Goal: Task Accomplishment & Management: Use online tool/utility

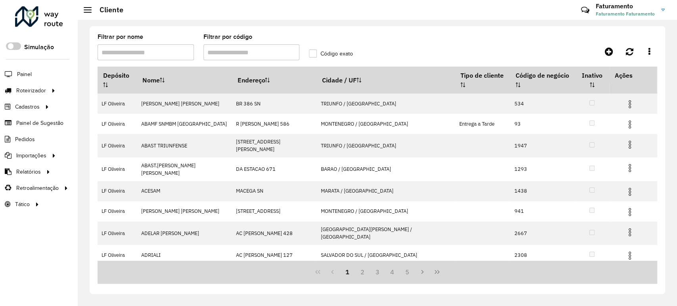
click at [235, 53] on input "Filtrar por código" at bounding box center [251, 52] width 96 height 16
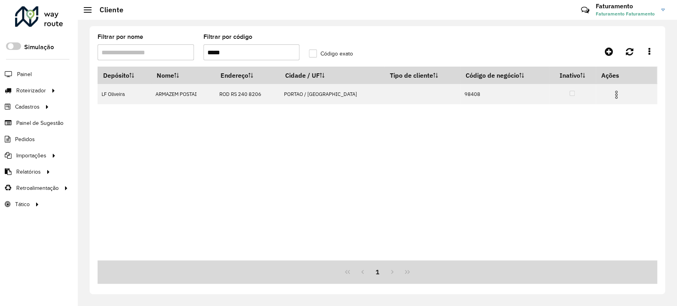
click at [260, 54] on input "*****" at bounding box center [251, 52] width 96 height 16
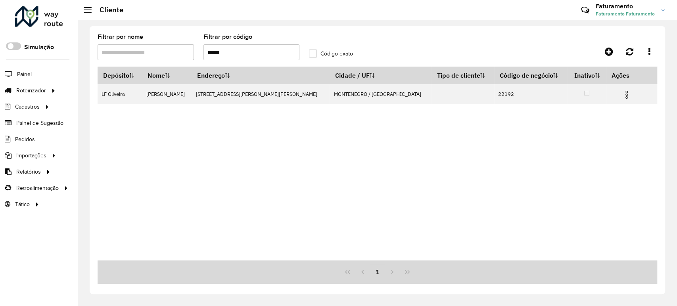
drag, startPoint x: 238, startPoint y: 54, endPoint x: 176, endPoint y: 51, distance: 61.5
click at [176, 51] on formly-group "Filtrar por nome Filtrar por código ***** Código exato" at bounding box center [304, 50] width 423 height 33
type input "*****"
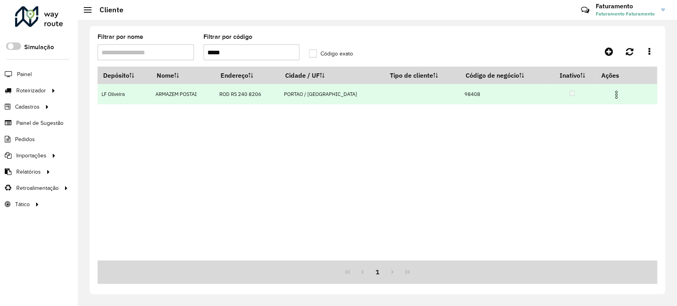
click at [612, 94] on img at bounding box center [617, 95] width 10 height 10
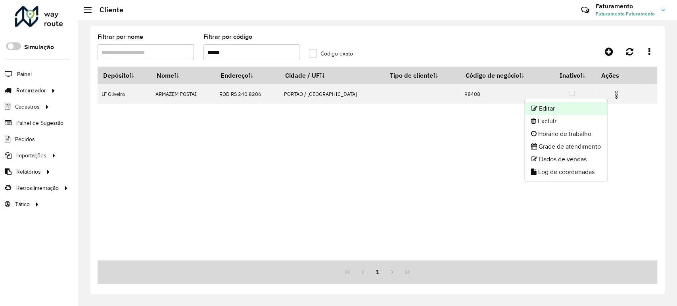
click at [564, 106] on li "Editar" at bounding box center [566, 108] width 82 height 13
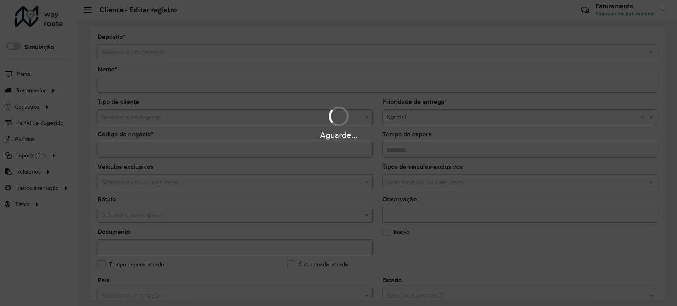
type input "**********"
type input "*****"
type input "********"
type input "**********"
type input "******"
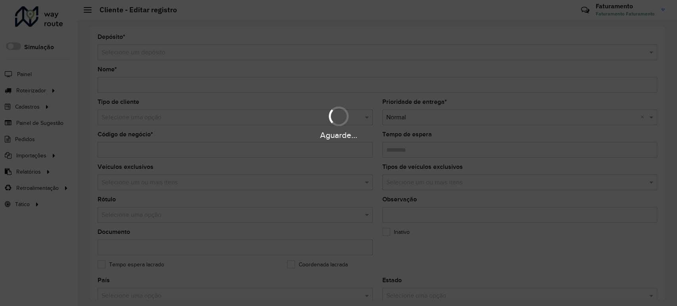
type input "**********"
type input "********"
type input "**********"
type input "*********"
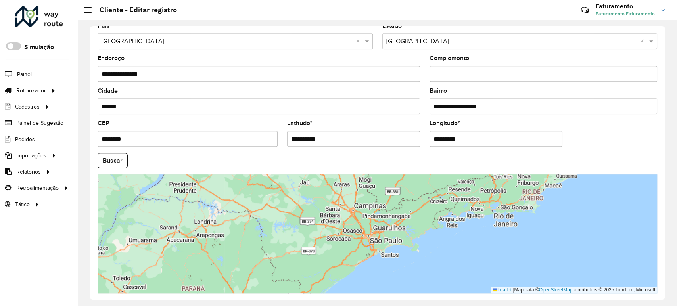
scroll to position [293, 0]
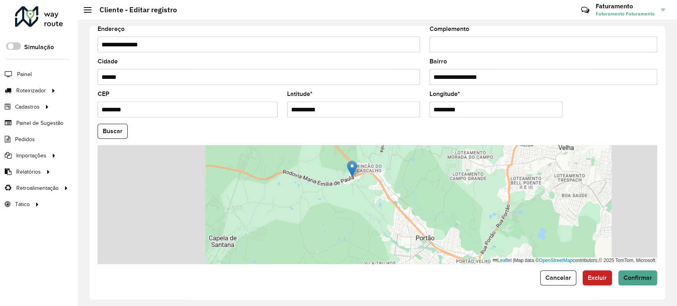
drag, startPoint x: 379, startPoint y: 196, endPoint x: 345, endPoint y: 188, distance: 34.5
click at [345, 188] on div "Leaflet | Map data © OpenStreetMap contributors,© 2025 TomTom, Microsoft" at bounding box center [378, 204] width 560 height 119
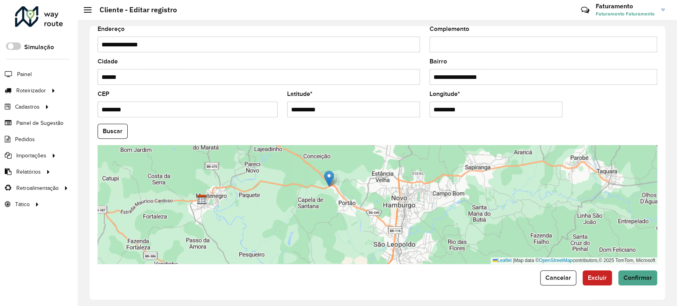
drag, startPoint x: 352, startPoint y: 193, endPoint x: 334, endPoint y: 194, distance: 17.9
click at [334, 194] on div "Leaflet | Map data © OpenStreetMap contributors,© 2025 TomTom, Microsoft" at bounding box center [378, 204] width 560 height 119
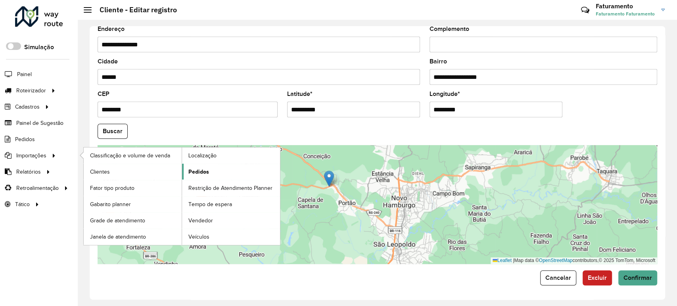
click at [194, 170] on span "Pedidos" at bounding box center [198, 172] width 21 height 8
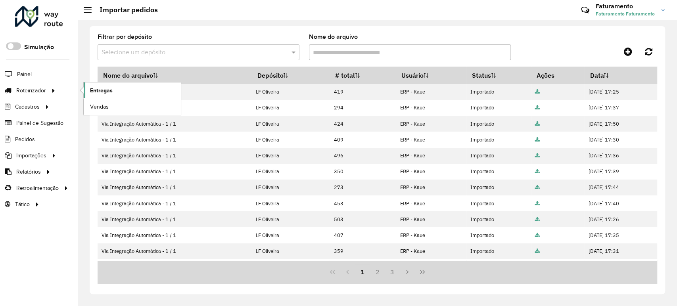
click at [98, 84] on link "Entregas" at bounding box center [132, 90] width 97 height 16
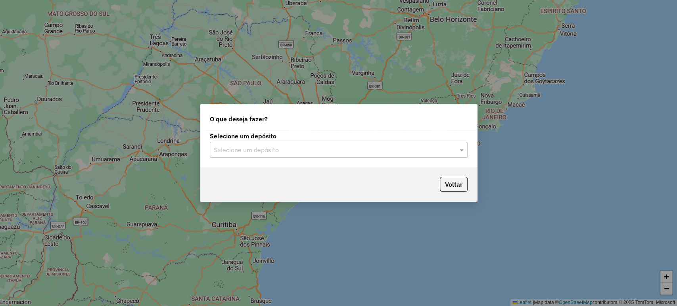
drag, startPoint x: 249, startPoint y: 145, endPoint x: 250, endPoint y: 150, distance: 4.8
click at [249, 146] on input "text" at bounding box center [331, 151] width 234 height 10
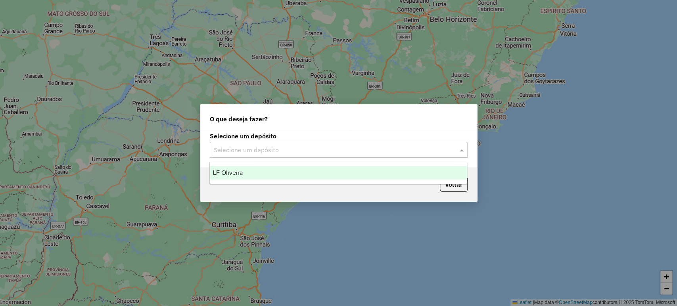
click at [248, 167] on div "LF Oliveira" at bounding box center [338, 172] width 257 height 13
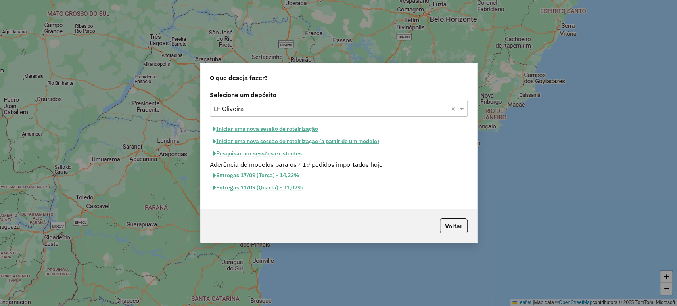
click at [270, 128] on button "Iniciar uma nova sessão de roteirização" at bounding box center [266, 129] width 112 height 12
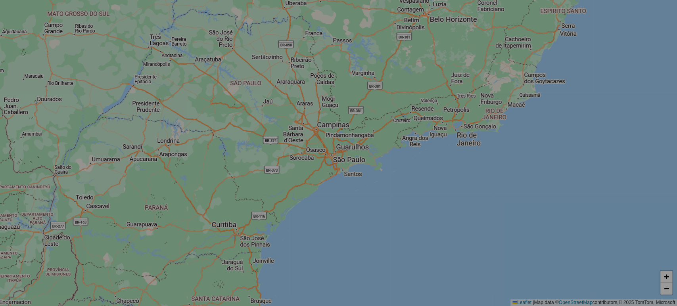
select select "*"
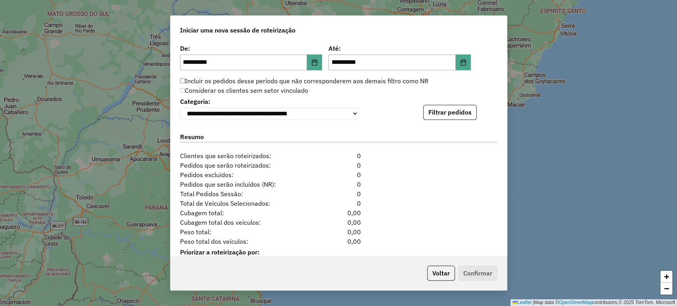
scroll to position [789, 0]
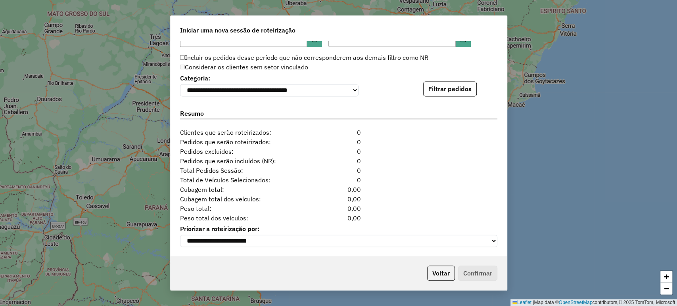
click at [441, 78] on div "**********" at bounding box center [338, 84] width 317 height 24
click at [440, 84] on button "Filtrar pedidos" at bounding box center [450, 88] width 54 height 15
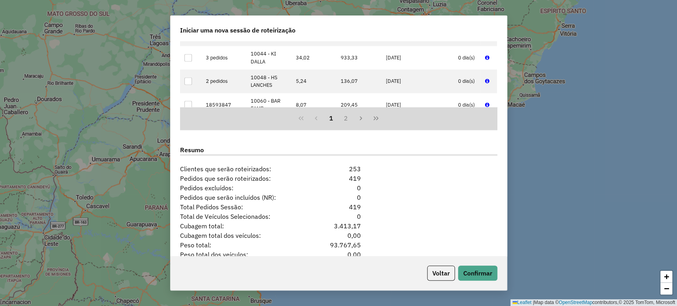
scroll to position [952, 0]
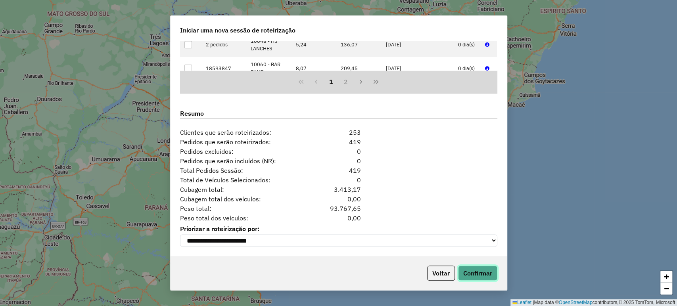
click at [470, 266] on button "Confirmar" at bounding box center [477, 273] width 39 height 15
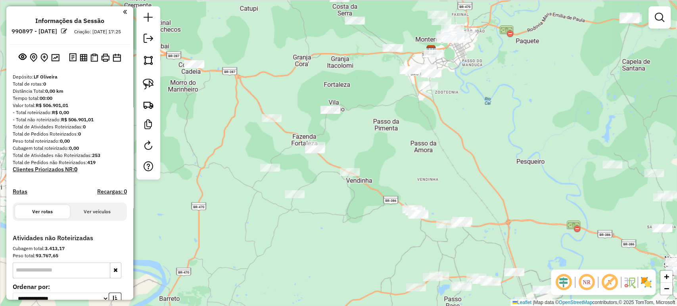
drag, startPoint x: 275, startPoint y: 165, endPoint x: 269, endPoint y: 195, distance: 30.3
click at [269, 195] on div "Janela de atendimento Grade de atendimento Capacidade Transportadoras Veículos …" at bounding box center [338, 153] width 677 height 306
click at [153, 81] on img at bounding box center [148, 84] width 11 height 11
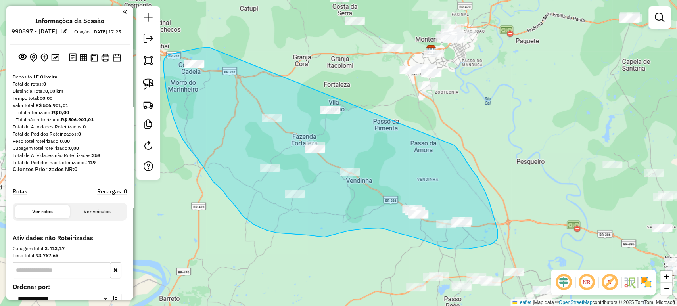
drag, startPoint x: 209, startPoint y: 47, endPoint x: 454, endPoint y: 145, distance: 263.9
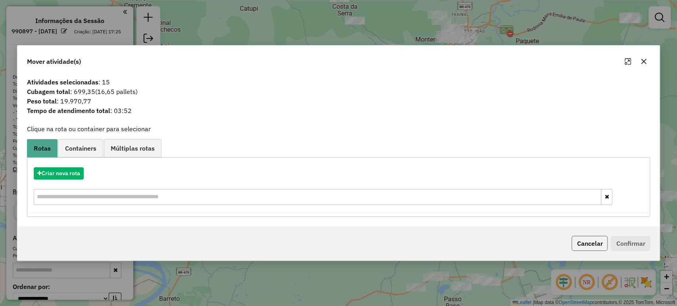
click at [584, 246] on button "Cancelar" at bounding box center [589, 243] width 36 height 15
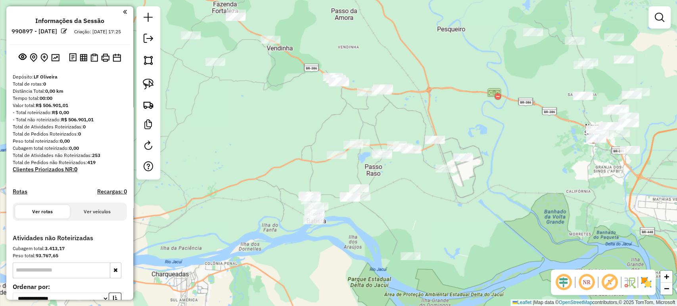
drag, startPoint x: 489, startPoint y: 237, endPoint x: 293, endPoint y: 86, distance: 247.8
click at [399, 97] on div "Janela de atendimento Grade de atendimento Capacidade Transportadoras Veículos …" at bounding box center [338, 153] width 677 height 306
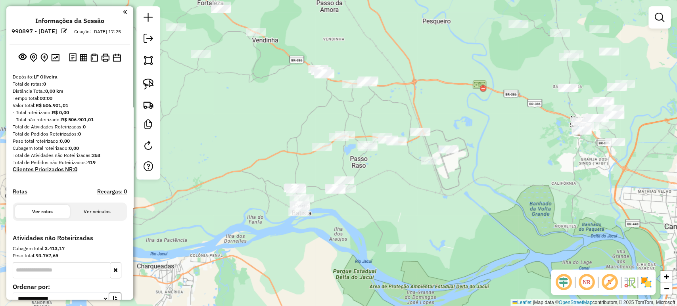
drag, startPoint x: 153, startPoint y: 82, endPoint x: 168, endPoint y: 94, distance: 18.8
click at [153, 82] on img at bounding box center [148, 84] width 11 height 11
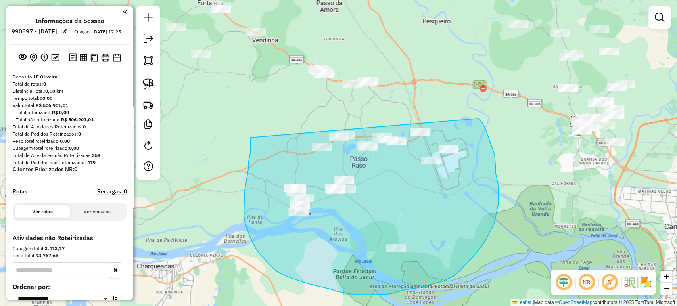
drag, startPoint x: 251, startPoint y: 138, endPoint x: 478, endPoint y: 118, distance: 228.1
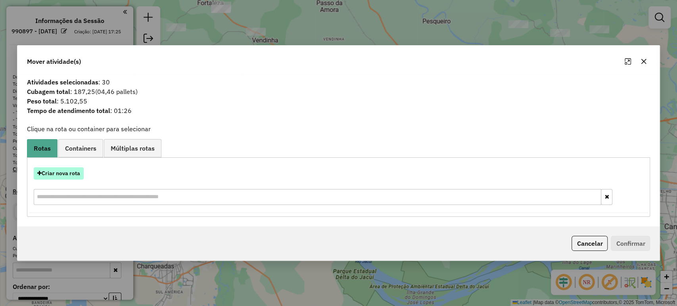
click at [73, 178] on button "Criar nova rota" at bounding box center [59, 173] width 50 height 12
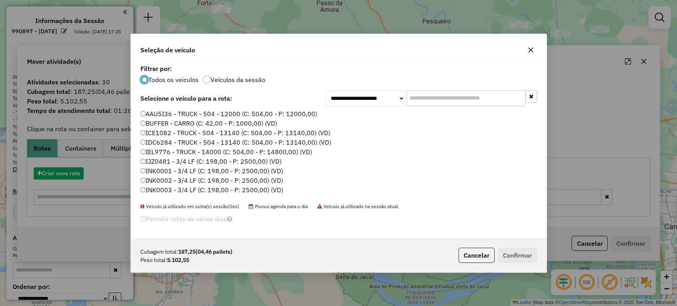
scroll to position [4, 2]
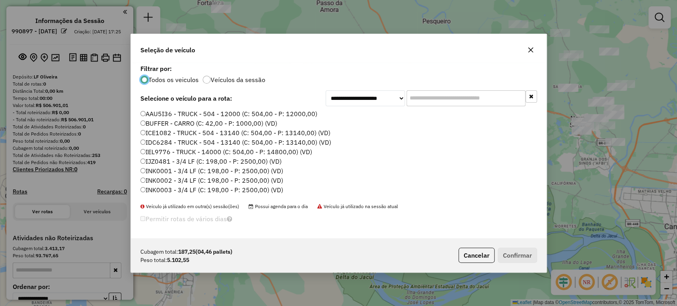
click at [442, 95] on input "text" at bounding box center [466, 98] width 119 height 16
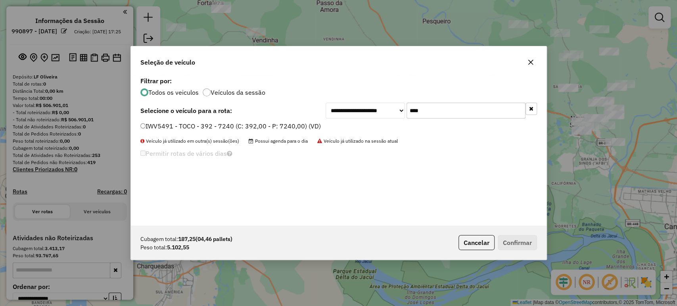
type input "****"
click at [282, 121] on div "**********" at bounding box center [339, 150] width 416 height 151
click at [303, 129] on label "IWV5491 - TOCO - 392 - 7240 (C: 392,00 - P: 7240,00) (VD)" at bounding box center [230, 126] width 180 height 10
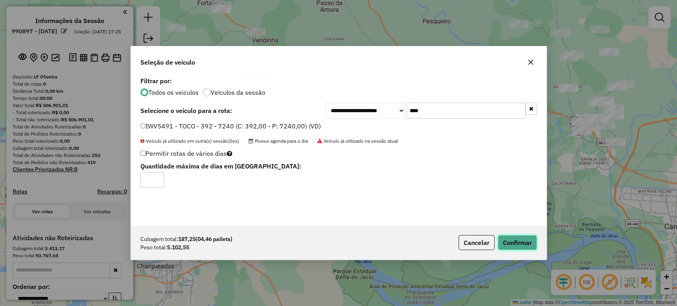
click at [510, 236] on button "Confirmar" at bounding box center [517, 242] width 39 height 15
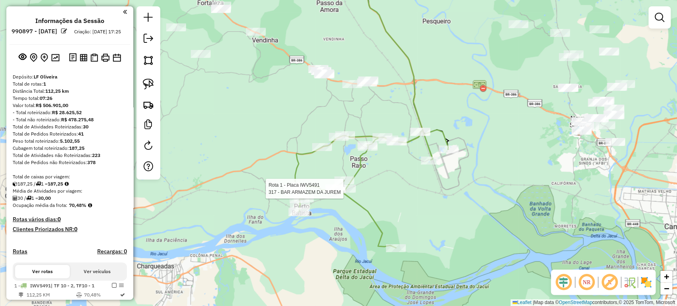
select select "**********"
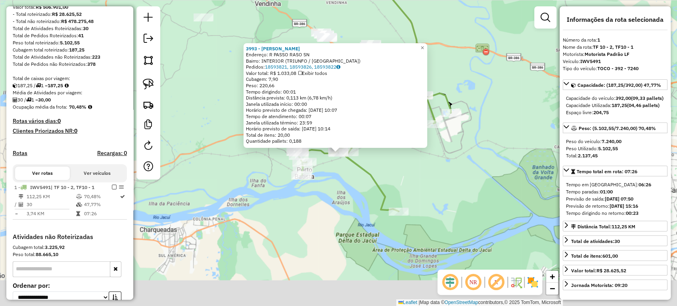
scroll to position [181, 0]
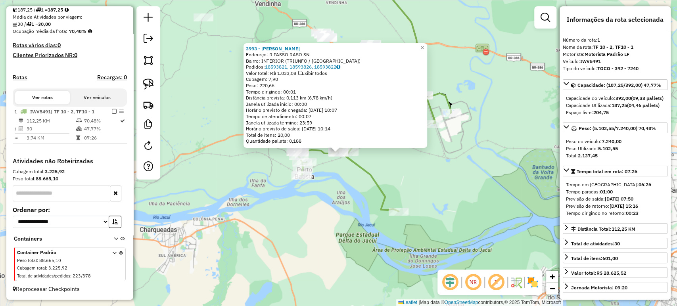
click at [330, 211] on div "3993 - SANDRA MARIA Endereço: R PASSO RASO SN Bairro: INTERIOR (TRIUNFO / RS) P…" at bounding box center [338, 153] width 677 height 306
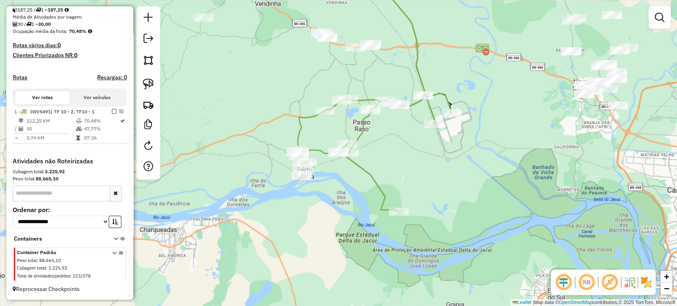
drag, startPoint x: 327, startPoint y: 192, endPoint x: 428, endPoint y: 313, distance: 158.0
click at [428, 306] on html "Aguarde... Pop-up bloqueado! Seu navegador bloqueou automáticamente a abertura …" at bounding box center [338, 153] width 677 height 306
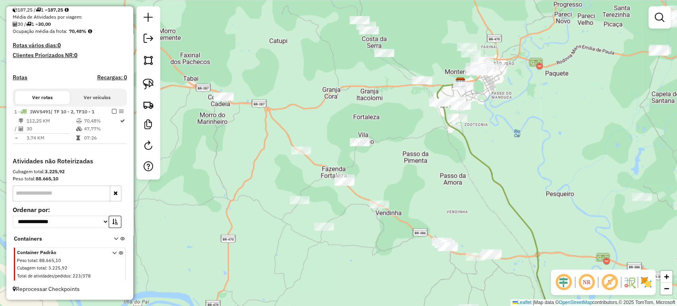
drag, startPoint x: 379, startPoint y: 209, endPoint x: 399, endPoint y: 288, distance: 81.9
click at [399, 288] on div "Janela de atendimento Grade de atendimento Capacidade Transportadoras Veículos …" at bounding box center [338, 153] width 677 height 306
click at [153, 84] on img at bounding box center [148, 84] width 11 height 11
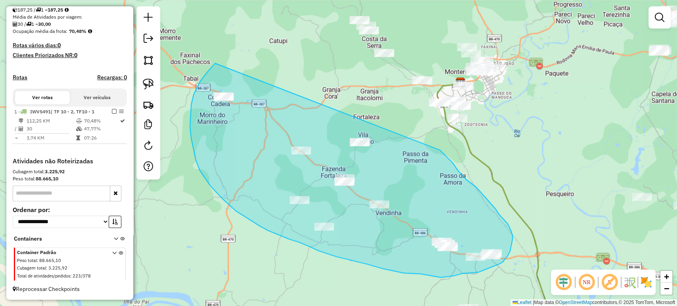
drag, startPoint x: 206, startPoint y: 73, endPoint x: 382, endPoint y: 117, distance: 180.9
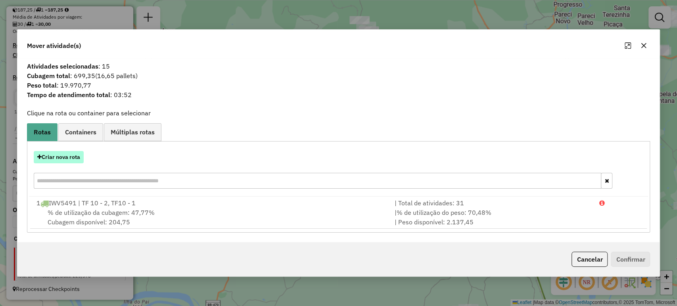
click at [80, 151] on button "Criar nova rota" at bounding box center [59, 157] width 50 height 12
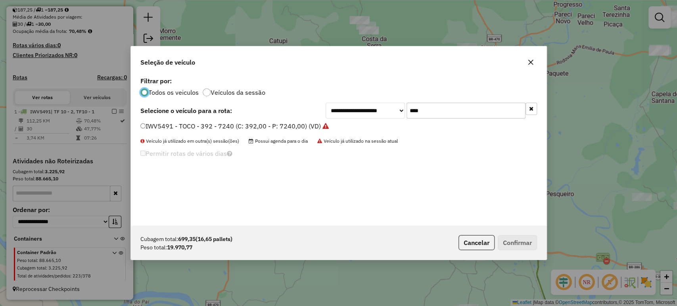
scroll to position [4, 2]
click at [425, 111] on input "****" at bounding box center [466, 111] width 119 height 16
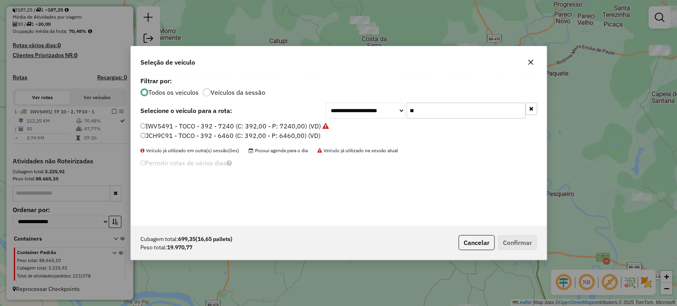
type input "**"
click at [298, 136] on label "JCH9C91 - TOCO - 392 - 6460 (C: 392,00 - P: 6460,00) (VD)" at bounding box center [230, 136] width 180 height 10
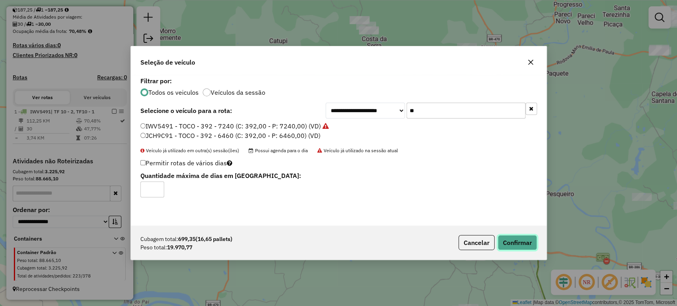
click at [506, 244] on button "Confirmar" at bounding box center [517, 242] width 39 height 15
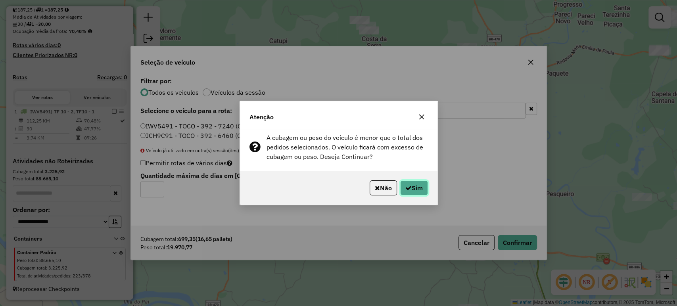
click at [425, 191] on button "Sim" at bounding box center [414, 187] width 28 height 15
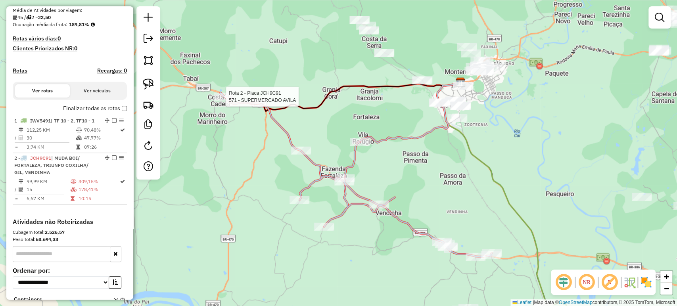
select select "**********"
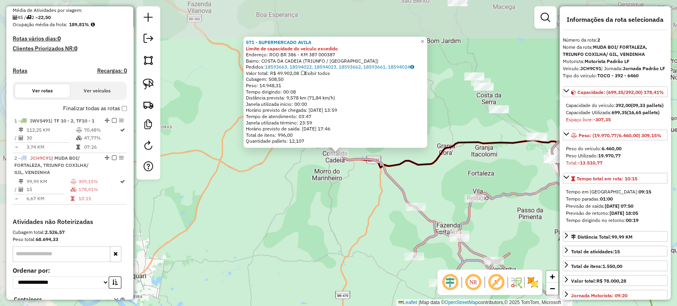
scroll to position [248, 0]
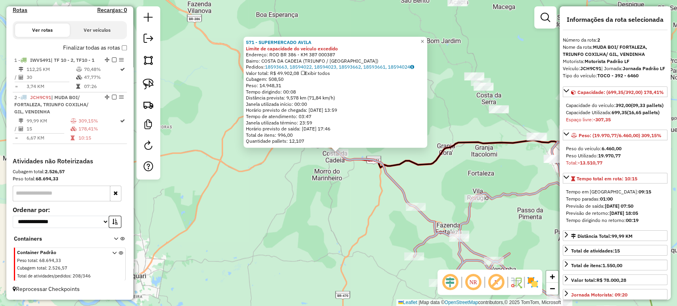
click at [330, 199] on div "571 - SUPERMERCADO AVILA Limite de capacidade do veículo excedido Endereço: ROD…" at bounding box center [338, 153] width 677 height 306
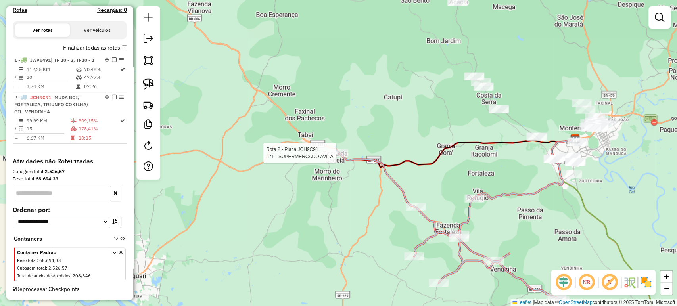
select select "**********"
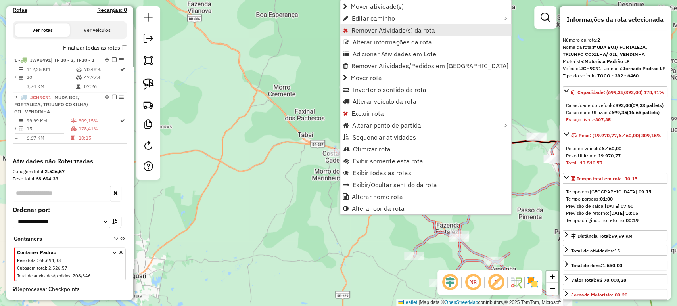
click at [362, 31] on span "Remover Atividade(s) da rota" at bounding box center [393, 30] width 84 height 6
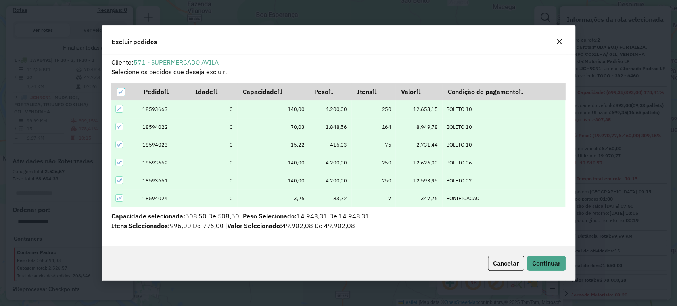
scroll to position [0, 0]
click at [536, 264] on span "Continuar" at bounding box center [546, 263] width 28 height 8
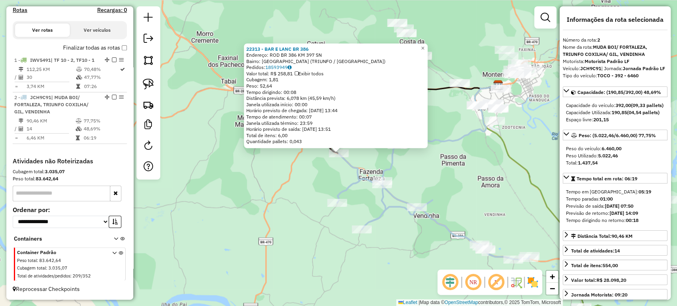
click at [339, 222] on div "Rota 2 - Placa JCH9C91 22981 - BAR DA BARBOSA 22313 - BAR E LANC BR 386 Endereç…" at bounding box center [338, 153] width 677 height 306
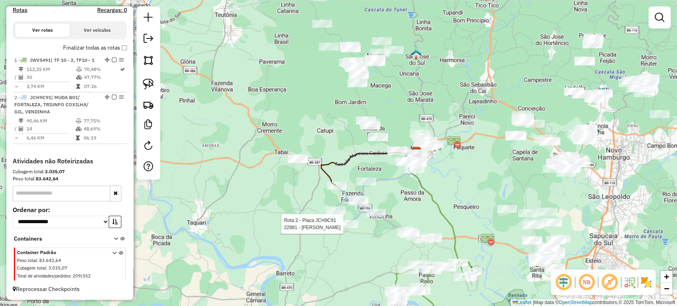
select select "**********"
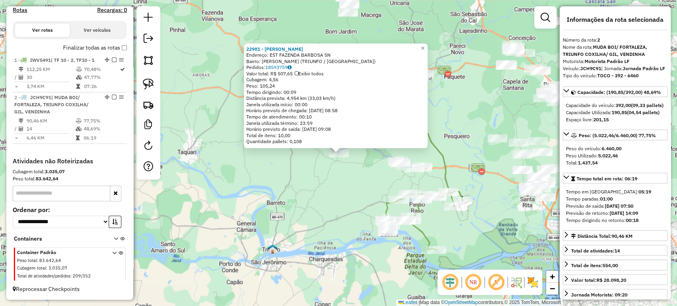
click at [329, 217] on div "22981 - BAR DA BARBOSA Endereço: EST FAZENDA BARBOSA SN Bairro: FAZENDA BARBOSA…" at bounding box center [338, 153] width 677 height 306
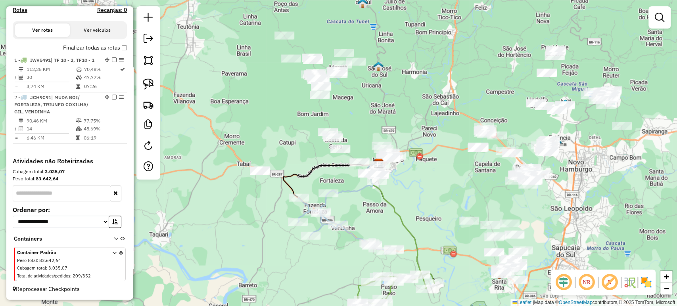
drag, startPoint x: 315, startPoint y: 197, endPoint x: 287, endPoint y: 280, distance: 87.5
click at [287, 280] on div "Janela de atendimento Grade de atendimento Capacidade Transportadoras Veículos …" at bounding box center [338, 153] width 677 height 306
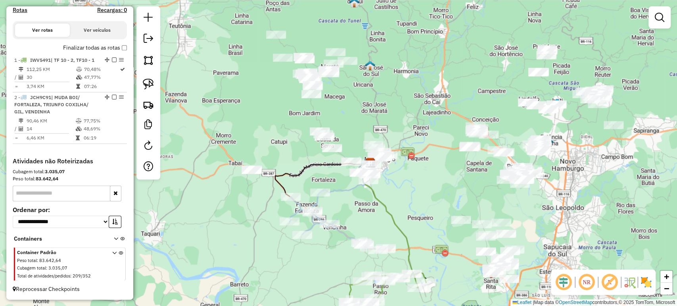
drag, startPoint x: 291, startPoint y: 266, endPoint x: 265, endPoint y: 245, distance: 33.7
click at [282, 265] on div "Janela de atendimento Grade de atendimento Capacidade Transportadoras Veículos …" at bounding box center [338, 153] width 677 height 306
drag, startPoint x: 148, startPoint y: 83, endPoint x: 155, endPoint y: 87, distance: 8.5
click at [148, 83] on img at bounding box center [148, 84] width 11 height 11
drag, startPoint x: 232, startPoint y: 139, endPoint x: 278, endPoint y: 168, distance: 54.9
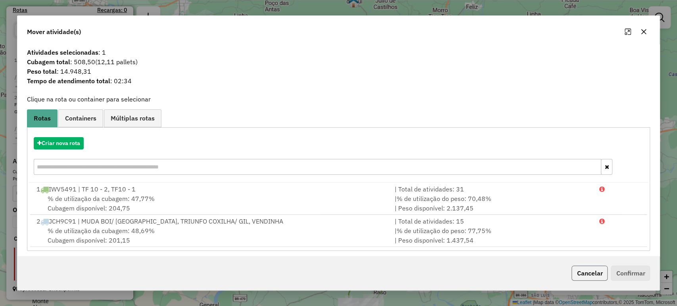
click at [602, 274] on button "Cancelar" at bounding box center [589, 273] width 36 height 15
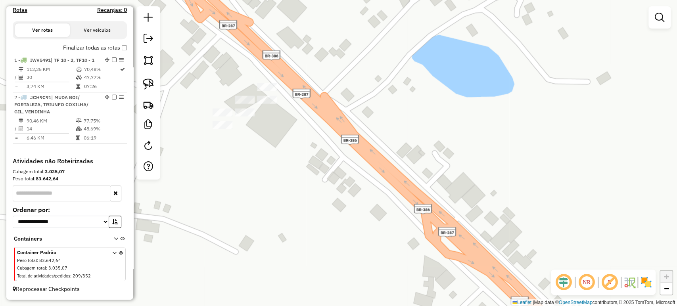
drag, startPoint x: 251, startPoint y: 142, endPoint x: 267, endPoint y: 165, distance: 27.3
click at [267, 165] on div "Janela de atendimento Grade de atendimento Capacidade Transportadoras Veículos …" at bounding box center [338, 153] width 677 height 306
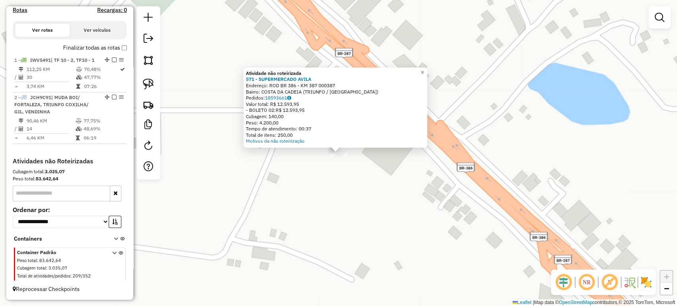
click at [344, 180] on div "Atividade não roteirizada 571 - SUPERMERCADO AVILA Endereço: ROD BR 386 - KM 38…" at bounding box center [338, 153] width 677 height 306
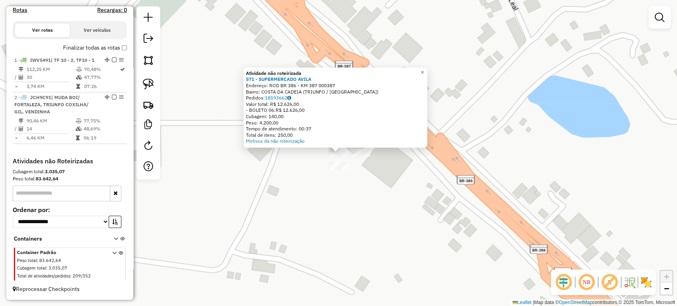
click at [338, 191] on div "Atividade não roteirizada 571 - SUPERMERCADO AVILA Endereço: ROD BR 386 - KM 38…" at bounding box center [338, 153] width 677 height 306
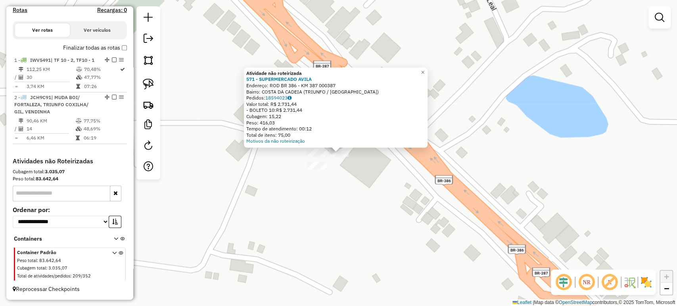
click at [345, 178] on div "Atividade não roteirizada 571 - SUPERMERCADO AVILA Endereço: ROD BR 386 - KM 38…" at bounding box center [338, 153] width 677 height 306
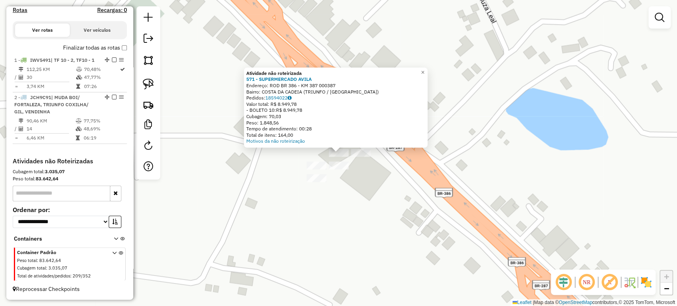
click at [319, 196] on div "Atividade não roteirizada 571 - SUPERMERCADO AVILA Endereço: ROD BR 386 - KM 38…" at bounding box center [338, 153] width 677 height 306
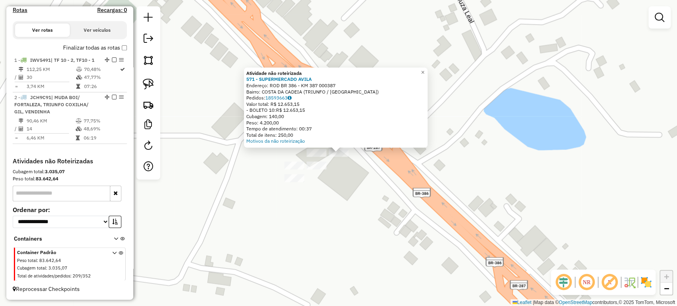
click at [343, 186] on div "Atividade não roteirizada 571 - SUPERMERCADO AVILA Endereço: ROD BR 386 - KM 38…" at bounding box center [338, 153] width 677 height 306
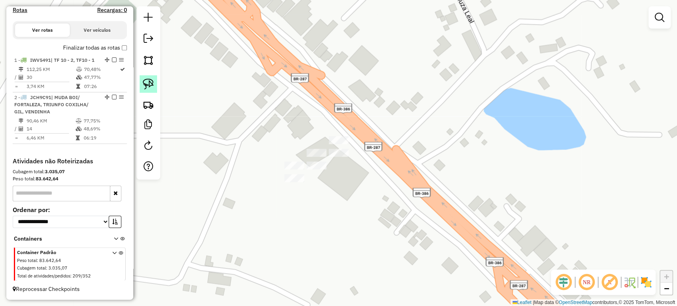
click at [151, 90] on img at bounding box center [148, 84] width 11 height 11
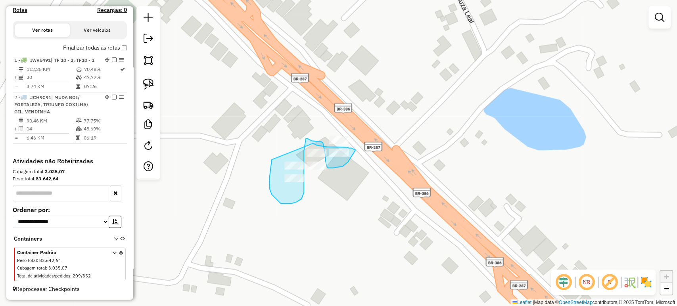
drag, startPoint x: 272, startPoint y: 160, endPoint x: 313, endPoint y: 144, distance: 44.5
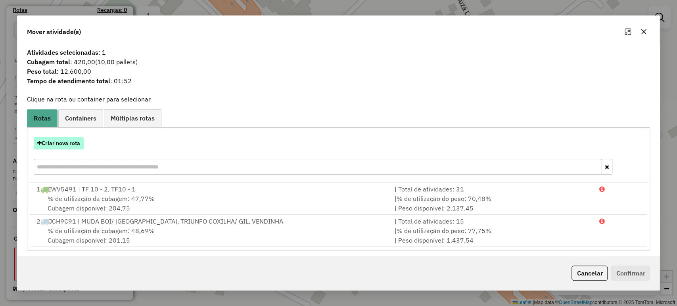
click at [70, 141] on button "Criar nova rota" at bounding box center [59, 143] width 50 height 12
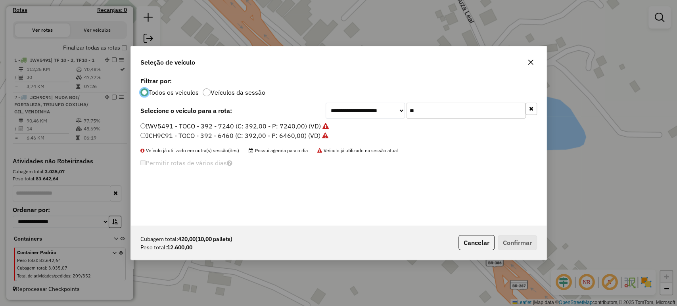
scroll to position [4, 2]
click at [466, 112] on input "**" at bounding box center [466, 111] width 119 height 16
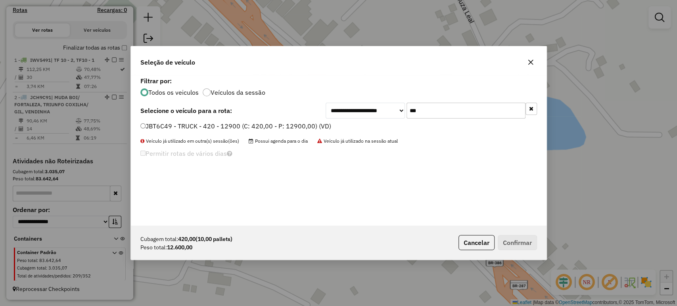
type input "***"
click at [303, 128] on label "JBT6C49 - TRUCK - 420 - 12900 (C: 420,00 - P: 12900,00) (VD)" at bounding box center [235, 126] width 191 height 10
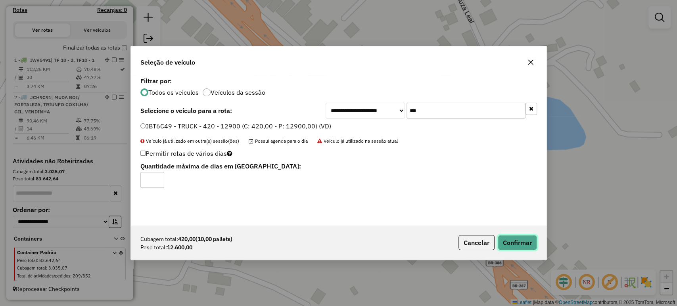
click at [522, 244] on button "Confirmar" at bounding box center [517, 242] width 39 height 15
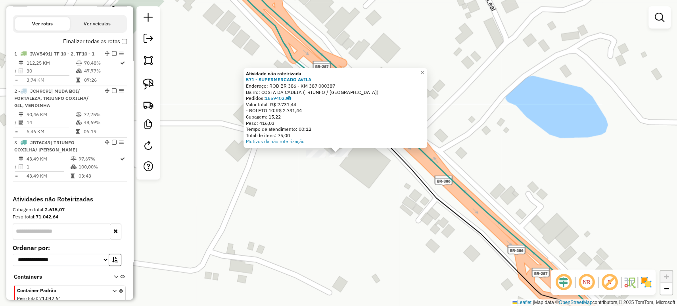
click at [308, 184] on div "Atividade não roteirizada 571 - SUPERMERCADO AVILA Endereço: ROD BR 386 - KM 38…" at bounding box center [338, 153] width 677 height 306
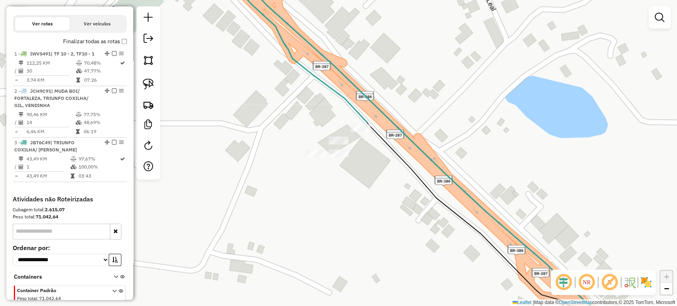
drag, startPoint x: 318, startPoint y: 182, endPoint x: 295, endPoint y: 199, distance: 29.5
click at [293, 200] on div "Atividade não roteirizada 571 - SUPERMERCADO AVILA Endereço: ROD BR 386 - KM 38…" at bounding box center [338, 153] width 677 height 306
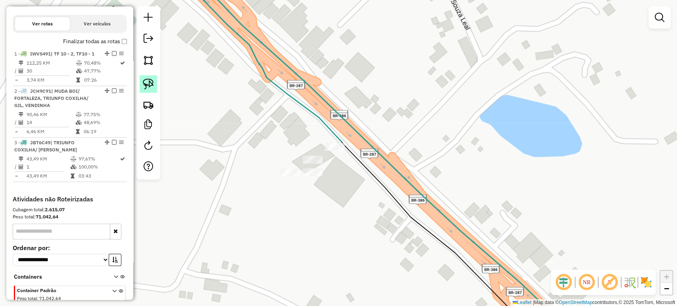
click at [150, 83] on img at bounding box center [148, 84] width 11 height 11
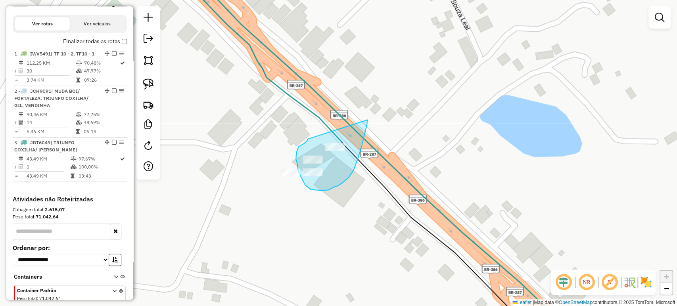
drag, startPoint x: 308, startPoint y: 139, endPoint x: 367, endPoint y: 118, distance: 63.2
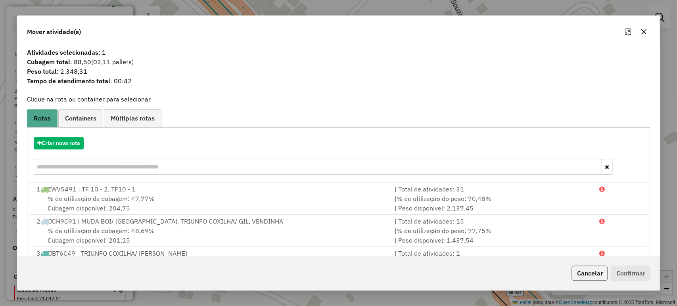
click at [587, 272] on button "Cancelar" at bounding box center [589, 273] width 36 height 15
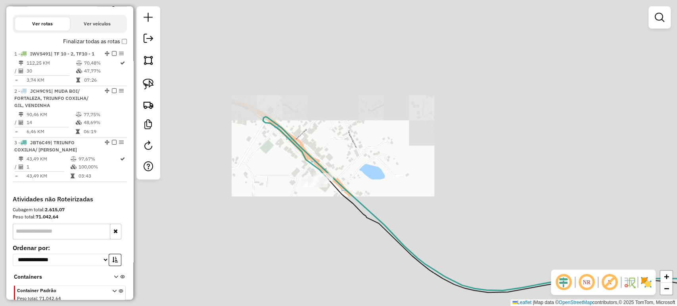
drag, startPoint x: 343, startPoint y: 227, endPoint x: 319, endPoint y: 144, distance: 86.5
click at [321, 143] on div "Janela de atendimento Grade de atendimento Capacidade Transportadoras Veículos …" at bounding box center [338, 153] width 677 height 306
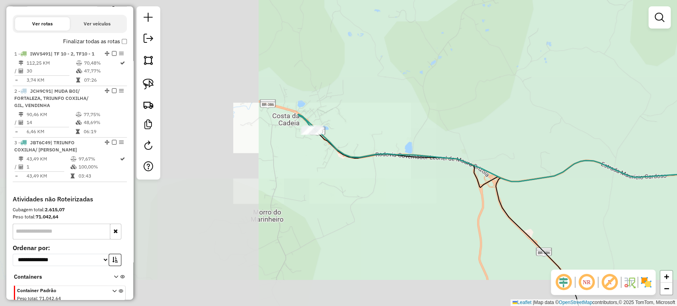
drag, startPoint x: 393, startPoint y: 183, endPoint x: 207, endPoint y: 142, distance: 190.5
click at [207, 142] on div "Janela de atendimento Grade de atendimento Capacidade Transportadoras Veículos …" at bounding box center [338, 153] width 677 height 306
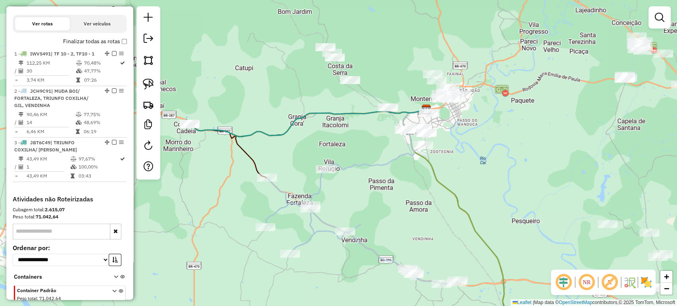
drag, startPoint x: 235, startPoint y: 146, endPoint x: 269, endPoint y: 149, distance: 34.2
click at [261, 135] on icon at bounding box center [331, 143] width 191 height 69
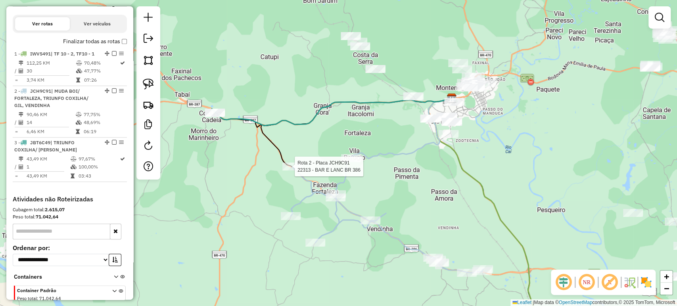
select select "**********"
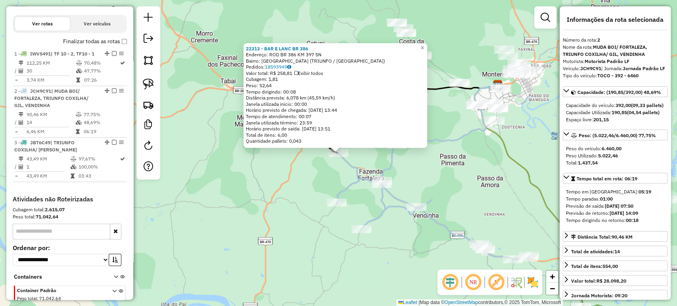
scroll to position [292, 0]
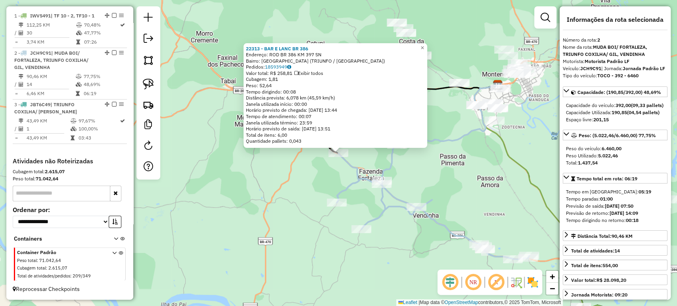
click at [269, 175] on div "22313 - BAR E LANC BR 386 Endereço: ROD BR 386 KM 397 SN Bairro: PASSO DO GIL (…" at bounding box center [338, 153] width 677 height 306
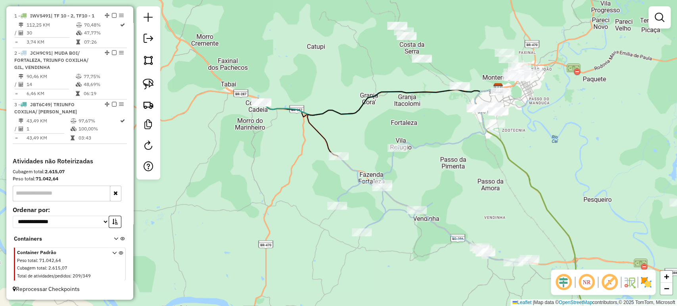
drag, startPoint x: 266, startPoint y: 145, endPoint x: 266, endPoint y: 162, distance: 17.1
click at [266, 162] on div "Janela de atendimento Grade de atendimento Capacidade Transportadoras Veículos …" at bounding box center [338, 153] width 677 height 306
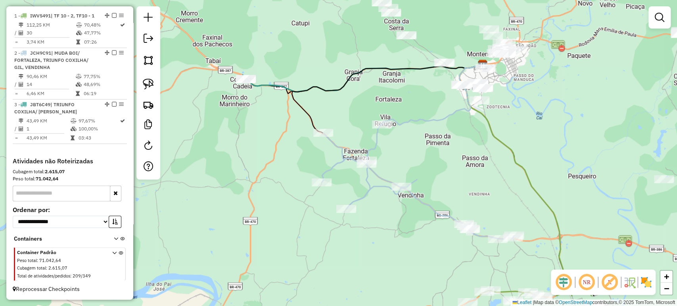
drag, startPoint x: 282, startPoint y: 134, endPoint x: 243, endPoint y: 88, distance: 59.6
click at [243, 88] on div "Janela de atendimento Grade de atendimento Capacidade Transportadoras Veículos …" at bounding box center [338, 153] width 677 height 306
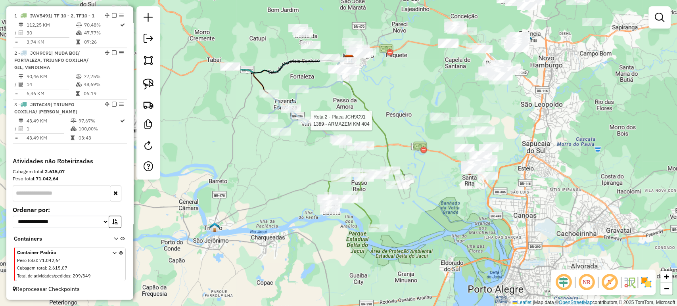
select select "**********"
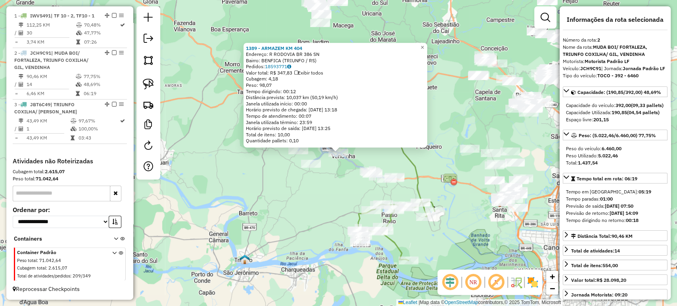
click at [299, 191] on div "1389 - ARMAZEM KM 404 Endereço: R RODOVIA BR 386 SN Bairro: [GEOGRAPHIC_DATA] (…" at bounding box center [338, 153] width 677 height 306
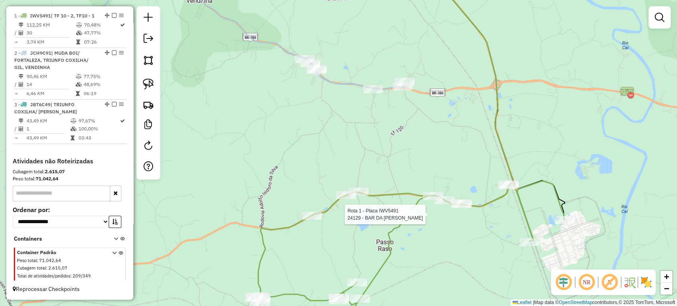
select select "**********"
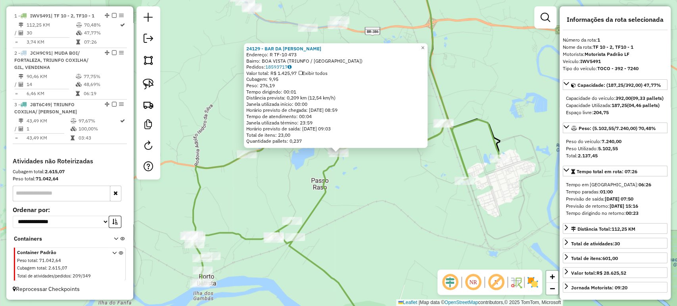
click at [374, 200] on div "24129 - BAR DA SILVIA Endereço: R TF-10 473 Bairro: BOA VISTA (TRIUNFO / RS) Pe…" at bounding box center [338, 153] width 677 height 306
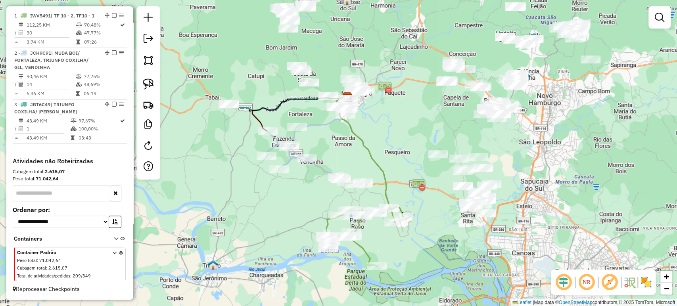
drag, startPoint x: 324, startPoint y: 163, endPoint x: 325, endPoint y: 208, distance: 45.6
click at [325, 208] on div "Janela de atendimento Grade de atendimento Capacidade Transportadoras Veículos …" at bounding box center [338, 153] width 677 height 306
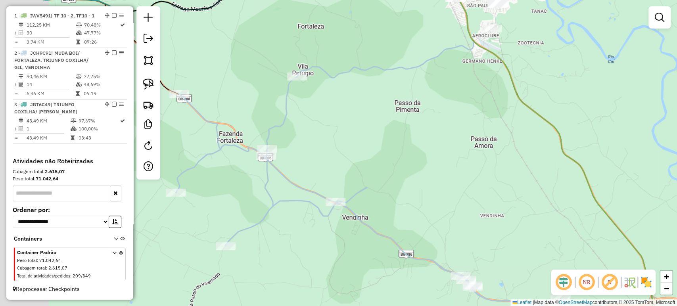
drag, startPoint x: 368, startPoint y: 146, endPoint x: 483, endPoint y: 155, distance: 115.4
click at [483, 155] on div "Janela de atendimento Grade de atendimento Capacidade Transportadoras Veículos …" at bounding box center [338, 153] width 677 height 306
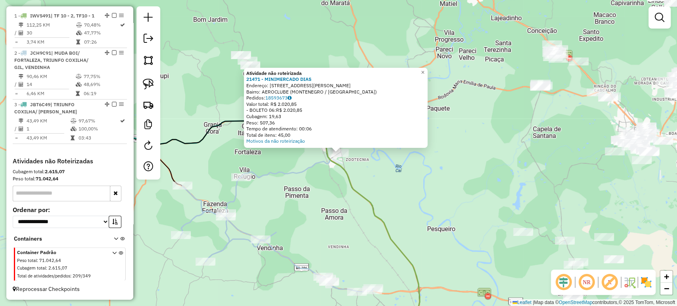
click at [428, 174] on div "Atividade não roteirizada 21471 - MINIMERCADO DIAS Endereço: R CARLOS EDVIN END…" at bounding box center [338, 153] width 677 height 306
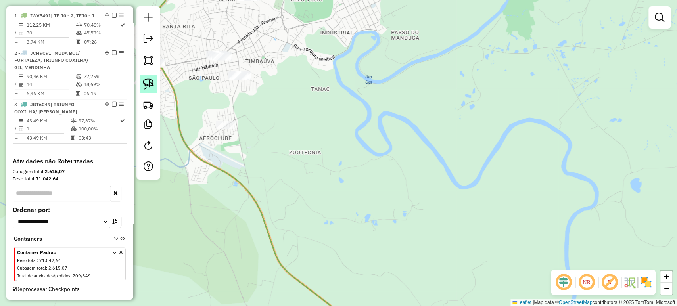
click at [153, 87] on img at bounding box center [148, 84] width 11 height 11
drag, startPoint x: 202, startPoint y: 123, endPoint x: 257, endPoint y: 127, distance: 54.9
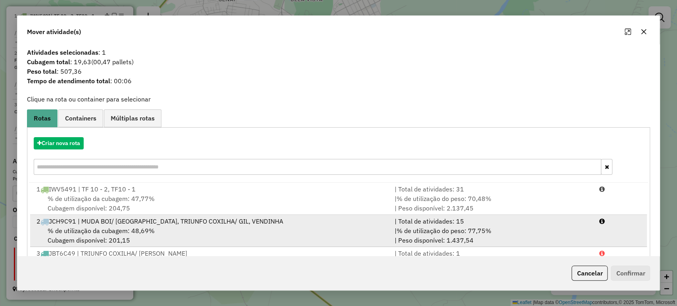
click at [111, 220] on div "2 JCH9C91 | MUDA BOI/ FORTALEZA, TRIUNFO COXILHA/ GIL, VENDINHA" at bounding box center [211, 222] width 358 height 10
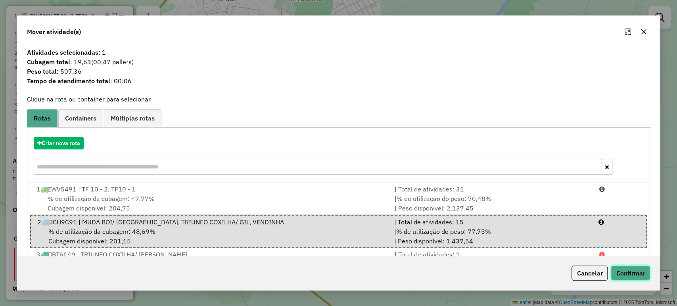
click at [641, 277] on button "Confirmar" at bounding box center [630, 273] width 39 height 15
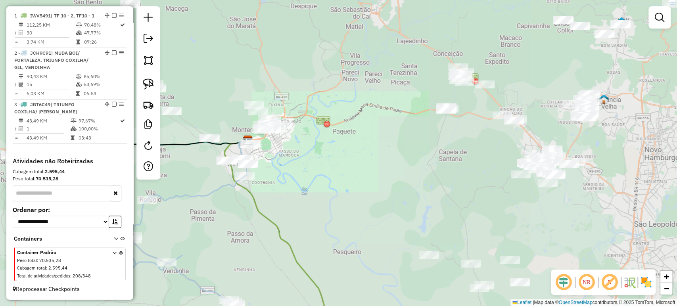
drag, startPoint x: 251, startPoint y: 220, endPoint x: 383, endPoint y: 125, distance: 163.1
click at [383, 125] on div "Janela de atendimento Grade de atendimento Capacidade Transportadoras Veículos …" at bounding box center [338, 153] width 677 height 306
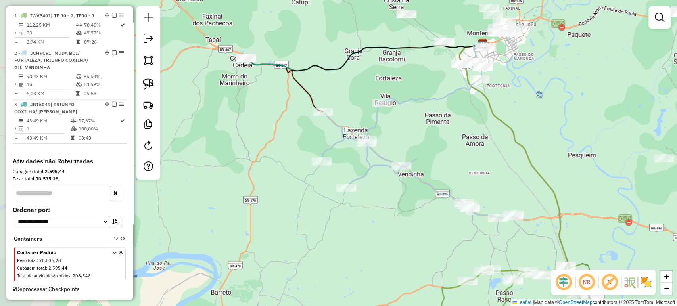
drag, startPoint x: 372, startPoint y: 134, endPoint x: 475, endPoint y: 132, distance: 102.3
click at [475, 132] on div "Janela de atendimento Grade de atendimento Capacidade Transportadoras Veículos …" at bounding box center [338, 153] width 677 height 306
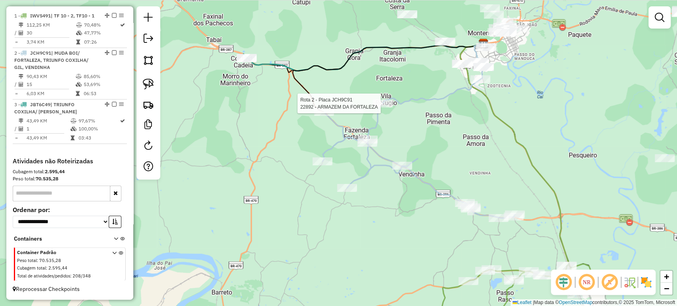
click at [385, 107] on div at bounding box center [383, 104] width 20 height 8
select select "**********"
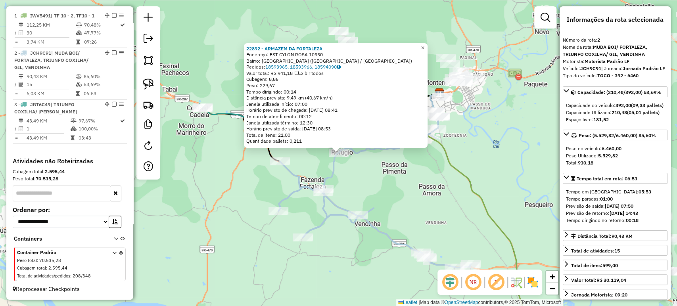
click at [398, 175] on div "22892 - ARMAZEM DA FORTALEZA Endereço: EST CYLON ROSA 10550 Bairro: FORTALEZA (…" at bounding box center [338, 153] width 677 height 306
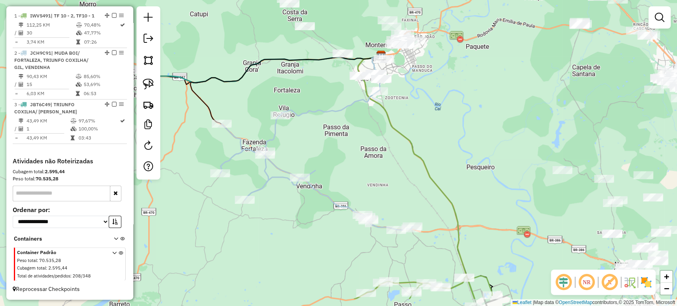
drag, startPoint x: 479, startPoint y: 154, endPoint x: 405, endPoint y: 182, distance: 79.6
click at [405, 182] on div "Janela de atendimento Grade de atendimento Capacidade Transportadoras Veículos …" at bounding box center [338, 153] width 677 height 306
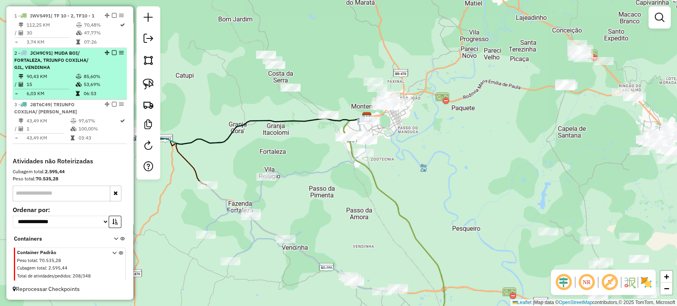
scroll to position [160, 0]
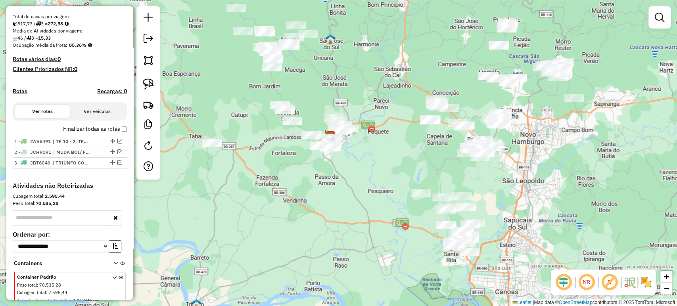
drag, startPoint x: 389, startPoint y: 211, endPoint x: 248, endPoint y: 148, distance: 154.5
click at [248, 148] on div "Janela de atendimento Grade de atendimento Capacidade Transportadoras Veículos …" at bounding box center [338, 153] width 677 height 306
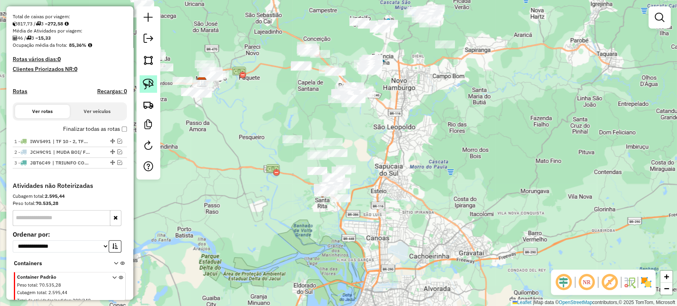
click at [143, 86] on img at bounding box center [148, 84] width 11 height 11
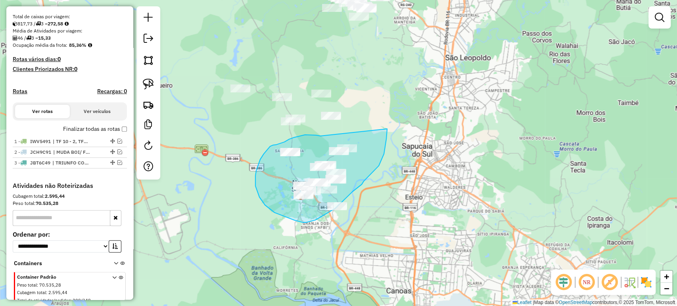
drag, startPoint x: 320, startPoint y: 136, endPoint x: 387, endPoint y: 128, distance: 67.1
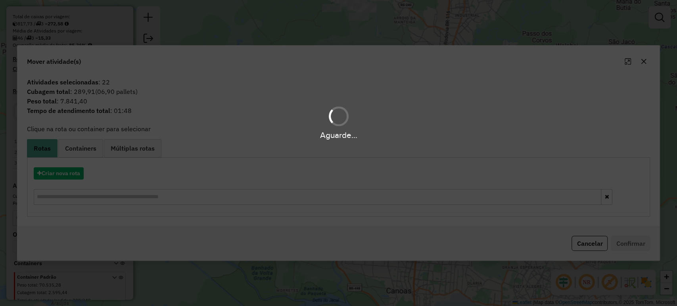
click at [598, 249] on hb-app "Aguarde... Pop-up bloqueado! Seu navegador bloqueou automáticamente a abertura …" at bounding box center [338, 153] width 677 height 306
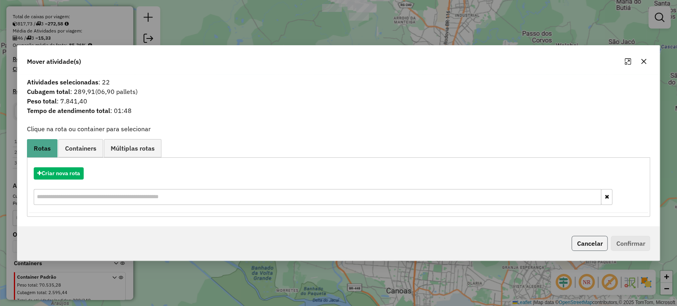
click at [595, 247] on button "Cancelar" at bounding box center [589, 243] width 36 height 15
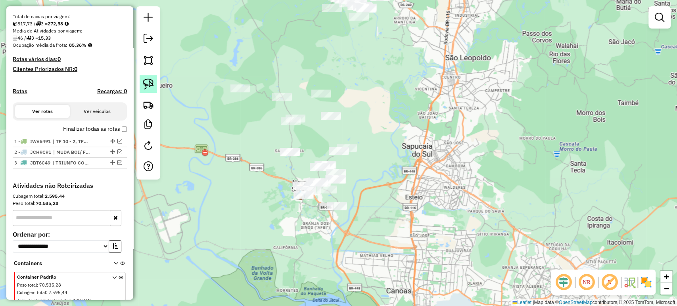
click at [141, 81] on link at bounding box center [148, 83] width 17 height 17
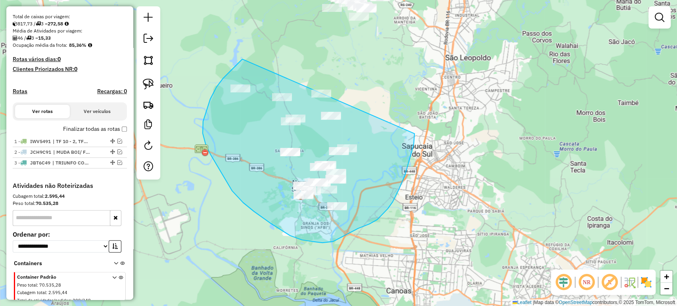
drag, startPoint x: 242, startPoint y: 59, endPoint x: 418, endPoint y: 94, distance: 179.5
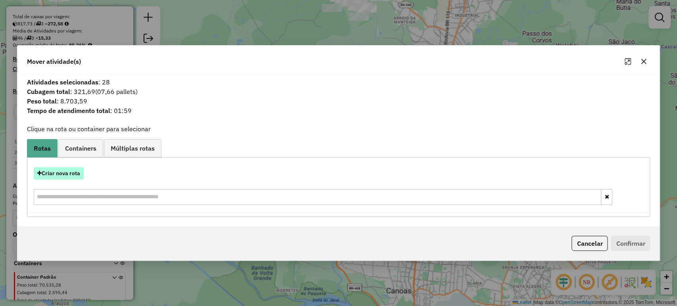
click at [70, 174] on button "Criar nova rota" at bounding box center [59, 173] width 50 height 12
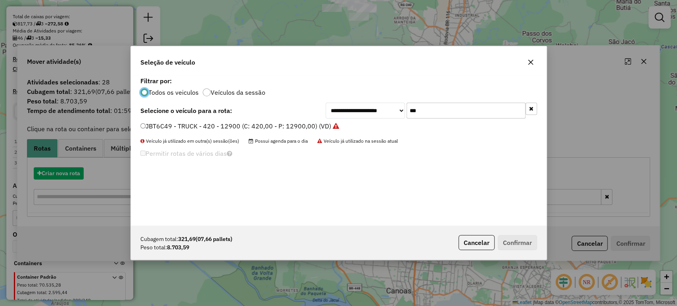
scroll to position [4, 2]
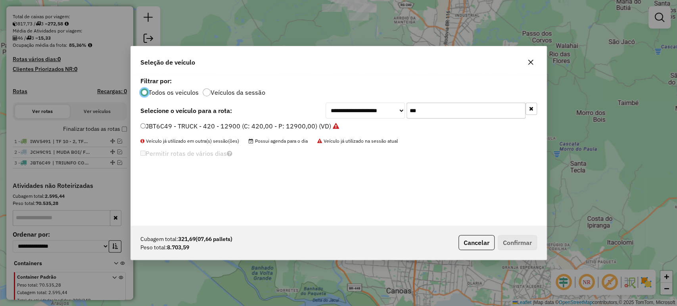
click at [438, 119] on div "**********" at bounding box center [339, 150] width 416 height 151
click at [441, 112] on input "***" at bounding box center [466, 111] width 119 height 16
type input "***"
click at [240, 120] on div "**********" at bounding box center [339, 150] width 416 height 151
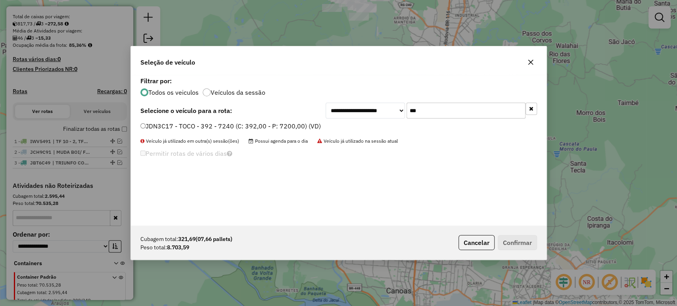
click at [240, 125] on label "JDN3C17 - TOCO - 392 - 7240 (C: 392,00 - P: 7200,00) (VD)" at bounding box center [230, 126] width 180 height 10
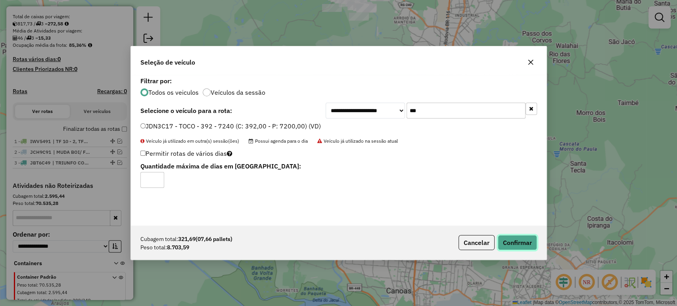
click at [524, 240] on button "Confirmar" at bounding box center [517, 242] width 39 height 15
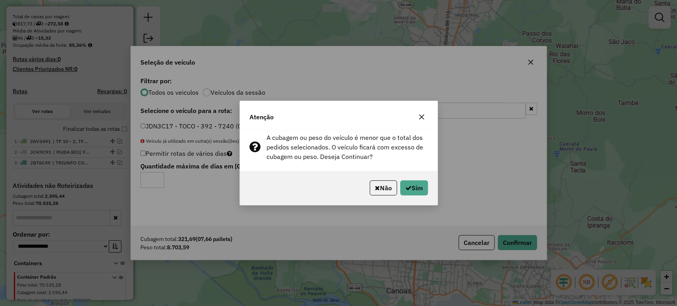
click at [421, 176] on div "Não Sim" at bounding box center [338, 188] width 197 height 34
click at [416, 186] on button "Sim" at bounding box center [414, 187] width 28 height 15
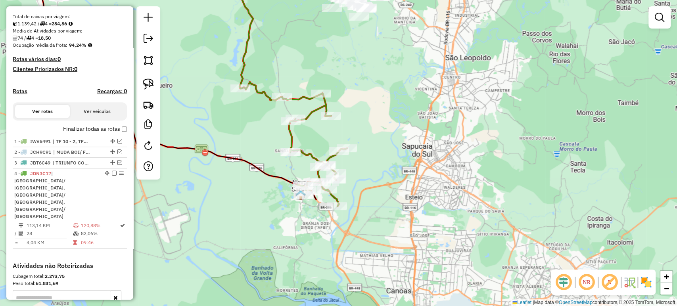
click at [340, 184] on div at bounding box center [336, 180] width 20 height 8
select select "**********"
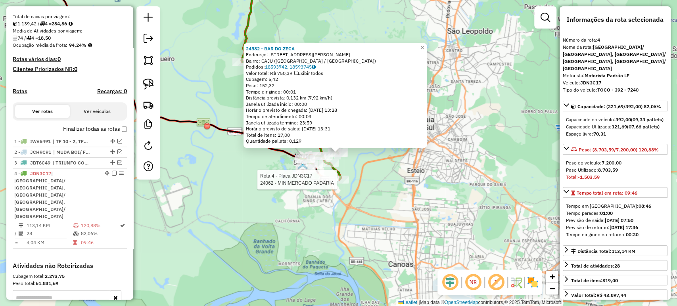
scroll to position [243, 0]
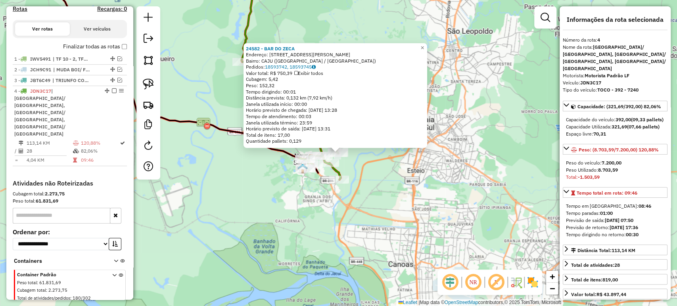
click at [343, 205] on div "Rota 4 - Placa JDN3C17 24062 - MINIMERCADO PADARIA 24582 - BAR DO ZECA Endereço…" at bounding box center [338, 153] width 677 height 306
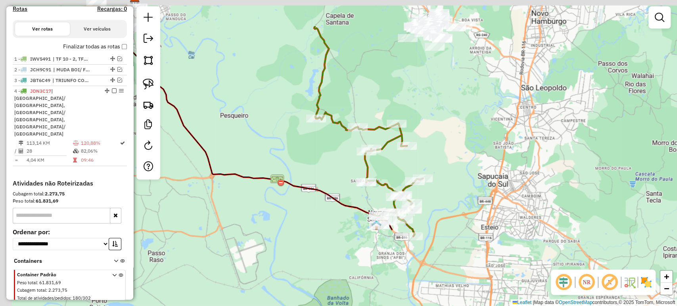
drag, startPoint x: 270, startPoint y: 193, endPoint x: 343, endPoint y: 250, distance: 93.0
click at [343, 250] on div "Janela de atendimento Grade de atendimento Capacidade Transportadoras Veículos …" at bounding box center [338, 153] width 677 height 306
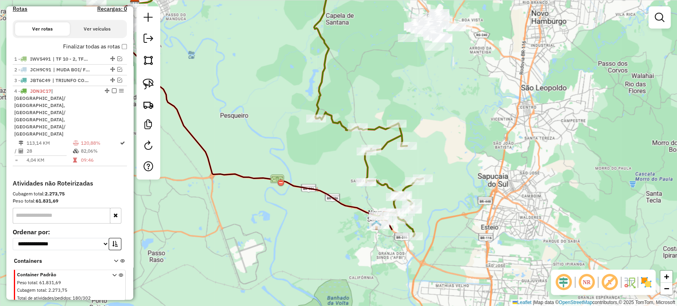
drag, startPoint x: 341, startPoint y: 179, endPoint x: 331, endPoint y: 183, distance: 10.7
click at [331, 183] on div "Janela de atendimento Grade de atendimento Capacidade Transportadoras Veículos …" at bounding box center [338, 153] width 677 height 306
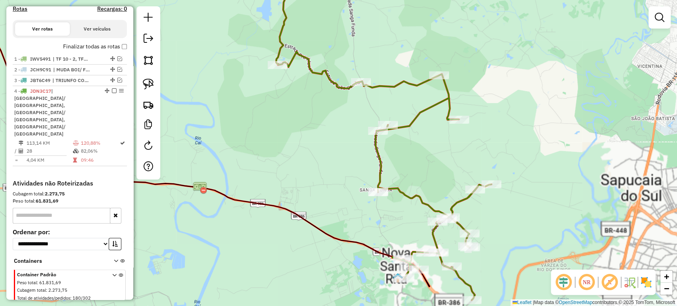
drag, startPoint x: 314, startPoint y: 200, endPoint x: 297, endPoint y: 193, distance: 19.0
click at [297, 193] on div "Janela de atendimento Grade de atendimento Capacidade Transportadoras Veículos …" at bounding box center [338, 153] width 677 height 306
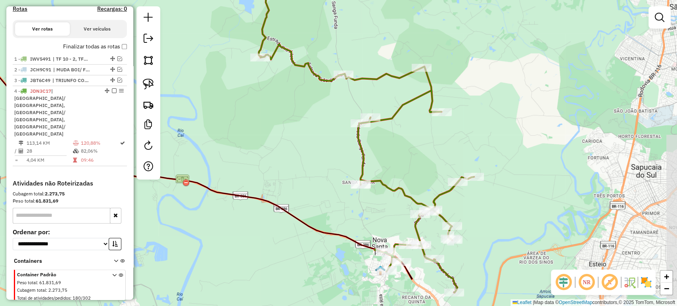
click at [350, 186] on div "Janela de atendimento Grade de atendimento Capacidade Transportadoras Veículos …" at bounding box center [338, 153] width 677 height 306
select select "**********"
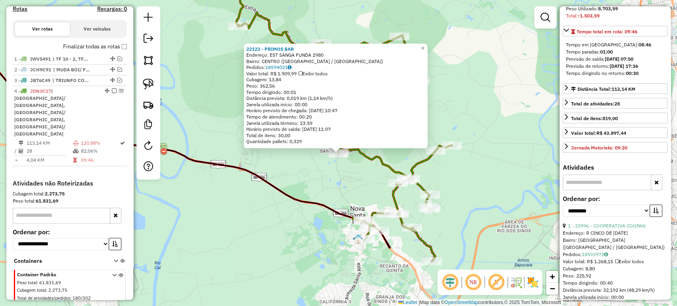
scroll to position [264, 0]
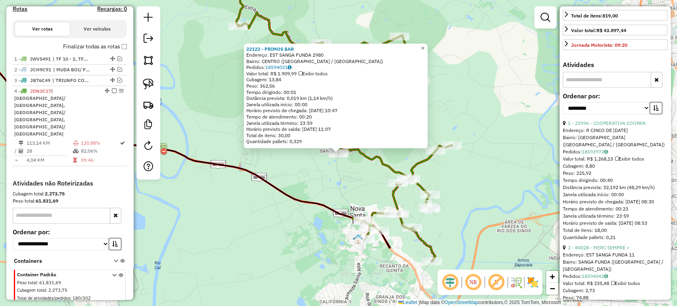
click at [428, 46] on link "×" at bounding box center [423, 48] width 10 height 10
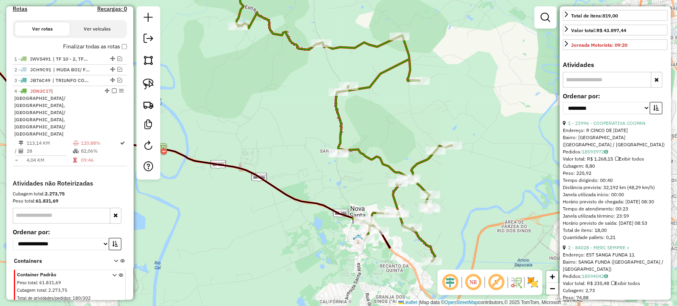
click at [395, 177] on icon at bounding box center [344, 137] width 213 height 249
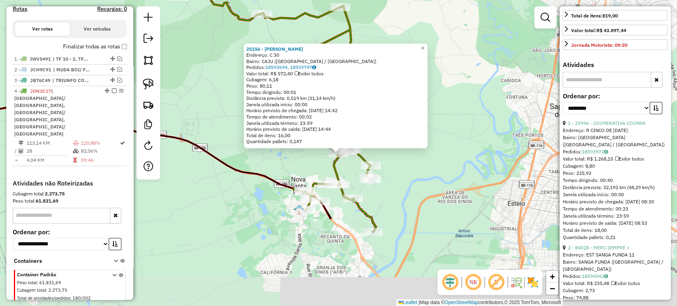
click at [451, 197] on div "Rota 4 - Placa JDN3C17 25156 - GISLAINE PATRICIA DA 25156 - GISLAINE PATRICIA D…" at bounding box center [338, 153] width 677 height 306
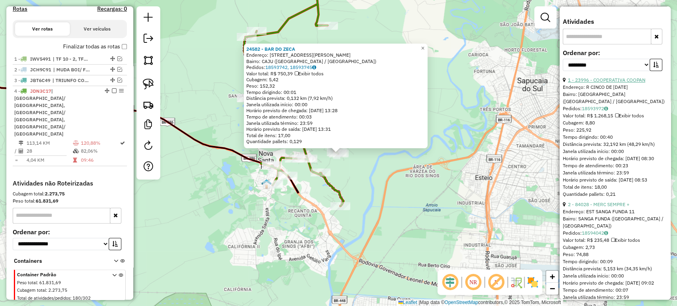
scroll to position [308, 0]
drag, startPoint x: 616, startPoint y: 63, endPoint x: 613, endPoint y: 67, distance: 4.2
click at [616, 63] on select "**********" at bounding box center [606, 64] width 87 height 12
select select "*********"
click at [563, 58] on select "**********" at bounding box center [606, 64] width 87 height 12
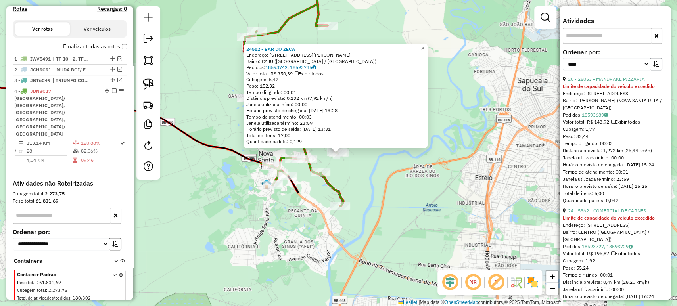
click at [654, 63] on icon "button" at bounding box center [656, 64] width 6 height 6
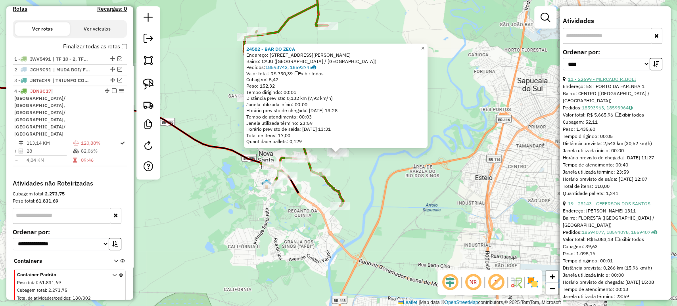
click at [602, 79] on link "11 - 22699 - MERCADO RIBOLI" at bounding box center [602, 79] width 68 height 6
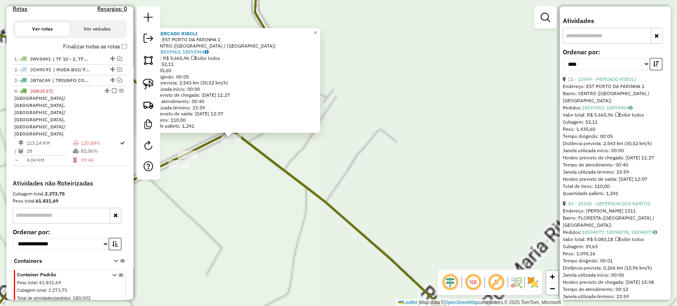
drag, startPoint x: 245, startPoint y: 159, endPoint x: 264, endPoint y: 167, distance: 20.1
click at [264, 167] on div "22699 - MERCADO RIBOLI Endereço: EST PORTO DA FARINHA 1 Bairro: CENTRO (NOVA SA…" at bounding box center [338, 153] width 677 height 306
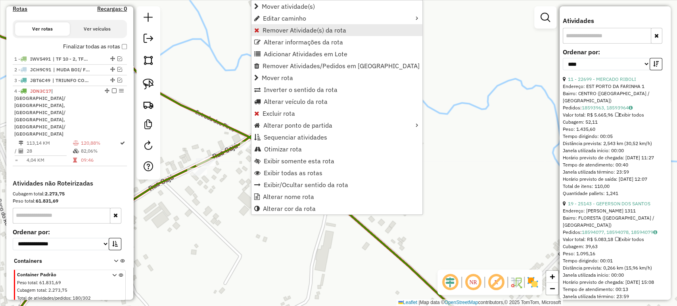
click at [290, 29] on span "Remover Atividade(s) da rota" at bounding box center [305, 30] width 84 height 6
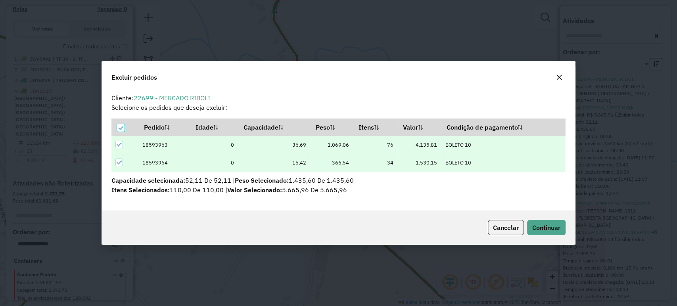
scroll to position [0, 0]
click at [548, 225] on span "Continuar" at bounding box center [546, 228] width 28 height 8
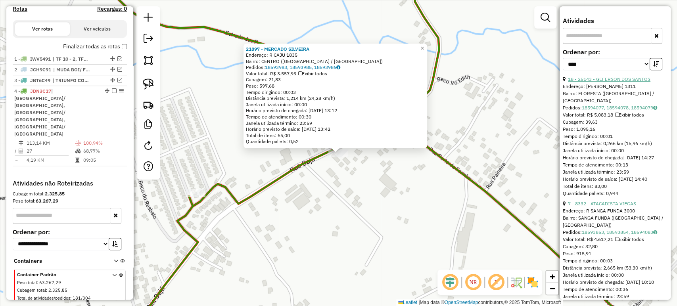
click at [606, 80] on link "18 - 25143 - GEFERSON DOS SANTOS" at bounding box center [609, 79] width 82 height 6
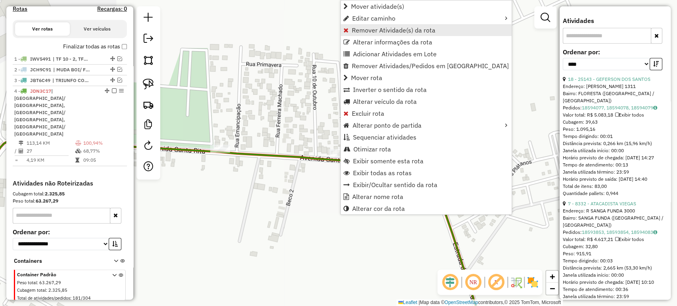
click at [371, 29] on span "Remover Atividade(s) da rota" at bounding box center [394, 30] width 84 height 6
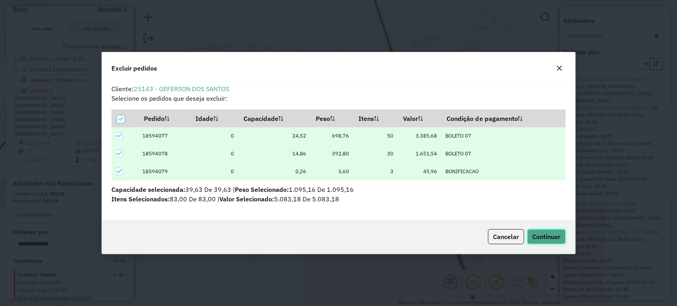
click at [552, 240] on span "Continuar" at bounding box center [546, 237] width 28 height 8
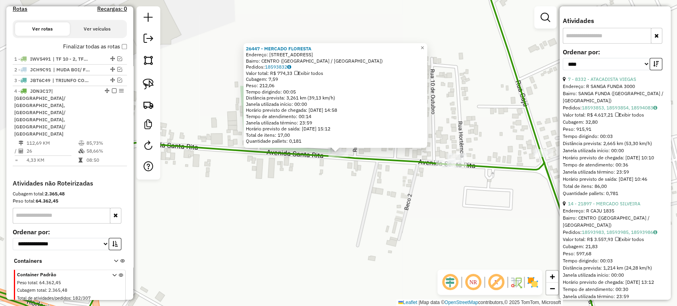
click at [347, 205] on div "26447 - MERCADO FLORESTA Endereço: R SANTA RITA 991 Bairro: CENTRO (NOVA SANTA …" at bounding box center [338, 153] width 677 height 306
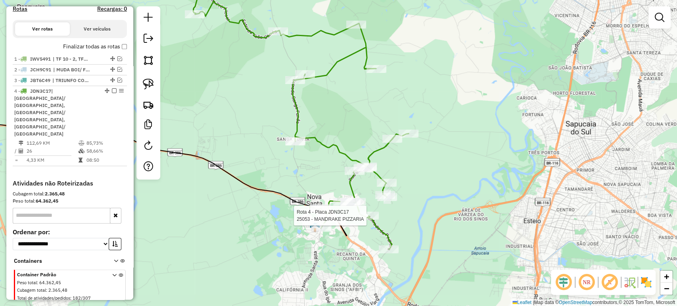
select select "*********"
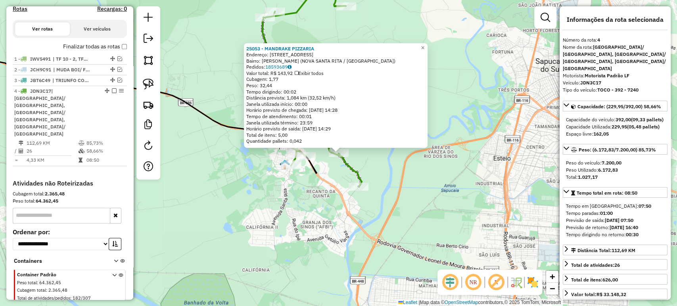
click at [368, 219] on div "25053 - MANDRAKE PIZZARIA Endereço: R AMETISTA 73 Bairro: [PERSON_NAME] ([GEOGR…" at bounding box center [338, 153] width 677 height 306
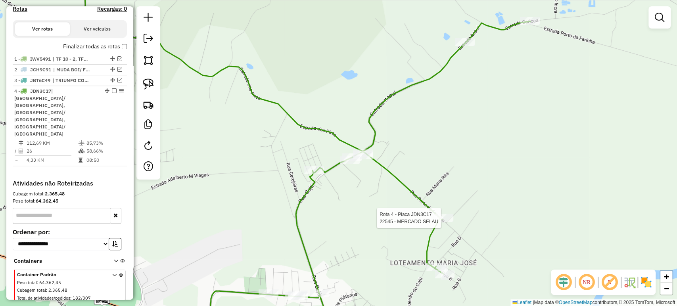
select select "*********"
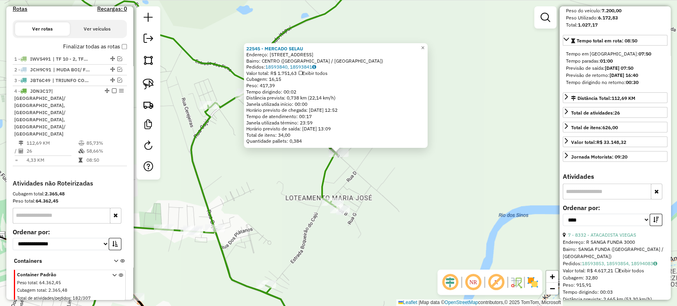
scroll to position [220, 0]
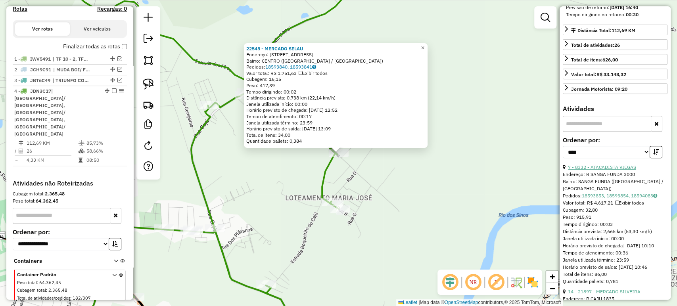
click at [622, 164] on link "7 - 8332 - ATACADISTA VIEGAS" at bounding box center [602, 167] width 68 height 6
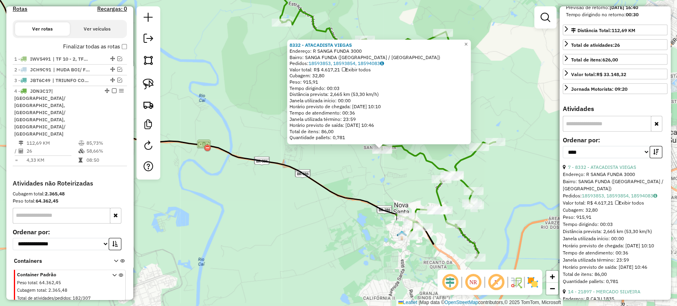
drag, startPoint x: 393, startPoint y: 174, endPoint x: 385, endPoint y: 174, distance: 8.0
click at [385, 174] on div "8332 - ATACADISTA VIEGAS Endereço: R SANGA FUNDA 3000 Bairro: SANGA FUNDA (NOVA…" at bounding box center [338, 153] width 677 height 306
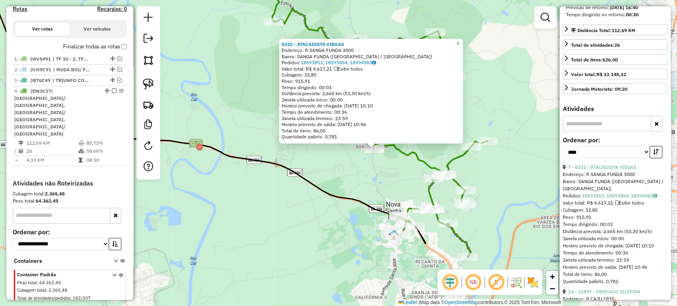
click at [215, 98] on div "8332 - ATACADISTA VIEGAS Endereço: R SANGA FUNDA 3000 Bairro: SANGA FUNDA (NOVA…" at bounding box center [338, 153] width 677 height 306
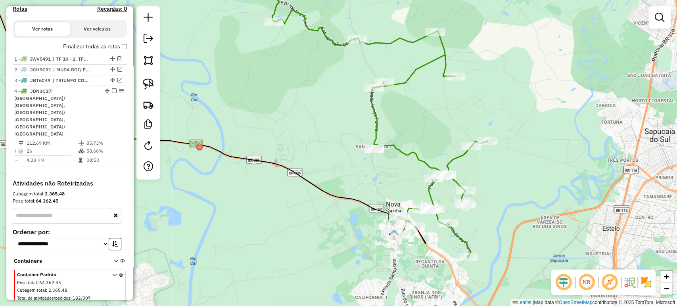
drag, startPoint x: 295, startPoint y: 140, endPoint x: 270, endPoint y: 158, distance: 30.8
click at [270, 157] on div "Janela de atendimento Grade de atendimento Capacidade Transportadoras Veículos …" at bounding box center [338, 153] width 677 height 306
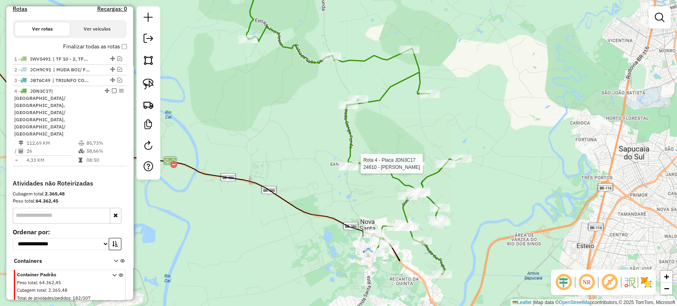
select select "*********"
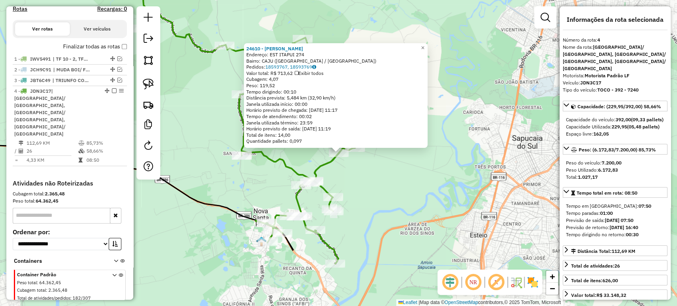
click at [386, 167] on div "24610 - ELIANDRA CARMEM BALB Endereço: EST ITAPUI 274 Bairro: CAJU (NOVA SANTA …" at bounding box center [338, 153] width 677 height 306
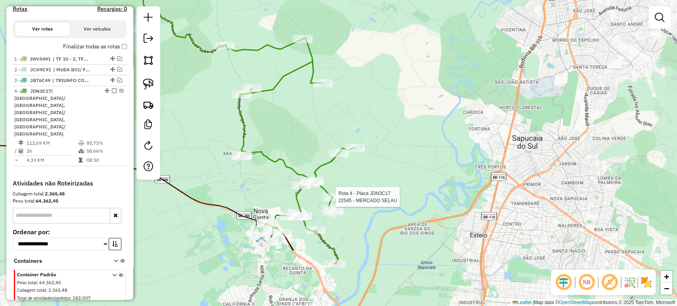
click at [333, 203] on icon at bounding box center [248, 139] width 213 height 249
select select "*********"
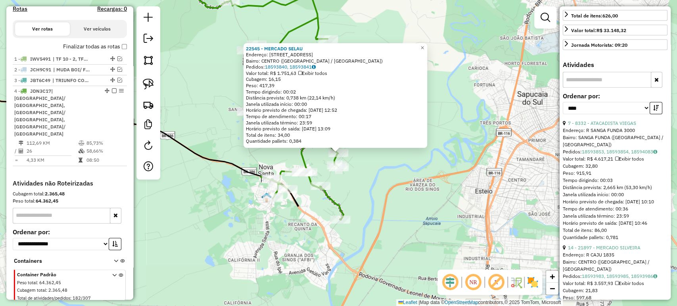
scroll to position [308, 0]
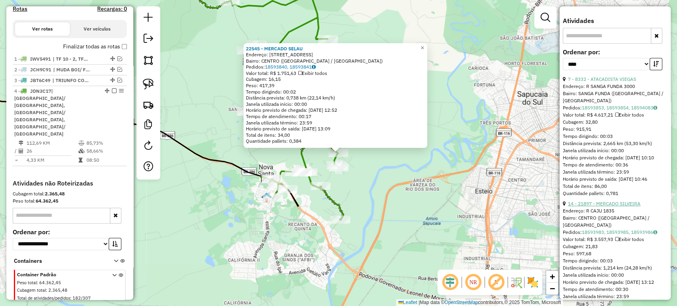
click at [598, 202] on link "14 - 21897 - MERCADO SILVEIRA" at bounding box center [604, 204] width 73 height 6
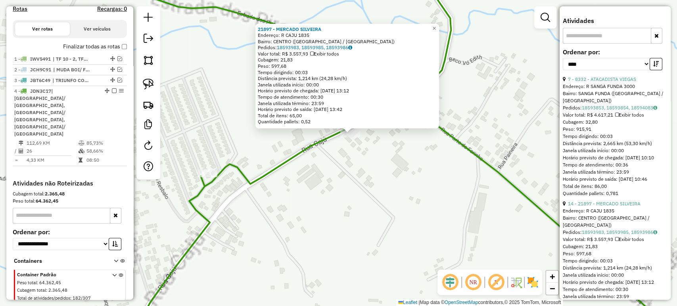
drag, startPoint x: 366, startPoint y: 167, endPoint x: 361, endPoint y: 180, distance: 13.3
click at [362, 180] on div "21897 - MERCADO SILVEIRA Endereço: R CAJU 1835 Bairro: CENTRO (NOVA SANTA RITA …" at bounding box center [338, 153] width 677 height 306
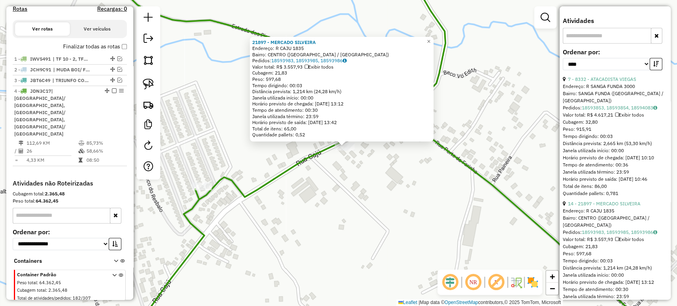
click at [361, 177] on div "21897 - MERCADO SILVEIRA Endereço: R CAJU 1835 Bairro: CENTRO (NOVA SANTA RITA …" at bounding box center [338, 153] width 677 height 306
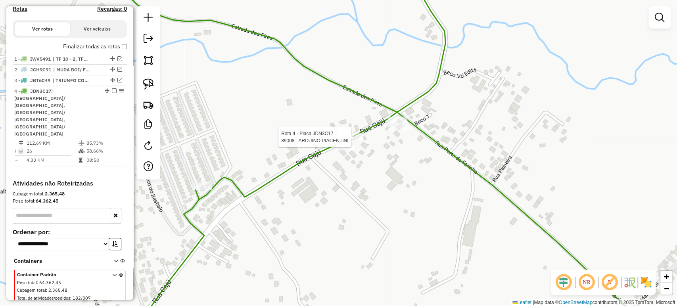
select select "*********"
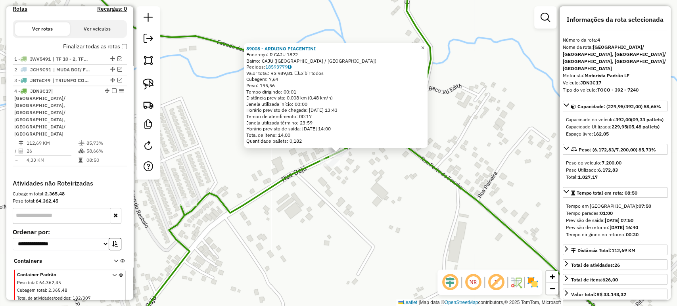
click at [337, 174] on div "89008 - ARDUINO PIACENTINI Endereço: R CAJU 1822 Bairro: CAJU (NOVA SANTA RITA …" at bounding box center [338, 153] width 677 height 306
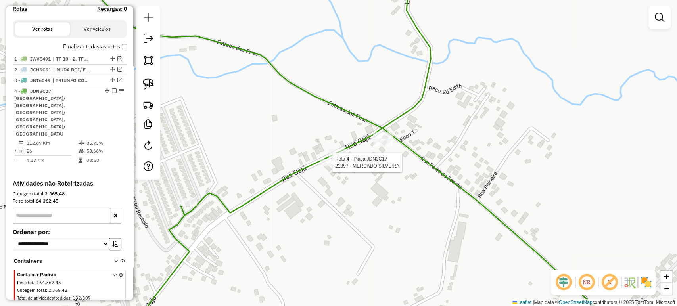
select select "*********"
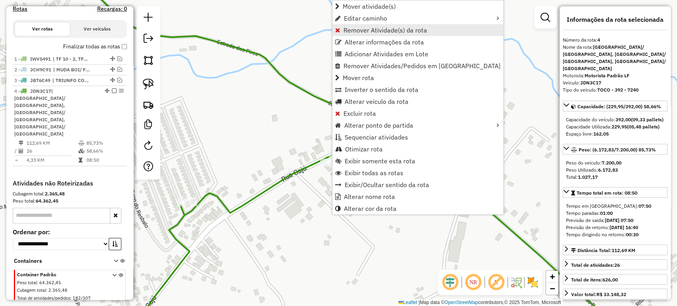
click at [359, 31] on span "Remover Atividade(s) da rota" at bounding box center [385, 30] width 84 height 6
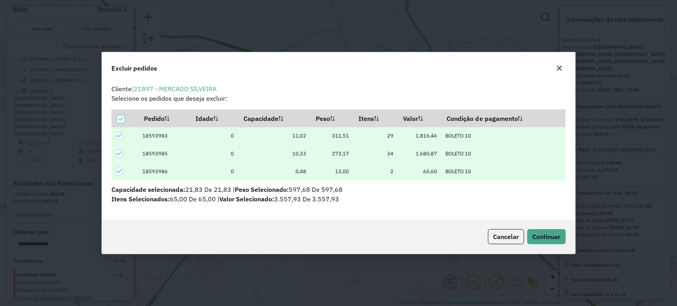
scroll to position [0, 0]
click at [537, 232] on button "Continuar" at bounding box center [546, 236] width 38 height 15
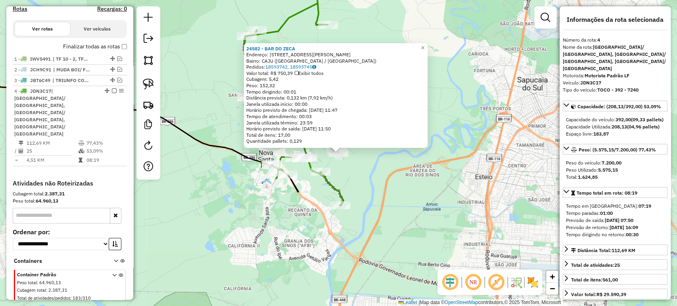
click at [381, 209] on div "24582 - BAR DO ZECA Endereço: R B MARIA JOSE 211 Bairro: CAJU (NOVA SANTA RITA …" at bounding box center [338, 153] width 677 height 306
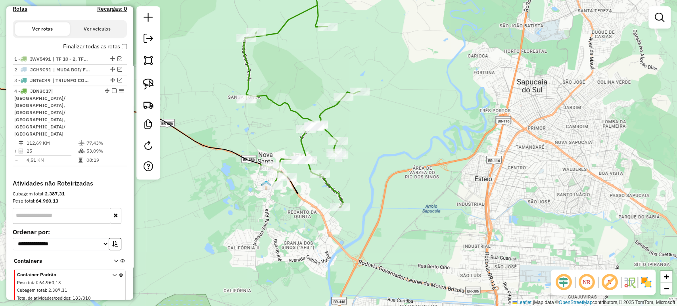
click at [356, 164] on div "Janela de atendimento Grade de atendimento Capacidade Transportadoras Veículos …" at bounding box center [338, 153] width 677 height 306
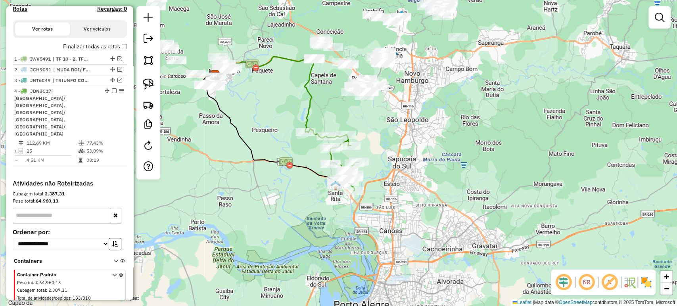
drag, startPoint x: 373, startPoint y: 143, endPoint x: 378, endPoint y: 197, distance: 54.2
click at [381, 210] on div "Janela de atendimento Grade de atendimento Capacidade Transportadoras Veículos …" at bounding box center [338, 153] width 677 height 306
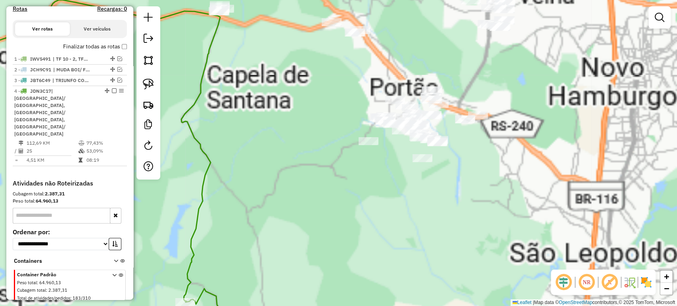
drag, startPoint x: 357, startPoint y: 167, endPoint x: 290, endPoint y: 193, distance: 72.0
click at [290, 193] on div "Janela de atendimento Grade de atendimento Capacidade Transportadoras Veículos …" at bounding box center [338, 153] width 677 height 306
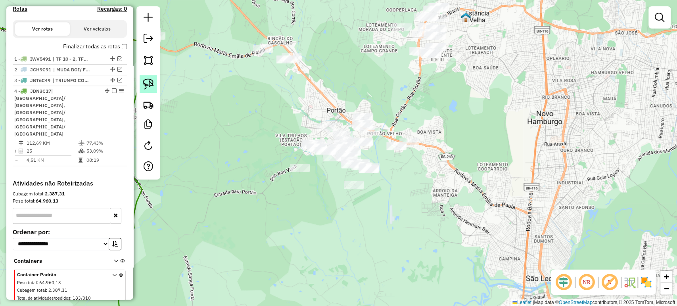
click at [148, 82] on img at bounding box center [148, 84] width 11 height 11
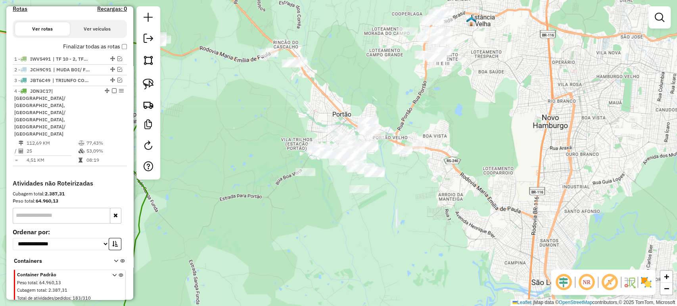
drag, startPoint x: 226, startPoint y: 125, endPoint x: 281, endPoint y: 152, distance: 61.9
click at [281, 152] on div "Janela de atendimento Grade de atendimento Capacidade Transportadoras Veículos …" at bounding box center [338, 153] width 677 height 306
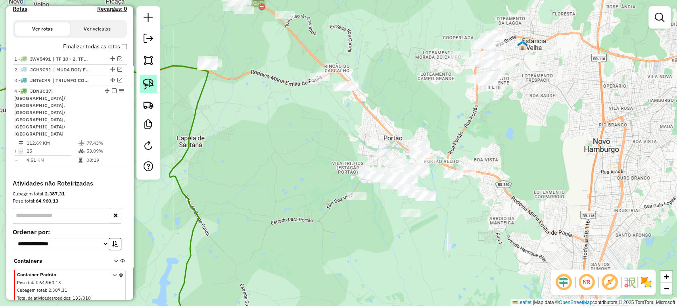
click at [140, 81] on link at bounding box center [148, 83] width 17 height 17
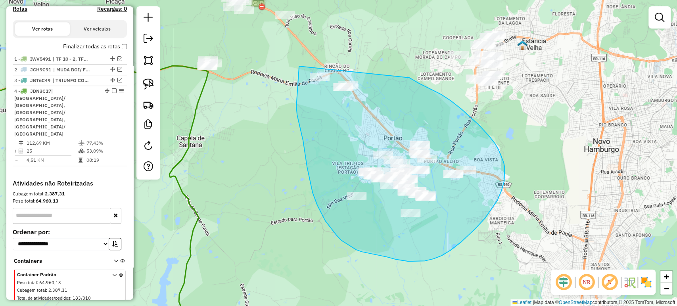
drag, startPoint x: 297, startPoint y: 97, endPoint x: 371, endPoint y: 61, distance: 82.5
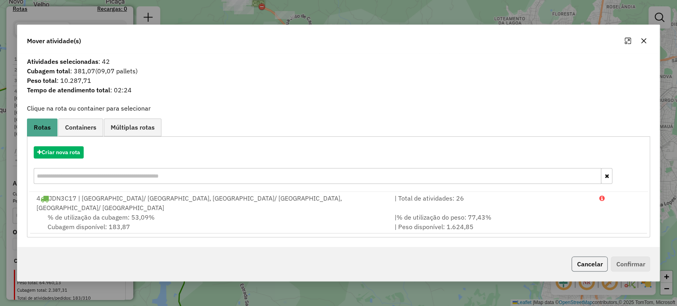
click at [605, 258] on button "Cancelar" at bounding box center [589, 264] width 36 height 15
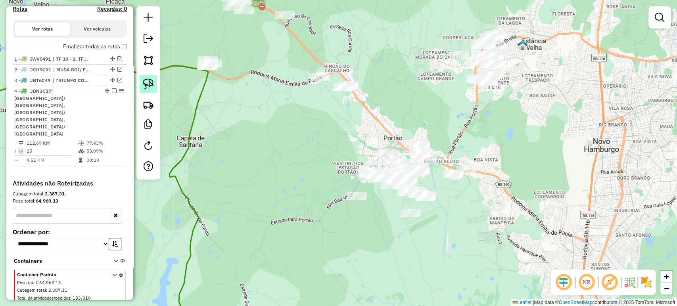
click at [144, 78] on link at bounding box center [148, 83] width 17 height 17
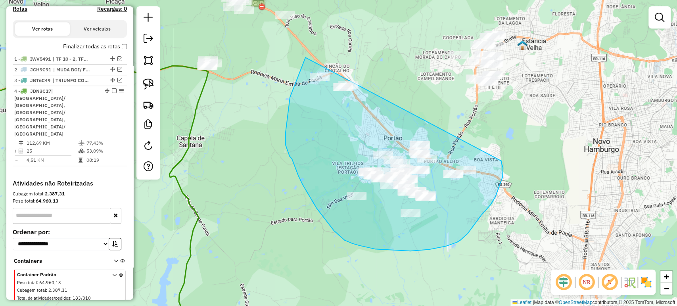
drag, startPoint x: 305, startPoint y: 58, endPoint x: 501, endPoint y: 161, distance: 221.6
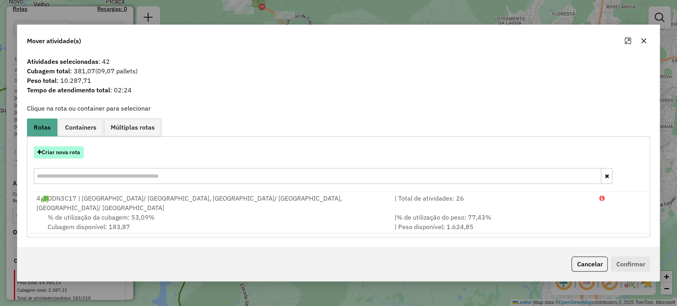
click at [69, 156] on button "Criar nova rota" at bounding box center [59, 152] width 50 height 12
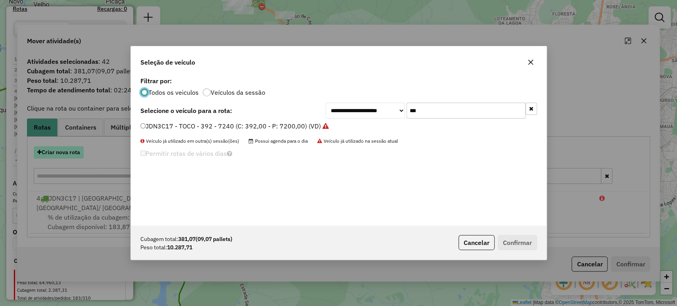
scroll to position [4, 2]
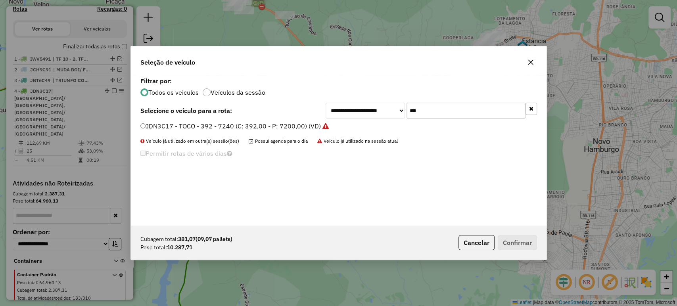
drag, startPoint x: 444, startPoint y: 111, endPoint x: 400, endPoint y: 101, distance: 45.7
click at [400, 101] on div "**********" at bounding box center [339, 150] width 416 height 151
type input "***"
click at [275, 123] on label "JAT0C84 - TOCO 8 baias (C: 336,00 - P: 8100,00) (VD)" at bounding box center [221, 126] width 163 height 10
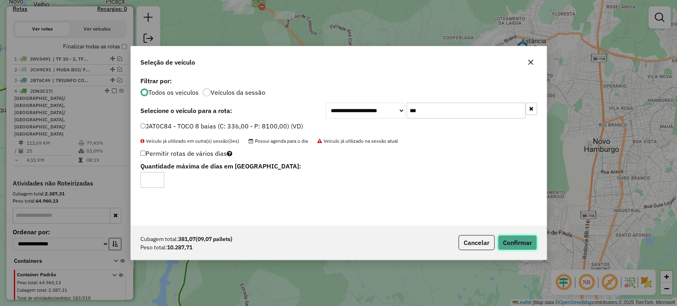
click at [512, 242] on button "Confirmar" at bounding box center [517, 242] width 39 height 15
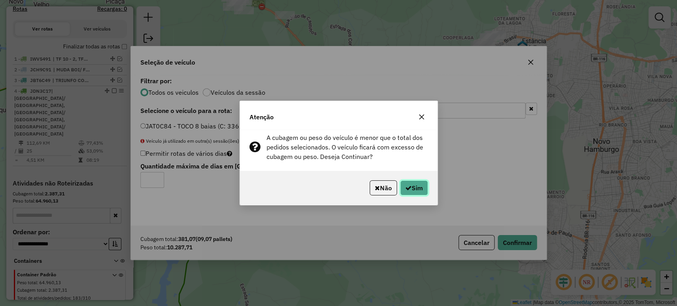
click at [414, 186] on button "Sim" at bounding box center [414, 187] width 28 height 15
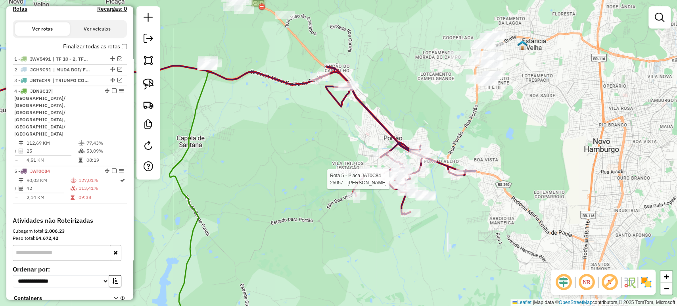
scroll to position [287, 0]
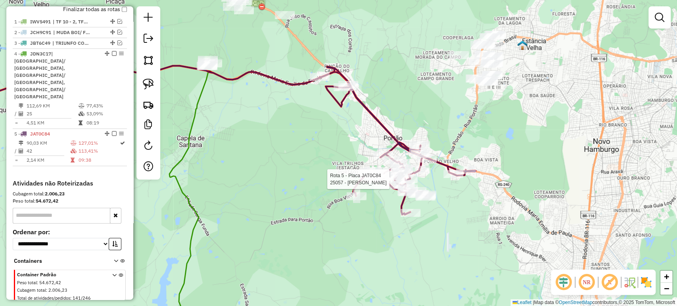
select select "*********"
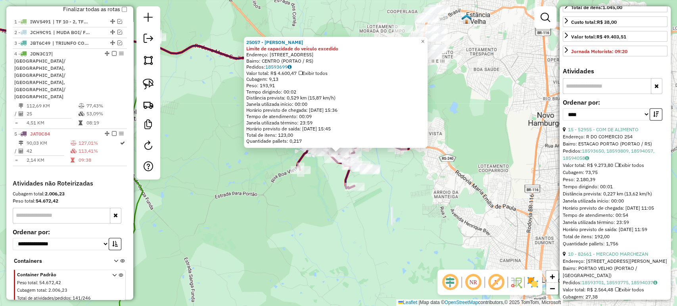
scroll to position [308, 0]
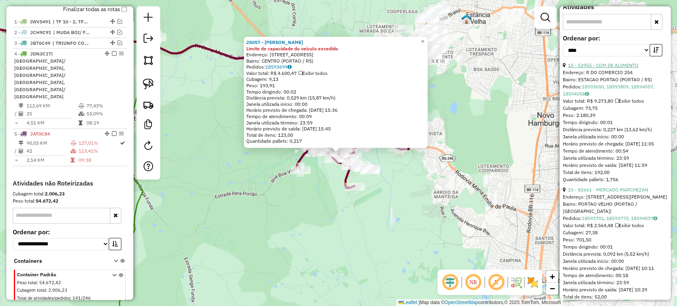
click at [594, 68] on link "15 - 52955 - COM DE ALIMENTO" at bounding box center [603, 65] width 71 height 6
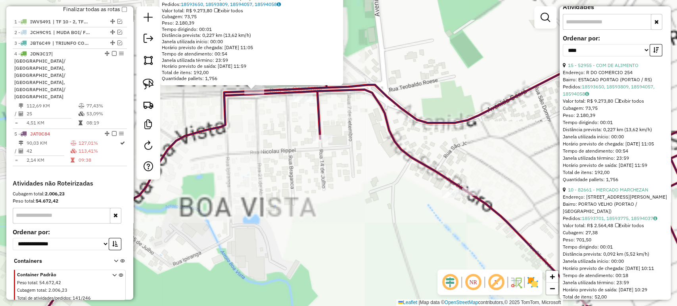
click at [263, 125] on div "52955 - COM DE ALIMENTO Endereço: R DO COMERCIO 254 Bairro: ESTACAO PORTAO (POR…" at bounding box center [338, 153] width 677 height 306
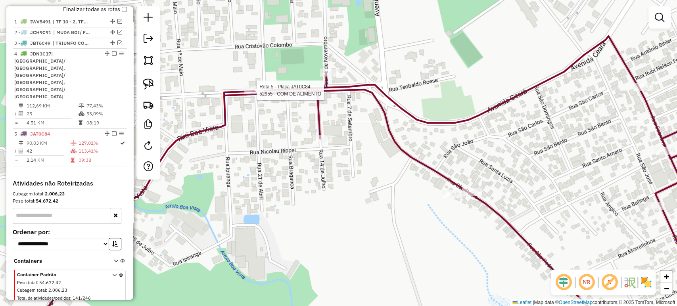
select select "*********"
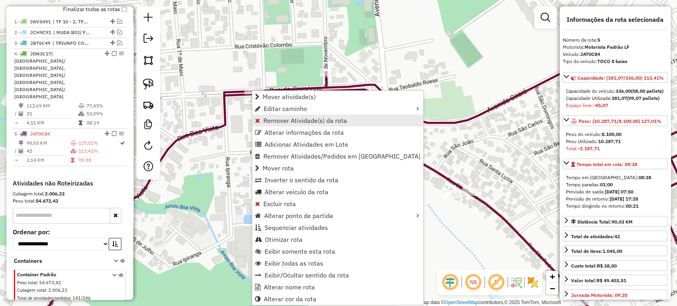
click at [292, 117] on span "Remover Atividade(s) da rota" at bounding box center [305, 120] width 84 height 6
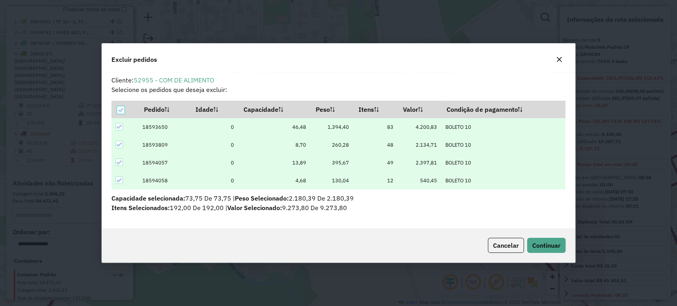
scroll to position [0, 0]
click at [546, 250] on button "Continuar" at bounding box center [546, 245] width 38 height 15
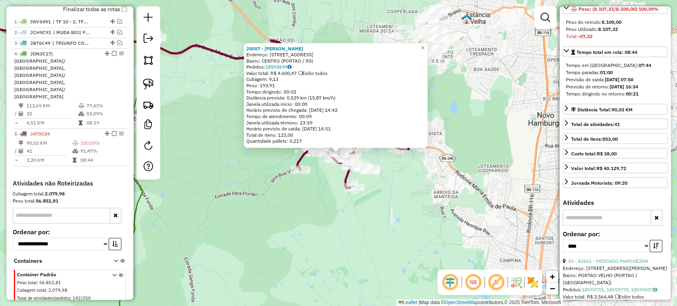
scroll to position [220, 0]
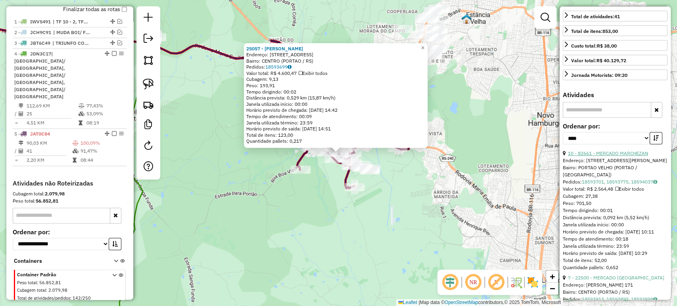
click at [606, 156] on link "10 - 82661 - MERCADO MARCHEZAN" at bounding box center [608, 153] width 80 height 6
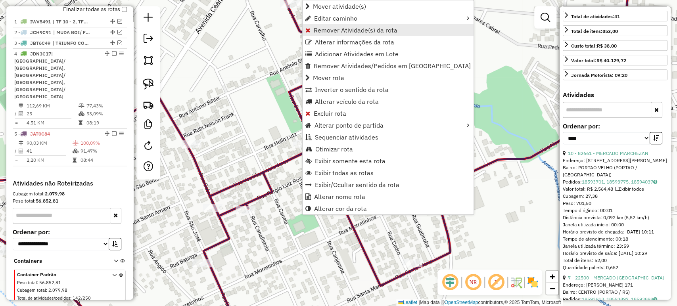
click at [313, 31] on link "Remover Atividade(s) da rota" at bounding box center [388, 30] width 171 height 12
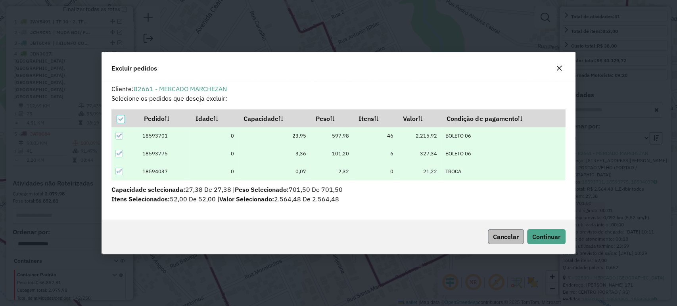
scroll to position [0, 0]
click at [537, 238] on span "Continuar" at bounding box center [546, 237] width 28 height 8
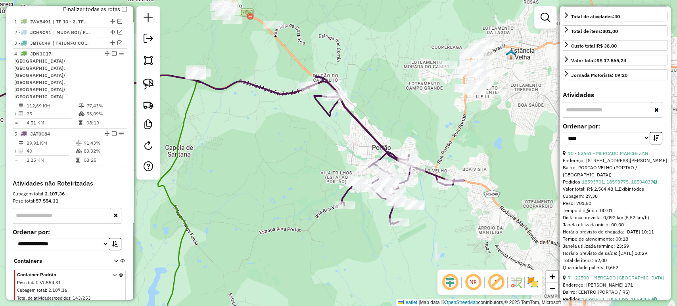
drag, startPoint x: 431, startPoint y: 224, endPoint x: 416, endPoint y: 215, distance: 18.2
click at [420, 218] on div "Janela de atendimento Grade de atendimento Capacidade Transportadoras Veículos …" at bounding box center [338, 153] width 677 height 306
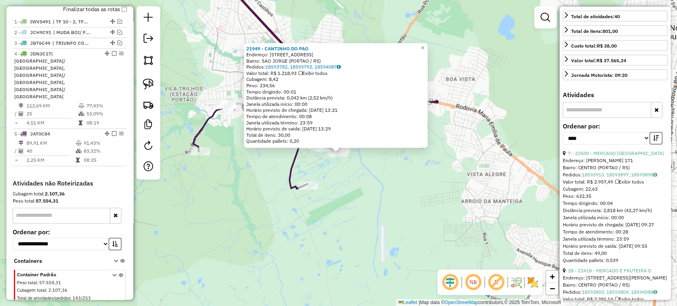
click at [307, 214] on div "21949 - CANTINHO DO PAO Endereço: R SAO PEDRO 2688 Bairro: SAO JORGE (PORTAO / …" at bounding box center [338, 153] width 677 height 306
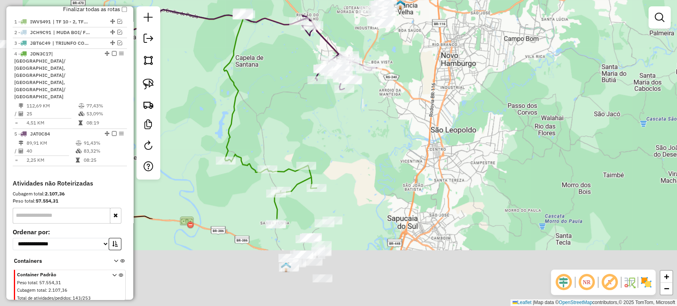
drag, startPoint x: 327, startPoint y: 246, endPoint x: 365, endPoint y: 126, distance: 126.1
click at [365, 126] on div "Janela de atendimento Grade de atendimento Capacidade Transportadoras Veículos …" at bounding box center [338, 153] width 677 height 306
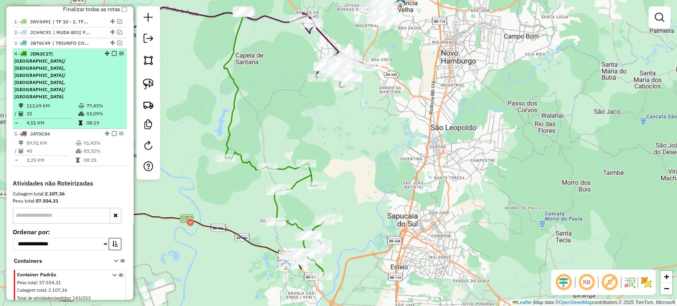
click at [102, 110] on td "53,09%" at bounding box center [105, 114] width 38 height 8
select select "*********"
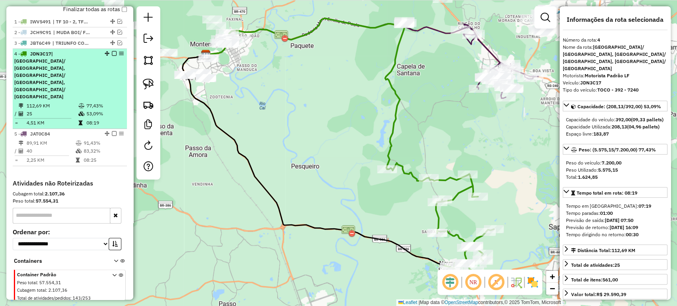
click at [112, 56] on em at bounding box center [114, 53] width 5 height 5
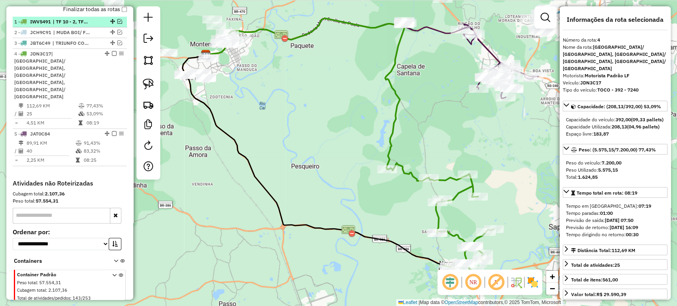
scroll to position [246, 0]
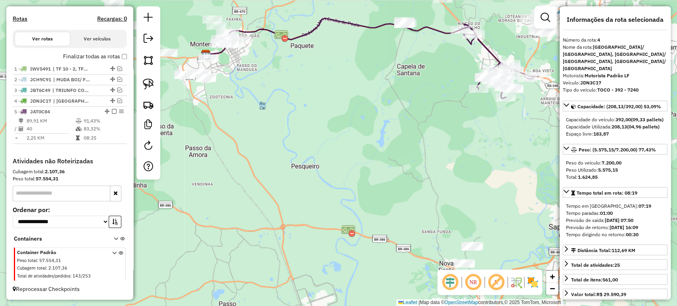
drag, startPoint x: 342, startPoint y: 176, endPoint x: 286, endPoint y: 107, distance: 89.1
click at [286, 107] on div "Janela de atendimento Grade de atendimento Capacidade Transportadoras Veículos …" at bounding box center [338, 153] width 677 height 306
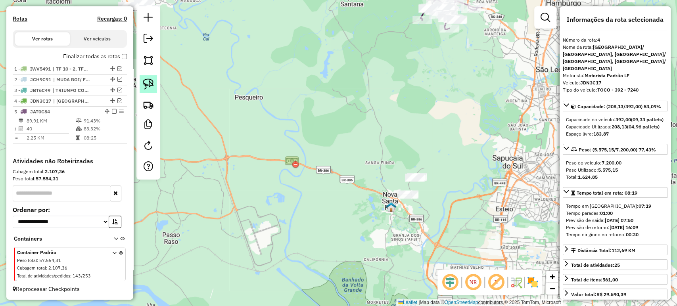
click at [149, 86] on img at bounding box center [148, 84] width 11 height 11
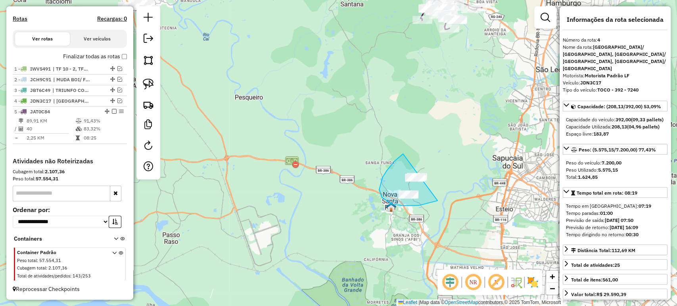
drag, startPoint x: 399, startPoint y: 157, endPoint x: 461, endPoint y: 174, distance: 63.8
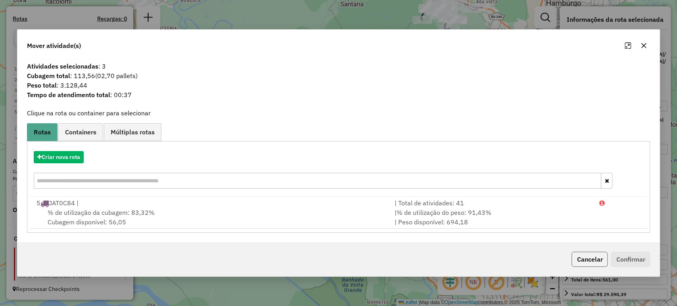
click at [594, 259] on button "Cancelar" at bounding box center [589, 259] width 36 height 15
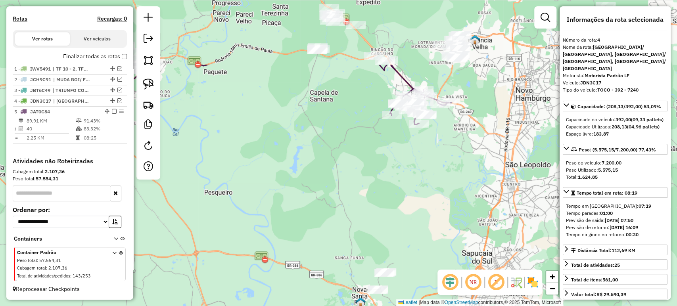
drag, startPoint x: 498, startPoint y: 128, endPoint x: 454, endPoint y: 263, distance: 141.3
click at [456, 268] on div "Janela de atendimento Grade de atendimento Capacidade Transportadoras Veículos …" at bounding box center [338, 153] width 677 height 306
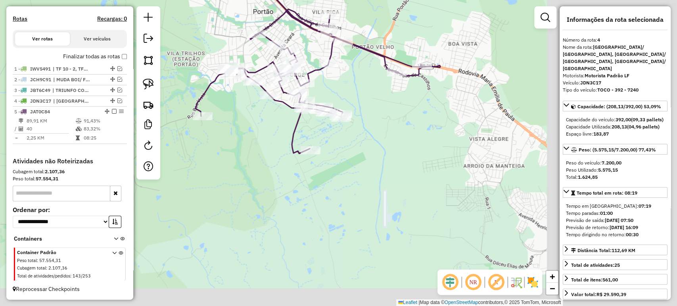
drag, startPoint x: 457, startPoint y: 232, endPoint x: 238, endPoint y: 109, distance: 251.8
click at [238, 109] on div "Janela de atendimento Grade de atendimento Capacidade Transportadoras Veículos …" at bounding box center [338, 153] width 677 height 306
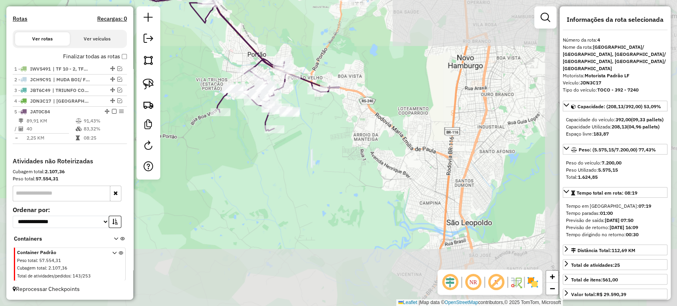
drag, startPoint x: 262, startPoint y: 142, endPoint x: 282, endPoint y: 153, distance: 23.2
click at [282, 153] on div "Janela de atendimento Grade de atendimento Capacidade Transportadoras Veículos …" at bounding box center [338, 153] width 677 height 306
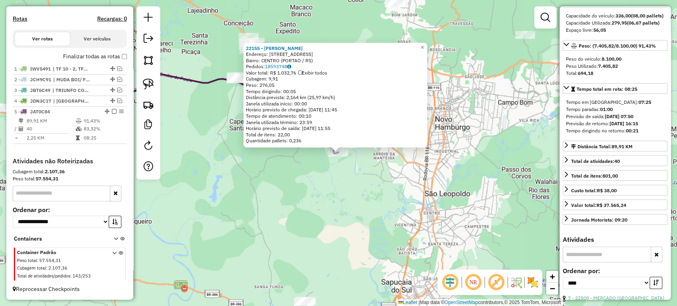
scroll to position [220, 0]
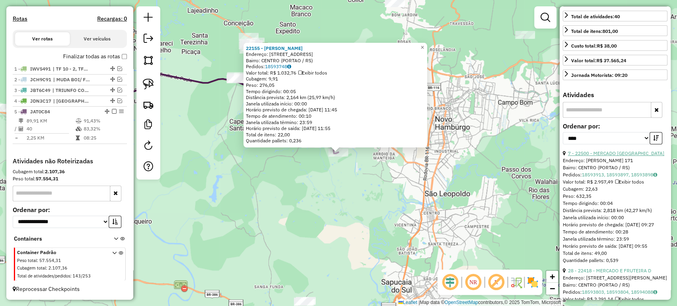
click at [610, 156] on link "7 - 22500 - MERCADO SAO JOSE" at bounding box center [616, 153] width 96 height 6
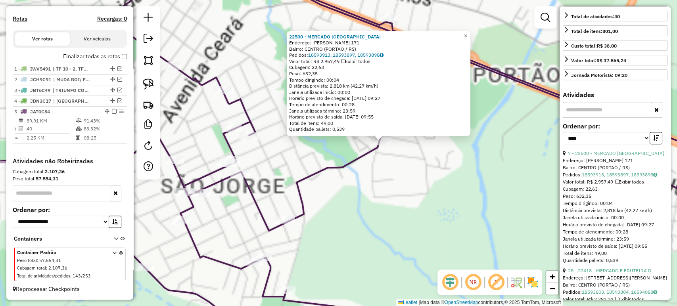
click at [382, 173] on div "22500 - MERCADO SAO JOSE Endereço: VITOR MATEUS TEIXEIRA 171 Bairro: CENTRO (PO…" at bounding box center [338, 153] width 677 height 306
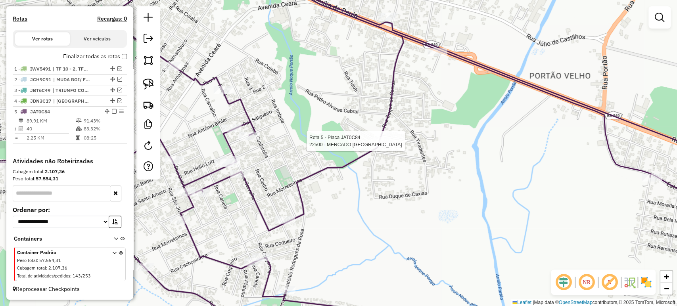
select select "*********"
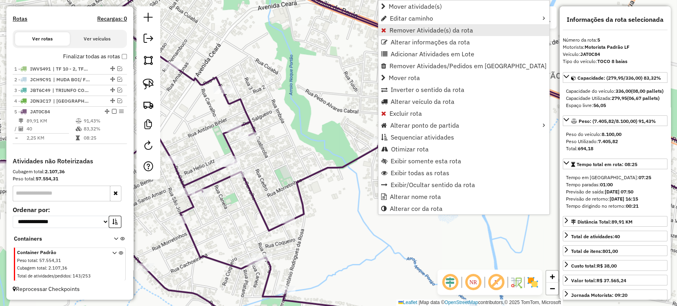
click at [389, 31] on link "Remover Atividade(s) da rota" at bounding box center [463, 30] width 171 height 12
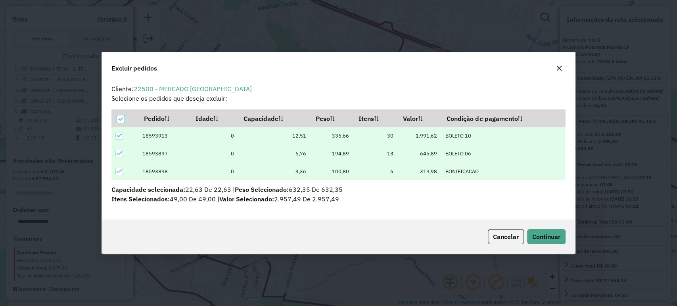
scroll to position [0, 0]
click at [551, 234] on span "Continuar" at bounding box center [546, 237] width 28 height 8
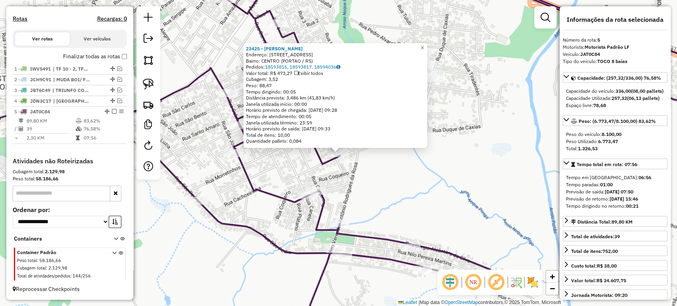
click at [344, 205] on div "23425 - MERCADO VARGAS Endereço: R SANTA MARIA 92 Bairro: CENTRO (PORTAO / RS) …" at bounding box center [338, 153] width 677 height 306
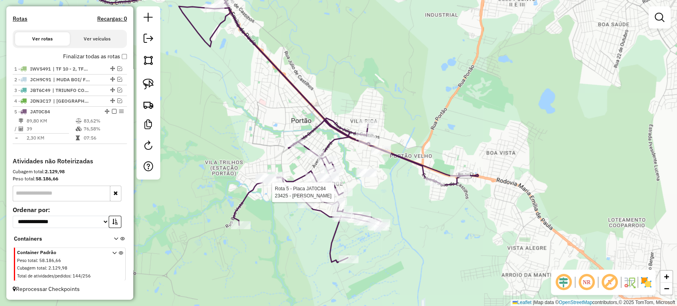
select select "*********"
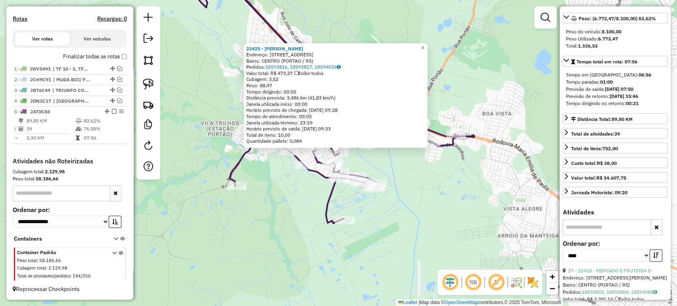
scroll to position [176, 0]
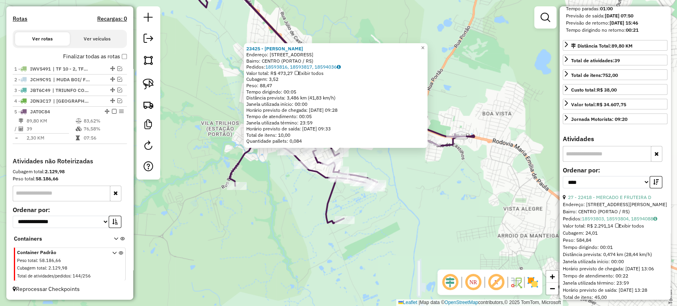
drag, startPoint x: 483, startPoint y: 220, endPoint x: 406, endPoint y: 223, distance: 77.4
click at [483, 220] on div "23425 - MERCADO VARGAS Endereço: R SANTA MARIA 92 Bairro: CENTRO (PORTAO / RS) …" at bounding box center [338, 153] width 677 height 306
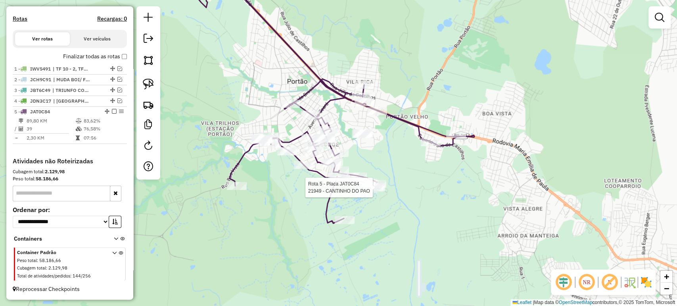
select select "*********"
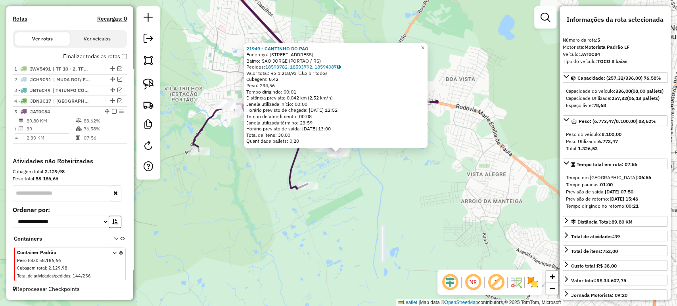
click at [369, 224] on div "21949 - CANTINHO DO PAO Endereço: R SAO PEDRO 2688 Bairro: SAO JORGE (PORTAO / …" at bounding box center [338, 153] width 677 height 306
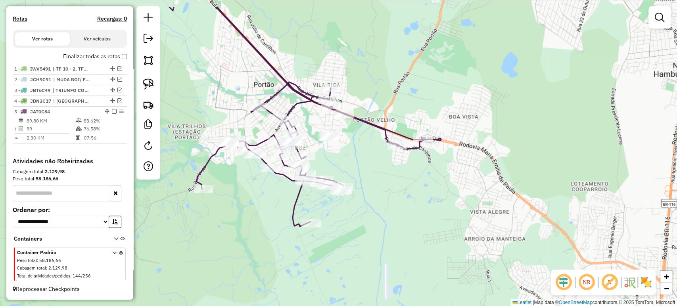
drag, startPoint x: 368, startPoint y: 190, endPoint x: 371, endPoint y: 228, distance: 39.0
click at [371, 228] on div "Janela de atendimento Grade de atendimento Capacidade Transportadoras Veículos …" at bounding box center [338, 153] width 677 height 306
select select "*********"
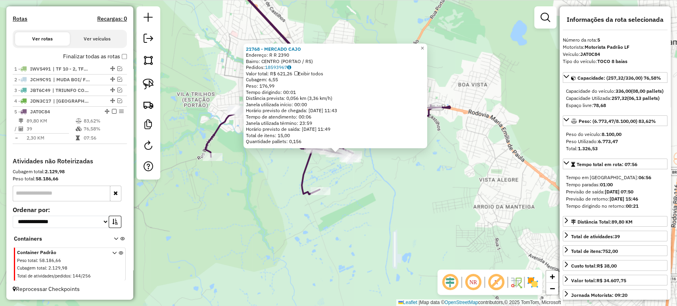
click at [445, 220] on div "21768 - MERCADO CAJO Endereço: R R 2390 Bairro: CENTRO (PORTAO / RS) Pedidos: 1…" at bounding box center [338, 153] width 677 height 306
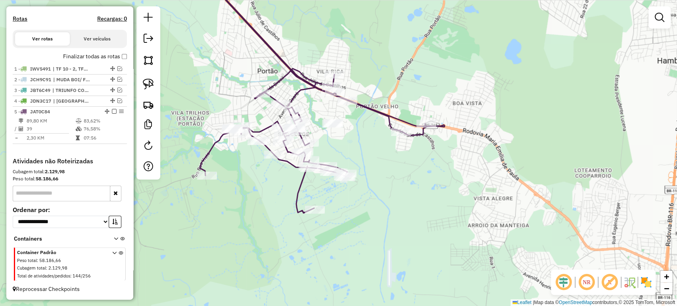
drag, startPoint x: 430, startPoint y: 186, endPoint x: 421, endPoint y: 213, distance: 27.8
click at [421, 213] on div "Janela de atendimento Grade de atendimento Capacidade Transportadoras Veículos …" at bounding box center [338, 153] width 677 height 306
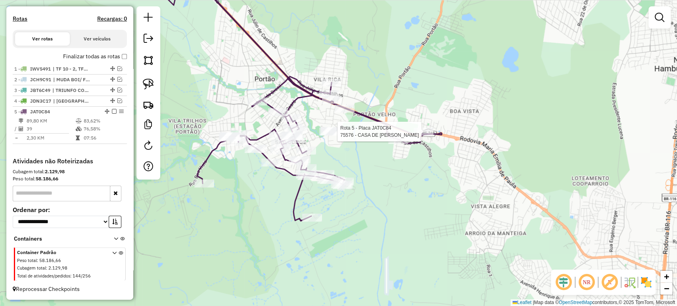
select select "*********"
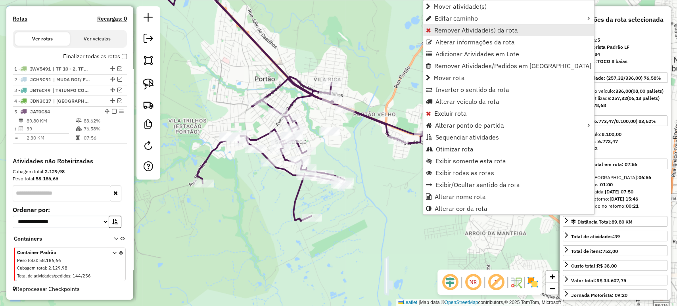
click at [447, 31] on span "Remover Atividade(s) da rota" at bounding box center [476, 30] width 84 height 6
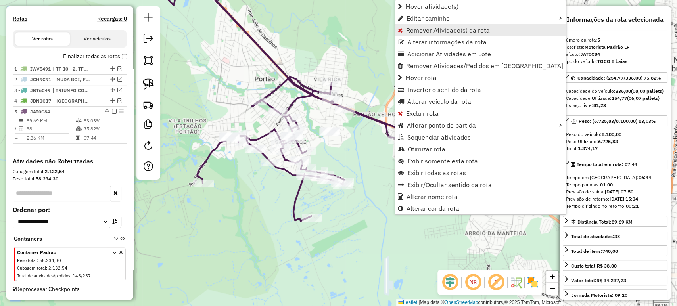
click at [418, 28] on span "Remover Atividade(s) da rota" at bounding box center [448, 30] width 84 height 6
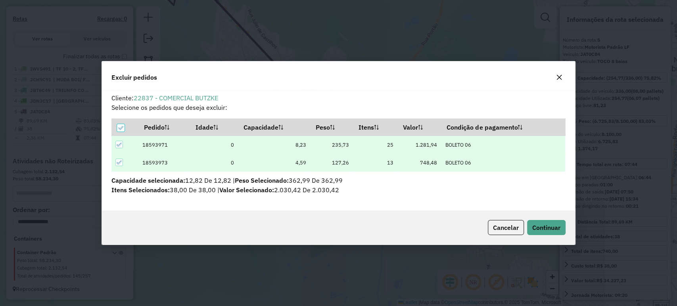
scroll to position [0, 0]
click at [543, 228] on span "Continuar" at bounding box center [546, 228] width 28 height 8
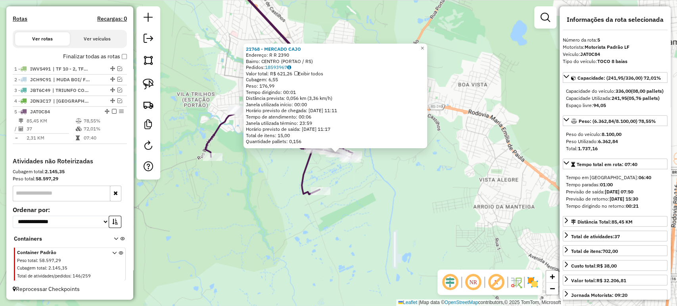
click at [359, 186] on div "21768 - MERCADO CAJO Endereço: R R 2390 Bairro: CENTRO (PORTAO / RS) Pedidos: 1…" at bounding box center [338, 153] width 677 height 306
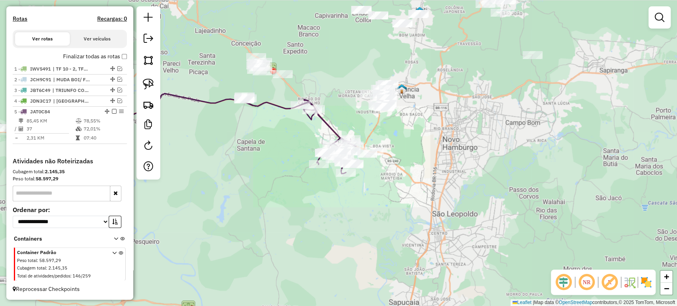
drag, startPoint x: 366, startPoint y: 224, endPoint x: 378, endPoint y: 136, distance: 89.2
click at [378, 137] on div "Janela de atendimento Grade de atendimento Capacidade Transportadoras Veículos …" at bounding box center [338, 153] width 677 height 306
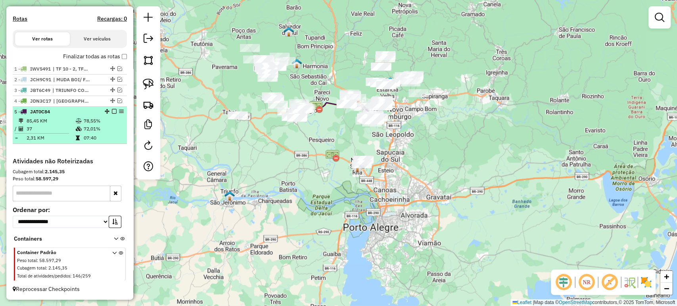
click at [112, 112] on em at bounding box center [114, 111] width 5 height 5
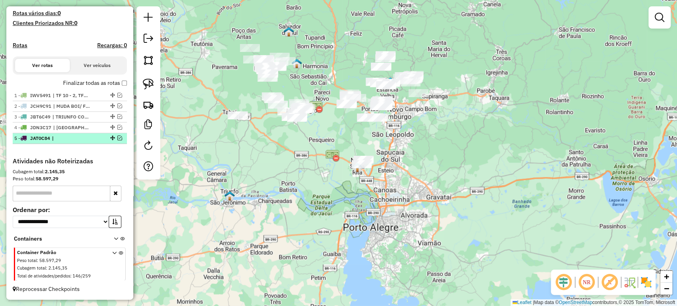
scroll to position [219, 0]
click at [111, 112] on ul "1 - IWV5491 | TF 10 - 2, TF10 - 1 2 - JCH9C91 | MUDA BOI/ FORTALEZA, TRIUNFO CO…" at bounding box center [70, 117] width 114 height 54
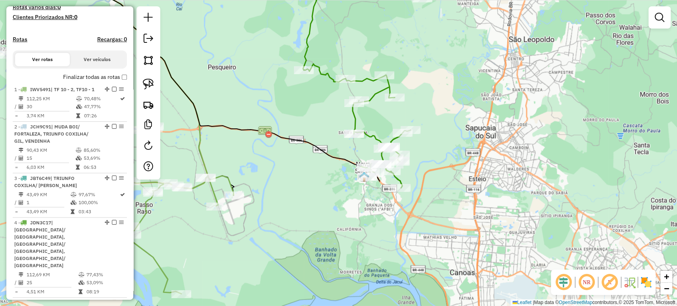
select select "*********"
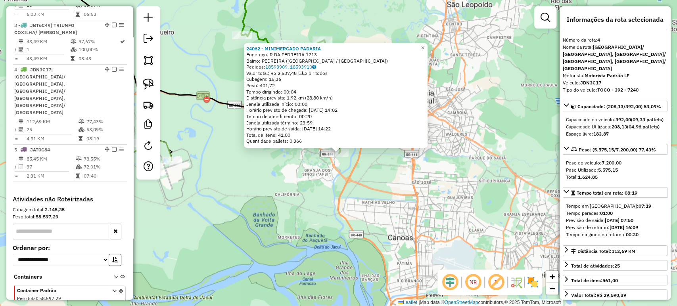
scroll to position [388, 0]
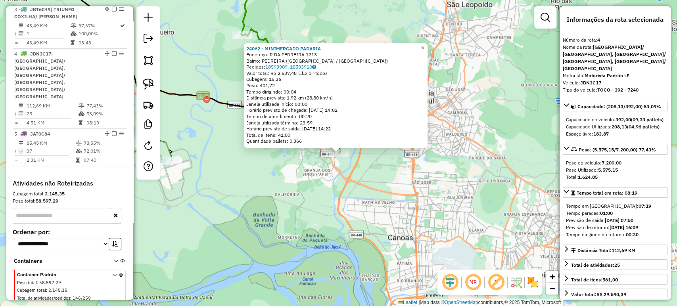
click at [397, 187] on div "24062 - MINIMERCADO PADARIA Endereço: R DA PEDREIRA 1213 Bairro: PEDREIRA (NOVA…" at bounding box center [338, 153] width 677 height 306
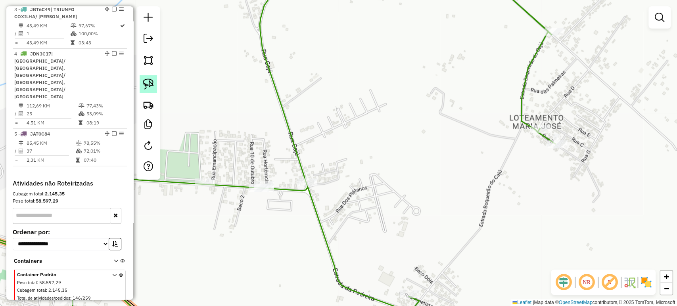
click at [150, 84] on img at bounding box center [148, 84] width 11 height 11
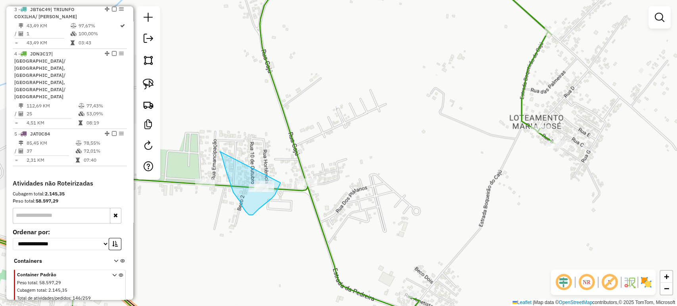
drag, startPoint x: 224, startPoint y: 163, endPoint x: 281, endPoint y: 179, distance: 59.9
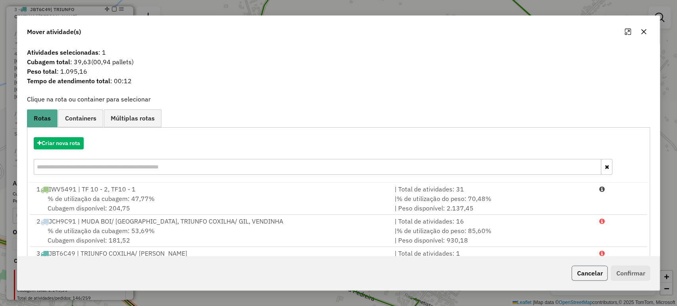
click at [598, 274] on button "Cancelar" at bounding box center [589, 273] width 36 height 15
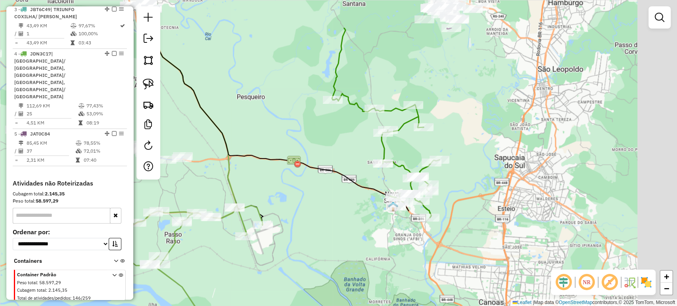
drag, startPoint x: 564, startPoint y: 99, endPoint x: 480, endPoint y: 148, distance: 97.4
click at [485, 160] on div "Janela de atendimento Grade de atendimento Capacidade Transportadoras Veículos …" at bounding box center [338, 153] width 677 height 306
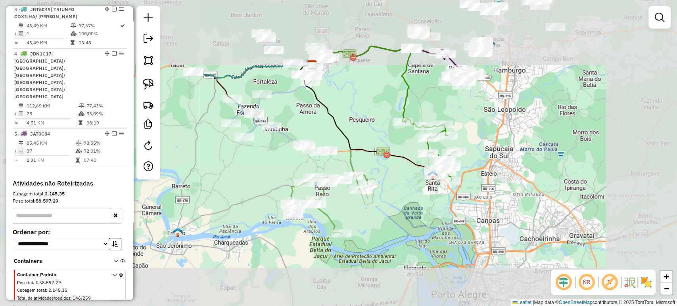
drag, startPoint x: 481, startPoint y: 129, endPoint x: 462, endPoint y: 154, distance: 31.1
click at [462, 154] on div "Janela de atendimento Grade de atendimento Capacidade Transportadoras Veículos …" at bounding box center [338, 153] width 677 height 306
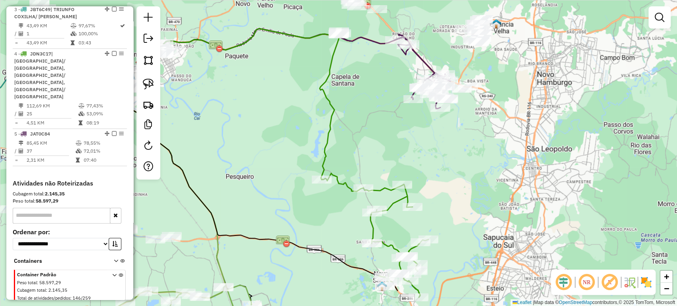
drag, startPoint x: 468, startPoint y: 142, endPoint x: 442, endPoint y: 172, distance: 39.6
click at [442, 172] on div "Janela de atendimento Grade de atendimento Capacidade Transportadoras Veículos …" at bounding box center [338, 153] width 677 height 306
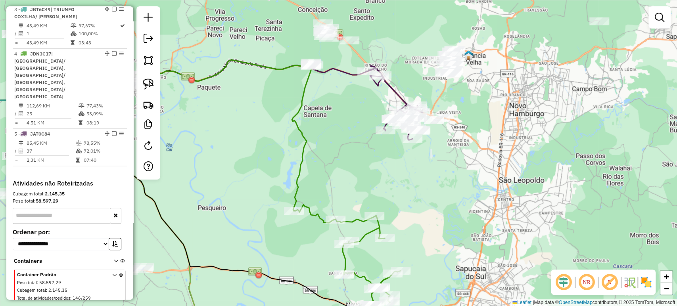
click at [431, 165] on div "Janela de atendimento Grade de atendimento Capacidade Transportadoras Veículos …" at bounding box center [338, 153] width 677 height 306
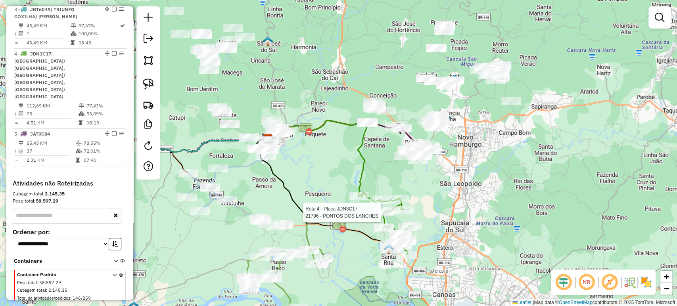
select select "*********"
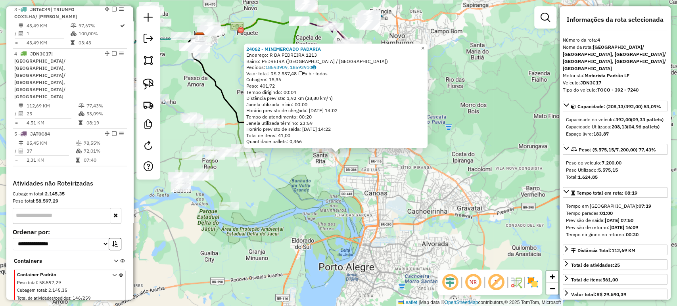
drag, startPoint x: 347, startPoint y: 216, endPoint x: 380, endPoint y: 202, distance: 35.4
click at [380, 202] on div "24062 - MINIMERCADO PADARIA Endereço: R DA PEDREIRA 1213 Bairro: PEDREIRA (NOVA…" at bounding box center [338, 153] width 677 height 306
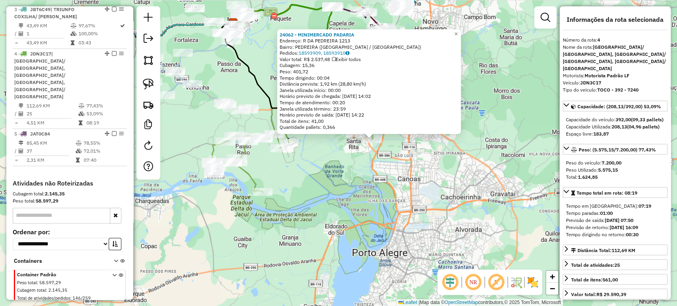
click at [380, 200] on div "24062 - MINIMERCADO PADARIA Endereço: R DA PEDREIRA 1213 Bairro: PEDREIRA (NOVA…" at bounding box center [338, 153] width 677 height 306
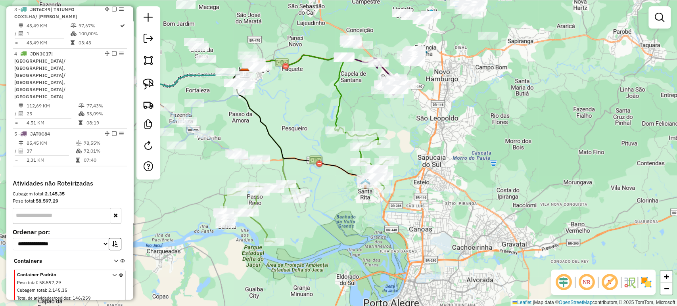
drag, startPoint x: 383, startPoint y: 179, endPoint x: 395, endPoint y: 231, distance: 53.5
click at [395, 231] on div "Janela de atendimento Grade de atendimento Capacidade Transportadoras Veículos …" at bounding box center [338, 153] width 677 height 306
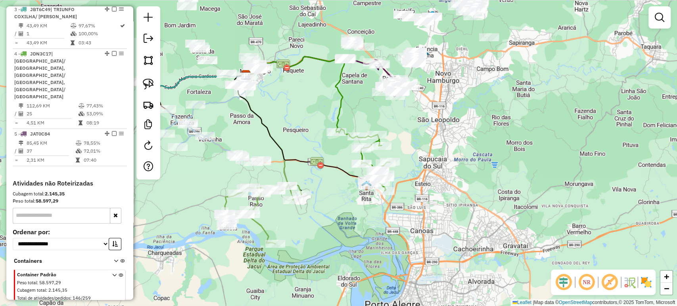
drag, startPoint x: 395, startPoint y: 231, endPoint x: 449, endPoint y: 235, distance: 53.3
click at [449, 235] on div "Janela de atendimento Grade de atendimento Capacidade Transportadoras Veículos …" at bounding box center [338, 153] width 677 height 306
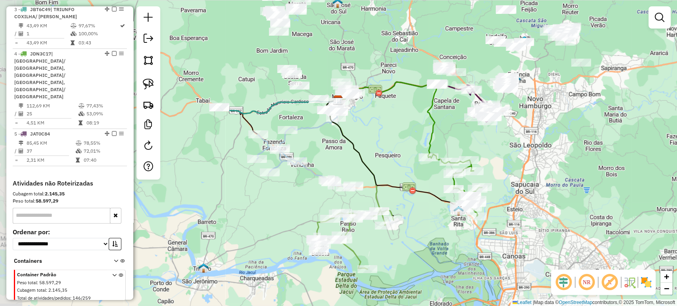
drag, startPoint x: 293, startPoint y: 137, endPoint x: 333, endPoint y: 158, distance: 44.5
click at [333, 158] on div "Janela de atendimento Grade de atendimento Capacidade Transportadoras Veículos …" at bounding box center [338, 153] width 677 height 306
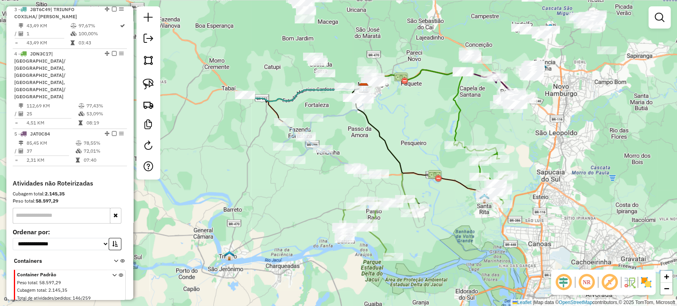
drag, startPoint x: 377, startPoint y: 127, endPoint x: 402, endPoint y: 115, distance: 27.9
click at [405, 113] on div "Janela de atendimento Grade de atendimento Capacidade Transportadoras Veículos …" at bounding box center [338, 153] width 677 height 306
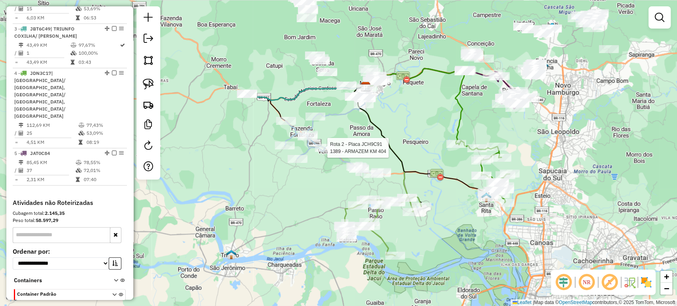
select select "*********"
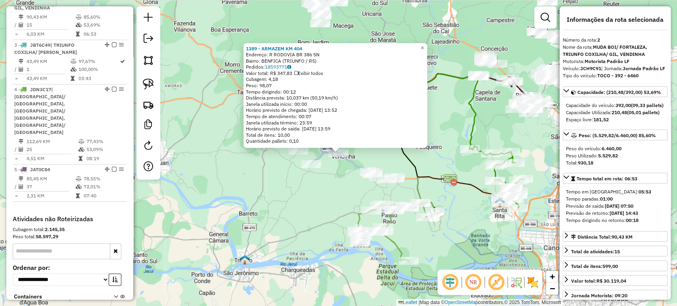
scroll to position [341, 0]
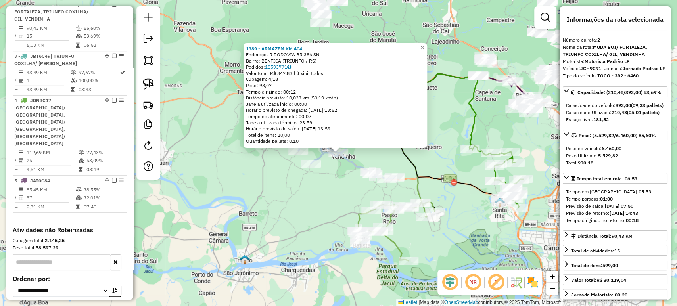
click at [355, 201] on div "Rota 1 - Placa IWV5491 539 - MINIMERCADO SILVA 1389 - ARMAZEM KM 404 Endereço: …" at bounding box center [338, 153] width 677 height 306
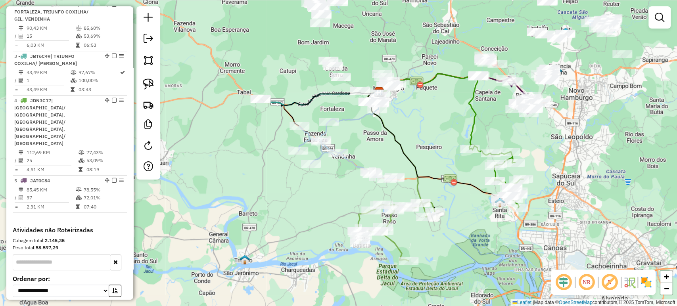
drag, startPoint x: 309, startPoint y: 174, endPoint x: 310, endPoint y: 195, distance: 20.2
click at [309, 195] on div "1389 - ARMAZEM KM 404 Endereço: R RODOVIA BR 386 SN Bairro: BENFICA (TRIUNFO / …" at bounding box center [338, 153] width 677 height 306
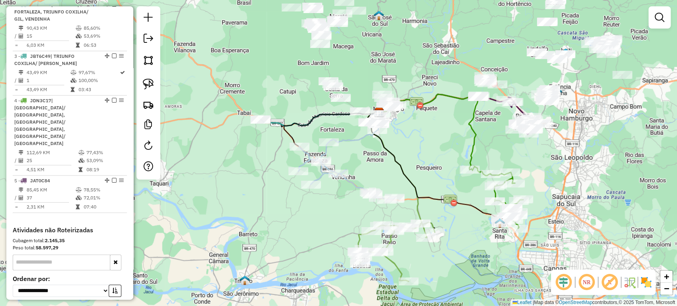
click at [330, 168] on icon at bounding box center [346, 164] width 96 height 69
select select "*********"
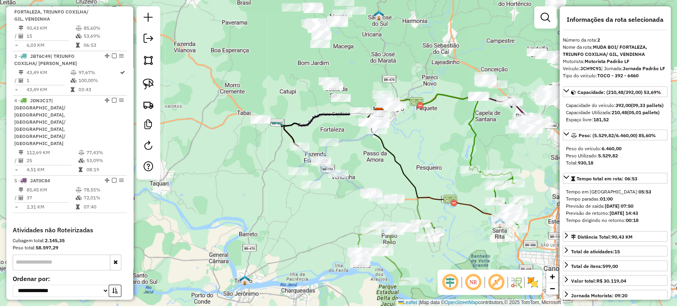
click at [334, 188] on div "Janela de atendimento Grade de atendimento Capacidade Transportadoras Veículos …" at bounding box center [338, 153] width 677 height 306
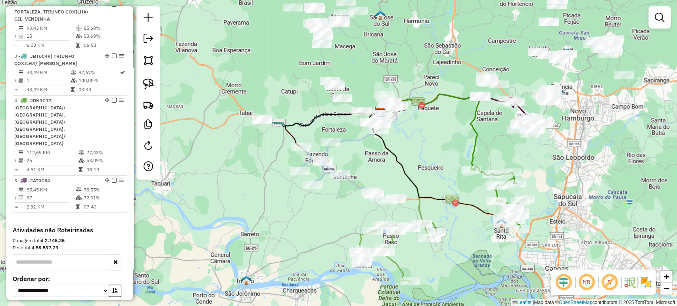
drag, startPoint x: 326, startPoint y: 197, endPoint x: 364, endPoint y: 207, distance: 38.9
click at [365, 209] on div "Janela de atendimento Grade de atendimento Capacidade Transportadoras Veículos …" at bounding box center [338, 153] width 677 height 306
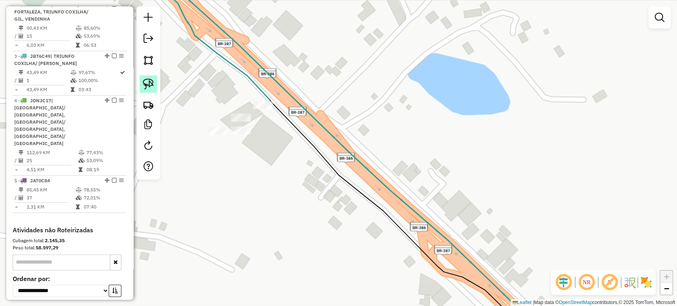
click at [152, 88] on img at bounding box center [148, 84] width 11 height 11
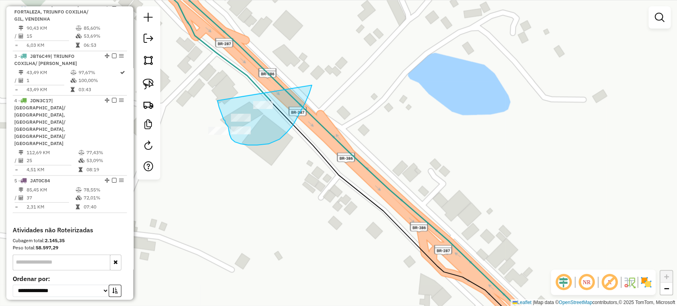
drag, startPoint x: 217, startPoint y: 101, endPoint x: 319, endPoint y: 67, distance: 107.5
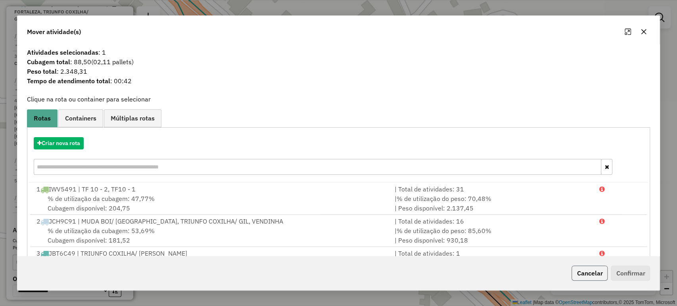
click at [590, 270] on button "Cancelar" at bounding box center [589, 273] width 36 height 15
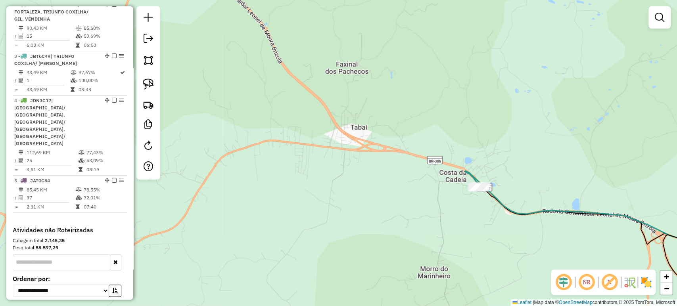
drag, startPoint x: 502, startPoint y: 228, endPoint x: 488, endPoint y: 210, distance: 22.3
click at [490, 212] on div "Janela de atendimento Grade de atendimento Capacidade Transportadoras Veículos …" at bounding box center [338, 153] width 677 height 306
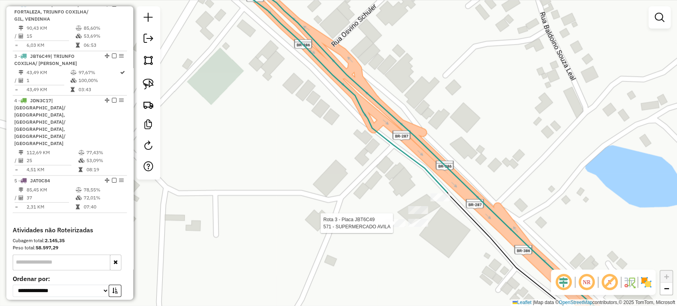
select select "*********"
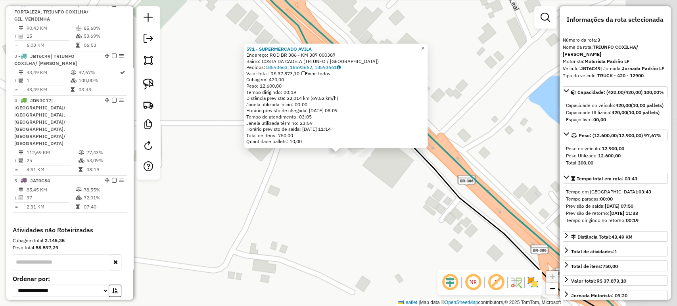
scroll to position [388, 0]
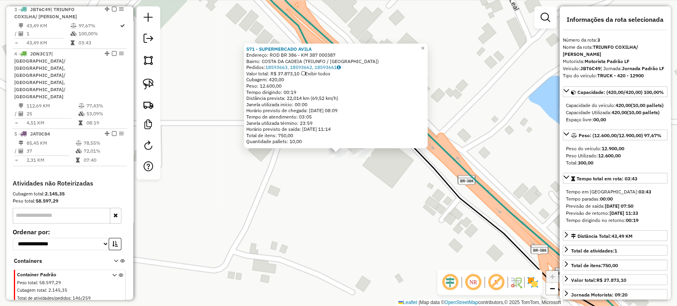
click at [340, 180] on div "571 - SUPERMERCADO AVILA Endereço: ROD BR 386 - KM 387 000387 Bairro: COSTA DA …" at bounding box center [338, 153] width 677 height 306
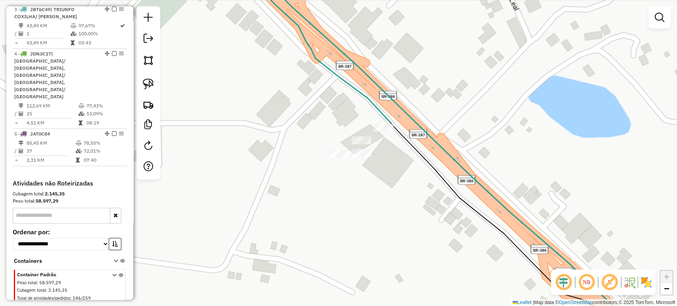
drag, startPoint x: 154, startPoint y: 87, endPoint x: 165, endPoint y: 93, distance: 12.8
click at [154, 87] on link at bounding box center [148, 83] width 17 height 17
drag, startPoint x: 349, startPoint y: 124, endPoint x: 434, endPoint y: 106, distance: 87.4
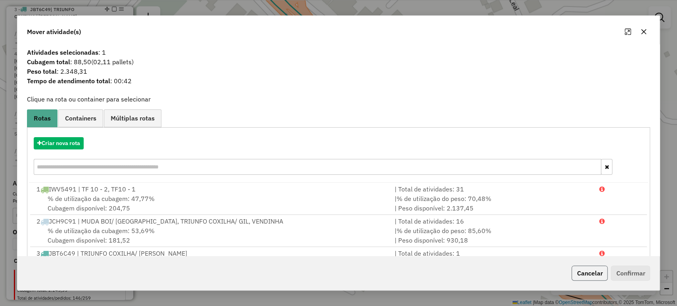
click at [585, 272] on button "Cancelar" at bounding box center [589, 273] width 36 height 15
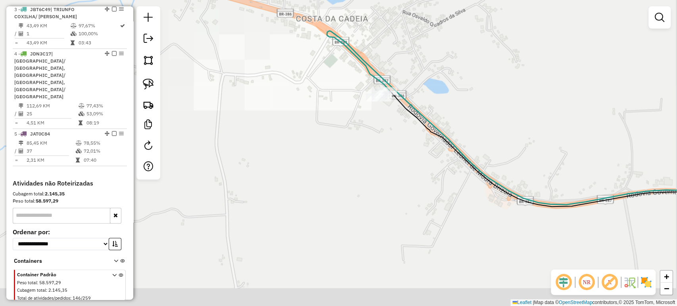
drag, startPoint x: 496, startPoint y: 242, endPoint x: 429, endPoint y: 148, distance: 115.1
click at [429, 148] on div "Janela de atendimento Grade de atendimento Capacidade Transportadoras Veículos …" at bounding box center [338, 153] width 677 height 306
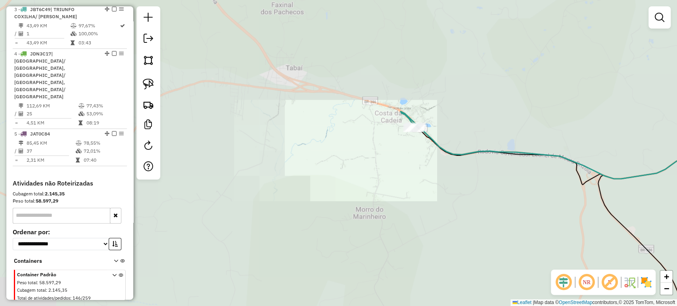
drag, startPoint x: 492, startPoint y: 215, endPoint x: 333, endPoint y: 130, distance: 179.9
click at [333, 130] on div "Janela de atendimento Grade de atendimento Capacidade Transportadoras Veículos …" at bounding box center [338, 153] width 677 height 306
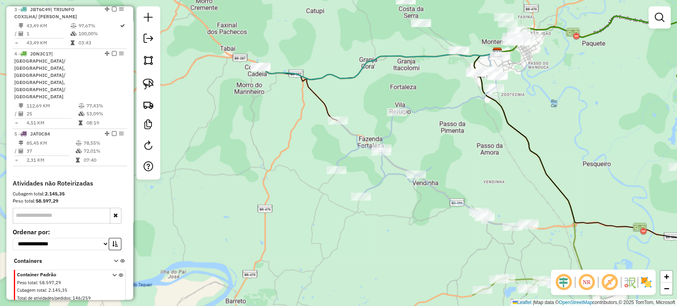
drag, startPoint x: 384, startPoint y: 183, endPoint x: 349, endPoint y: 163, distance: 40.9
click at [349, 163] on div "Janela de atendimento Grade de atendimento Capacidade Transportadoras Veículos …" at bounding box center [338, 153] width 677 height 306
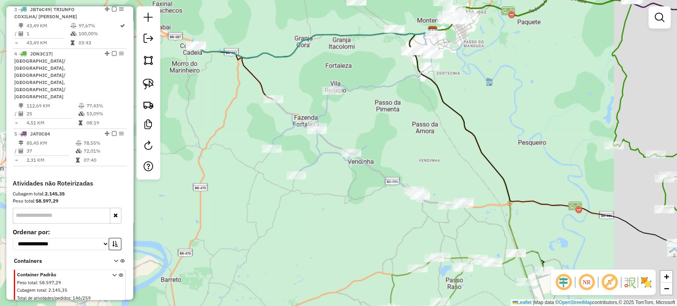
drag, startPoint x: 459, startPoint y: 151, endPoint x: 387, endPoint y: 164, distance: 73.4
click at [394, 129] on div "Janela de atendimento Grade de atendimento Capacidade Transportadoras Veículos …" at bounding box center [338, 153] width 677 height 306
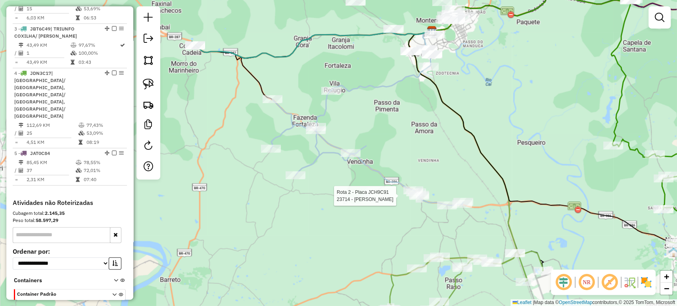
select select "*********"
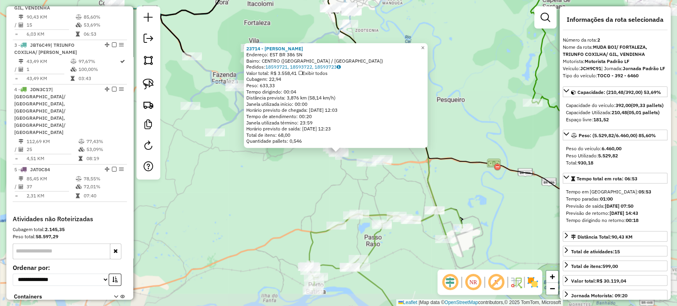
scroll to position [341, 0]
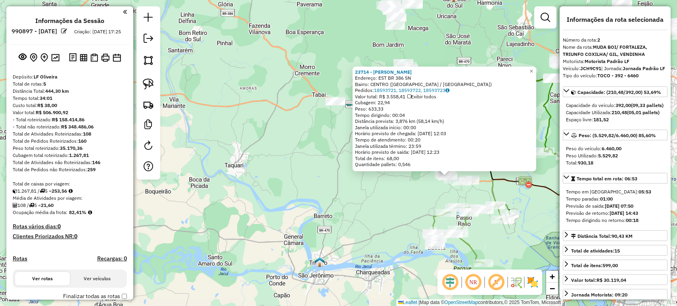
select select "*********"
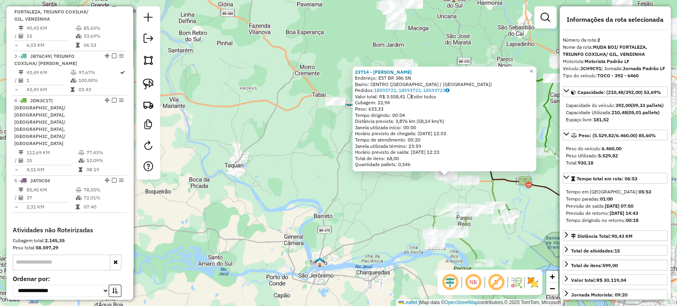
click at [391, 200] on div "23714 - [PERSON_NAME]: EST BR 386 SN Bairro: CENTRO ([GEOGRAPHIC_DATA] / [GEOGR…" at bounding box center [338, 153] width 677 height 306
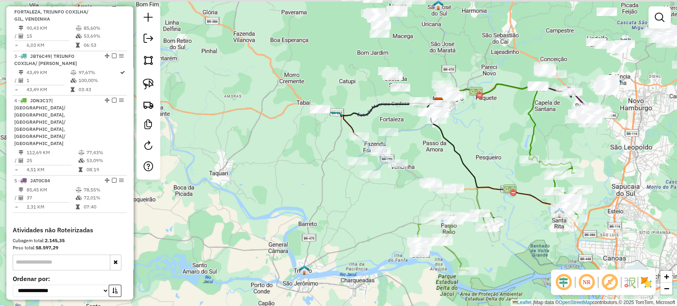
drag, startPoint x: 391, startPoint y: 200, endPoint x: 308, endPoint y: 222, distance: 86.5
click at [308, 222] on div "Janela de atendimento Grade de atendimento Capacidade Transportadoras Veículos …" at bounding box center [338, 153] width 677 height 306
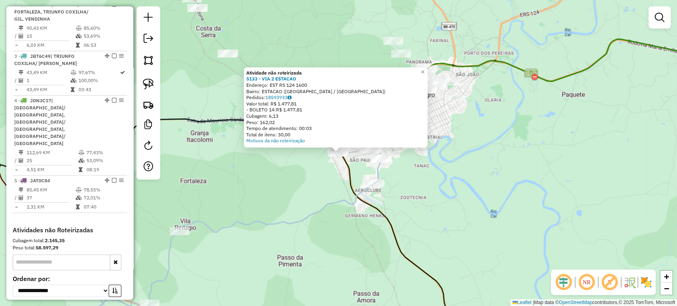
click at [324, 184] on div "Atividade não roteirizada 5133 - VIA 2 ESTACAO Endereço: EST RS 124 1600 Bairro…" at bounding box center [338, 153] width 677 height 306
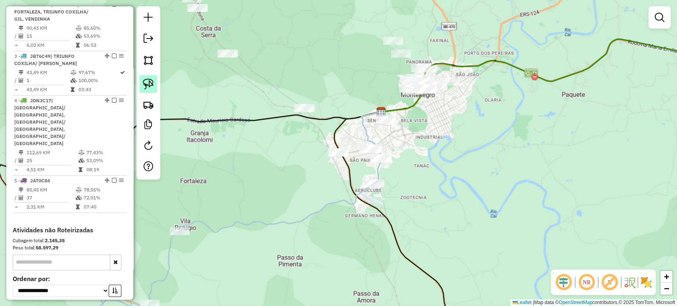
click at [150, 82] on img at bounding box center [148, 84] width 11 height 11
drag, startPoint x: 345, startPoint y: 143, endPoint x: 343, endPoint y: 163, distance: 20.3
click at [343, 163] on hb-app "Aguarde... Pop-up bloqueado! Seu navegador bloqueou automáticamente a abertura …" at bounding box center [338, 153] width 677 height 306
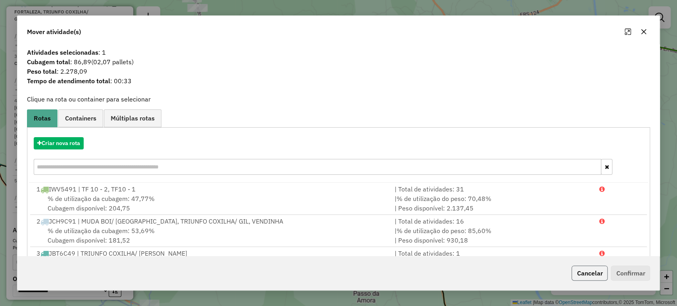
click at [585, 269] on button "Cancelar" at bounding box center [589, 273] width 36 height 15
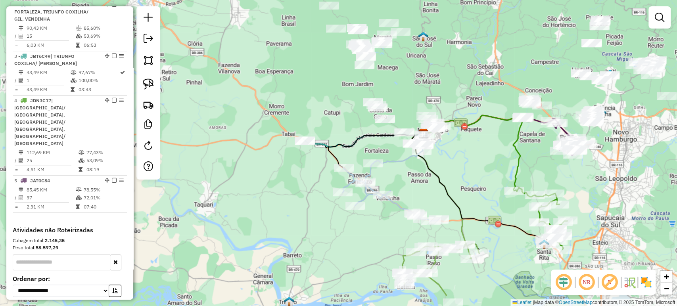
drag, startPoint x: 454, startPoint y: 211, endPoint x: 440, endPoint y: 170, distance: 43.3
click at [440, 170] on div "Janela de atendimento Grade de atendimento Capacidade Transportadoras Veículos …" at bounding box center [338, 153] width 677 height 306
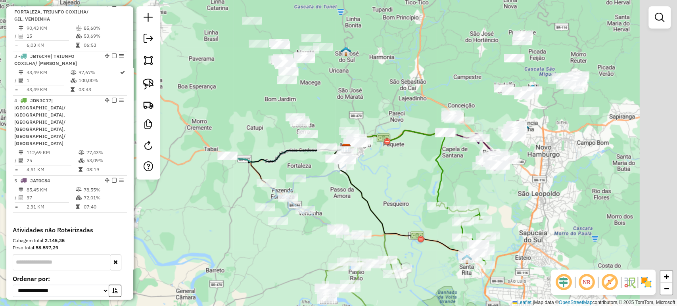
drag, startPoint x: 470, startPoint y: 169, endPoint x: 391, endPoint y: 184, distance: 79.6
click at [392, 184] on div "Janela de atendimento Grade de atendimento Capacidade Transportadoras Veículos …" at bounding box center [338, 153] width 677 height 306
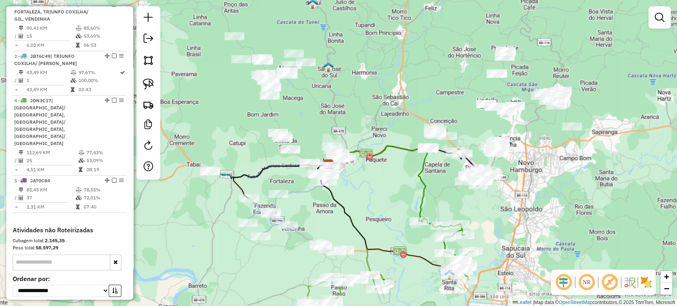
drag, startPoint x: 387, startPoint y: 186, endPoint x: 375, endPoint y: 196, distance: 15.5
click at [375, 196] on div "Janela de atendimento Grade de atendimento Capacidade Transportadoras Veículos …" at bounding box center [338, 153] width 677 height 306
drag, startPoint x: 358, startPoint y: 198, endPoint x: 502, endPoint y: 201, distance: 144.4
click at [502, 201] on div "Janela de atendimento Grade de atendimento Capacidade Transportadoras Veículos …" at bounding box center [338, 153] width 677 height 306
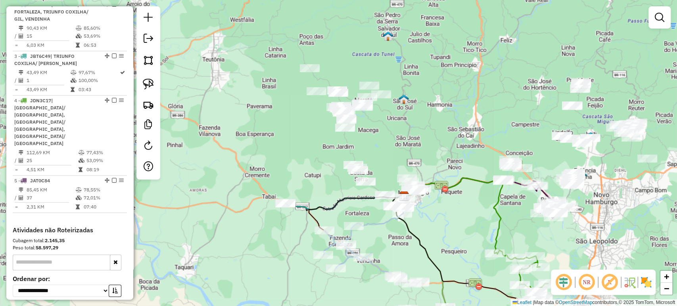
drag, startPoint x: 463, startPoint y: 102, endPoint x: 364, endPoint y: 135, distance: 104.3
click at [364, 135] on div "Janela de atendimento Grade de atendimento Capacidade Transportadoras Veículos …" at bounding box center [338, 153] width 677 height 306
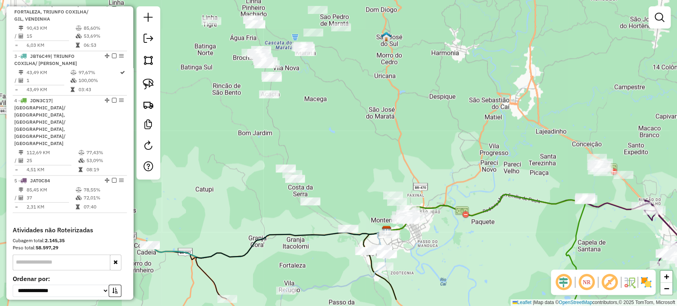
drag, startPoint x: 361, startPoint y: 172, endPoint x: 355, endPoint y: 136, distance: 36.5
click at [355, 136] on div "Janela de atendimento Grade de atendimento Capacidade Transportadoras Veículos …" at bounding box center [338, 153] width 677 height 306
drag, startPoint x: 461, startPoint y: 154, endPoint x: 449, endPoint y: 103, distance: 52.6
click at [449, 103] on div "Janela de atendimento Grade de atendimento Capacidade Transportadoras Veículos …" at bounding box center [338, 153] width 677 height 306
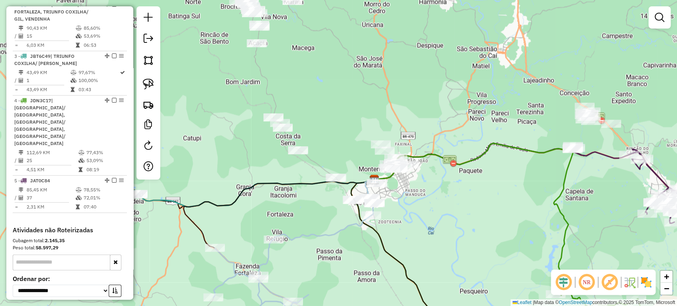
drag, startPoint x: 584, startPoint y: 78, endPoint x: 566, endPoint y: 65, distance: 22.5
click at [566, 65] on div "Janela de atendimento Grade de atendimento Capacidade Transportadoras Veículos …" at bounding box center [338, 153] width 677 height 306
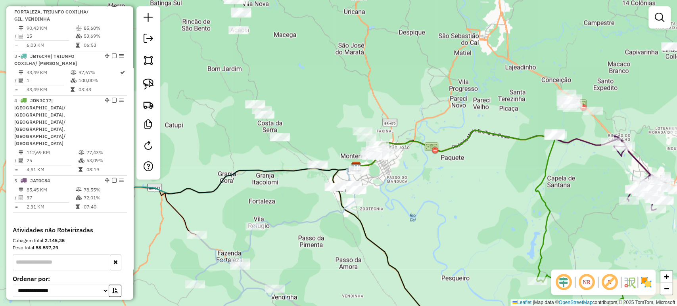
drag, startPoint x: 498, startPoint y: 197, endPoint x: 491, endPoint y: 97, distance: 101.0
click at [491, 97] on div "Janela de atendimento Grade de atendimento Capacidade Transportadoras Veículos …" at bounding box center [338, 153] width 677 height 306
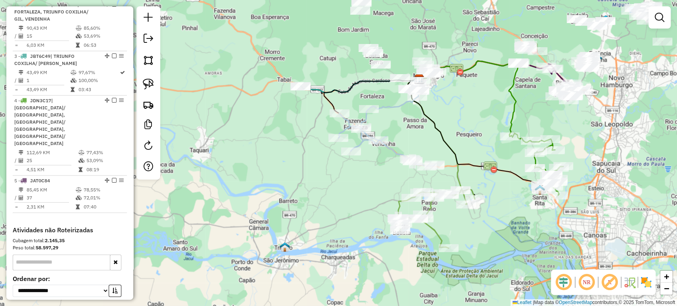
drag, startPoint x: 426, startPoint y: 119, endPoint x: 419, endPoint y: 132, distance: 14.7
click at [419, 132] on icon at bounding box center [477, 135] width 140 height 113
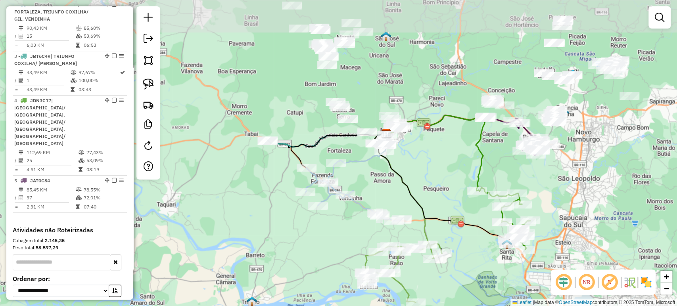
drag, startPoint x: 413, startPoint y: 162, endPoint x: 410, endPoint y: 165, distance: 4.5
click at [410, 164] on div "Janela de atendimento Grade de atendimento Capacidade Transportadoras Veículos …" at bounding box center [338, 153] width 677 height 306
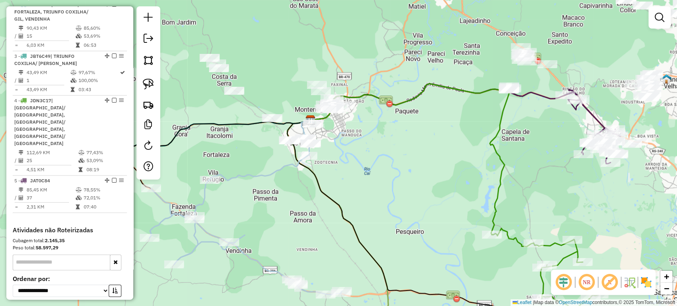
drag, startPoint x: 457, startPoint y: 170, endPoint x: 444, endPoint y: 173, distance: 13.3
click at [444, 173] on div "Janela de atendimento Grade de atendimento Capacidade Transportadoras Veículos …" at bounding box center [338, 153] width 677 height 306
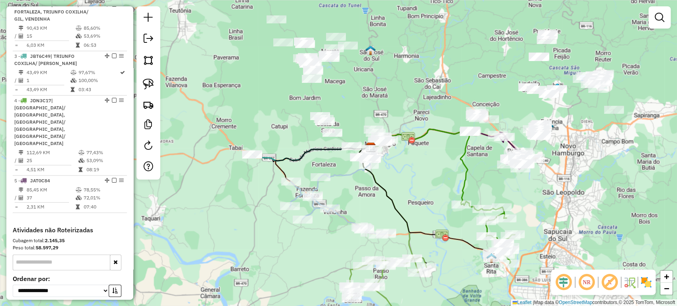
drag, startPoint x: 433, startPoint y: 180, endPoint x: 437, endPoint y: 174, distance: 7.5
click at [441, 173] on div "Janela de atendimento Grade de atendimento Capacidade Transportadoras Veículos …" at bounding box center [338, 153] width 677 height 306
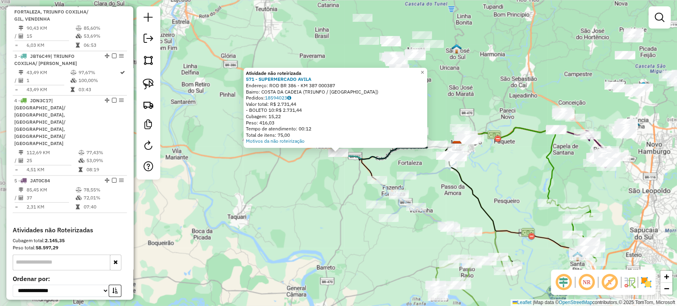
drag, startPoint x: 278, startPoint y: 192, endPoint x: 305, endPoint y: 192, distance: 26.2
click at [279, 192] on div "Atividade não roteirizada 571 - SUPERMERCADO AVILA Endereço: ROD BR 386 - KM 38…" at bounding box center [338, 153] width 677 height 306
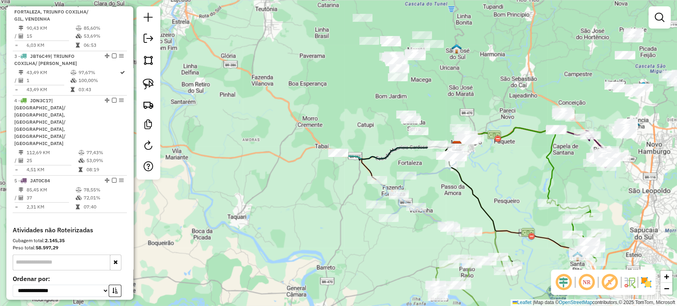
drag, startPoint x: 476, startPoint y: 190, endPoint x: 451, endPoint y: 183, distance: 25.4
click at [452, 183] on icon at bounding box center [515, 202] width 140 height 113
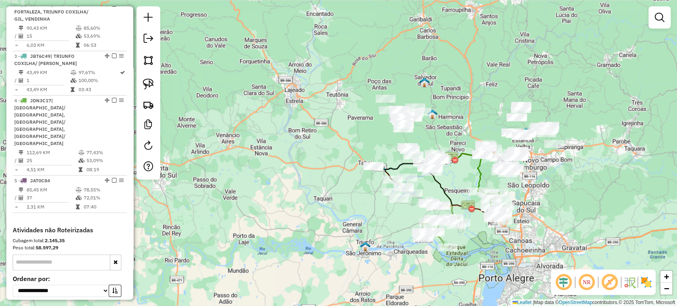
drag, startPoint x: 458, startPoint y: 184, endPoint x: 419, endPoint y: 181, distance: 39.8
click at [419, 181] on div "Janela de atendimento Grade de atendimento Capacidade Transportadoras Veículos …" at bounding box center [338, 153] width 677 height 306
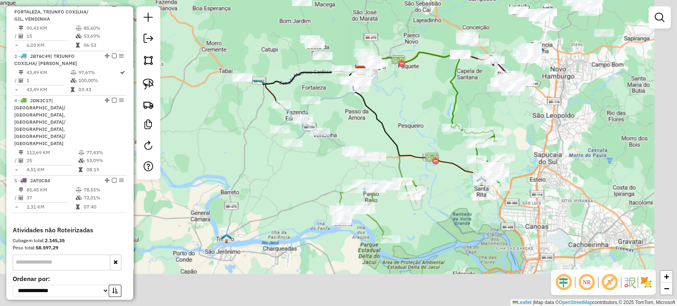
drag, startPoint x: 424, startPoint y: 168, endPoint x: 416, endPoint y: 132, distance: 36.7
click at [416, 132] on div "Janela de atendimento Grade de atendimento Capacidade Transportadoras Veículos …" at bounding box center [338, 153] width 677 height 306
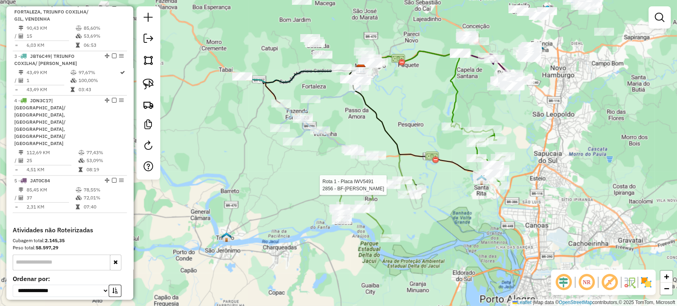
select select "*********"
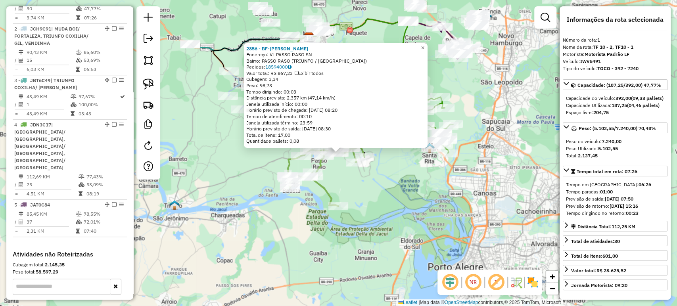
click at [407, 209] on div "2856 - BF-MARIA LENI SILVA Endereço: VL PASSO RASO SN Bairro: PASSO RASO (TRIUN…" at bounding box center [338, 153] width 677 height 306
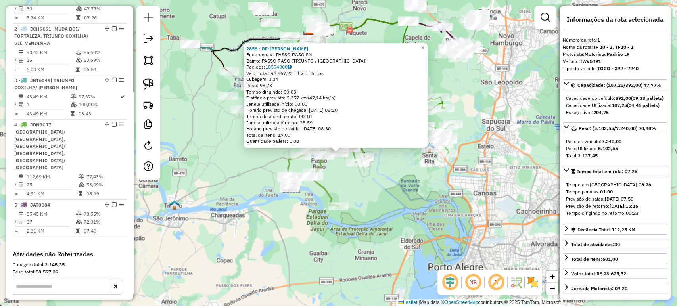
scroll to position [304, 0]
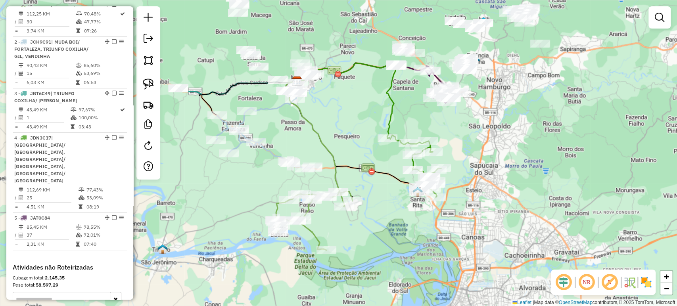
drag, startPoint x: 402, startPoint y: 189, endPoint x: 390, endPoint y: 233, distance: 45.6
click at [390, 233] on div "Janela de atendimento Grade de atendimento Capacidade Transportadoras Veículos …" at bounding box center [338, 153] width 677 height 306
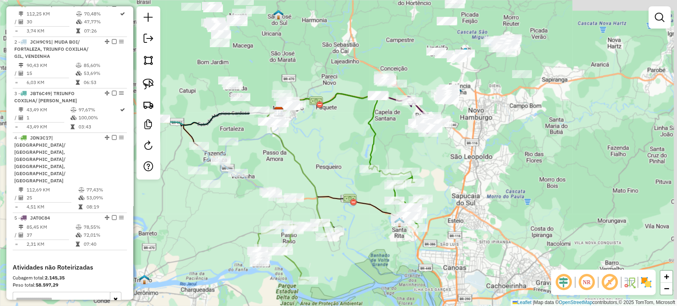
drag, startPoint x: 482, startPoint y: 142, endPoint x: 443, endPoint y: 195, distance: 65.8
click at [446, 201] on div "Janela de atendimento Grade de atendimento Capacidade Transportadoras Veículos …" at bounding box center [338, 153] width 677 height 306
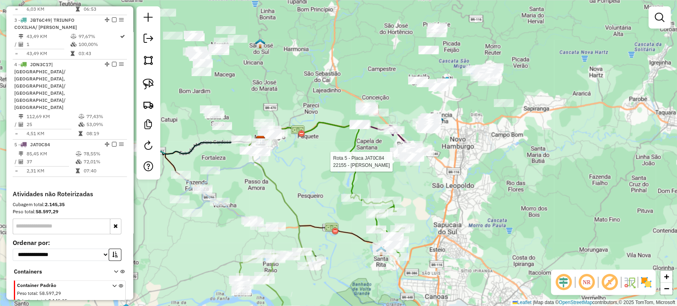
select select "*********"
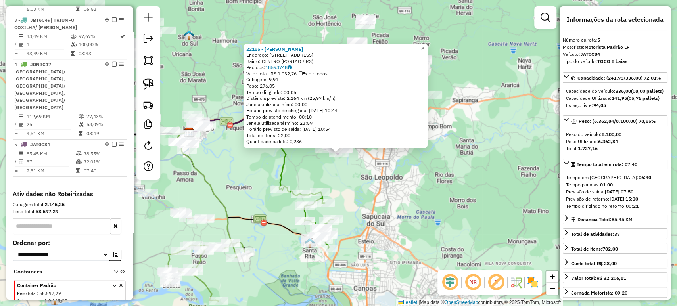
scroll to position [388, 0]
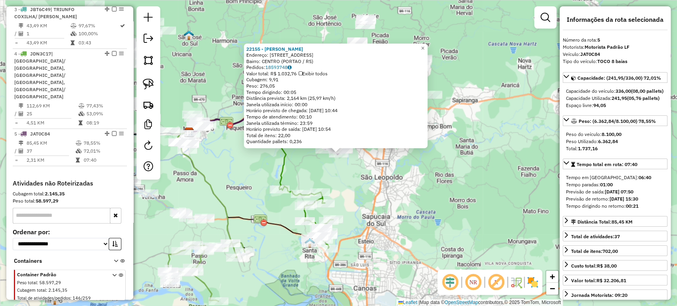
click at [390, 224] on div "22155 - MERCADO RODRIGUES Endereço: R DA INTEGRACaO 252 Bairro: CENTRO (PORTAO …" at bounding box center [338, 153] width 677 height 306
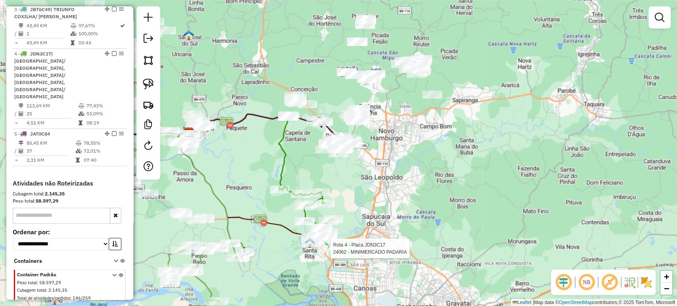
select select "*********"
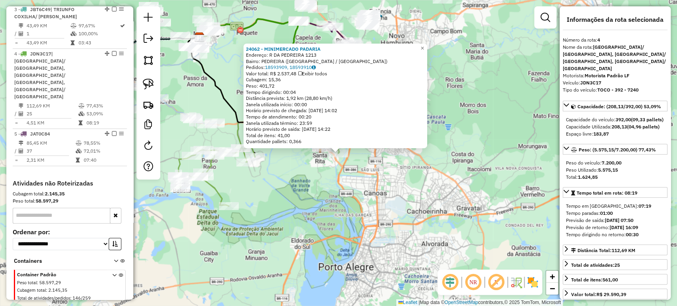
click at [324, 242] on div "24062 - MINIMERCADO PADARIA Endereço: R DA PEDREIRA 1213 Bairro: PEDREIRA (NOVA…" at bounding box center [338, 153] width 677 height 306
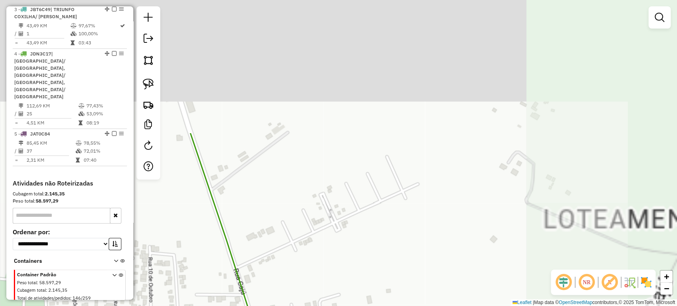
drag, startPoint x: 288, startPoint y: 198, endPoint x: 286, endPoint y: 203, distance: 5.4
click at [286, 203] on div "Janela de atendimento Grade de atendimento Capacidade Transportadoras Veículos …" at bounding box center [338, 153] width 677 height 306
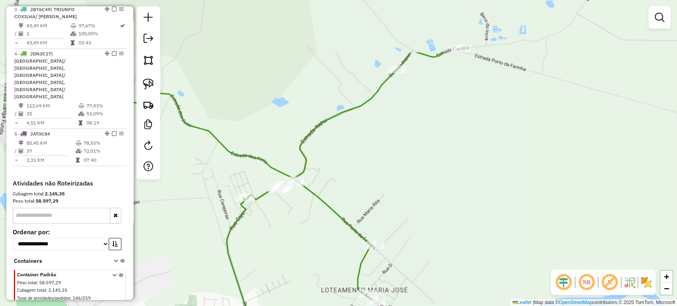
drag, startPoint x: 314, startPoint y: 157, endPoint x: 298, endPoint y: 198, distance: 44.3
click at [285, 240] on div "Janela de atendimento Grade de atendimento Capacidade Transportadoras Veículos …" at bounding box center [338, 153] width 677 height 306
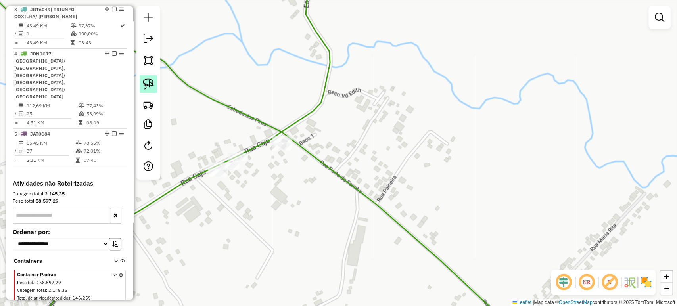
click at [143, 88] on img at bounding box center [148, 84] width 11 height 11
drag, startPoint x: 251, startPoint y: 125, endPoint x: 332, endPoint y: 137, distance: 81.7
click at [332, 137] on div "Janela de atendimento Grade de atendimento Capacidade Transportadoras Veículos …" at bounding box center [338, 153] width 677 height 306
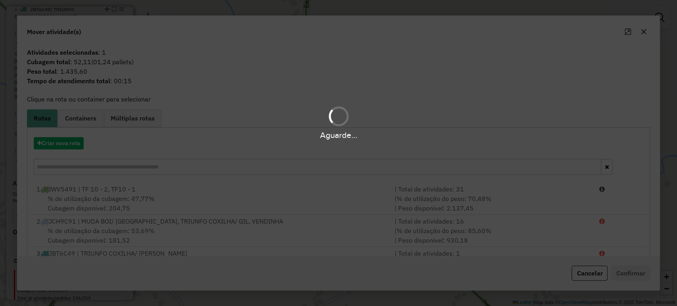
click at [603, 285] on div "Aguarde..." at bounding box center [338, 153] width 677 height 306
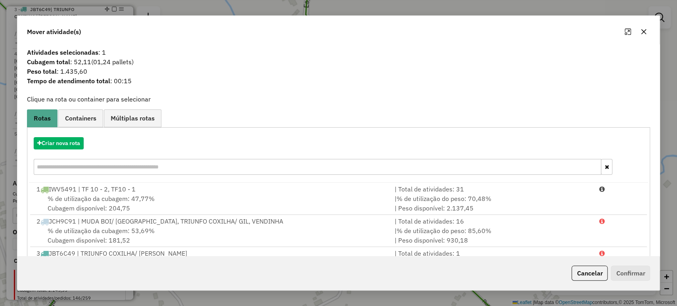
click at [596, 276] on button "Cancelar" at bounding box center [589, 273] width 36 height 15
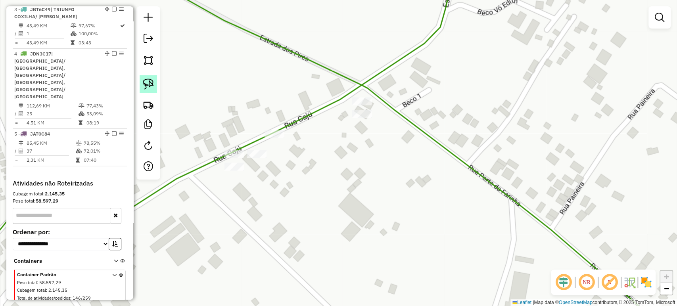
click at [150, 85] on img at bounding box center [148, 84] width 11 height 11
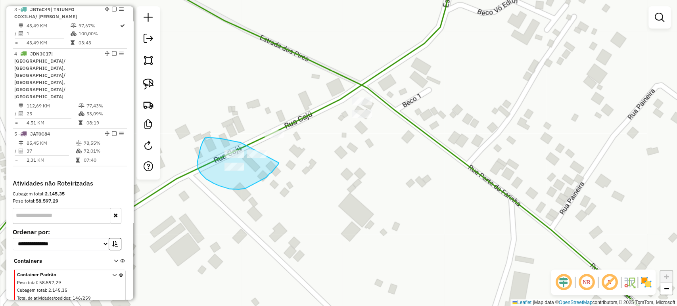
drag, startPoint x: 241, startPoint y: 143, endPoint x: 284, endPoint y: 154, distance: 44.3
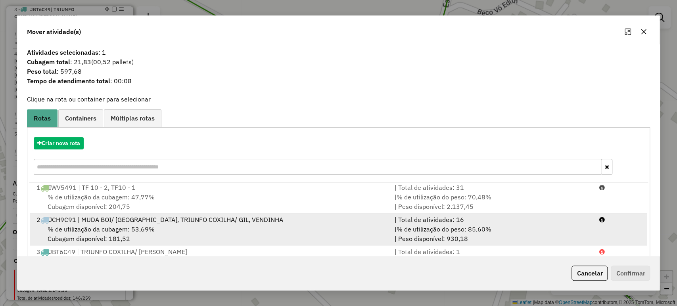
scroll to position [98, 0]
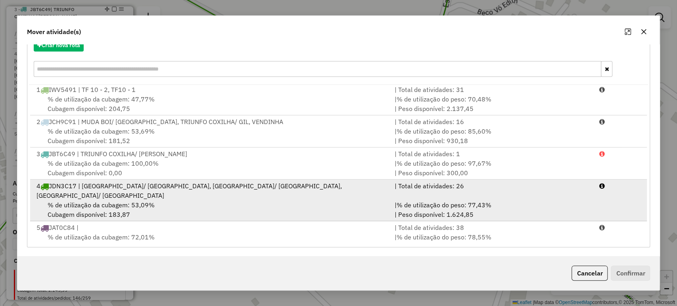
click at [79, 201] on span "% de utilização da cubagem: 53,09%" at bounding box center [101, 205] width 107 height 8
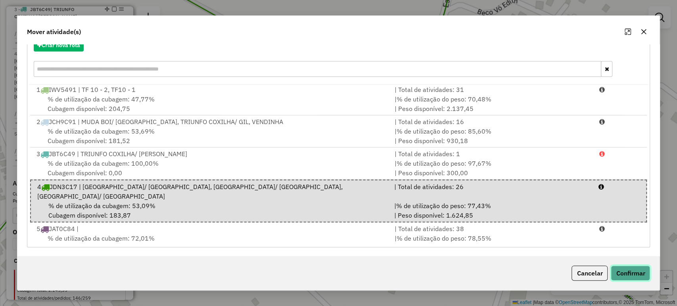
click at [622, 268] on button "Confirmar" at bounding box center [630, 273] width 39 height 15
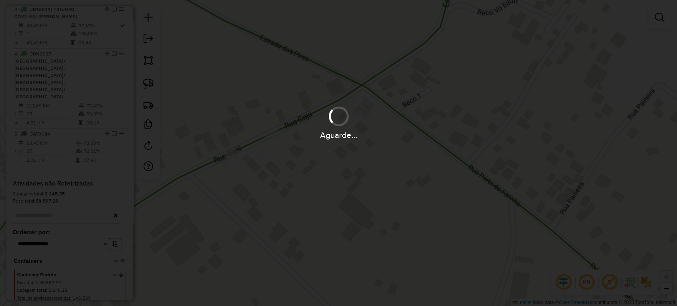
scroll to position [0, 0]
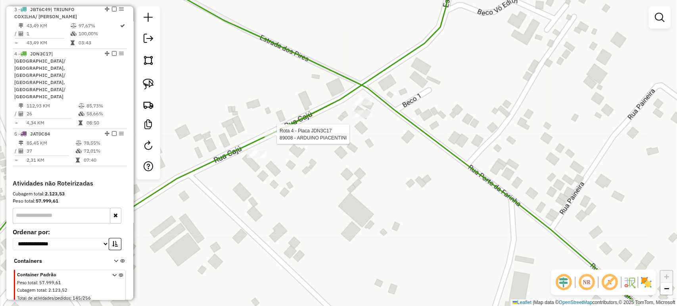
select select "*********"
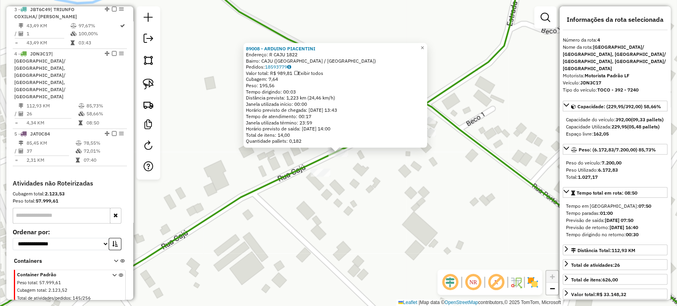
click at [336, 191] on div "89008 - ARDUINO PIACENTINI Endereço: R CAJU 1822 Bairro: CAJU (NOVA SANTA RITA …" at bounding box center [338, 153] width 677 height 306
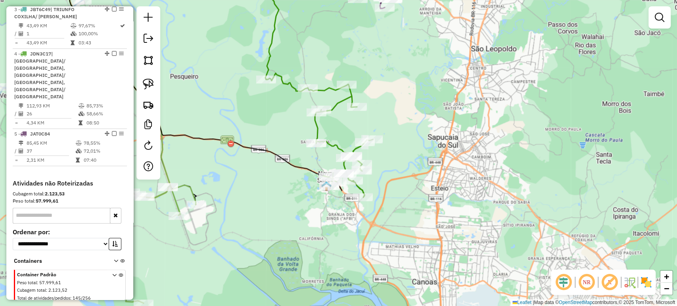
select select "*********"
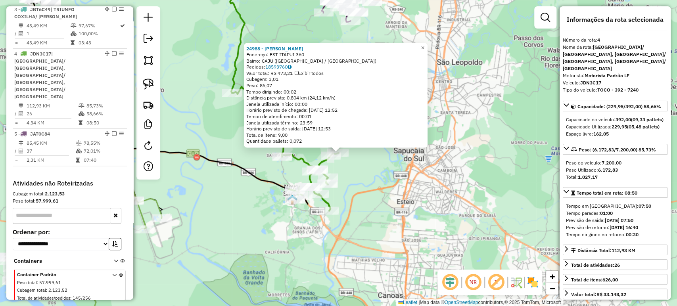
click at [384, 158] on div "24988 - CELSO JOSE PIMENTEL Endereço: EST ITAPUI 360 Bairro: CAJU (NOVA SANTA R…" at bounding box center [338, 153] width 677 height 306
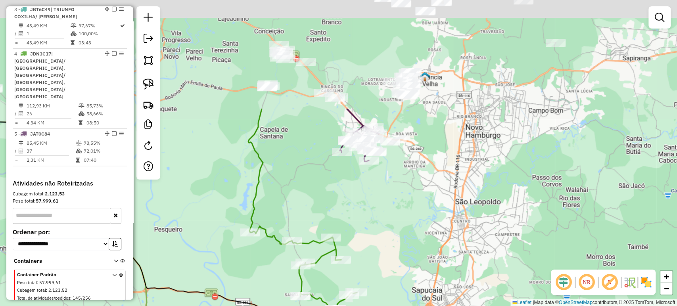
drag, startPoint x: 404, startPoint y: 120, endPoint x: 424, endPoint y: 240, distance: 122.2
click at [424, 240] on div "Janela de atendimento Grade de atendimento Capacidade Transportadoras Veículos …" at bounding box center [338, 153] width 677 height 306
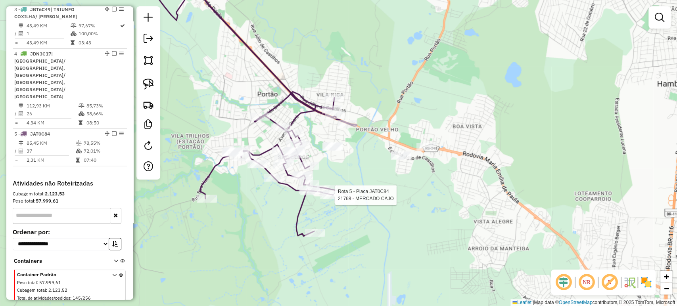
select select "*********"
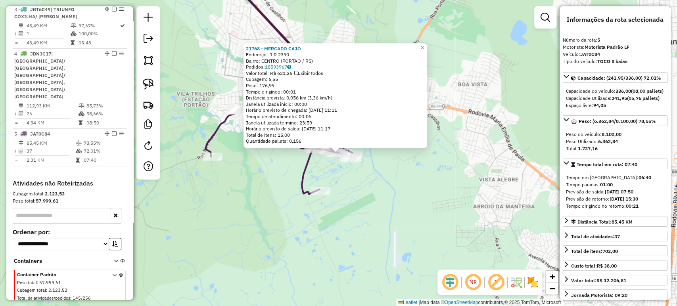
click at [371, 247] on div "21768 - MERCADO CAJO Endereço: R R 2390 Bairro: CENTRO (PORTAO / RS) Pedidos: 1…" at bounding box center [338, 153] width 677 height 306
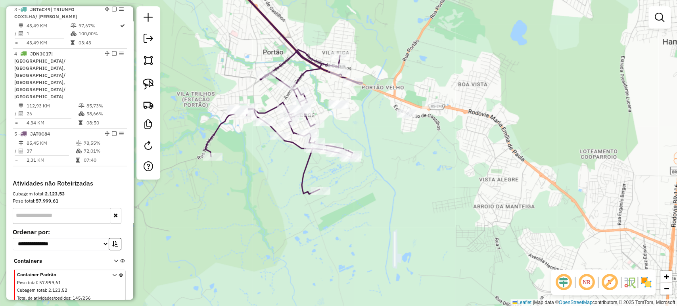
drag, startPoint x: 381, startPoint y: 227, endPoint x: 571, endPoint y: 275, distance: 195.5
click at [571, 275] on hb-router-mapa "Informações da Sessão 990897 - 19/08/2025 Criação: 18/08/2025 17:25 Depósito: L…" at bounding box center [338, 153] width 677 height 306
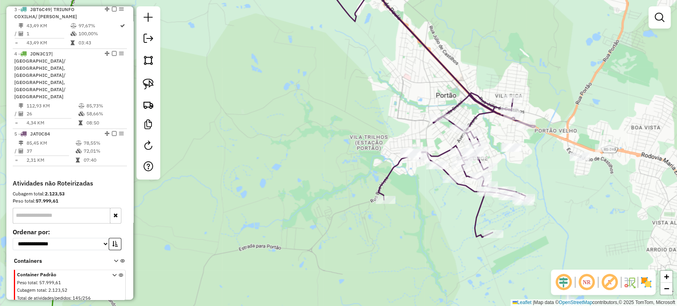
drag, startPoint x: 431, startPoint y: 205, endPoint x: 410, endPoint y: 200, distance: 22.5
click at [410, 200] on div "Janela de atendimento Grade de atendimento Capacidade Transportadoras Veículos …" at bounding box center [338, 153] width 677 height 306
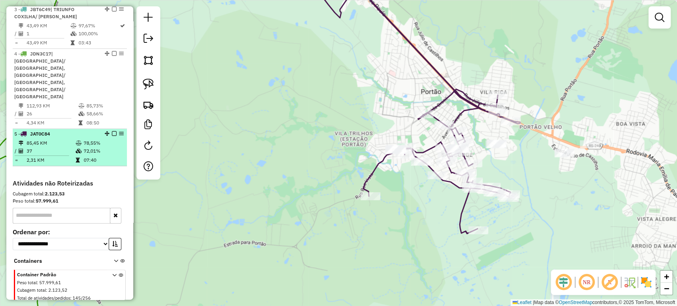
scroll to position [36, 0]
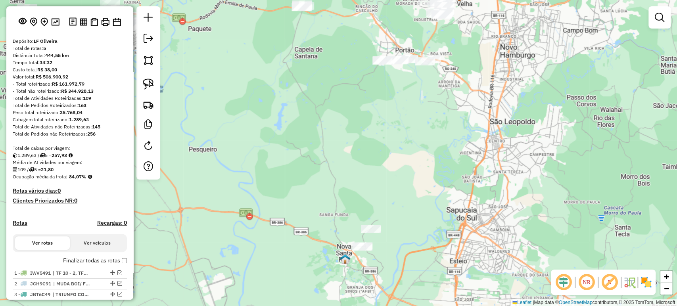
drag, startPoint x: 346, startPoint y: 242, endPoint x: 386, endPoint y: 110, distance: 137.2
click at [386, 110] on div "Janela de atendimento Grade de atendimento Capacidade Transportadoras Veículos …" at bounding box center [338, 153] width 677 height 306
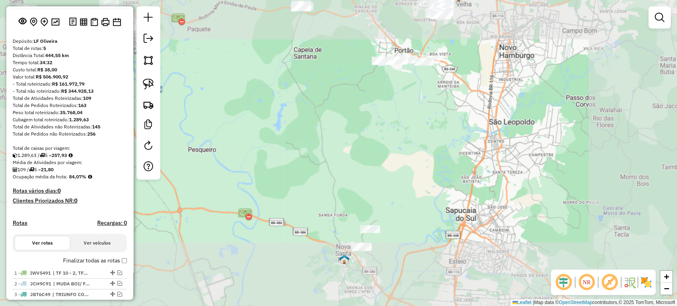
drag, startPoint x: 389, startPoint y: 119, endPoint x: 386, endPoint y: 122, distance: 4.8
click at [386, 122] on div "Janela de atendimento Grade de atendimento Capacidade Transportadoras Veículos …" at bounding box center [338, 153] width 677 height 306
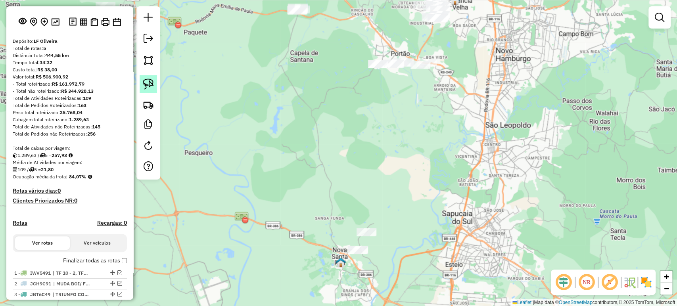
click at [141, 85] on link at bounding box center [148, 83] width 17 height 17
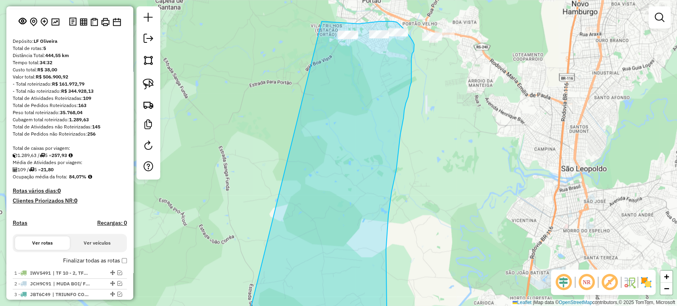
drag, startPoint x: 321, startPoint y: 242, endPoint x: 315, endPoint y: 21, distance: 220.2
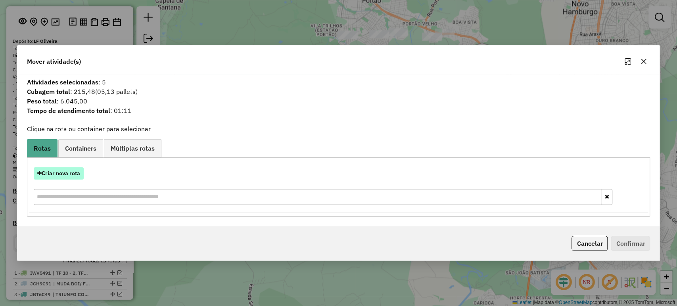
click at [69, 177] on button "Criar nova rota" at bounding box center [59, 173] width 50 height 12
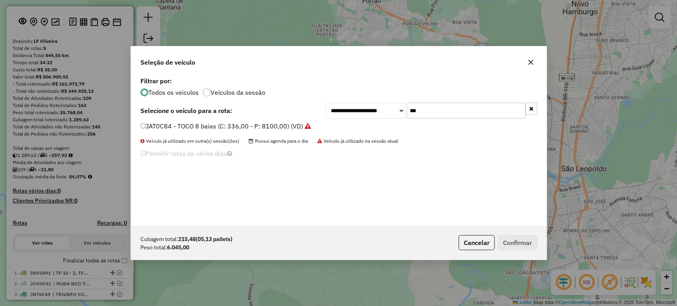
scroll to position [4, 2]
click at [416, 109] on input "***" at bounding box center [466, 111] width 119 height 16
type input "***"
click at [244, 124] on label "JAS2H61 - TRUCK - 420 - 12900 (C: 420,00 - P: 12900,00) (VD)" at bounding box center [235, 126] width 191 height 10
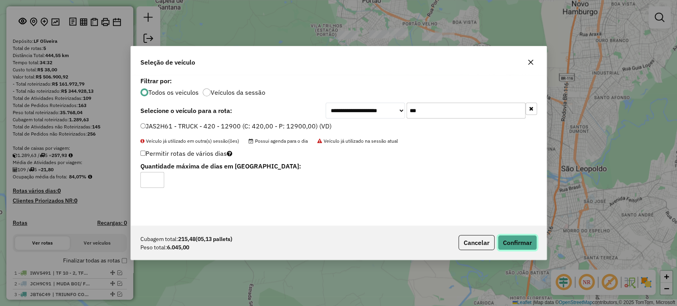
click at [508, 239] on button "Confirmar" at bounding box center [517, 242] width 39 height 15
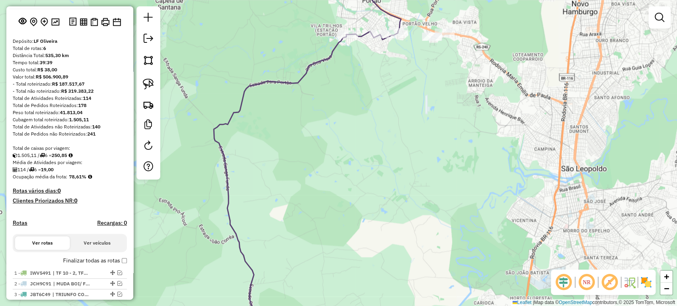
drag, startPoint x: 371, startPoint y: 135, endPoint x: 363, endPoint y: 167, distance: 33.5
click at [363, 167] on div "Janela de atendimento Grade de atendimento Capacidade Transportadoras Veículos …" at bounding box center [338, 153] width 677 height 306
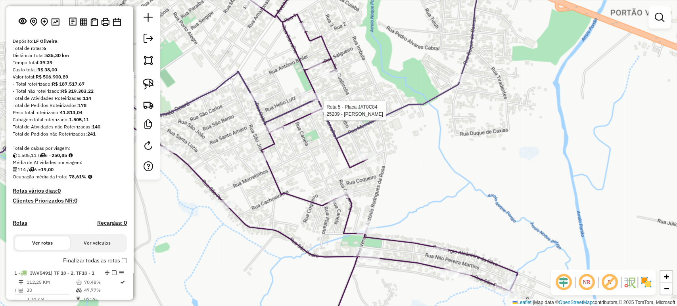
select select "*********"
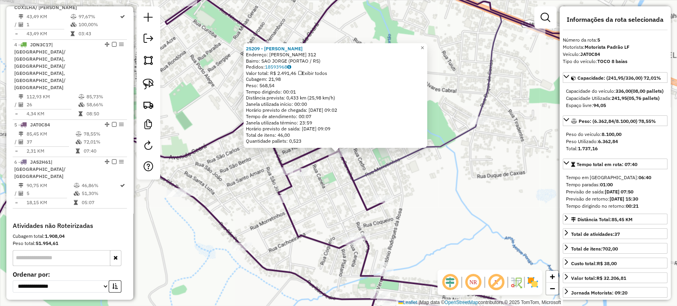
scroll to position [432, 0]
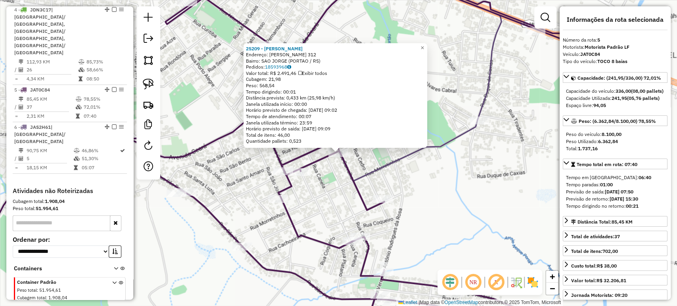
click at [319, 173] on div "25209 - ALINE FATIMA Endereço: SERGIO LUIZ DA ROSA 312 Bairro: SAO JORGE (PORTA…" at bounding box center [338, 153] width 677 height 306
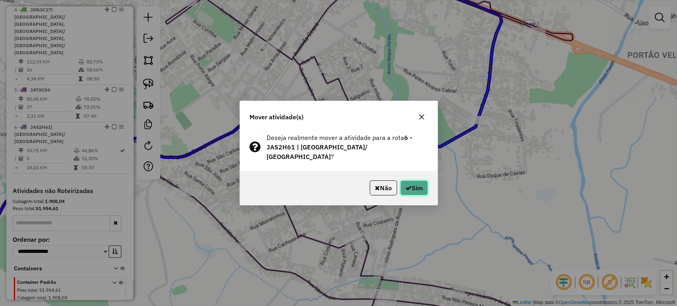
click at [418, 183] on button "Sim" at bounding box center [414, 187] width 28 height 15
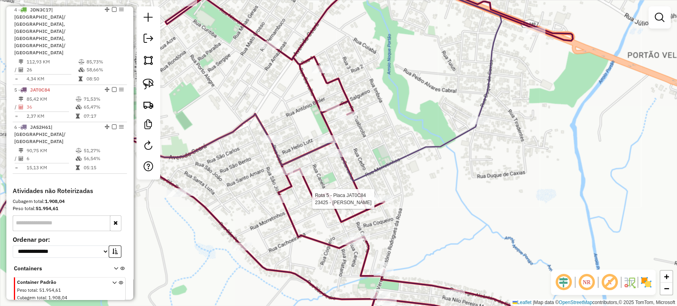
select select "*********"
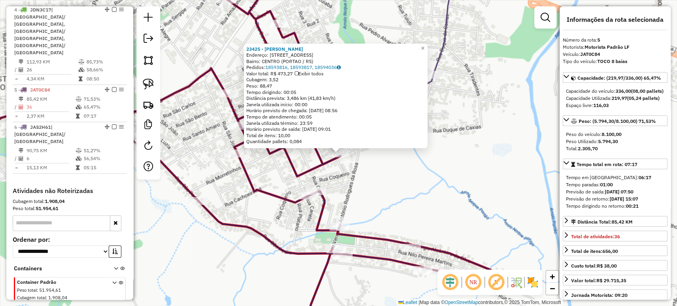
scroll to position [44, 0]
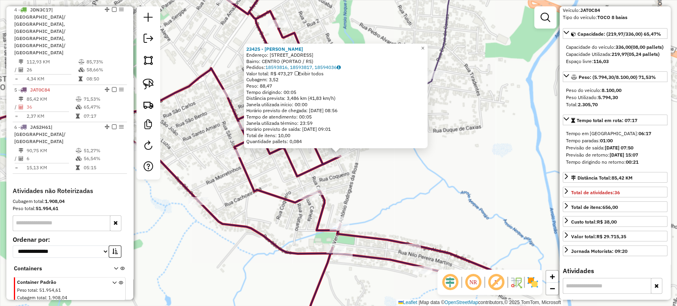
click at [362, 184] on div "Rota 5 - Placa JAT0C84 23941 - FRUTEIRA DO PARQUE 23425 - MERCADO VARGAS Endere…" at bounding box center [338, 153] width 677 height 306
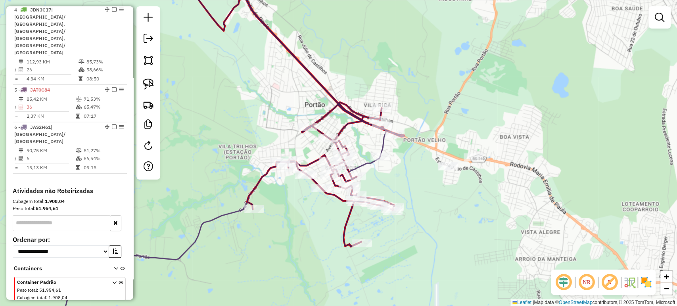
drag, startPoint x: 292, startPoint y: 145, endPoint x: 345, endPoint y: 155, distance: 53.2
click at [345, 155] on div "Rota 5 - Placa JAT0C84 23425 - MERCADO VARGAS Rota 5 - Placa JAT0C84 24498 - SO…" at bounding box center [338, 153] width 677 height 306
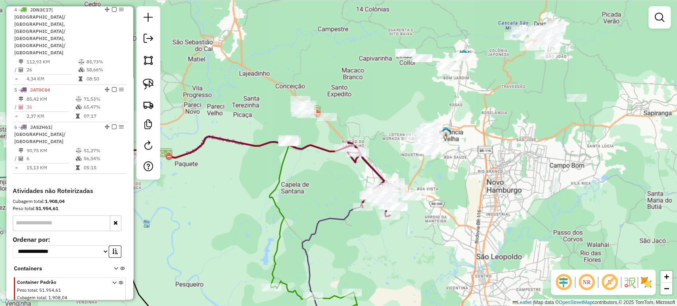
drag, startPoint x: 332, startPoint y: 158, endPoint x: 346, endPoint y: 184, distance: 29.1
click at [346, 184] on div "Janela de atendimento Grade de atendimento Capacidade Transportadoras Veículos …" at bounding box center [338, 153] width 677 height 306
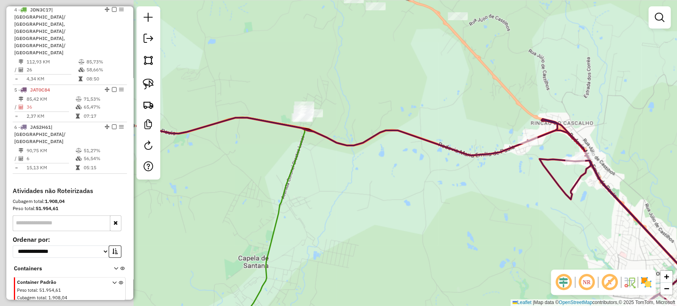
drag, startPoint x: 281, startPoint y: 191, endPoint x: 485, endPoint y: 195, distance: 203.9
click at [485, 195] on div "Janela de atendimento Grade de atendimento Capacidade Transportadoras Veículos …" at bounding box center [338, 153] width 677 height 306
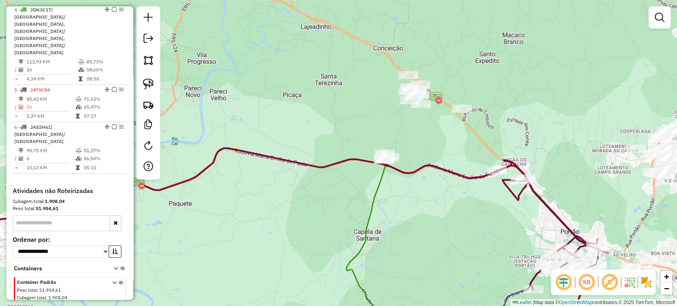
drag, startPoint x: 482, startPoint y: 195, endPoint x: 466, endPoint y: 201, distance: 16.9
click at [466, 201] on div "Janela de atendimento Grade de atendimento Capacidade Transportadoras Veículos …" at bounding box center [338, 153] width 677 height 306
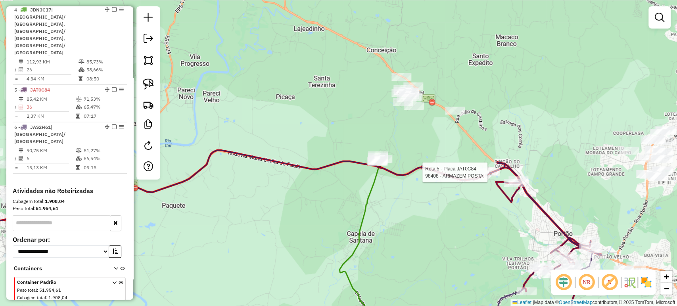
select select "*********"
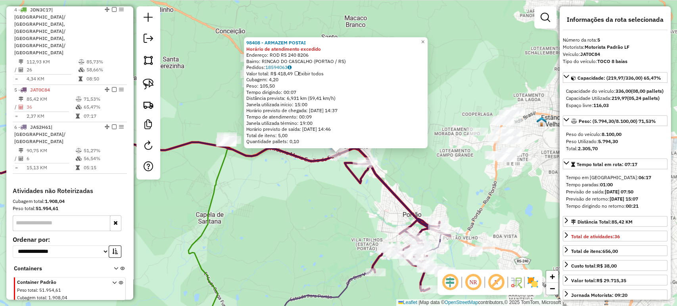
click at [346, 224] on div "98408 - ARMAZEM POSTAI Horário de atendimento excedido Endereço: ROD RS 240 820…" at bounding box center [338, 153] width 677 height 306
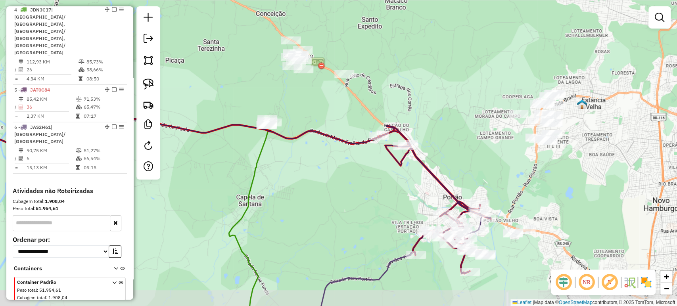
drag, startPoint x: 313, startPoint y: 226, endPoint x: 356, endPoint y: 209, distance: 46.6
click at [355, 209] on div "Janela de atendimento Grade de atendimento Capacidade Transportadoras Veículos …" at bounding box center [338, 153] width 677 height 306
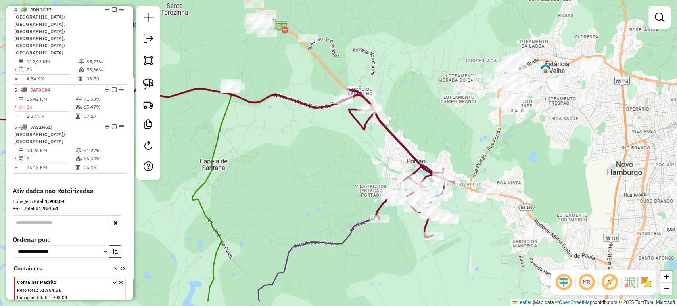
drag, startPoint x: 357, startPoint y: 209, endPoint x: 308, endPoint y: 168, distance: 63.1
click at [308, 168] on div "Janela de atendimento Grade de atendimento Capacidade Transportadoras Veículos …" at bounding box center [338, 153] width 677 height 306
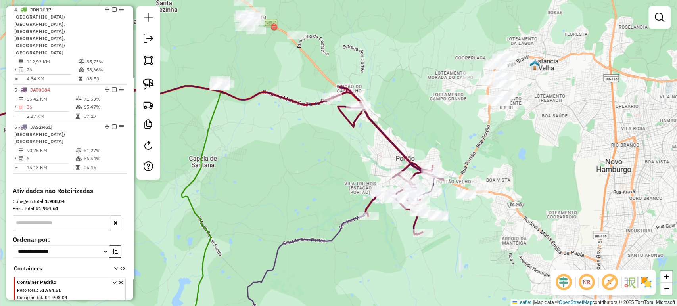
drag, startPoint x: 428, startPoint y: 93, endPoint x: 420, endPoint y: 94, distance: 7.3
click at [420, 94] on div "Janela de atendimento Grade de atendimento Capacidade Transportadoras Veículos …" at bounding box center [338, 153] width 677 height 306
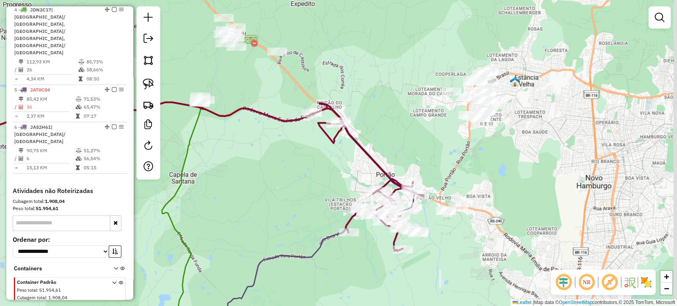
drag, startPoint x: 423, startPoint y: 100, endPoint x: 260, endPoint y: 196, distance: 189.4
click at [260, 196] on div "Janela de atendimento Grade de atendimento Capacidade Transportadoras Veículos …" at bounding box center [338, 153] width 677 height 306
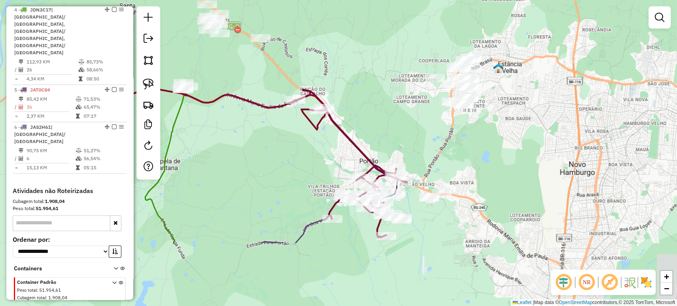
drag, startPoint x: 260, startPoint y: 196, endPoint x: 398, endPoint y: 98, distance: 169.8
click at [398, 98] on div "Janela de atendimento Grade de atendimento Capacidade Transportadoras Veículos …" at bounding box center [338, 153] width 677 height 306
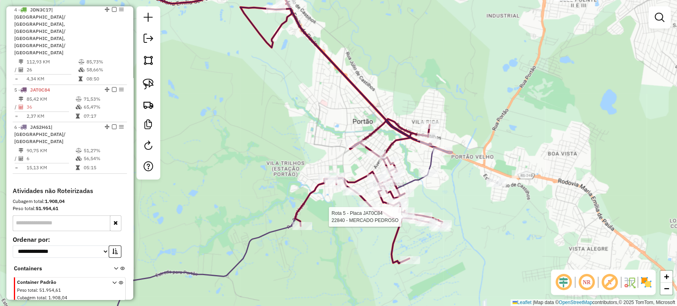
select select "*********"
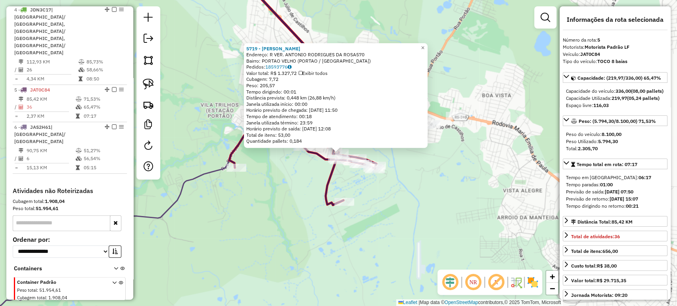
click at [458, 220] on div "5719 - MERCADO LOPES Endereço: R VER. ANTONIO RODRIGUES DA ROSA570 Bairro: PORT…" at bounding box center [338, 153] width 677 height 306
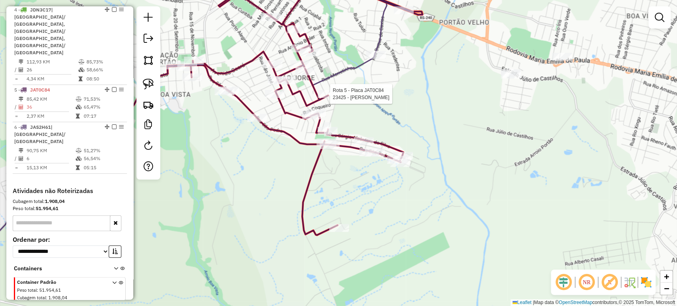
select select "*********"
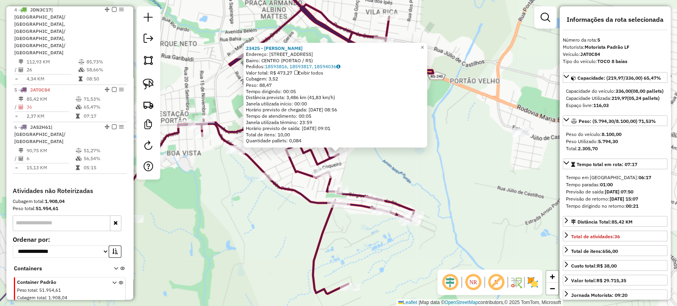
click at [276, 167] on div "23425 - MERCADO VARGAS Endereço: R SANTA MARIA 92 Bairro: CENTRO (PORTAO / RS) …" at bounding box center [338, 153] width 677 height 306
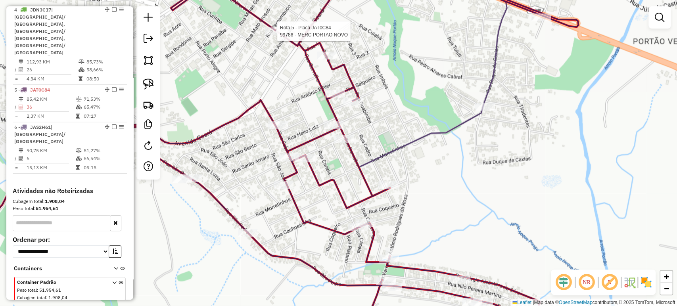
select select "*********"
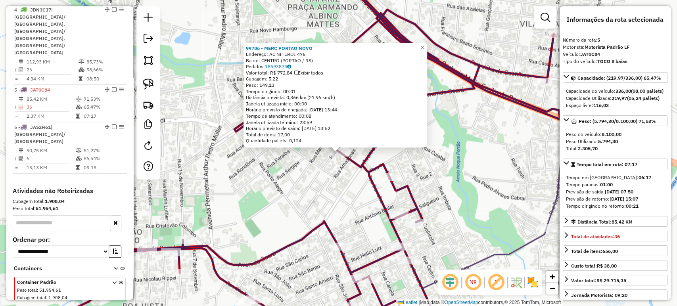
drag, startPoint x: 314, startPoint y: 186, endPoint x: 319, endPoint y: 199, distance: 14.6
click at [314, 186] on div "99786 - MERC PORTAO NOVO Endereço: AC NITEROI 476 Bairro: CENTRO (PORTAO / RS) …" at bounding box center [338, 153] width 677 height 306
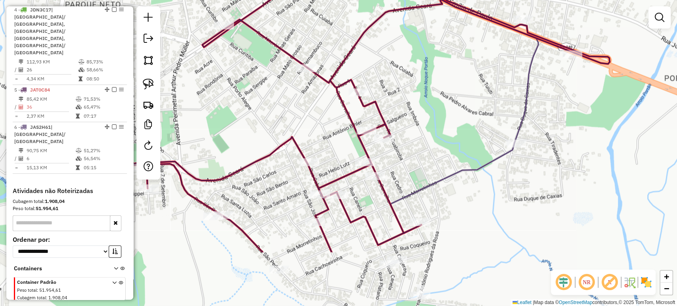
drag, startPoint x: 329, startPoint y: 213, endPoint x: 294, endPoint y: 128, distance: 91.0
click at [294, 128] on div "Janela de atendimento Grade de atendimento Capacidade Transportadoras Veículos …" at bounding box center [338, 153] width 677 height 306
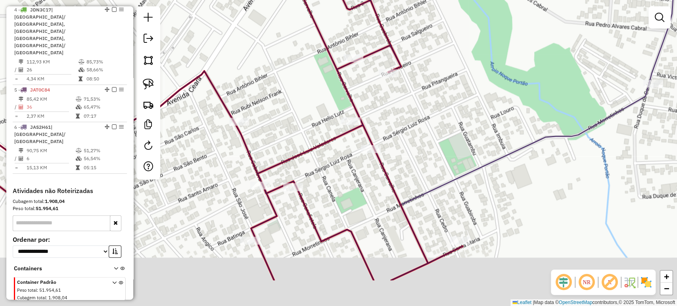
drag, startPoint x: 390, startPoint y: 205, endPoint x: 395, endPoint y: 149, distance: 56.6
click at [395, 149] on div "Janela de atendimento Grade de atendimento Capacidade Transportadoras Veículos …" at bounding box center [338, 153] width 677 height 306
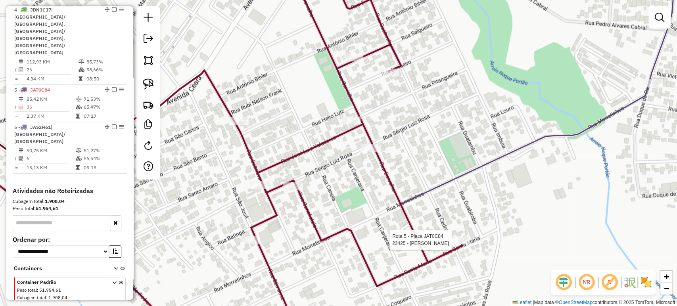
select select "*********"
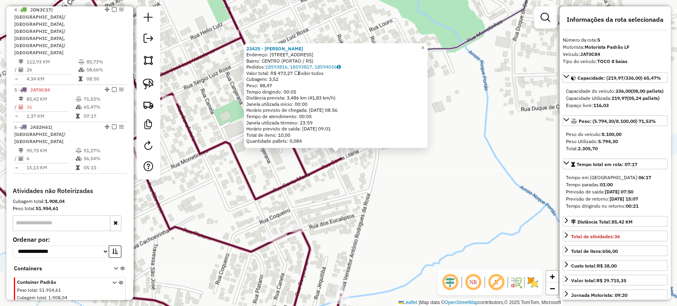
click at [368, 197] on div "23425 - MERCADO VARGAS Endereço: R SANTA MARIA 92 Bairro: CENTRO (PORTAO / RS) …" at bounding box center [338, 153] width 677 height 306
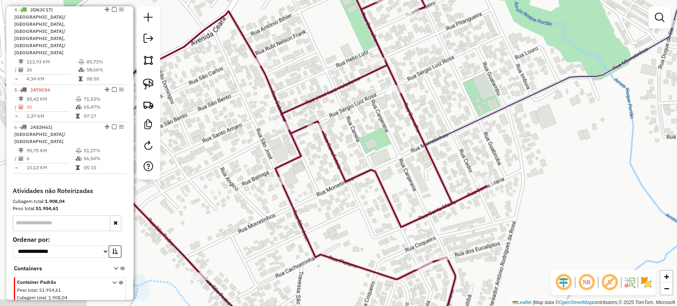
drag, startPoint x: 307, startPoint y: 192, endPoint x: 453, endPoint y: 219, distance: 149.0
click at [453, 219] on div "Janela de atendimento Grade de atendimento Capacidade Transportadoras Veículos …" at bounding box center [338, 153] width 677 height 306
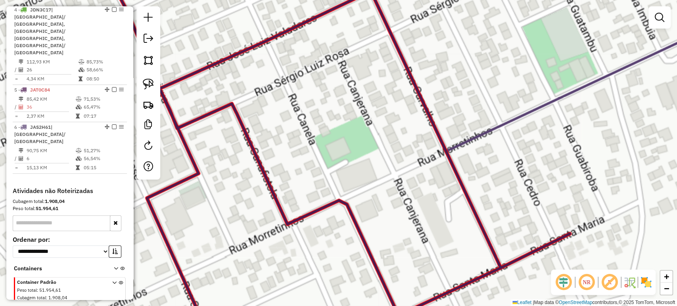
drag, startPoint x: 405, startPoint y: 138, endPoint x: 410, endPoint y: 145, distance: 8.9
click at [410, 145] on div "Janela de atendimento Grade de atendimento Capacidade Transportadoras Veículos …" at bounding box center [338, 153] width 677 height 306
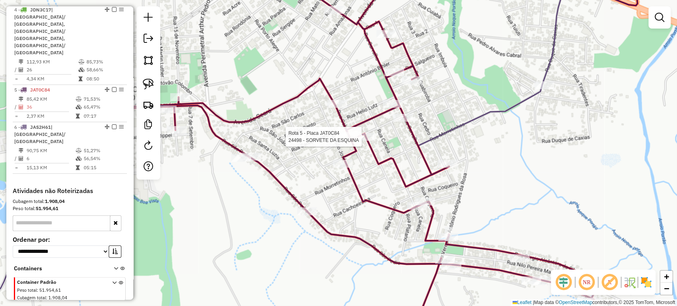
select select "*********"
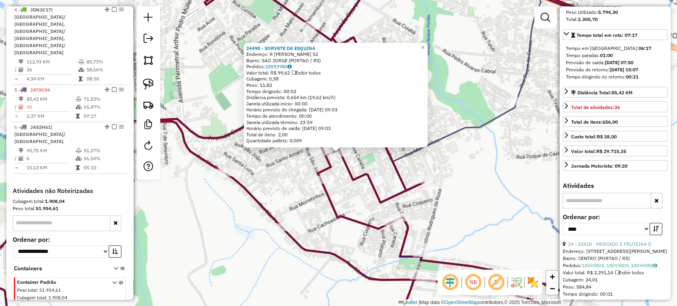
scroll to position [264, 0]
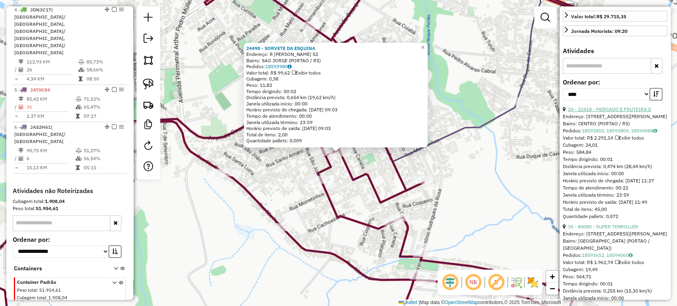
click at [625, 112] on link "24 - 22418 - MERCADO E FRUTEIRA D" at bounding box center [609, 109] width 83 height 6
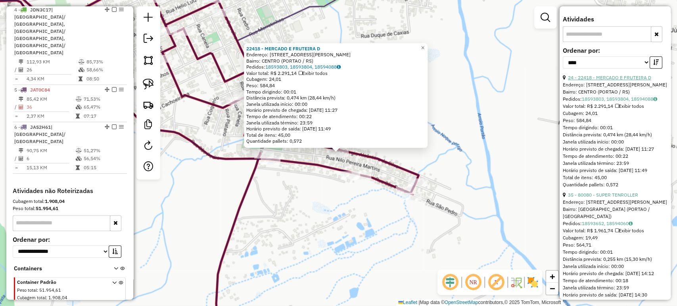
scroll to position [308, 0]
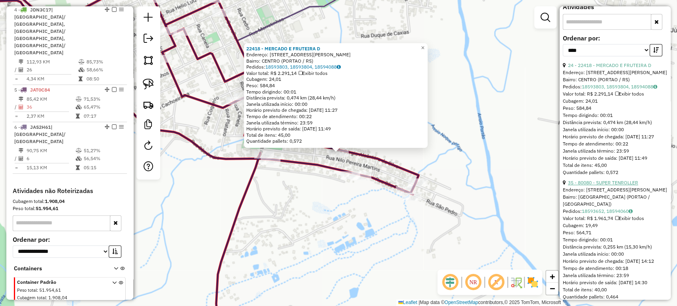
click at [612, 186] on link "35 - 80080 - SUPER TENROLLER" at bounding box center [603, 183] width 70 height 6
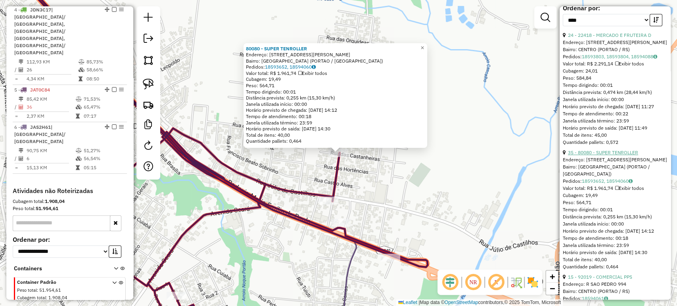
scroll to position [397, 0]
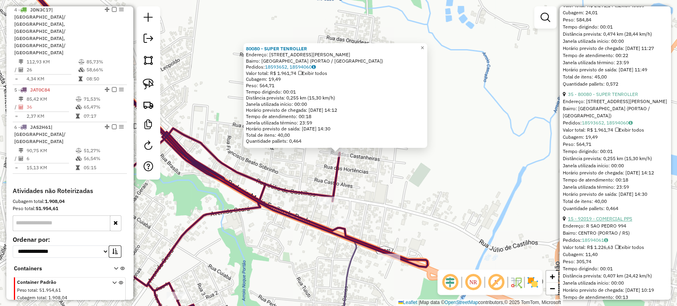
click at [606, 222] on link "15 - 92019 - COMERCIAL PPS" at bounding box center [600, 219] width 64 height 6
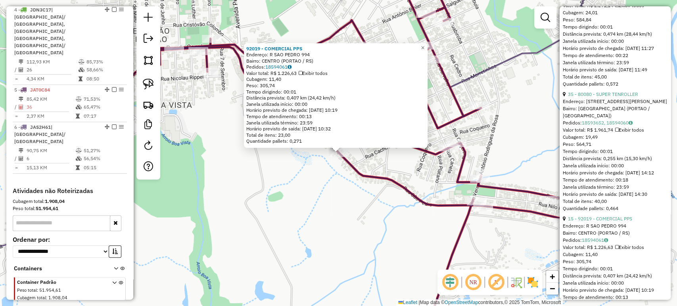
click at [279, 191] on div "92019 - COMERCIAL PPS Endereço: R SAO PEDRO 994 Bairro: CENTRO (PORTAO / RS) Pe…" at bounding box center [338, 153] width 677 height 306
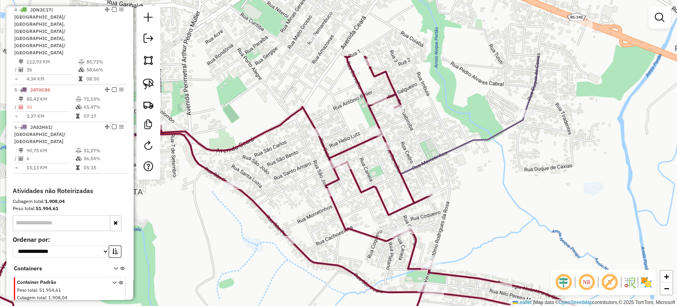
drag, startPoint x: 431, startPoint y: 92, endPoint x: 381, endPoint y: 179, distance: 100.0
click at [381, 179] on div "Janela de atendimento Grade de atendimento Capacidade Transportadoras Veículos …" at bounding box center [338, 153] width 677 height 306
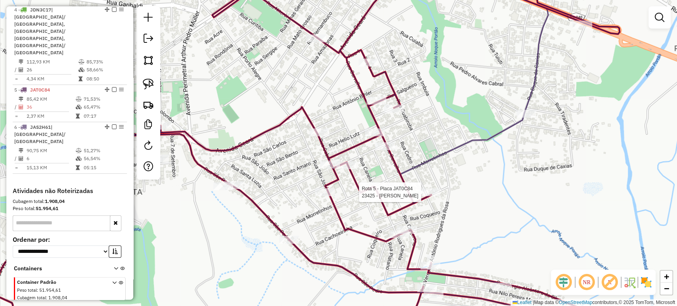
select select "*********"
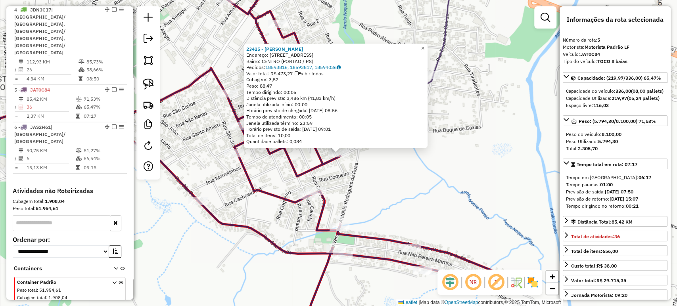
click at [424, 192] on div "23425 - MERCADO VARGAS Endereço: R SANTA MARIA 92 Bairro: CENTRO (PORTAO / RS) …" at bounding box center [338, 153] width 677 height 306
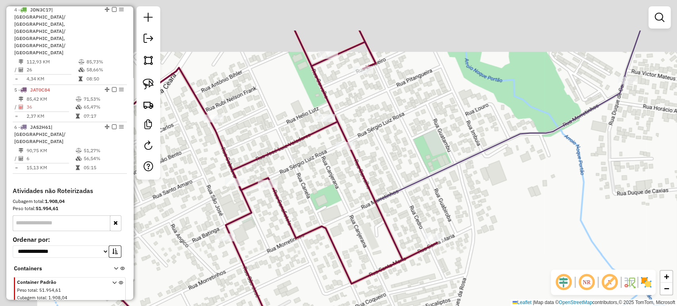
drag, startPoint x: 276, startPoint y: 110, endPoint x: 359, endPoint y: 179, distance: 108.1
click at [359, 179] on div "Janela de atendimento Grade de atendimento Capacidade Transportadoras Veículos …" at bounding box center [338, 153] width 677 height 306
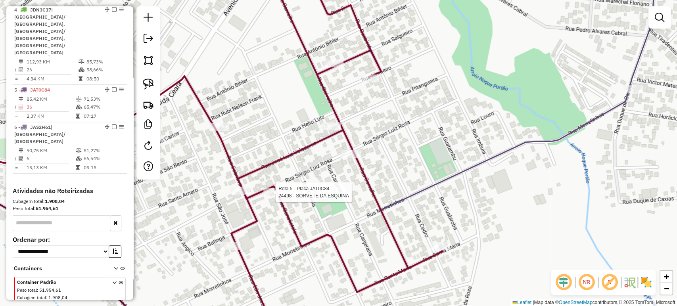
select select "*********"
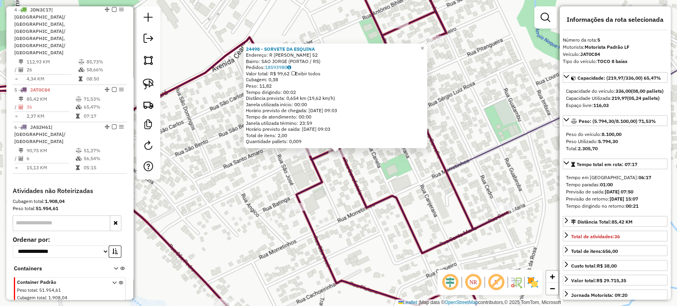
click at [275, 195] on div "24498 - SORVETE DA ESQUINA Endereço: R SERGIO LUIZ DA ROSA 52 Bairro: SAO JORGE…" at bounding box center [338, 153] width 677 height 306
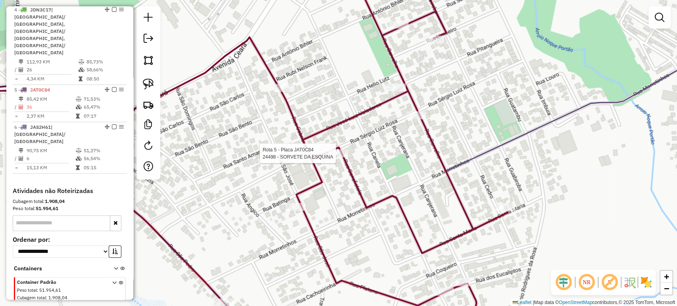
select select "*********"
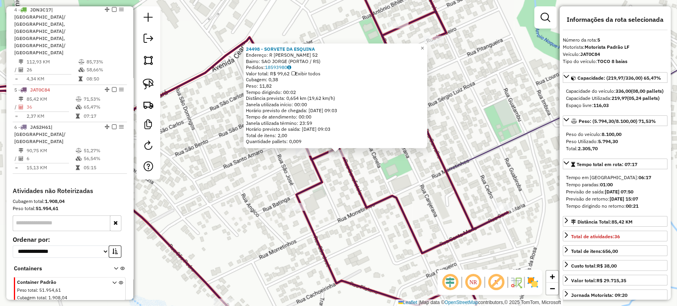
scroll to position [264, 0]
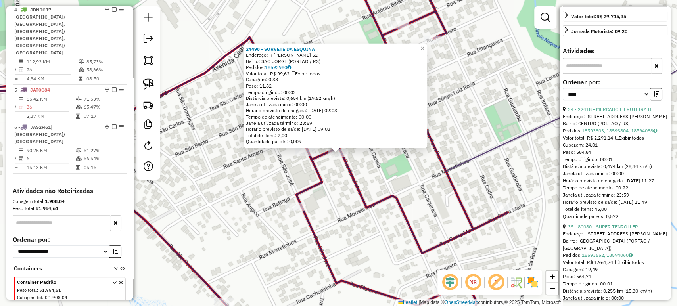
click at [313, 196] on div "24498 - SORVETE DA ESQUINA Endereço: R SERGIO LUIZ DA ROSA 52 Bairro: SAO JORGE…" at bounding box center [338, 153] width 677 height 306
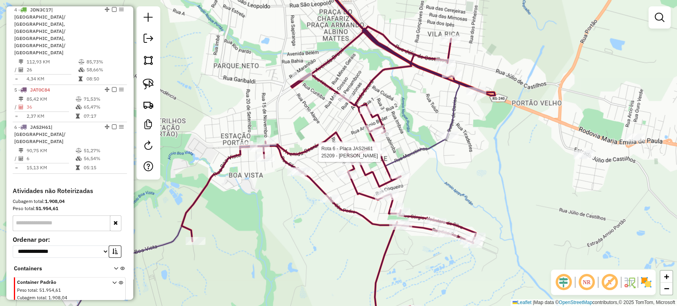
select select "*********"
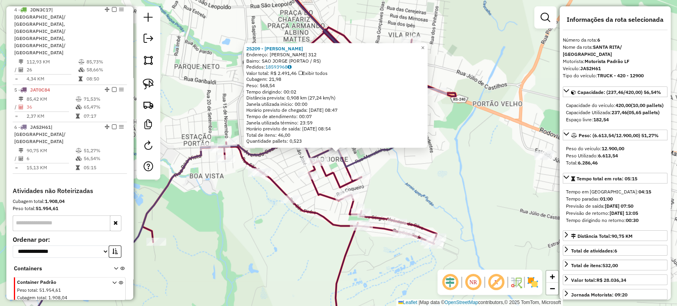
click at [330, 211] on div "Rota 5 - Placa JAT0C84 23941 - FRUTEIRA DO PARQUE 25209 - ALINE FATIMA Endereço…" at bounding box center [338, 153] width 677 height 306
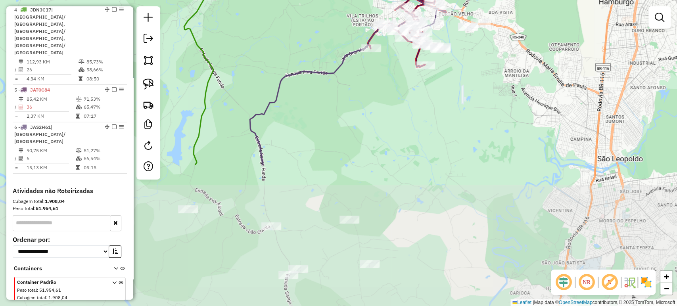
drag, startPoint x: 312, startPoint y: 256, endPoint x: 399, endPoint y: 84, distance: 192.3
click at [399, 84] on div "Janela de atendimento Grade de atendimento Capacidade Transportadoras Veículos …" at bounding box center [338, 153] width 677 height 306
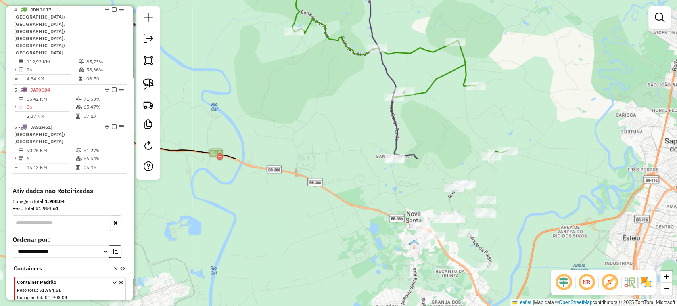
drag, startPoint x: 370, startPoint y: 134, endPoint x: 476, endPoint y: -44, distance: 207.2
click at [476, 0] on html "Aguarde... Pop-up bloqueado! Seu navegador bloqueou automáticamente a abertura …" at bounding box center [338, 153] width 677 height 306
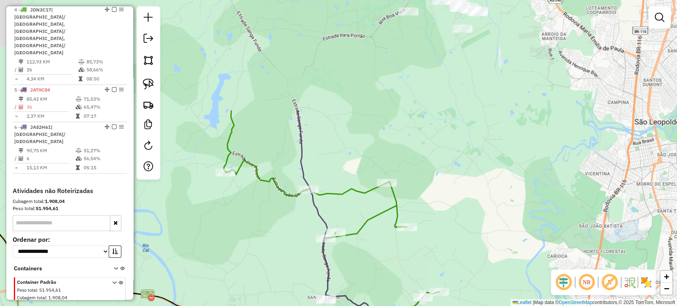
drag, startPoint x: 548, startPoint y: 60, endPoint x: 436, endPoint y: 269, distance: 236.9
click at [432, 277] on div "Janela de atendimento Grade de atendimento Capacidade Transportadoras Veículos …" at bounding box center [338, 153] width 677 height 306
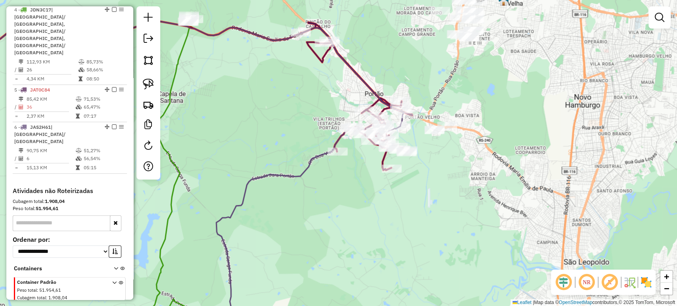
drag, startPoint x: 458, startPoint y: 159, endPoint x: 444, endPoint y: 215, distance: 58.0
click at [444, 215] on div "Janela de atendimento Grade de atendimento Capacidade Transportadoras Veículos …" at bounding box center [338, 153] width 677 height 306
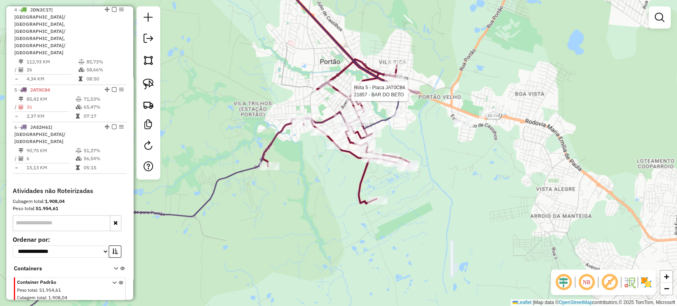
select select "*********"
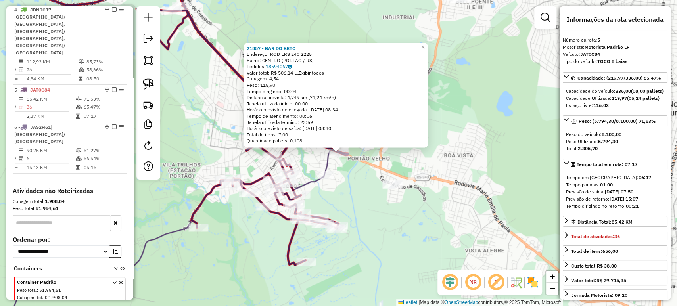
click at [365, 182] on div "21857 - BAR DO BETO Endereço: ROD ERS 240 2225 Bairro: CENTRO (PORTAO / RS) Ped…" at bounding box center [338, 153] width 677 height 306
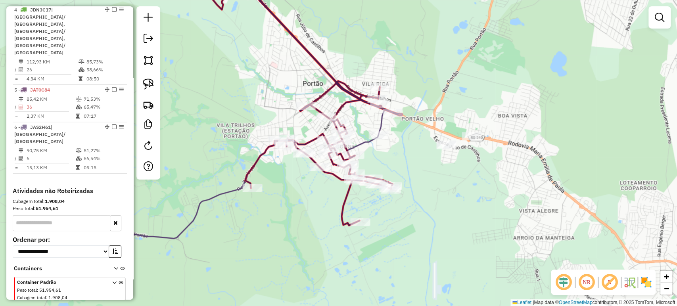
drag, startPoint x: 354, startPoint y: 195, endPoint x: 408, endPoint y: 155, distance: 67.2
click at [408, 155] on div "Janela de atendimento Grade de atendimento Capacidade Transportadoras Veículos …" at bounding box center [338, 153] width 677 height 306
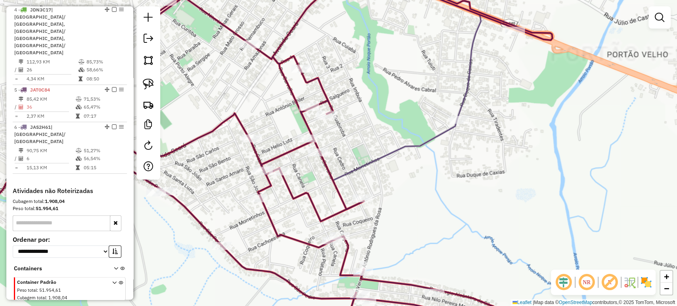
click at [332, 121] on div "Janela de atendimento Grade de atendimento Capacidade Transportadoras Veículos …" at bounding box center [338, 153] width 677 height 306
select select "*********"
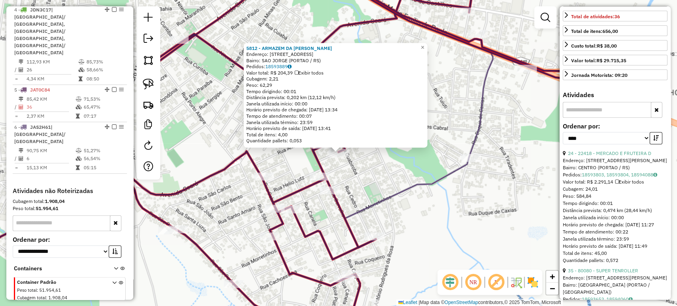
scroll to position [308, 0]
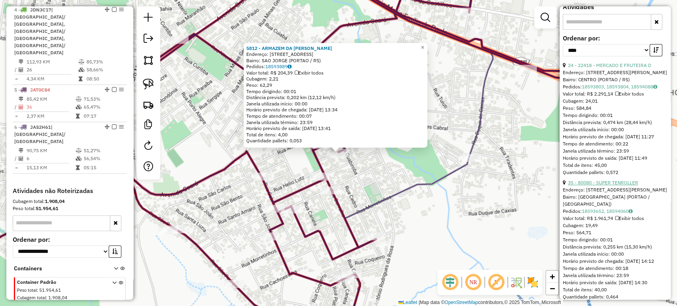
click at [591, 186] on link "35 - 80080 - SUPER TENROLLER" at bounding box center [603, 183] width 70 height 6
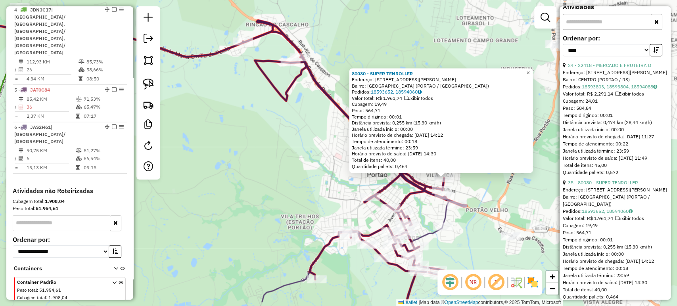
drag, startPoint x: 477, startPoint y: 201, endPoint x: 477, endPoint y: 182, distance: 18.2
click at [479, 181] on div "80080 - SUPER TENROLLER Endereço: R JOSE DE ANCHIETA 419 Bairro: VILA RICA (POR…" at bounding box center [338, 153] width 677 height 306
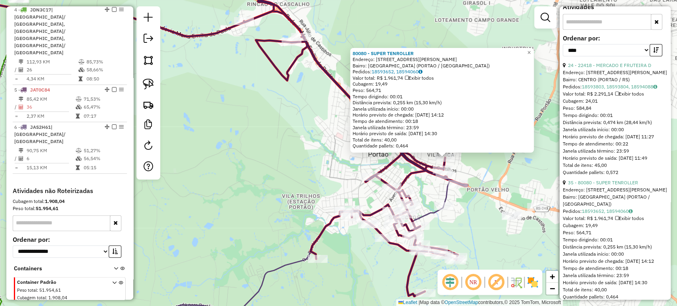
click at [475, 185] on div "80080 - SUPER TENROLLER Endereço: R JOSE DE ANCHIETA 419 Bairro: VILA RICA (POR…" at bounding box center [338, 153] width 677 height 306
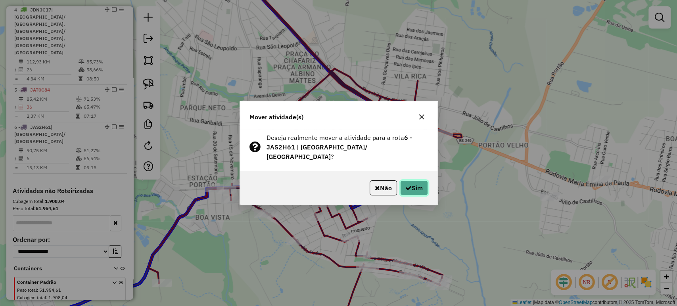
click at [408, 188] on button "Sim" at bounding box center [414, 187] width 28 height 15
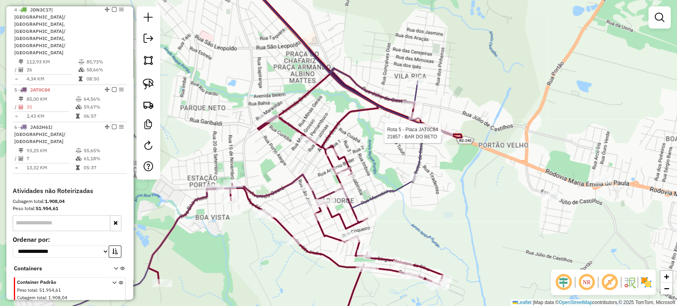
select select "*********"
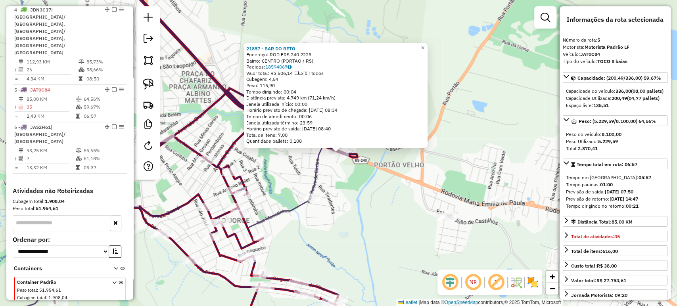
click at [390, 215] on div "21857 - BAR DO BETO Endereço: ROD ERS 240 2225 Bairro: CENTRO (PORTAO / RS) Ped…" at bounding box center [338, 153] width 677 height 306
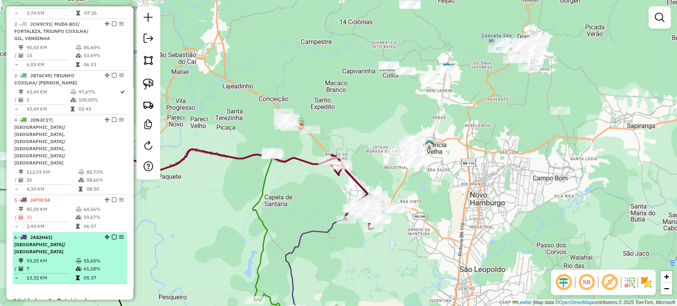
scroll to position [212, 0]
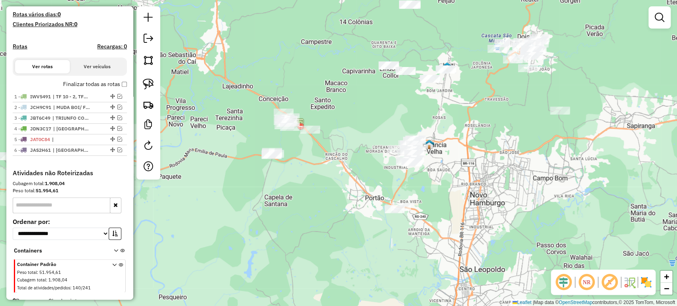
drag, startPoint x: 420, startPoint y: 207, endPoint x: 386, endPoint y: 214, distance: 34.3
click at [386, 214] on div "Janela de atendimento Grade de atendimento Capacidade Transportadoras Veículos …" at bounding box center [338, 153] width 677 height 306
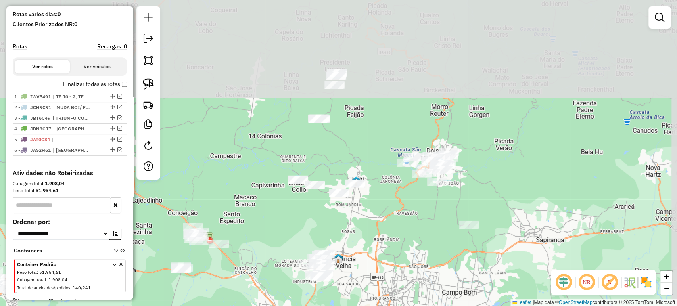
drag, startPoint x: 286, startPoint y: 102, endPoint x: 227, endPoint y: 212, distance: 124.9
click at [227, 212] on div "Janela de atendimento Grade de atendimento Capacidade Transportadoras Veículos …" at bounding box center [338, 153] width 677 height 306
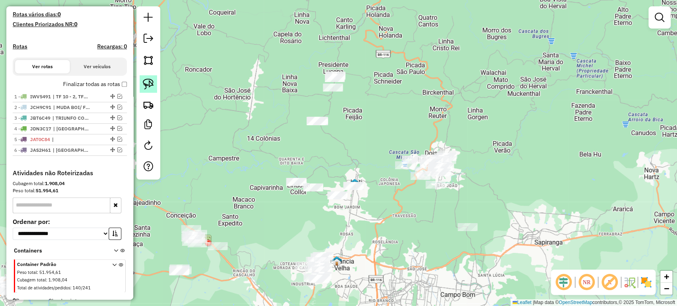
click at [146, 85] on img at bounding box center [148, 84] width 11 height 11
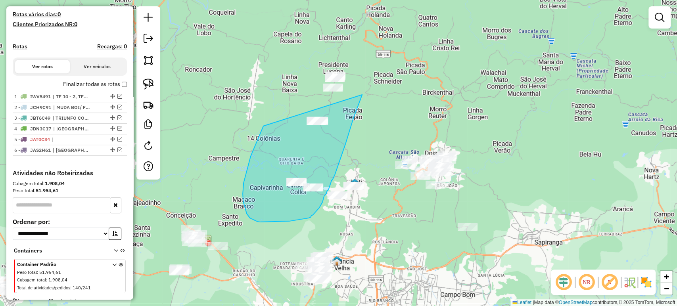
drag, startPoint x: 251, startPoint y: 156, endPoint x: 357, endPoint y: 56, distance: 145.9
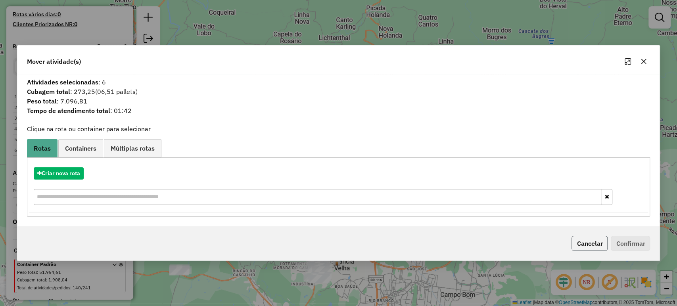
click at [584, 241] on button "Cancelar" at bounding box center [589, 243] width 36 height 15
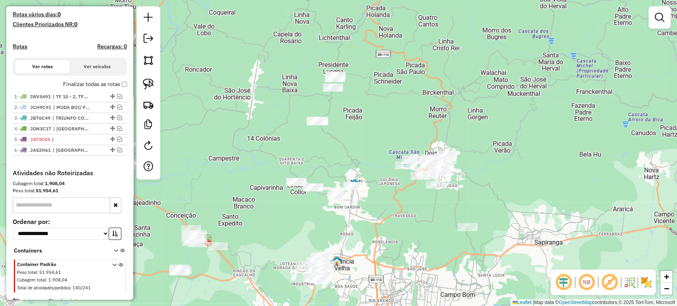
drag, startPoint x: 337, startPoint y: 251, endPoint x: 340, endPoint y: 197, distance: 53.7
click at [339, 199] on div "Janela de atendimento Grade de atendimento Capacidade Transportadoras Veículos …" at bounding box center [338, 153] width 677 height 306
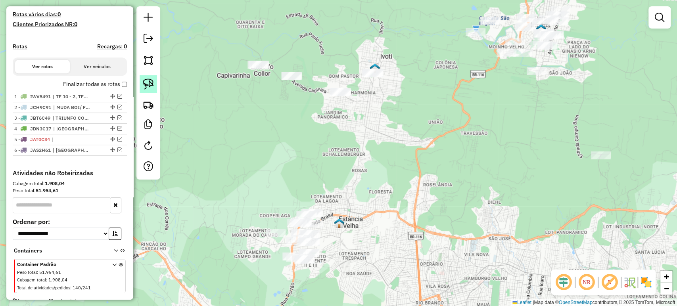
click at [155, 86] on link at bounding box center [148, 83] width 17 height 17
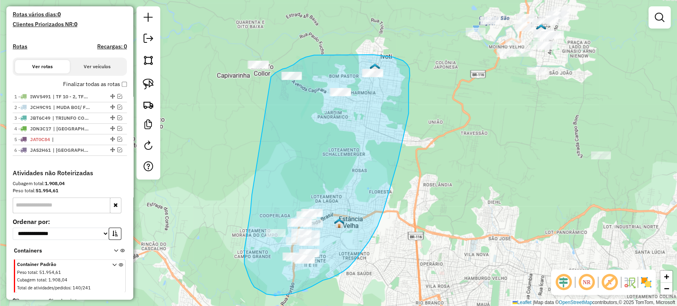
drag, startPoint x: 252, startPoint y: 196, endPoint x: 264, endPoint y: 85, distance: 111.3
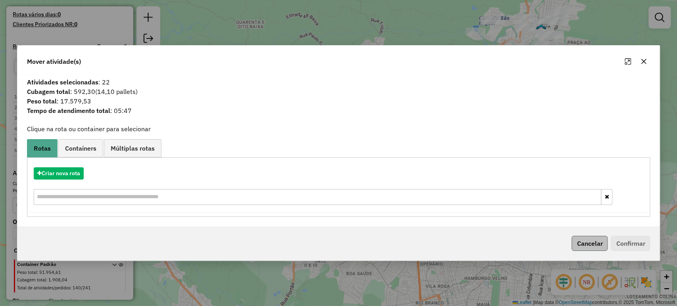
drag, startPoint x: 574, startPoint y: 236, endPoint x: 578, endPoint y: 241, distance: 5.9
click at [577, 240] on div "Cancelar Confirmar" at bounding box center [338, 243] width 642 height 34
click at [579, 242] on button "Cancelar" at bounding box center [589, 243] width 36 height 15
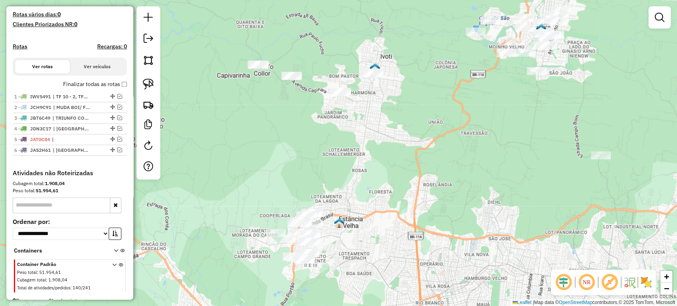
drag, startPoint x: 289, startPoint y: 103, endPoint x: 265, endPoint y: 176, distance: 76.9
click at [265, 176] on div "Janela de atendimento Grade de atendimento Capacidade Transportadoras Veículos …" at bounding box center [338, 153] width 677 height 306
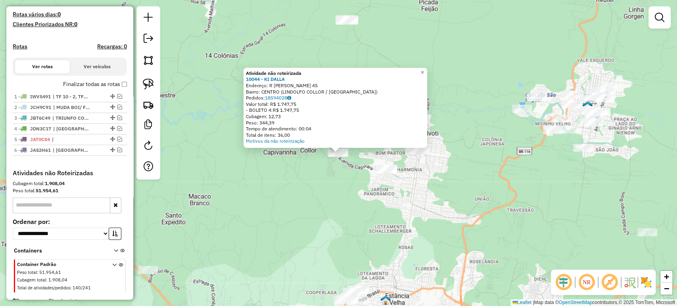
click at [290, 179] on div "Atividade não roteirizada 10044 - KI DALLA Endereço: R ARTHUR WEBER 45 Bairro: …" at bounding box center [338, 153] width 677 height 306
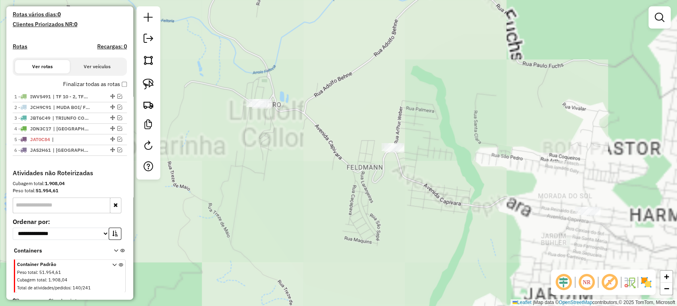
drag, startPoint x: 367, startPoint y: 151, endPoint x: 267, endPoint y: 138, distance: 101.2
click at [347, 156] on div "Janela de atendimento Grade de atendimento Capacidade Transportadoras Veículos …" at bounding box center [338, 153] width 677 height 306
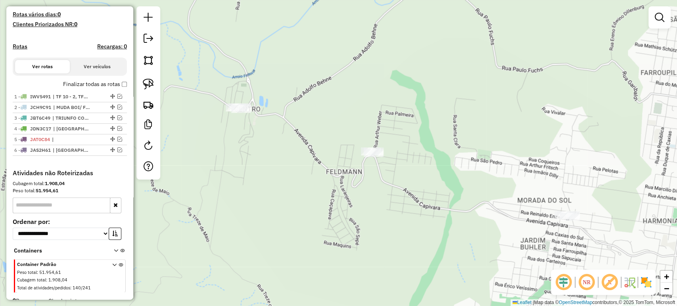
click at [152, 95] on div at bounding box center [148, 92] width 24 height 173
click at [152, 86] on img at bounding box center [148, 84] width 11 height 11
drag, startPoint x: 349, startPoint y: 130, endPoint x: 399, endPoint y: 147, distance: 53.0
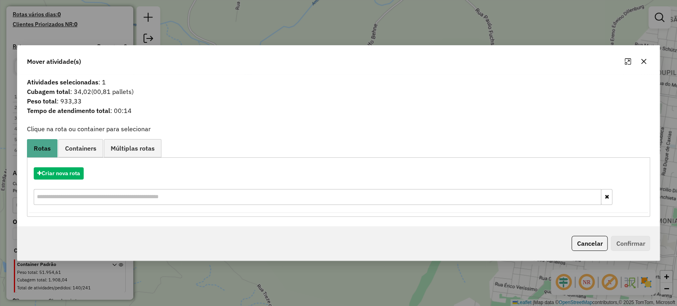
click at [601, 247] on button "Cancelar" at bounding box center [589, 243] width 36 height 15
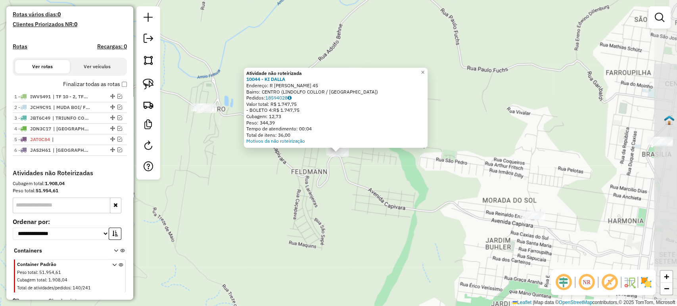
click at [343, 178] on div "Atividade não roteirizada 10044 - KI DALLA Endereço: R ARTHUR WEBER 45 Bairro: …" at bounding box center [338, 153] width 677 height 306
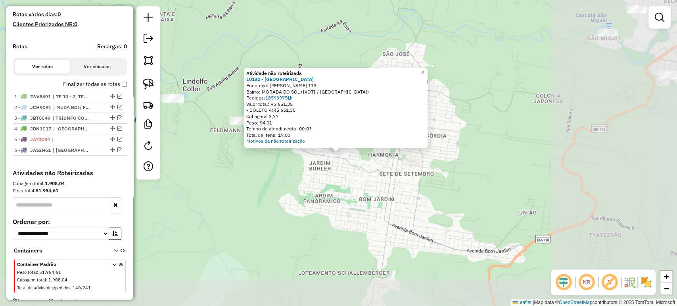
click at [472, 208] on div "Atividade não roteirizada 10132 - DALABRIDA Endereço: R ALBINO CHRISTIANO MULLE…" at bounding box center [338, 153] width 677 height 306
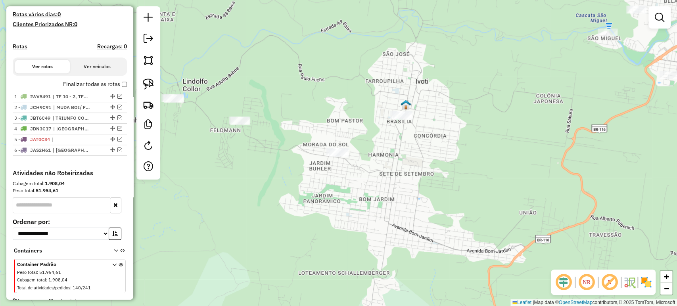
click at [349, 197] on div "Janela de atendimento Grade de atendimento Capacidade Transportadoras Veículos …" at bounding box center [338, 153] width 677 height 306
click at [147, 83] on img at bounding box center [148, 84] width 11 height 11
drag, startPoint x: 339, startPoint y: 128, endPoint x: 359, endPoint y: 179, distance: 54.9
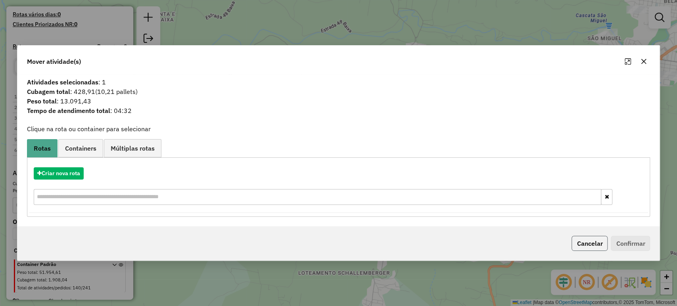
click at [594, 242] on button "Cancelar" at bounding box center [589, 243] width 36 height 15
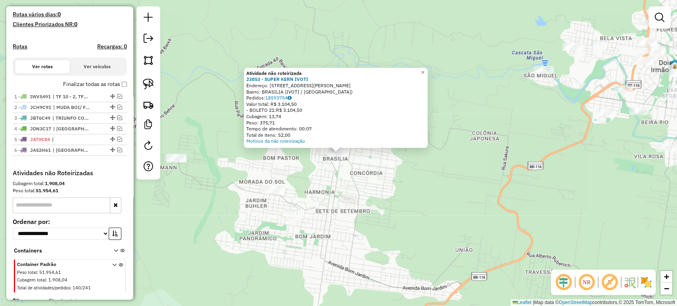
click at [325, 214] on div "Atividade não roteirizada 23853 - SUPER KERN IVOTI Endereço: AV PRESIDENTE LUCE…" at bounding box center [338, 153] width 677 height 306
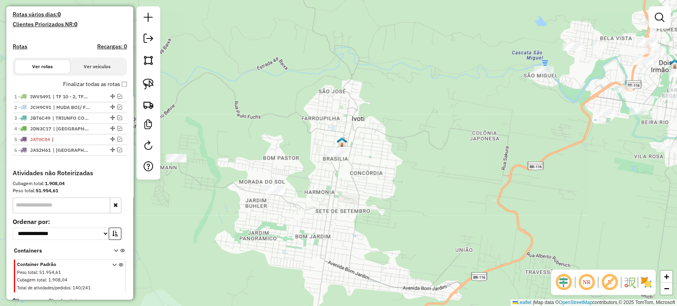
drag, startPoint x: 300, startPoint y: 226, endPoint x: 568, endPoint y: 216, distance: 267.9
click at [568, 216] on div "Janela de atendimento Grade de atendimento Capacidade Transportadoras Veículos …" at bounding box center [338, 153] width 677 height 306
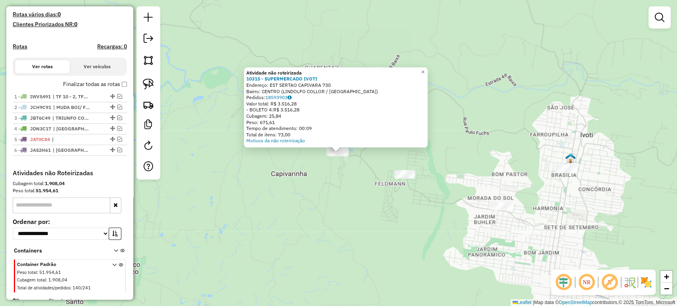
click at [343, 203] on div "Atividade não roteirizada 10315 - SUPERMERCADO IVOTI Endereço: EST SERTAO CAPIV…" at bounding box center [338, 153] width 677 height 306
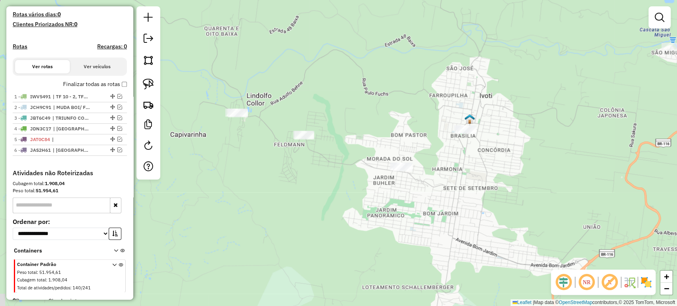
drag, startPoint x: 400, startPoint y: 223, endPoint x: 298, endPoint y: 183, distance: 109.0
click at [298, 183] on div "Janela de atendimento Grade de atendimento Capacidade Transportadoras Veículos …" at bounding box center [338, 153] width 677 height 306
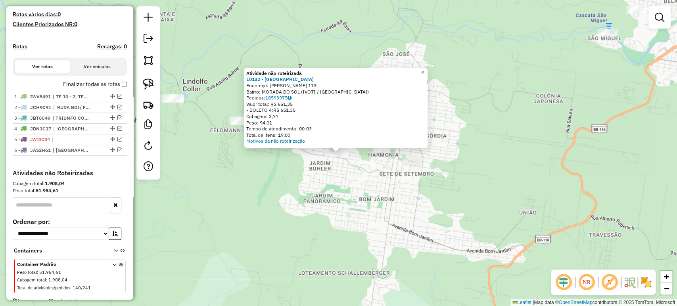
click at [382, 183] on div "Atividade não roteirizada 10132 - DALABRIDA Endereço: R ALBINO CHRISTIANO MULLE…" at bounding box center [338, 153] width 677 height 306
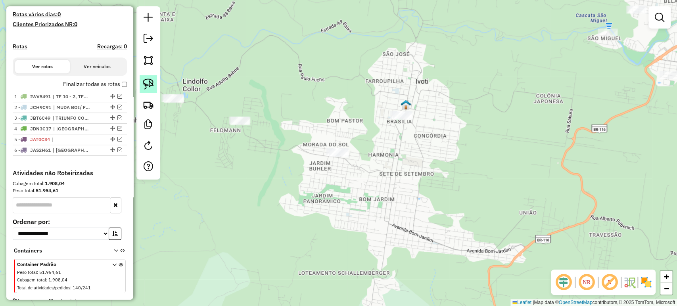
click at [154, 86] on link at bounding box center [148, 83] width 17 height 17
drag, startPoint x: 336, startPoint y: 138, endPoint x: 364, endPoint y: 155, distance: 33.8
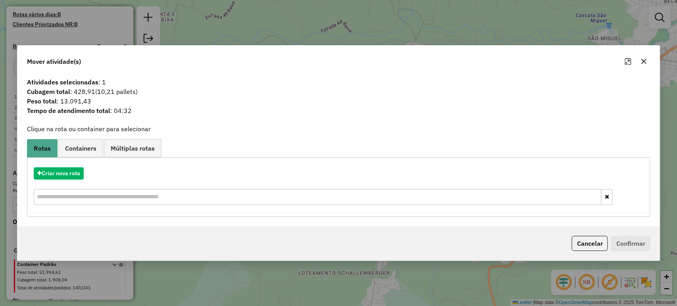
click at [574, 240] on button "Cancelar" at bounding box center [589, 243] width 36 height 15
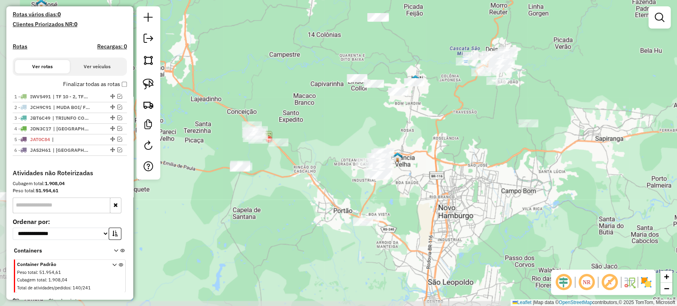
drag, startPoint x: 365, startPoint y: 208, endPoint x: 406, endPoint y: 120, distance: 97.2
click at [406, 120] on div "Janela de atendimento Grade de atendimento Capacidade Transportadoras Veículos …" at bounding box center [338, 153] width 677 height 306
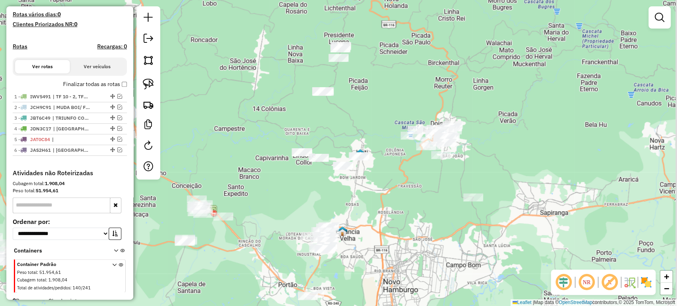
drag, startPoint x: 350, startPoint y: 127, endPoint x: 295, endPoint y: 204, distance: 95.2
click at [295, 203] on div "Janela de atendimento Grade de atendimento Capacidade Transportadoras Veículos …" at bounding box center [338, 153] width 677 height 306
click at [148, 85] on img at bounding box center [148, 84] width 11 height 11
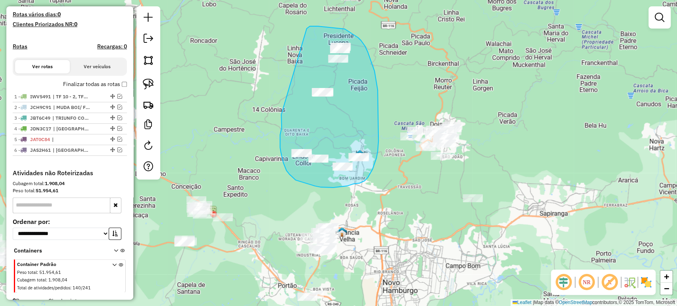
drag, startPoint x: 281, startPoint y: 115, endPoint x: 300, endPoint y: 34, distance: 82.6
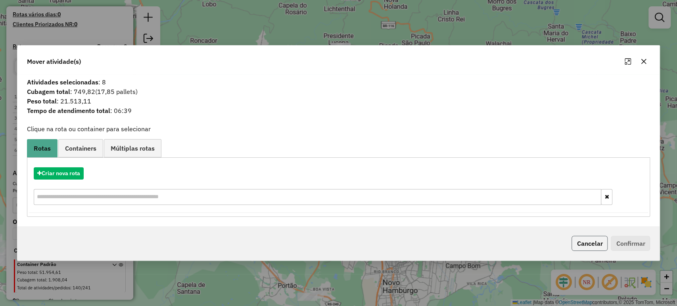
click at [579, 237] on button "Cancelar" at bounding box center [589, 243] width 36 height 15
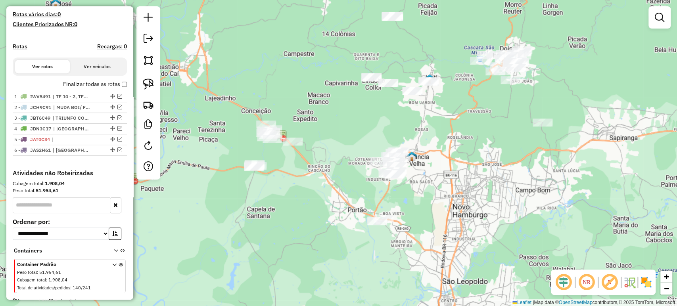
drag, startPoint x: 295, startPoint y: 176, endPoint x: 365, endPoint y: 101, distance: 103.0
click at [365, 101] on div "Janela de atendimento Grade de atendimento Capacidade Transportadoras Veículos …" at bounding box center [338, 153] width 677 height 306
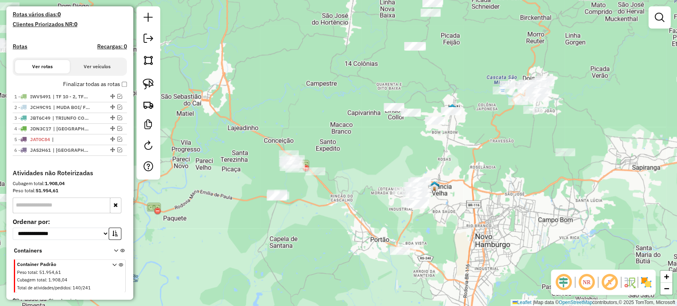
drag, startPoint x: 348, startPoint y: 168, endPoint x: 372, endPoint y: 196, distance: 37.1
click at [372, 197] on div "Janela de atendimento Grade de atendimento Capacidade Transportadoras Veículos …" at bounding box center [338, 153] width 677 height 306
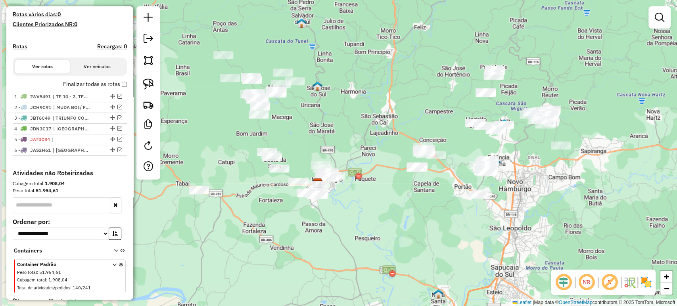
drag, startPoint x: 355, startPoint y: 244, endPoint x: 445, endPoint y: 216, distance: 95.0
click at [445, 216] on div "Janela de atendimento Grade de atendimento Capacidade Transportadoras Veículos …" at bounding box center [338, 153] width 677 height 306
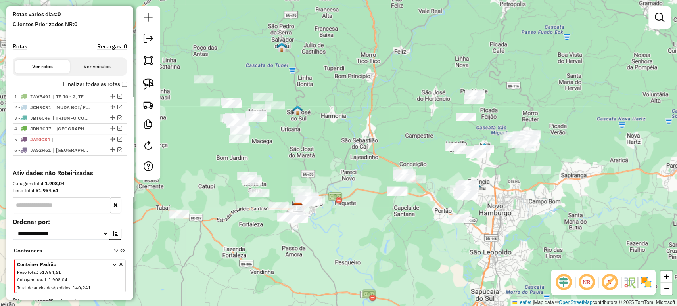
drag, startPoint x: 441, startPoint y: 178, endPoint x: 421, endPoint y: 201, distance: 31.0
click at [421, 201] on div "Janela de atendimento Grade de atendimento Capacidade Transportadoras Veículos …" at bounding box center [338, 153] width 677 height 306
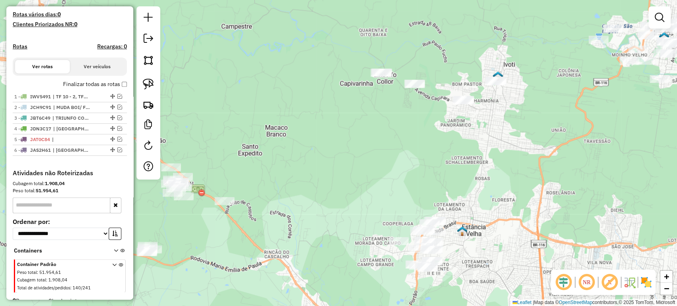
drag, startPoint x: 452, startPoint y: 220, endPoint x: 383, endPoint y: 200, distance: 71.4
click at [383, 200] on div "Janela de atendimento Grade de atendimento Capacidade Transportadoras Veículos …" at bounding box center [338, 153] width 677 height 306
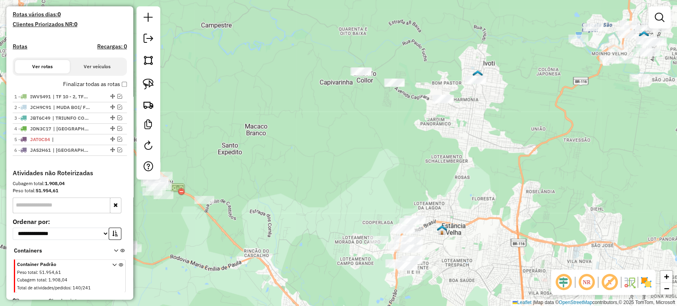
drag, startPoint x: 401, startPoint y: 140, endPoint x: 395, endPoint y: 172, distance: 32.7
click at [395, 172] on div "Janela de atendimento Grade de atendimento Capacidade Transportadoras Veículos …" at bounding box center [338, 153] width 677 height 306
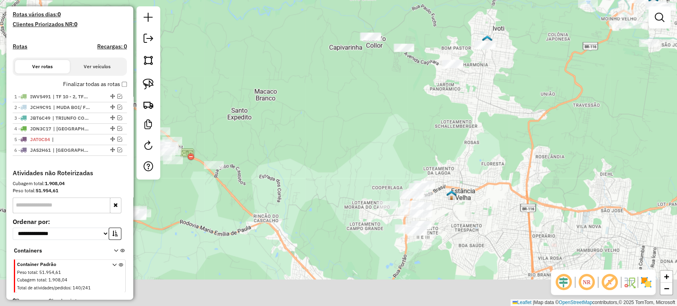
drag, startPoint x: 411, startPoint y: 104, endPoint x: 423, endPoint y: 74, distance: 32.4
click at [423, 74] on div "Janela de atendimento Grade de atendimento Capacidade Transportadoras Veículos …" at bounding box center [338, 153] width 677 height 306
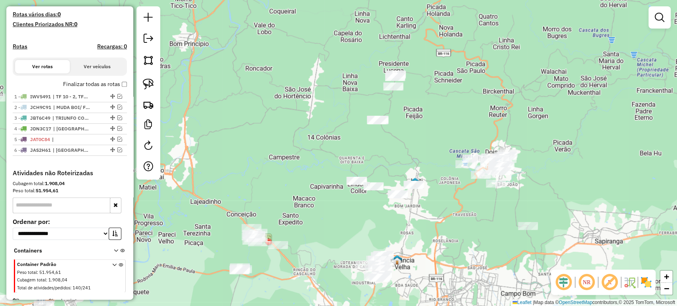
drag, startPoint x: 420, startPoint y: 78, endPoint x: 318, endPoint y: 176, distance: 140.8
click at [374, 217] on div "Janela de atendimento Grade de atendimento Capacidade Transportadoras Veículos …" at bounding box center [338, 153] width 677 height 306
click at [142, 79] on link at bounding box center [148, 83] width 17 height 17
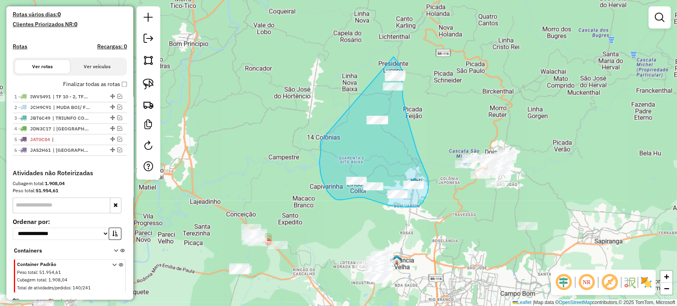
drag, startPoint x: 320, startPoint y: 153, endPoint x: 375, endPoint y: 52, distance: 114.6
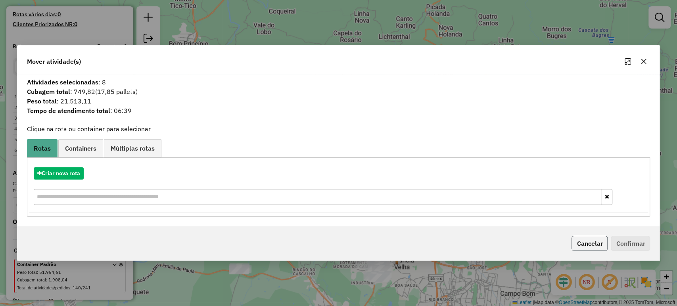
click at [580, 238] on button "Cancelar" at bounding box center [589, 243] width 36 height 15
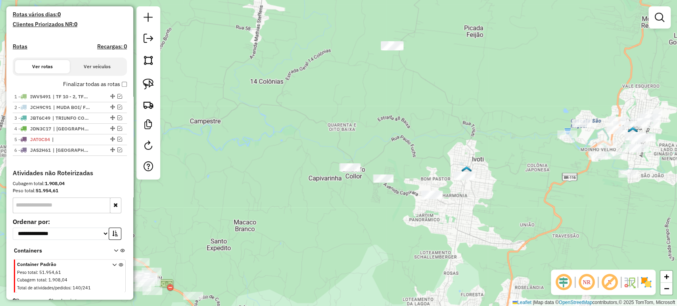
click at [428, 199] on div at bounding box center [433, 195] width 20 height 8
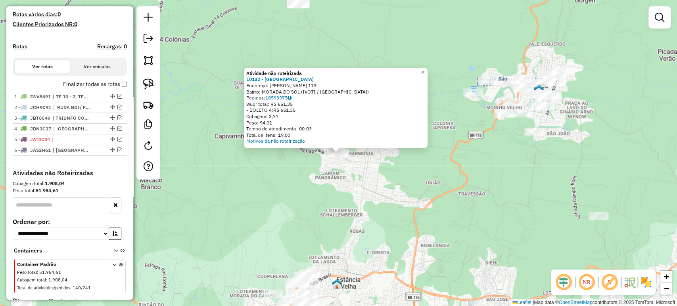
drag, startPoint x: 385, startPoint y: 194, endPoint x: 376, endPoint y: 190, distance: 9.8
click at [384, 194] on div "Atividade não roteirizada 10132 - DALABRIDA Endereço: R ALBINO CHRISTIANO MULLE…" at bounding box center [338, 153] width 677 height 306
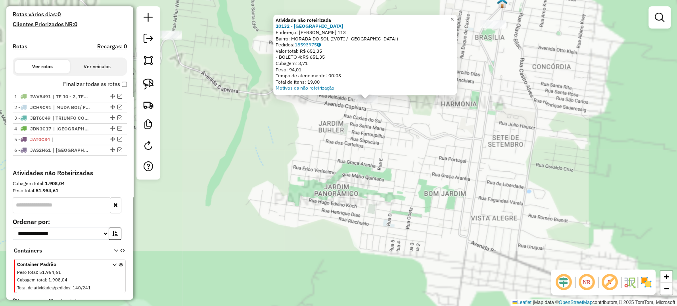
click at [358, 140] on div "Atividade não roteirizada 10132 - DALABRIDA Endereço: R ALBINO CHRISTIANO MULLE…" at bounding box center [338, 153] width 677 height 306
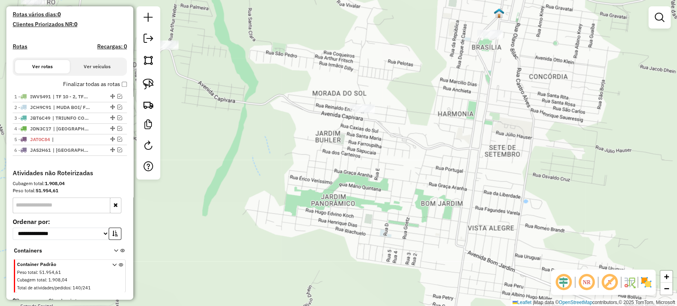
drag, startPoint x: 360, startPoint y: 132, endPoint x: 335, endPoint y: 143, distance: 27.4
click at [355, 149] on div "Janela de atendimento Grade de atendimento Capacidade Transportadoras Veículos …" at bounding box center [338, 153] width 677 height 306
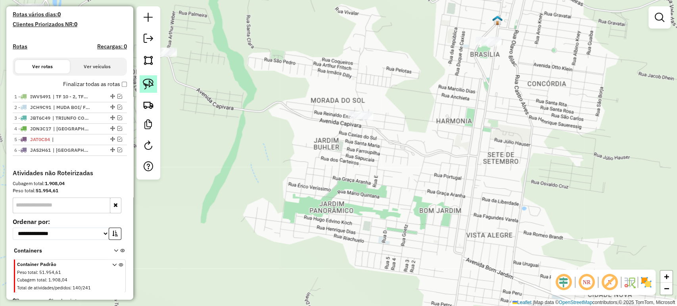
click at [153, 82] on img at bounding box center [148, 84] width 11 height 11
drag, startPoint x: 346, startPoint y: 114, endPoint x: 385, endPoint y: 127, distance: 41.4
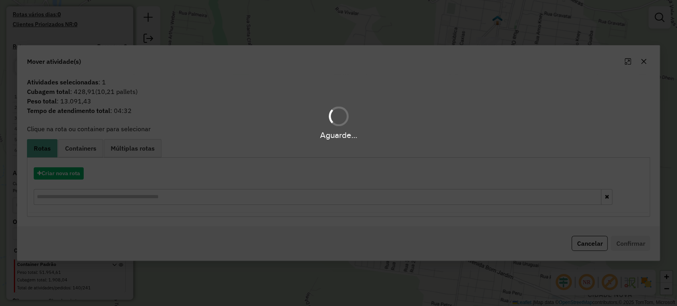
click at [583, 242] on div "Aguarde..." at bounding box center [338, 153] width 677 height 306
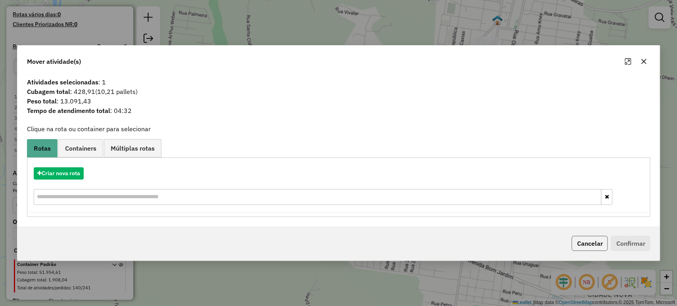
click at [578, 241] on button "Cancelar" at bounding box center [589, 243] width 36 height 15
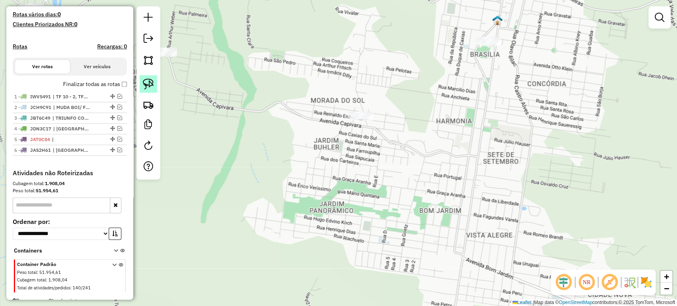
click at [153, 84] on link at bounding box center [148, 83] width 17 height 17
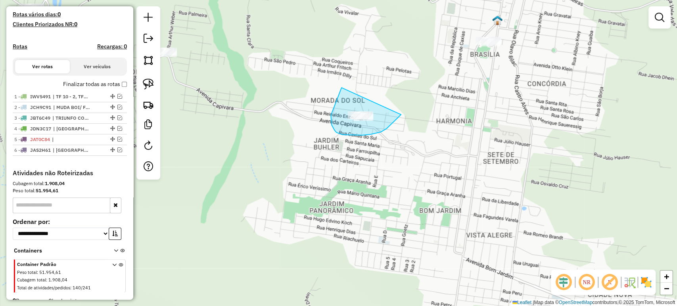
drag, startPoint x: 340, startPoint y: 91, endPoint x: 405, endPoint y: 109, distance: 67.3
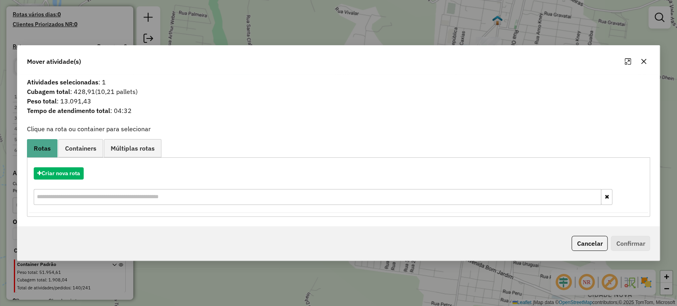
click at [585, 242] on button "Cancelar" at bounding box center [589, 243] width 36 height 15
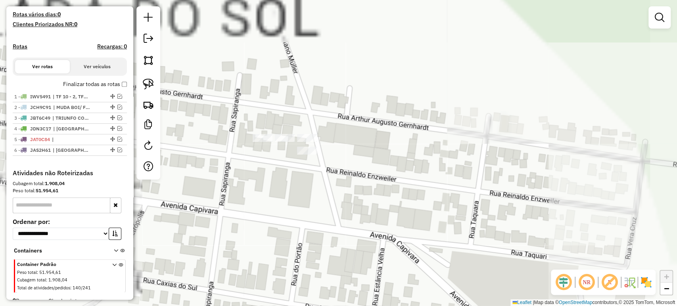
drag, startPoint x: 249, startPoint y: 110, endPoint x: 262, endPoint y: 155, distance: 47.3
click at [266, 177] on div "Janela de atendimento Grade de atendimento Capacidade Transportadoras Veículos …" at bounding box center [338, 153] width 677 height 306
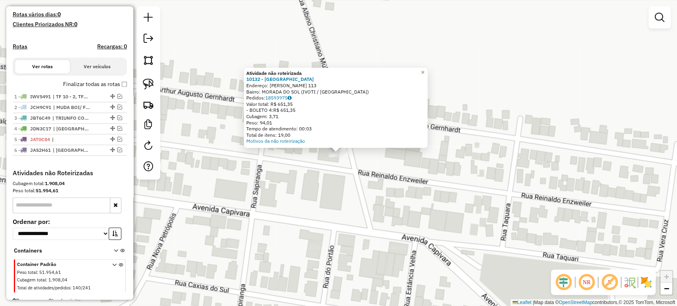
click at [332, 195] on div "Atividade não roteirizada 10132 - DALABRIDA Endereço: R ALBINO CHRISTIANO MULLE…" at bounding box center [338, 153] width 677 height 306
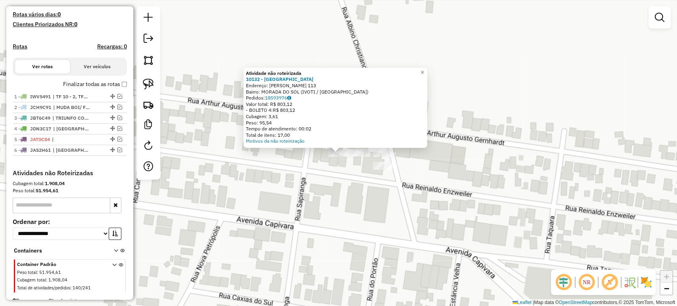
click at [356, 148] on div "Atividade não roteirizada 10132 - DALABRIDA Endereço: R ALBINO CHRISTIANO MULLE…" at bounding box center [338, 153] width 677 height 306
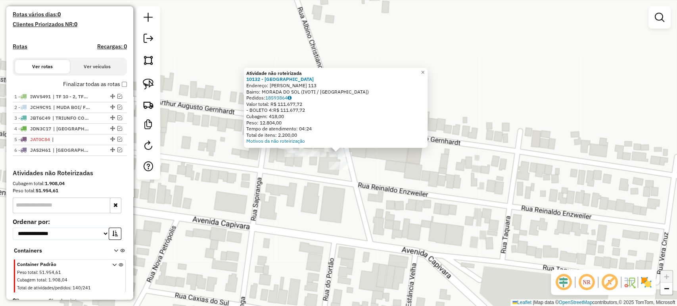
click at [340, 192] on div "Atividade não roteirizada 10132 - DALABRIDA Endereço: R ALBINO CHRISTIANO MULLE…" at bounding box center [338, 153] width 677 height 306
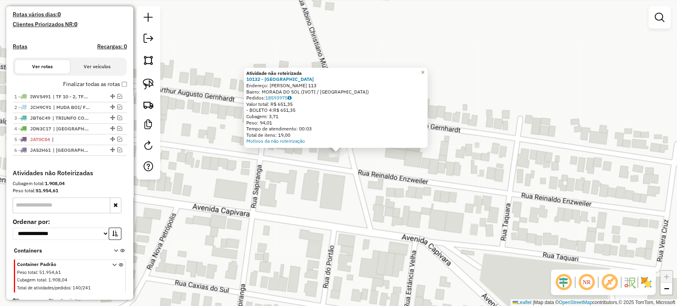
click at [330, 196] on div "Atividade não roteirizada 10132 - DALABRIDA Endereço: R ALBINO CHRISTIANO MULLE…" at bounding box center [338, 153] width 677 height 306
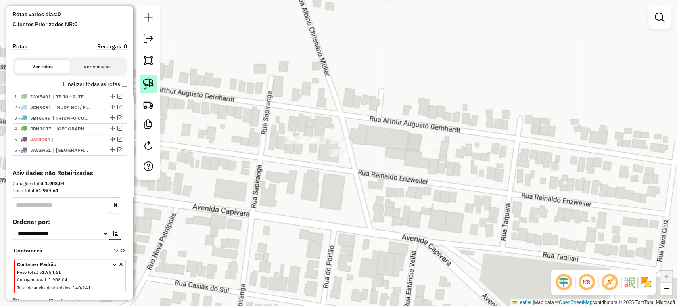
click at [144, 81] on img at bounding box center [148, 84] width 11 height 11
drag, startPoint x: 324, startPoint y: 114, endPoint x: 357, endPoint y: 136, distance: 39.5
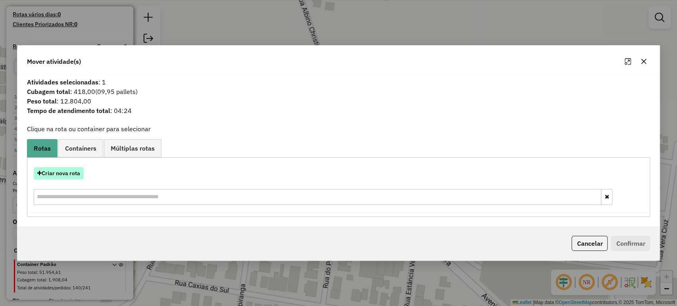
click at [55, 175] on button "Criar nova rota" at bounding box center [59, 173] width 50 height 12
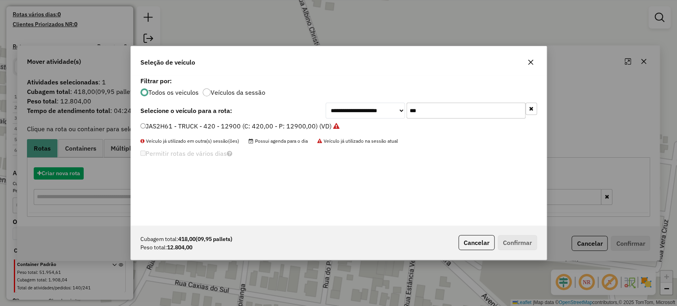
scroll to position [4, 2]
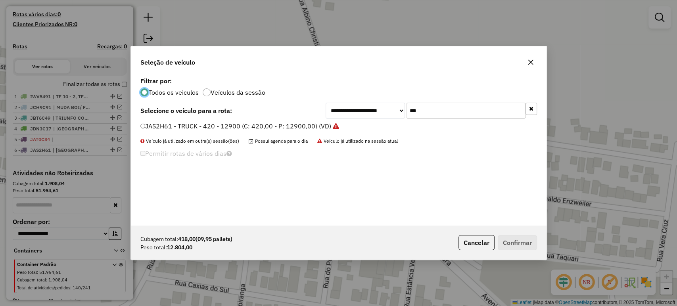
click at [421, 110] on input "***" at bounding box center [466, 111] width 119 height 16
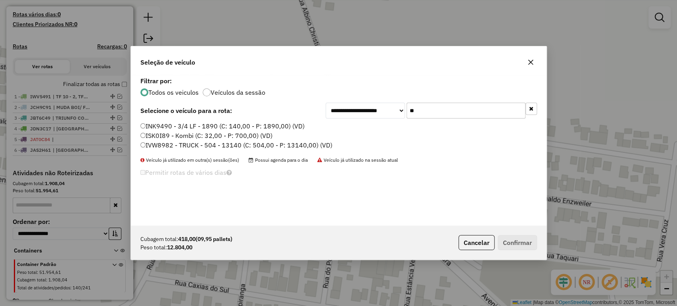
type input "**"
click at [245, 145] on label "IVW8982 - TRUCK - 504 - 13140 (C: 504,00 - P: 13140,00) (VD)" at bounding box center [236, 145] width 192 height 10
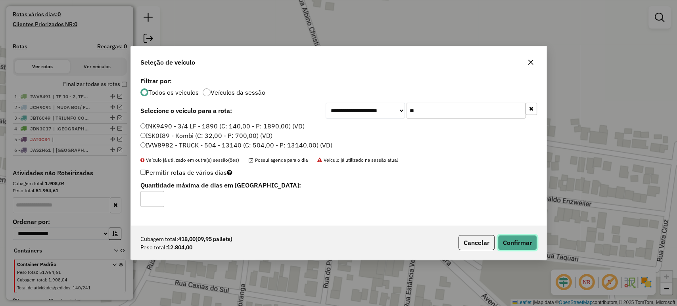
click at [514, 245] on button "Confirmar" at bounding box center [517, 242] width 39 height 15
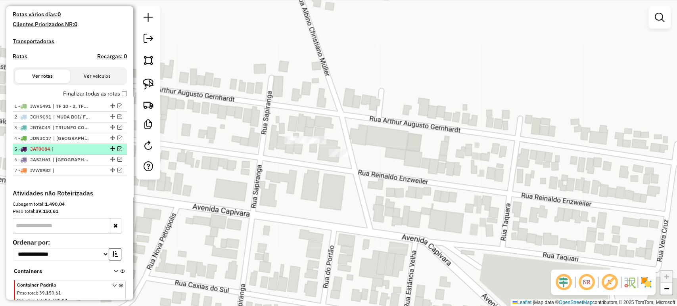
scroll to position [0, 0]
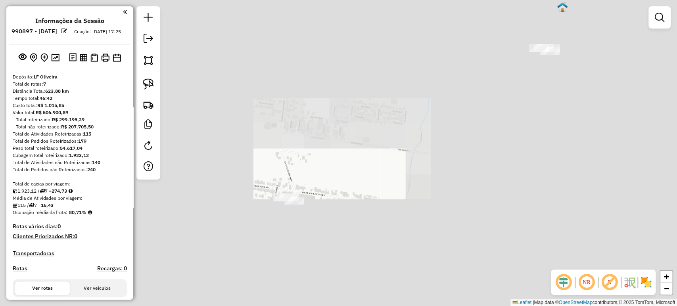
drag, startPoint x: 310, startPoint y: 223, endPoint x: 328, endPoint y: 212, distance: 21.6
click at [328, 212] on div "Janela de atendimento Grade de atendimento Capacidade Transportadoras Veículos …" at bounding box center [338, 153] width 677 height 306
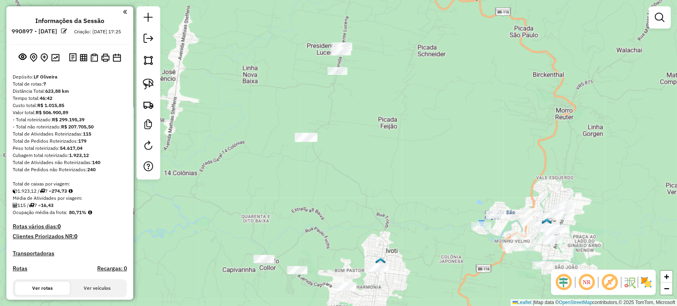
drag, startPoint x: 311, startPoint y: 169, endPoint x: 321, endPoint y: 194, distance: 27.2
click at [321, 194] on div "Janela de atendimento Grade de atendimento Capacidade Transportadoras Veículos …" at bounding box center [338, 153] width 677 height 306
click at [149, 89] on img at bounding box center [148, 84] width 11 height 11
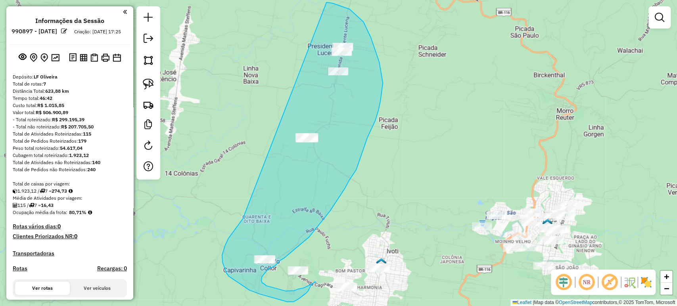
drag, startPoint x: 243, startPoint y: 219, endPoint x: 288, endPoint y: 21, distance: 202.5
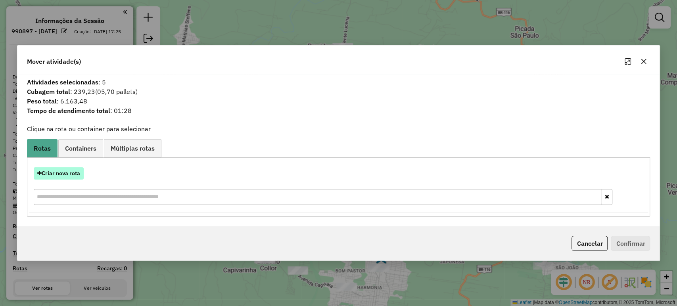
click at [70, 172] on button "Criar nova rota" at bounding box center [59, 173] width 50 height 12
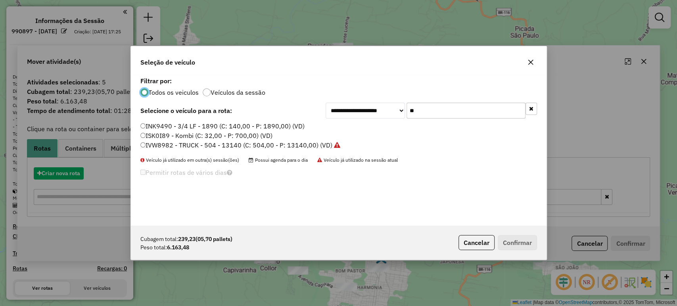
scroll to position [4, 2]
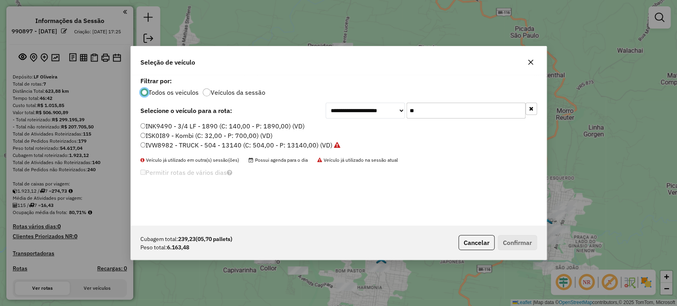
click at [476, 111] on input "**" at bounding box center [466, 111] width 119 height 16
click at [475, 111] on input "**" at bounding box center [466, 111] width 119 height 16
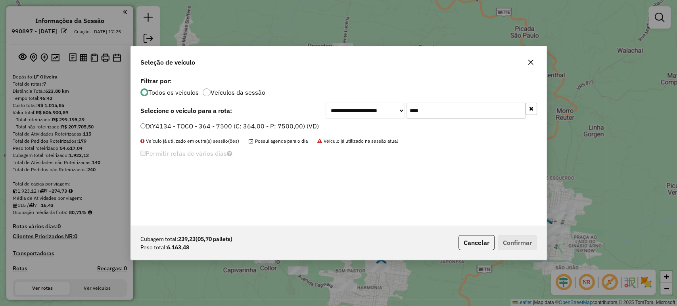
type input "****"
click at [263, 121] on div "**********" at bounding box center [339, 150] width 416 height 151
click at [273, 118] on div "**********" at bounding box center [338, 111] width 397 height 16
click at [270, 122] on label "IXY4134 - TOCO - 364 - 7500 (C: 364,00 - P: 7500,00) (VD)" at bounding box center [229, 126] width 178 height 10
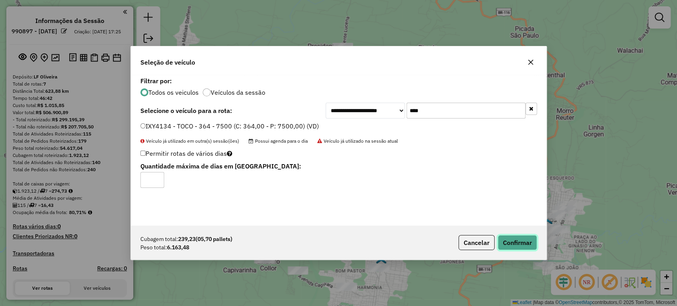
click at [514, 244] on button "Confirmar" at bounding box center [517, 242] width 39 height 15
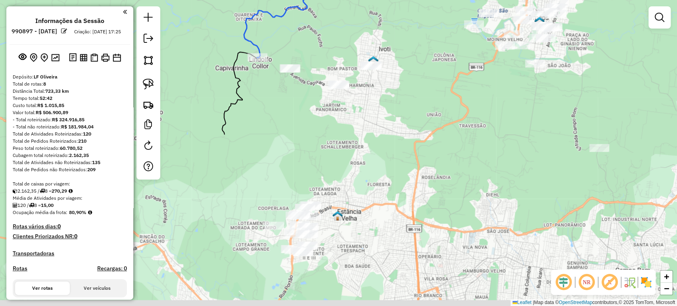
drag, startPoint x: 426, startPoint y: 281, endPoint x: 418, endPoint y: 80, distance: 201.2
click at [418, 80] on div "Janela de atendimento Grade de atendimento Capacidade Transportadoras Veículos …" at bounding box center [338, 153] width 677 height 306
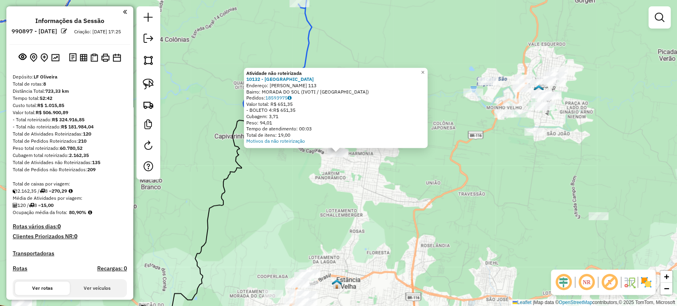
click at [374, 186] on div "Atividade não roteirizada 10132 - DALABRIDA Endereço: R ALBINO CHRISTIANO MULLE…" at bounding box center [338, 153] width 677 height 306
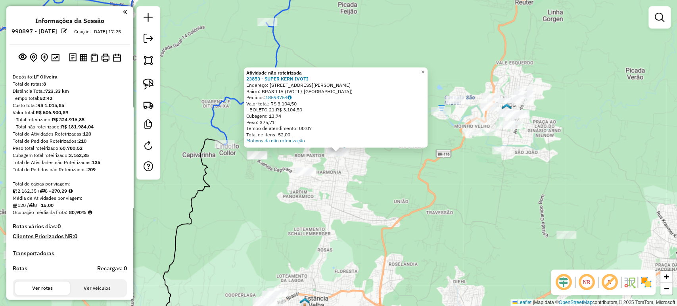
click at [362, 221] on div "Atividade não roteirizada 23853 - SUPER KERN IVOTI Endereço: AV PRESIDENTE LUCE…" at bounding box center [338, 153] width 677 height 306
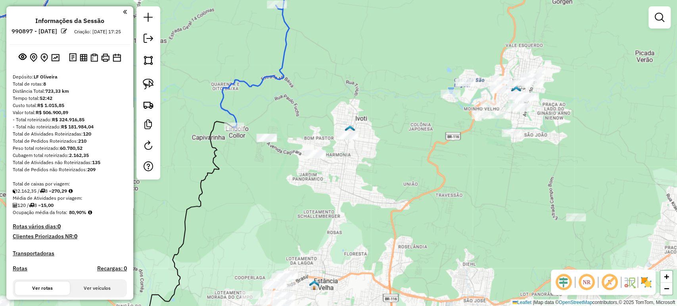
drag, startPoint x: 355, startPoint y: 237, endPoint x: 399, endPoint y: 136, distance: 110.7
click at [400, 135] on div "Janela de atendimento Grade de atendimento Capacidade Transportadoras Veículos …" at bounding box center [338, 153] width 677 height 306
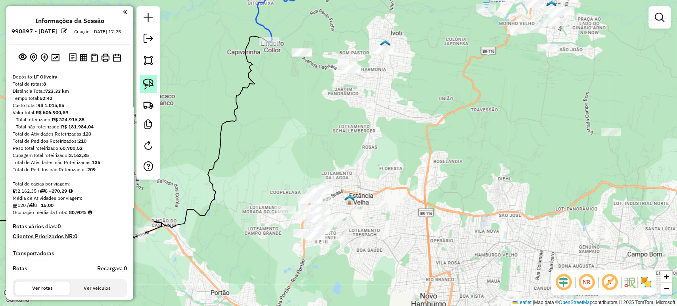
click at [148, 87] on img at bounding box center [148, 84] width 11 height 11
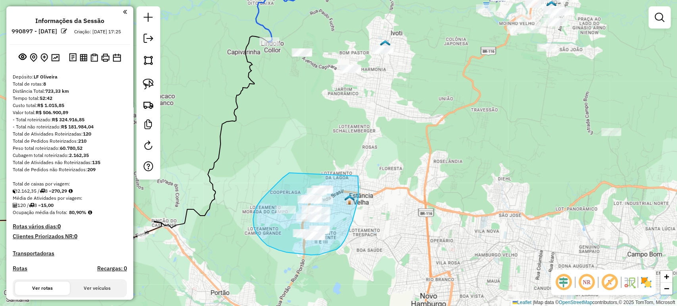
drag, startPoint x: 289, startPoint y: 173, endPoint x: 357, endPoint y: 168, distance: 68.8
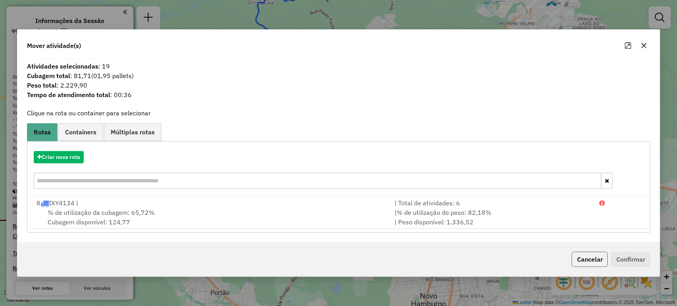
click at [579, 259] on button "Cancelar" at bounding box center [589, 259] width 36 height 15
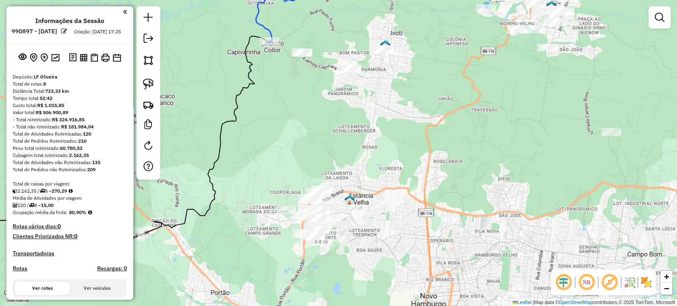
drag, startPoint x: 447, startPoint y: 205, endPoint x: 444, endPoint y: 217, distance: 12.6
click at [444, 217] on div "Janela de atendimento Grade de atendimento Capacidade Transportadoras Veículos …" at bounding box center [338, 153] width 677 height 306
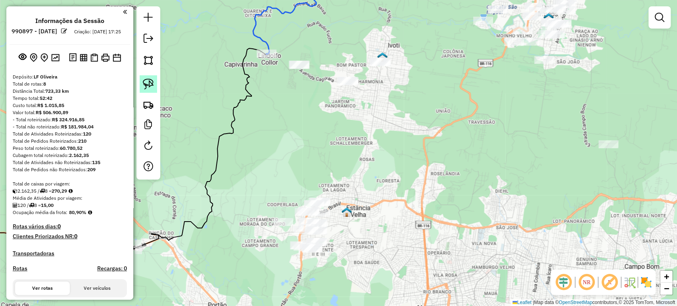
click at [146, 84] on img at bounding box center [148, 84] width 11 height 11
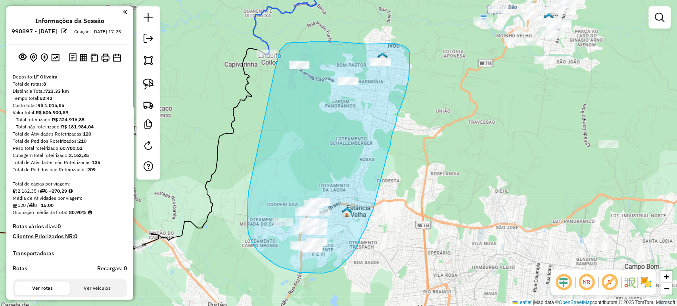
drag, startPoint x: 249, startPoint y: 191, endPoint x: 272, endPoint y: 92, distance: 101.6
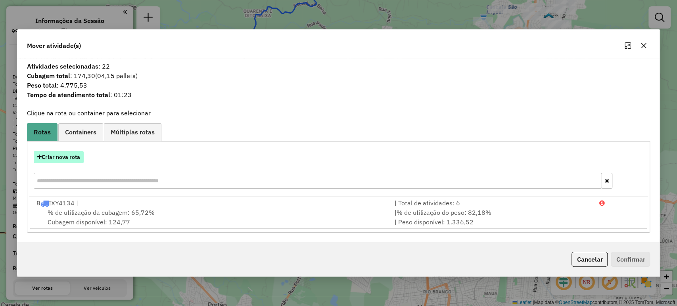
click at [51, 156] on button "Criar nova rota" at bounding box center [59, 157] width 50 height 12
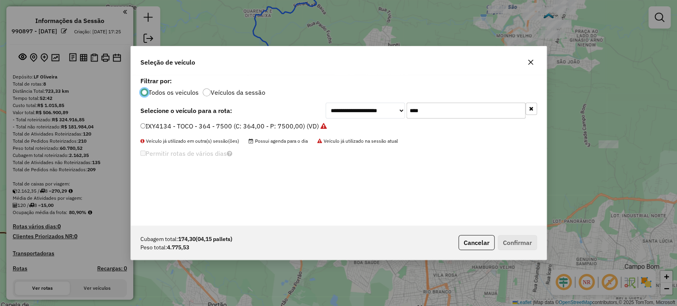
click at [432, 113] on input "****" at bounding box center [466, 111] width 119 height 16
click at [433, 113] on input "****" at bounding box center [466, 111] width 119 height 16
type input "****"
click at [282, 125] on label "IWW2364 - TOCO - 392 - 7240 (C: 392,00 - P: 7240,00) (VD)" at bounding box center [231, 126] width 182 height 10
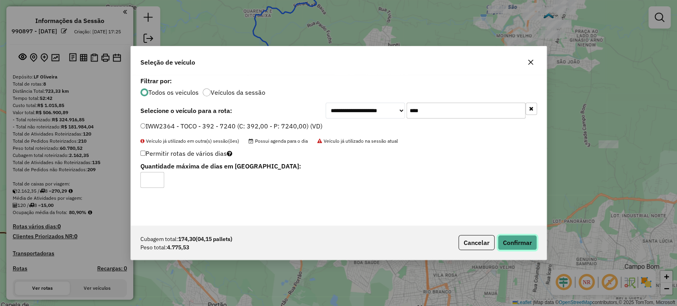
click at [514, 245] on button "Confirmar" at bounding box center [517, 242] width 39 height 15
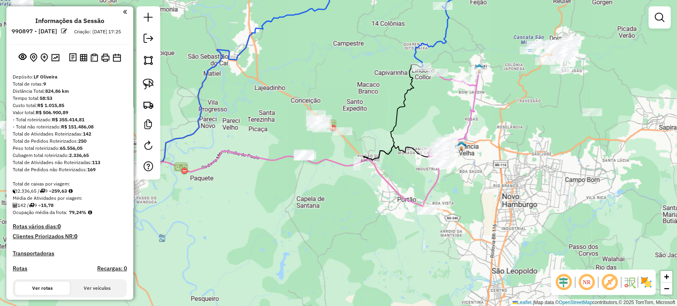
drag, startPoint x: 251, startPoint y: 210, endPoint x: 305, endPoint y: 214, distance: 53.3
click at [305, 214] on div "Janela de atendimento Grade de atendimento Capacidade Transportadoras Veículos …" at bounding box center [338, 153] width 677 height 306
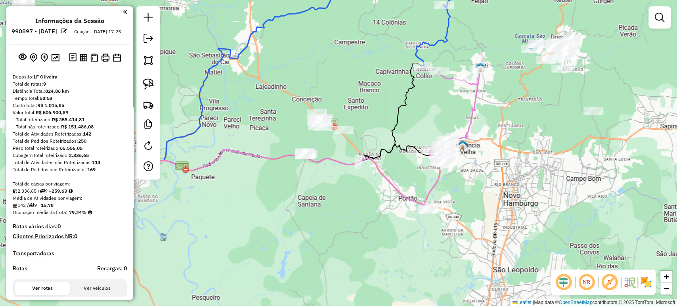
drag, startPoint x: 305, startPoint y: 214, endPoint x: 343, endPoint y: 215, distance: 38.5
click at [343, 215] on div "Janela de atendimento Grade de atendimento Capacidade Transportadoras Veículos …" at bounding box center [338, 153] width 677 height 306
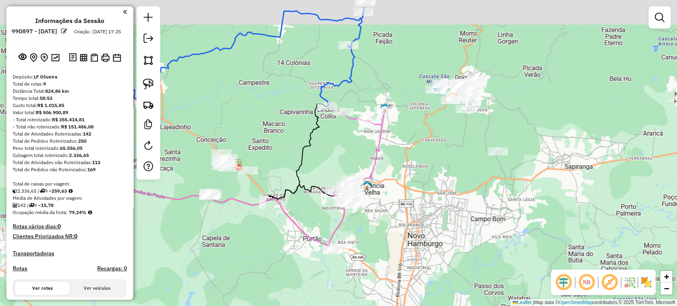
drag, startPoint x: 552, startPoint y: 137, endPoint x: 339, endPoint y: 142, distance: 213.0
click at [413, 179] on div "Janela de atendimento Grade de atendimento Capacidade Transportadoras Veículos …" at bounding box center [338, 153] width 677 height 306
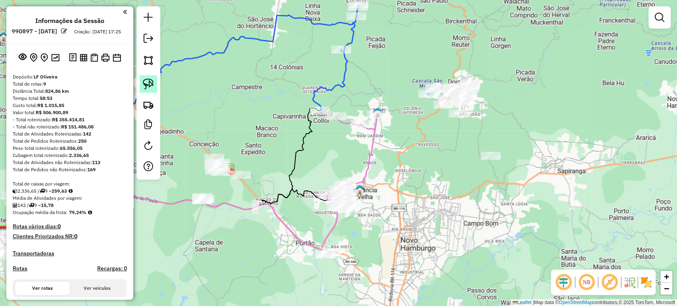
click at [143, 82] on img at bounding box center [148, 84] width 11 height 11
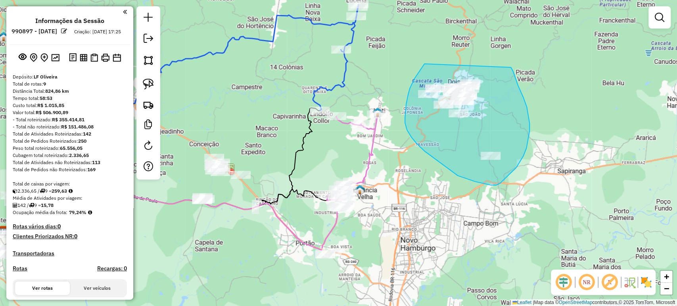
drag, startPoint x: 424, startPoint y: 64, endPoint x: 508, endPoint y: 65, distance: 84.1
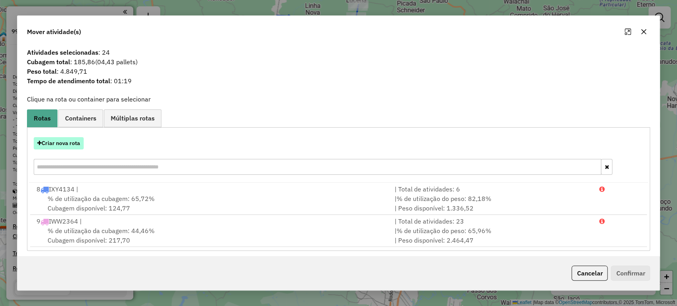
click at [70, 145] on button "Criar nova rota" at bounding box center [59, 143] width 50 height 12
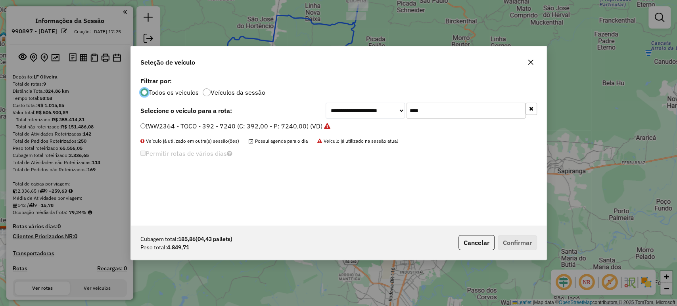
drag, startPoint x: 421, startPoint y: 110, endPoint x: 395, endPoint y: 113, distance: 26.3
click at [395, 113] on div "**********" at bounding box center [431, 111] width 211 height 16
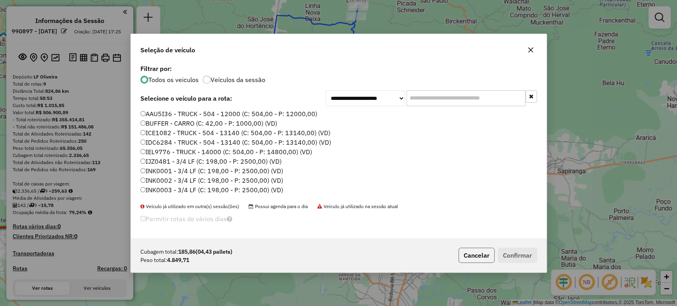
click at [469, 253] on button "Cancelar" at bounding box center [476, 255] width 36 height 15
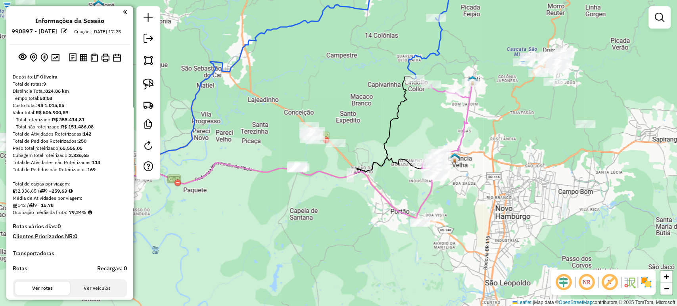
drag, startPoint x: 311, startPoint y: 182, endPoint x: 405, endPoint y: 151, distance: 100.0
click at [405, 151] on div "Janela de atendimento Grade de atendimento Capacidade Transportadoras Veículos …" at bounding box center [338, 153] width 677 height 306
drag, startPoint x: 152, startPoint y: 79, endPoint x: 167, endPoint y: 96, distance: 23.0
click at [151, 79] on img at bounding box center [148, 84] width 11 height 11
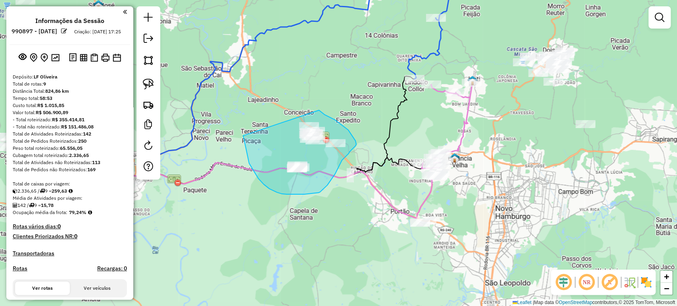
drag, startPoint x: 243, startPoint y: 135, endPoint x: 318, endPoint y: 110, distance: 79.1
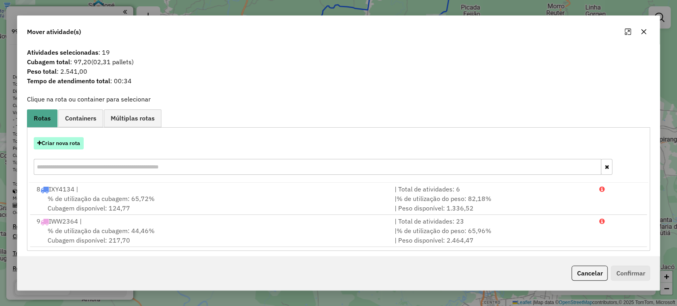
click at [77, 146] on button "Criar nova rota" at bounding box center [59, 143] width 50 height 12
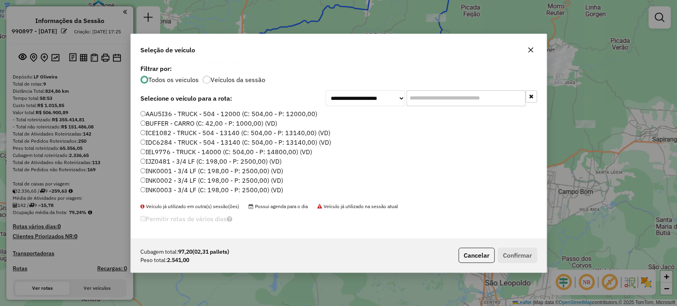
click at [424, 98] on input "text" at bounding box center [466, 98] width 119 height 16
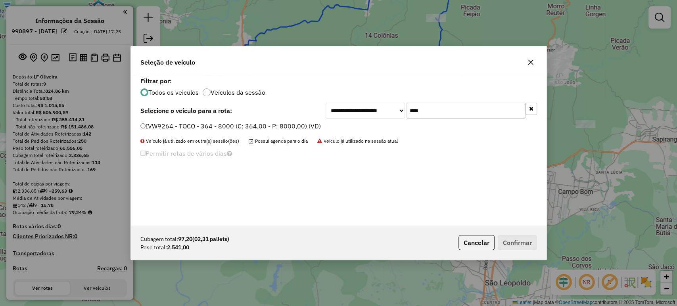
type input "****"
click at [311, 129] on label "IVW9264 - TOCO - 364 - 8000 (C: 364,00 - P: 8000,00) (VD)" at bounding box center [230, 126] width 180 height 10
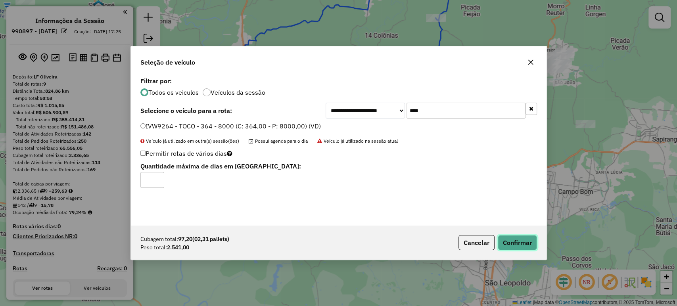
click at [504, 242] on button "Confirmar" at bounding box center [517, 242] width 39 height 15
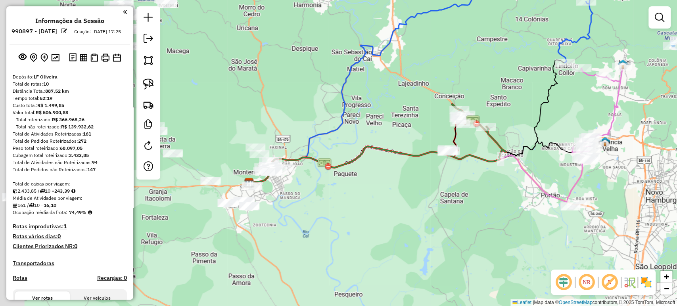
drag, startPoint x: 322, startPoint y: 209, endPoint x: 515, endPoint y: 195, distance: 192.9
click at [515, 195] on div "Janela de atendimento Grade de atendimento Capacidade Transportadoras Veículos …" at bounding box center [338, 153] width 677 height 306
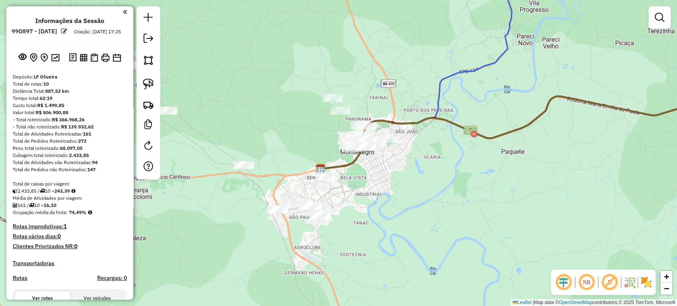
drag, startPoint x: 320, startPoint y: 151, endPoint x: 330, endPoint y: 150, distance: 9.6
click at [330, 150] on div "Janela de atendimento Grade de atendimento Capacidade Transportadoras Veículos …" at bounding box center [338, 153] width 677 height 306
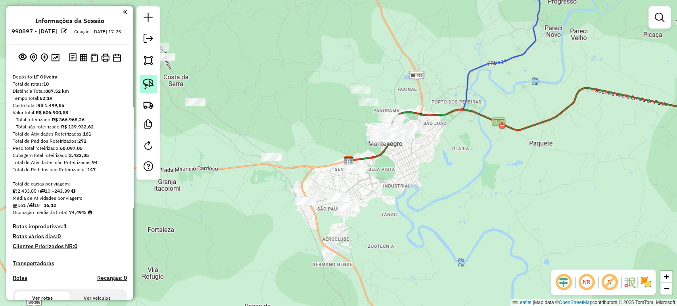
click at [147, 87] on img at bounding box center [148, 84] width 11 height 11
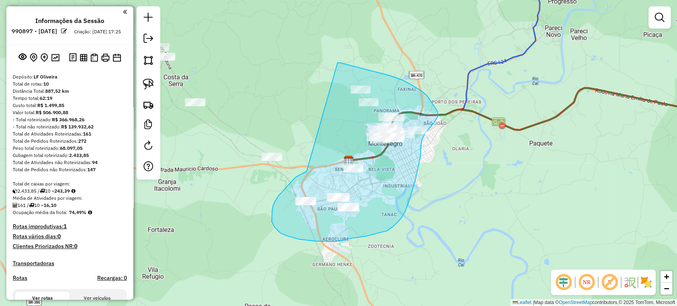
drag, startPoint x: 307, startPoint y: 171, endPoint x: 337, endPoint y: 63, distance: 113.0
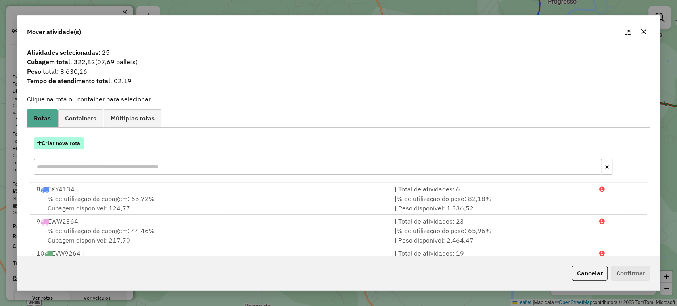
click at [75, 143] on button "Criar nova rota" at bounding box center [59, 143] width 50 height 12
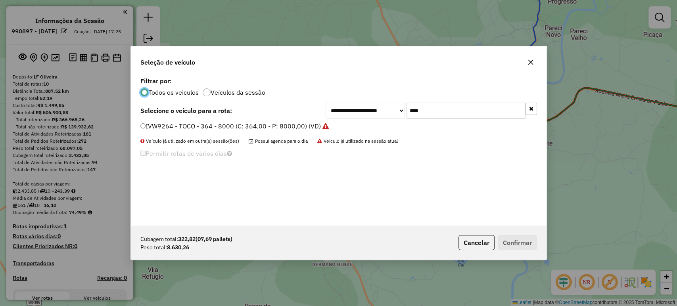
click at [426, 113] on input "****" at bounding box center [466, 111] width 119 height 16
type input "***"
click at [291, 130] on label "KWI9H46 - VUC 6B - 224 - 7100 (C: 224,00 - P: 7100,00) (VD)" at bounding box center [233, 126] width 186 height 10
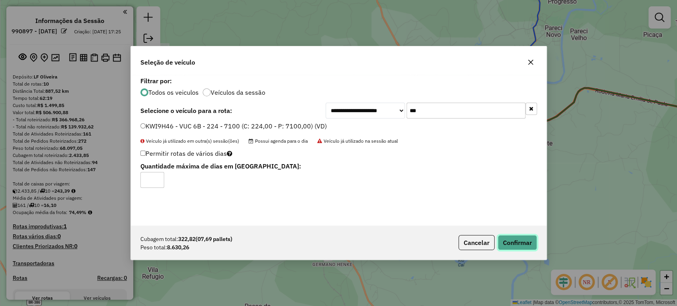
click at [517, 238] on button "Confirmar" at bounding box center [517, 242] width 39 height 15
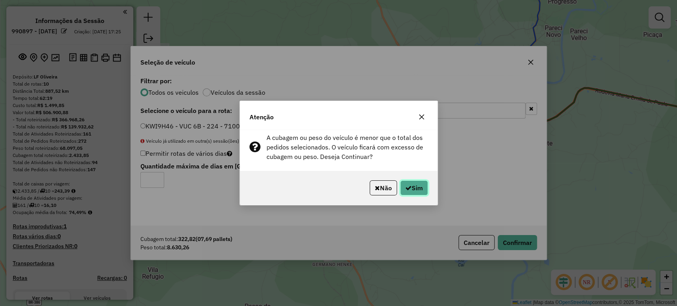
click at [422, 181] on button "Sim" at bounding box center [414, 187] width 28 height 15
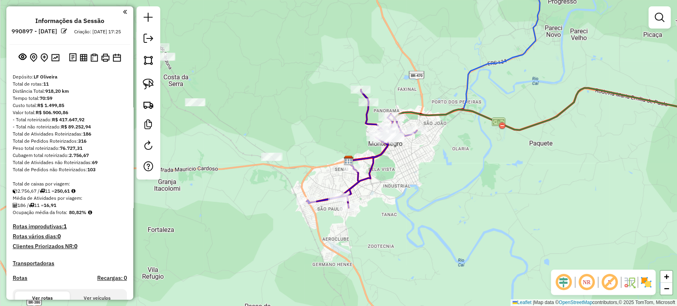
click at [391, 144] on div at bounding box center [392, 137] width 7 height 14
select select "*********"
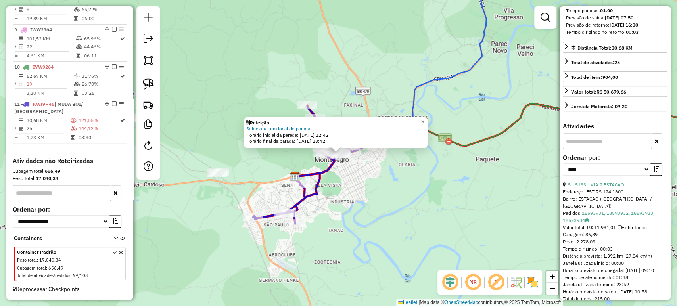
scroll to position [264, 0]
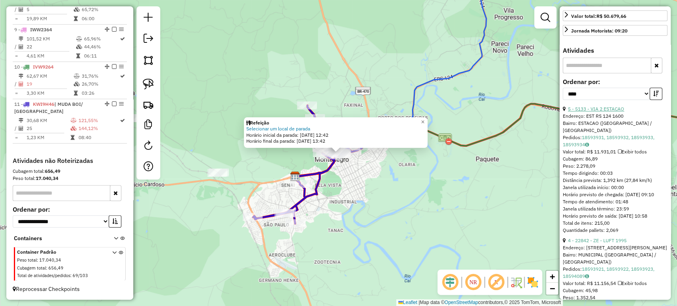
click at [602, 112] on link "5 - 5133 - VIA 2 ESTACAO" at bounding box center [596, 109] width 56 height 6
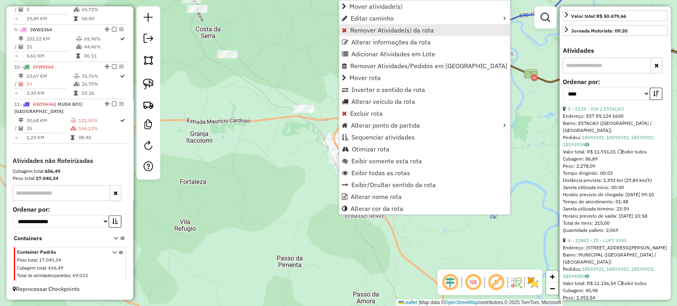
click at [359, 31] on span "Remover Atividade(s) da rota" at bounding box center [392, 30] width 84 height 6
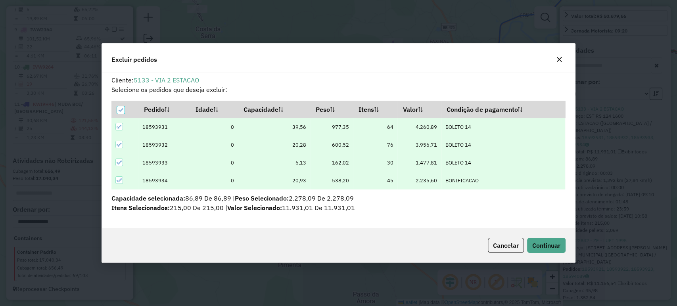
scroll to position [0, 0]
click at [535, 245] on span "Continuar" at bounding box center [546, 246] width 28 height 8
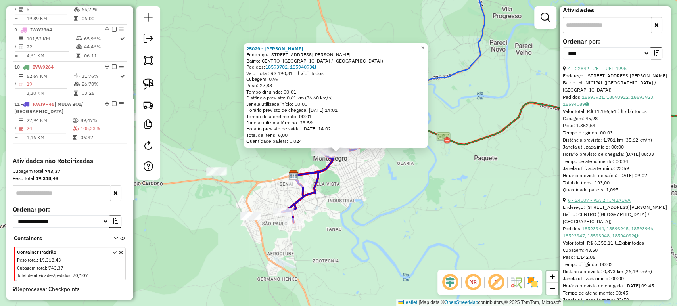
scroll to position [352, 0]
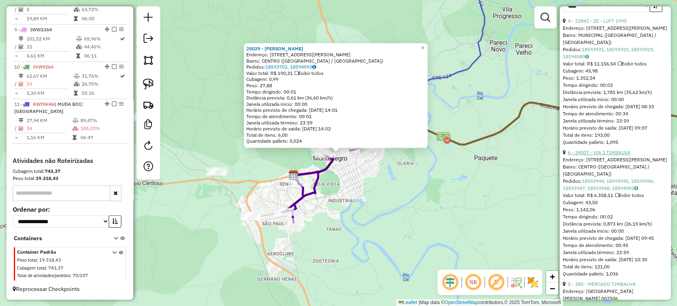
click at [609, 155] on link "6 - 24007 - VIA 2 TIMBAUVA" at bounding box center [599, 153] width 63 height 6
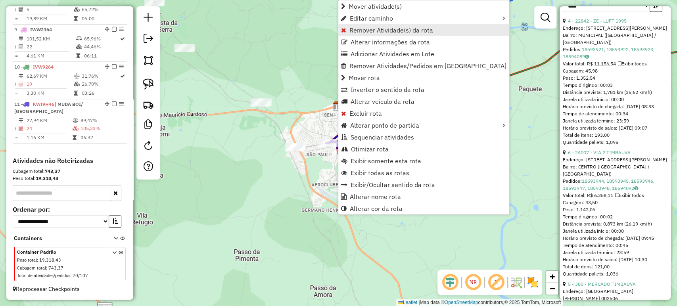
click at [378, 31] on span "Remover Atividade(s) da rota" at bounding box center [391, 30] width 84 height 6
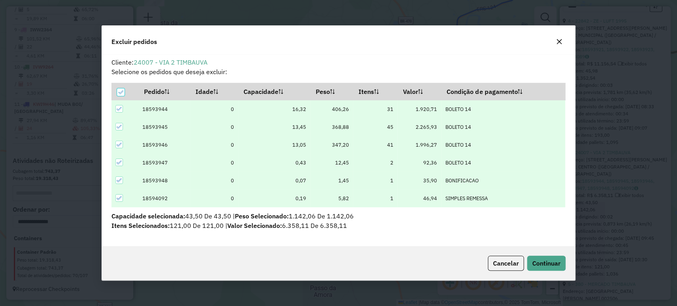
scroll to position [0, 0]
click at [542, 261] on span "Continuar" at bounding box center [546, 263] width 28 height 8
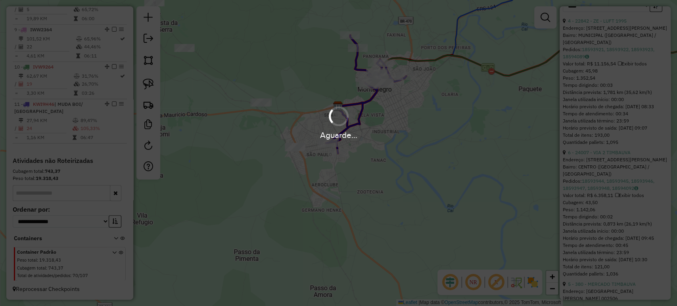
click at [370, 156] on div "Aguarde..." at bounding box center [338, 153] width 677 height 306
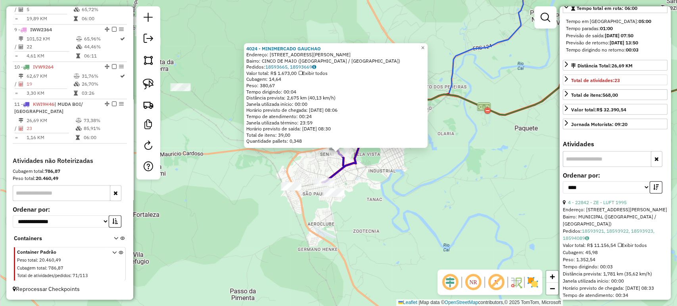
scroll to position [308, 0]
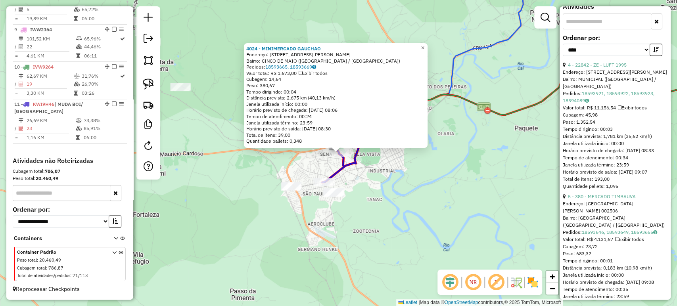
click at [462, 182] on div "4024 - MINIMERCADO GAUCHAO Endereço: R DR GILBERTO SEELIG 585 Bairro: CINCO DE …" at bounding box center [338, 153] width 677 height 306
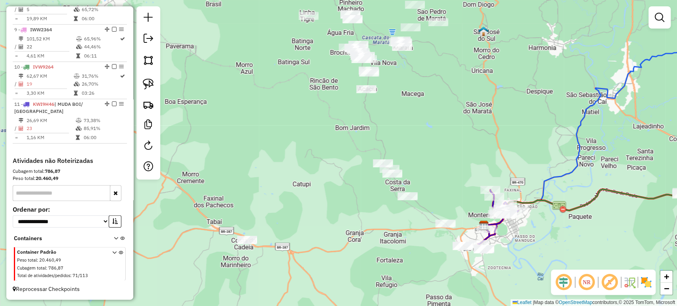
drag, startPoint x: 408, startPoint y: 119, endPoint x: 387, endPoint y: 132, distance: 25.2
click at [391, 131] on div "Janela de atendimento Grade de atendimento Capacidade Transportadoras Veículos …" at bounding box center [338, 153] width 677 height 306
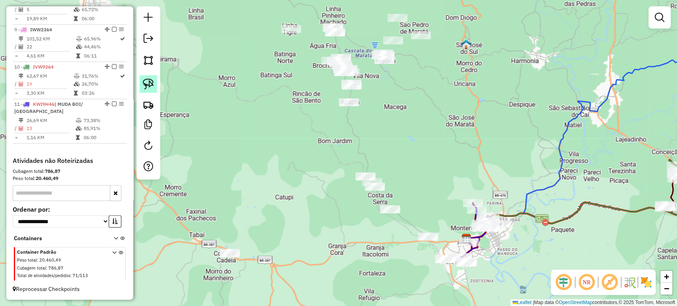
click at [146, 82] on img at bounding box center [148, 84] width 11 height 11
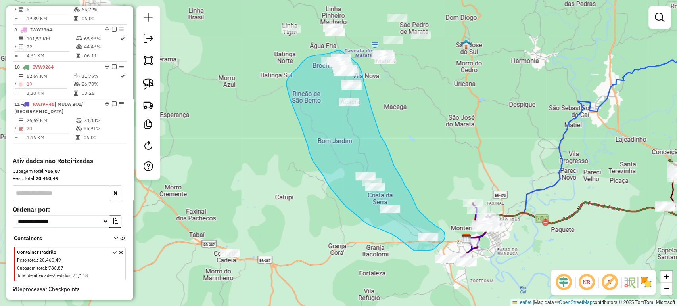
drag, startPoint x: 397, startPoint y: 237, endPoint x: 407, endPoint y: 251, distance: 17.2
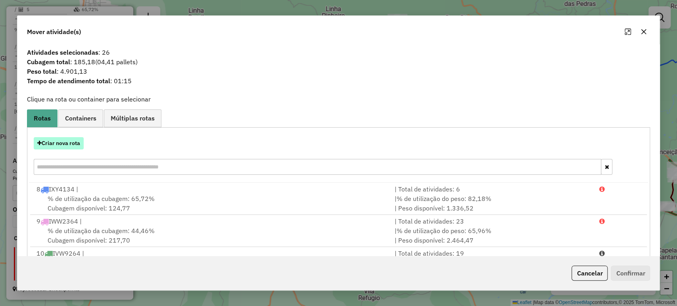
click at [81, 142] on button "Criar nova rota" at bounding box center [59, 143] width 50 height 12
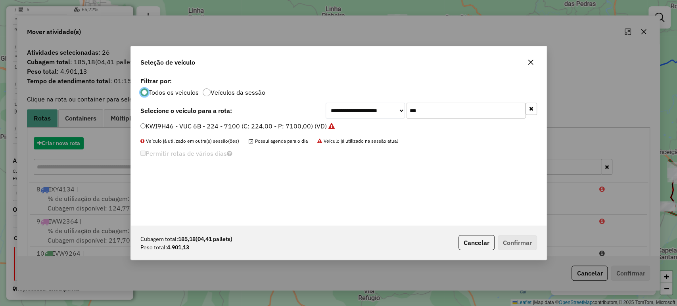
scroll to position [4, 2]
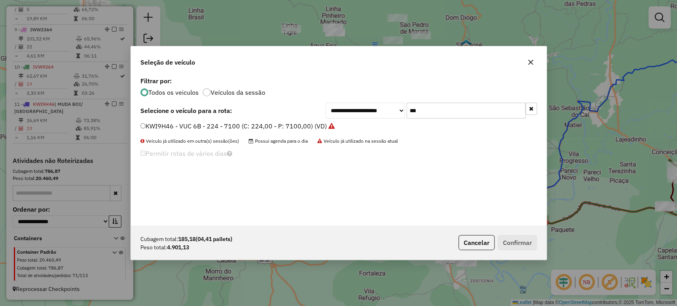
click at [433, 113] on input "***" at bounding box center [466, 111] width 119 height 16
type input "**"
click at [307, 127] on label "JCH9C56 - TOCO - 392 - 6460 (C: 392,00 - P: 6460,00) (VD)" at bounding box center [230, 126] width 180 height 10
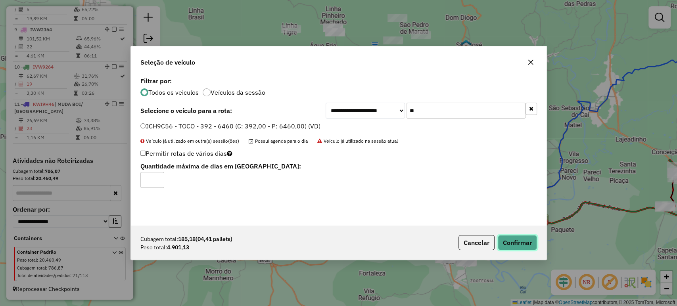
click at [522, 240] on button "Confirmar" at bounding box center [517, 242] width 39 height 15
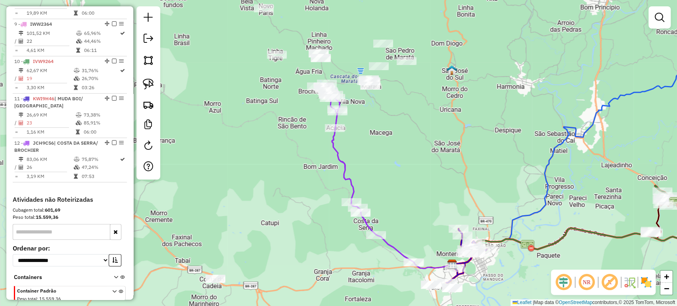
drag, startPoint x: 456, startPoint y: 125, endPoint x: 423, endPoint y: 186, distance: 69.9
click at [423, 186] on div "Janela de atendimento Grade de atendimento Capacidade Transportadoras Veículos …" at bounding box center [338, 153] width 677 height 306
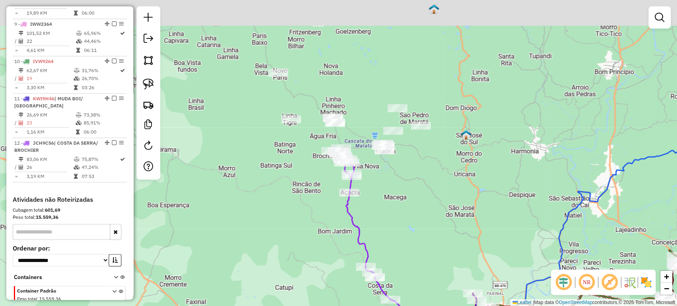
drag, startPoint x: 426, startPoint y: 188, endPoint x: 436, endPoint y: 194, distance: 11.5
click at [436, 194] on div "Janela de atendimento Grade de atendimento Capacidade Transportadoras Veículos …" at bounding box center [338, 153] width 677 height 306
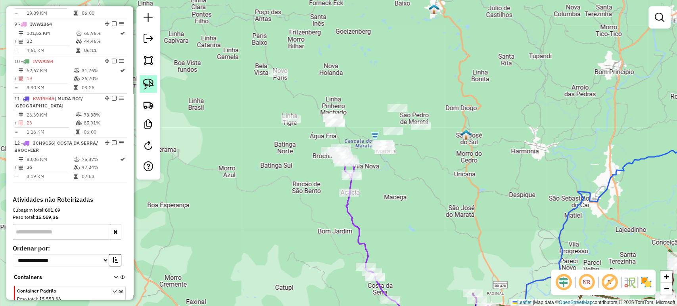
click at [155, 82] on link at bounding box center [148, 83] width 17 height 17
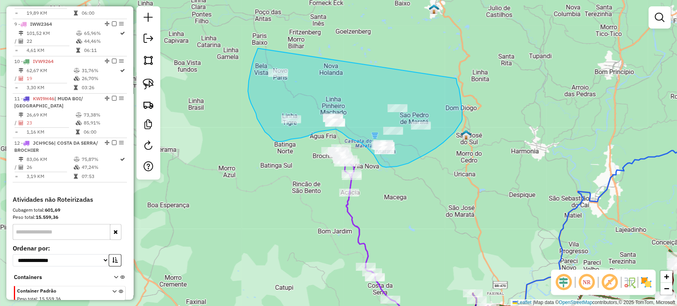
drag, startPoint x: 254, startPoint y: 59, endPoint x: 456, endPoint y: 79, distance: 203.2
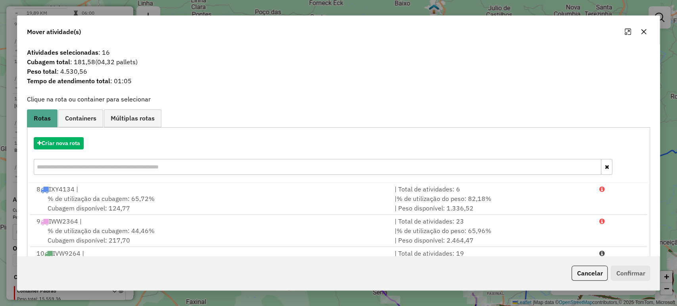
click at [72, 151] on div "Criar nova rota" at bounding box center [338, 157] width 619 height 52
click at [72, 148] on button "Criar nova rota" at bounding box center [59, 143] width 50 height 12
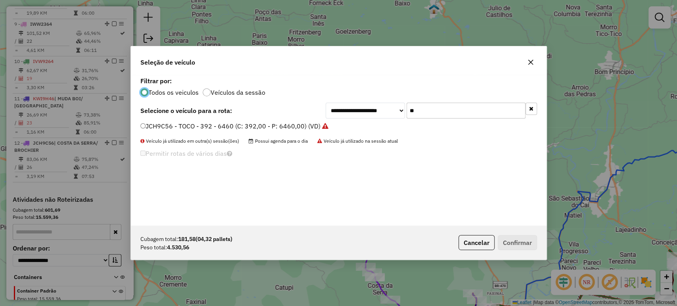
click at [421, 113] on input "**" at bounding box center [466, 111] width 119 height 16
type input "**"
drag, startPoint x: 296, startPoint y: 126, endPoint x: 310, endPoint y: 133, distance: 15.3
click at [296, 125] on label "IRD8I83 - TOCO - 364 - 8040 (C: 364,00 - P: 8040,00) (VD)" at bounding box center [229, 126] width 178 height 10
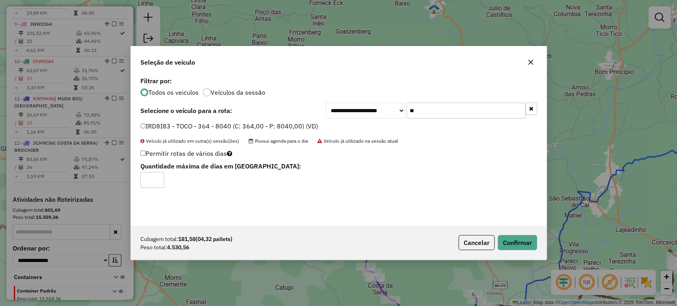
click at [533, 234] on div "Cubagem total: 181,58 (04,32 pallets) Peso total: 4.530,56 Cancelar Confirmar" at bounding box center [339, 243] width 416 height 34
click at [533, 237] on button "Confirmar" at bounding box center [517, 242] width 39 height 15
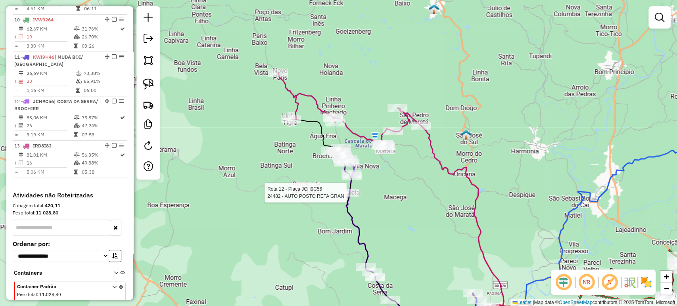
select select "*********"
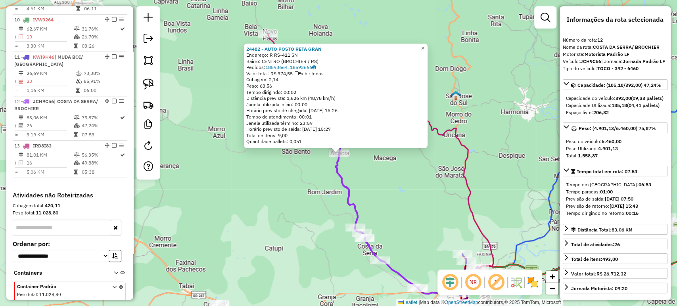
scroll to position [498, 0]
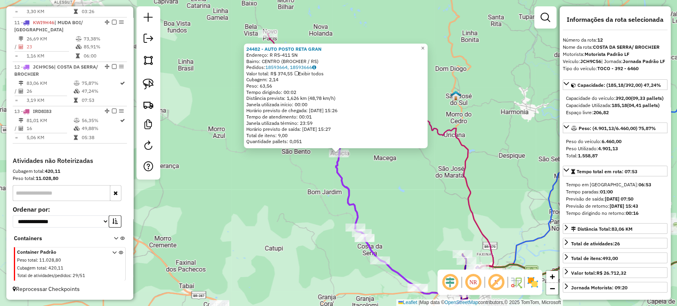
click at [318, 232] on div "24482 - AUTO POSTO RETA GRAN Endereço: R RS-411 SN Bairro: CENTRO (BROCHIER / R…" at bounding box center [338, 153] width 677 height 306
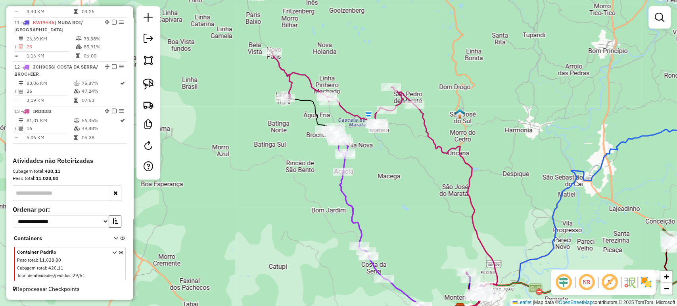
drag, startPoint x: 324, startPoint y: 262, endPoint x: 328, endPoint y: 280, distance: 18.7
click at [328, 280] on div "Janela de atendimento Grade de atendimento Capacidade Transportadoras Veículos …" at bounding box center [338, 153] width 677 height 306
select select "*********"
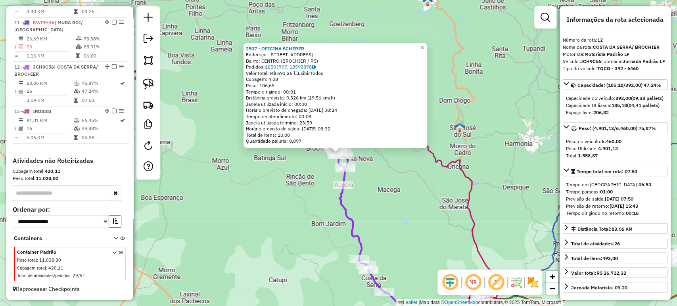
click at [314, 208] on div "2507 - OFICINA SCHERER Endereço: R DJALMO DA MOTTA 82 Bairro: CENTRO (BROCHIER …" at bounding box center [338, 153] width 677 height 306
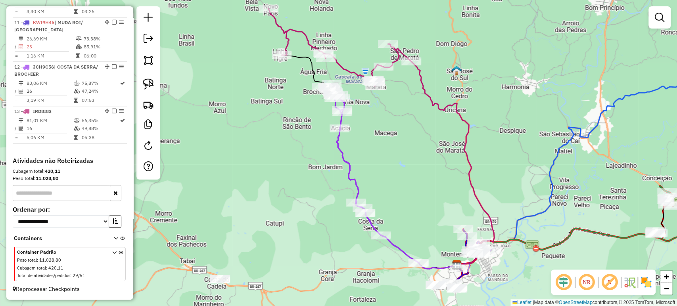
drag, startPoint x: 314, startPoint y: 207, endPoint x: 311, endPoint y: 150, distance: 58.0
click at [311, 150] on div "Janela de atendimento Grade de atendimento Capacidade Transportadoras Veículos …" at bounding box center [338, 153] width 677 height 306
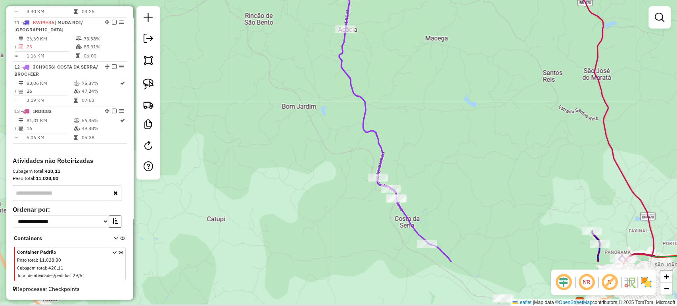
drag, startPoint x: 362, startPoint y: 192, endPoint x: 344, endPoint y: 136, distance: 58.1
click at [344, 136] on div "Janela de atendimento Grade de atendimento Capacidade Transportadoras Veículos …" at bounding box center [338, 153] width 677 height 306
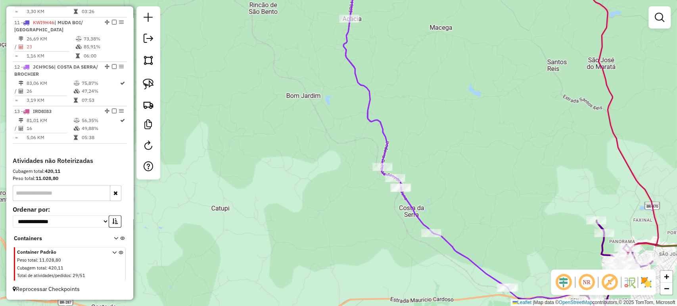
drag, startPoint x: 452, startPoint y: 211, endPoint x: 447, endPoint y: 208, distance: 5.4
click at [444, 198] on div "Janela de atendimento Grade de atendimento Capacidade Transportadoras Veículos …" at bounding box center [338, 153] width 677 height 306
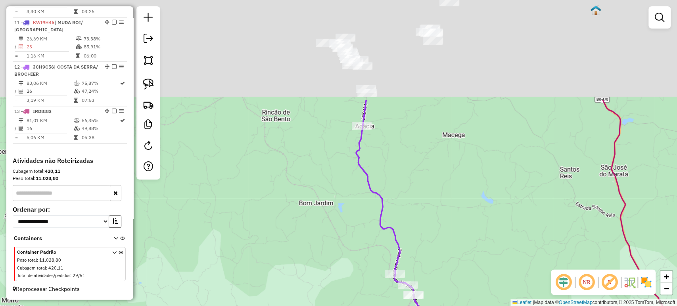
drag, startPoint x: 430, startPoint y: 171, endPoint x: 425, endPoint y: 185, distance: 14.9
click at [441, 222] on div "Janela de atendimento Grade de atendimento Capacidade Transportadoras Veículos …" at bounding box center [338, 153] width 677 height 306
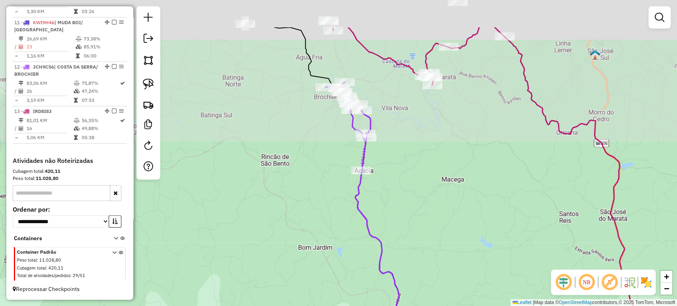
drag, startPoint x: 405, startPoint y: 180, endPoint x: 416, endPoint y: 188, distance: 14.1
click at [422, 222] on div "Janela de atendimento Grade de atendimento Capacidade Transportadoras Veículos …" at bounding box center [338, 153] width 677 height 306
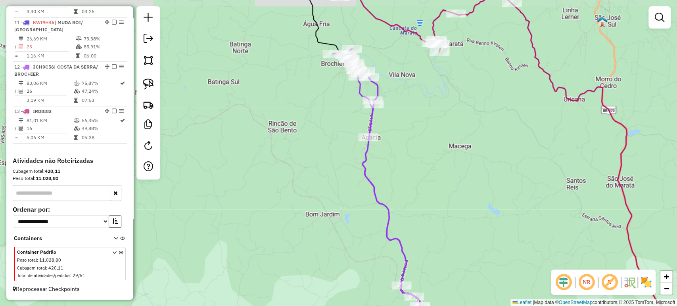
drag, startPoint x: 442, startPoint y: 266, endPoint x: 463, endPoint y: 307, distance: 46.8
click at [463, 306] on html "Aguarde... Pop-up bloqueado! Seu navegador bloqueou automáticamente a abertura …" at bounding box center [338, 153] width 677 height 306
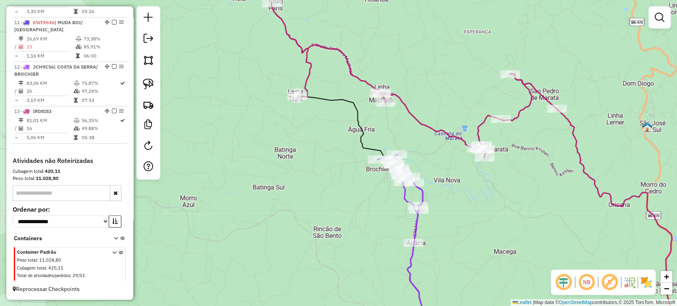
drag, startPoint x: 337, startPoint y: 168, endPoint x: 353, endPoint y: 255, distance: 88.6
click at [353, 255] on div "Janela de atendimento Grade de atendimento Capacidade Transportadoras Veículos …" at bounding box center [338, 153] width 677 height 306
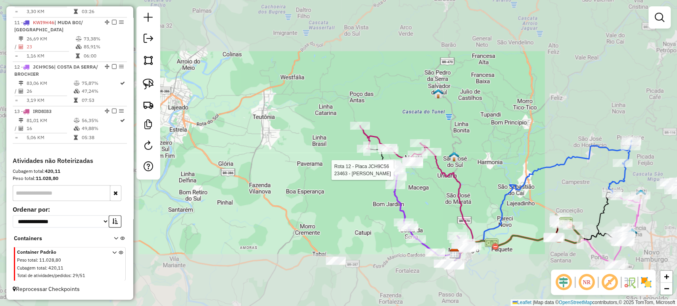
select select "*********"
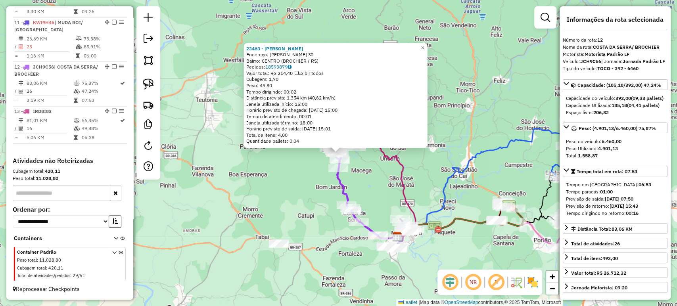
click at [301, 196] on div "Rota 12 - Placa JCH9C56 24623 - BAR DO ZE Rota 12 - Placa JCH9C56 23407 - KACTU…" at bounding box center [338, 153] width 677 height 306
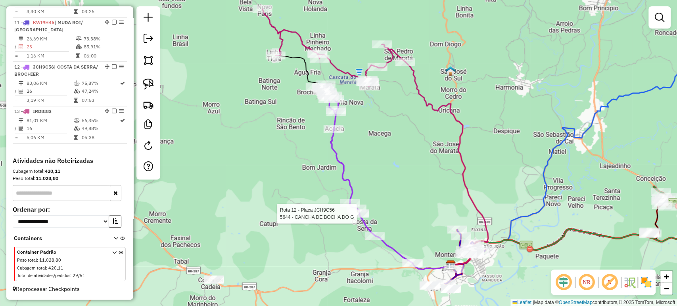
select select "*********"
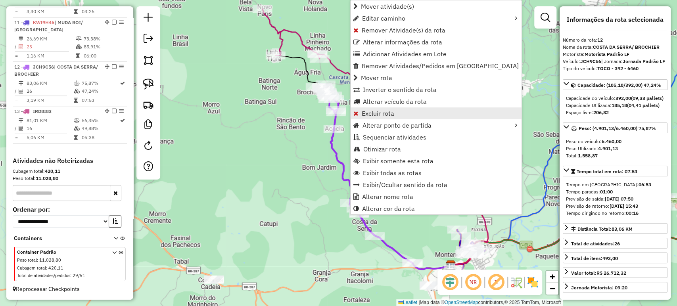
click at [373, 108] on link "Excluir rota" at bounding box center [436, 113] width 171 height 12
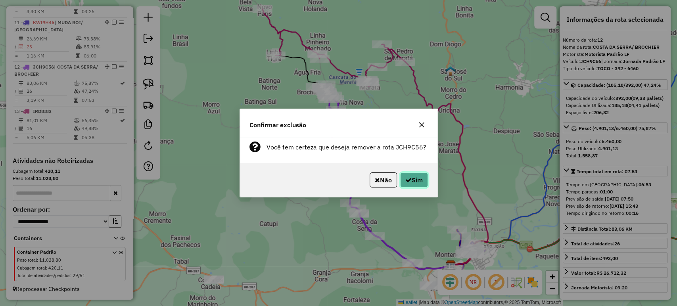
click at [414, 181] on button "Sim" at bounding box center [414, 180] width 28 height 15
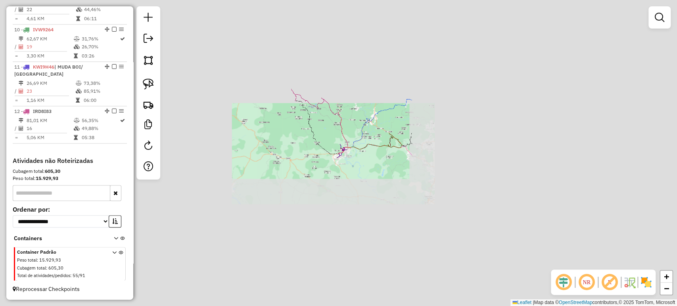
scroll to position [454, 0]
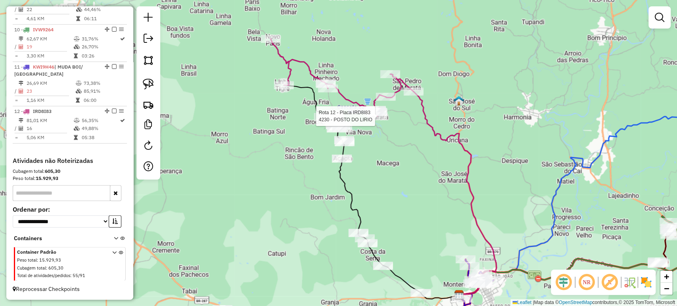
select select "*********"
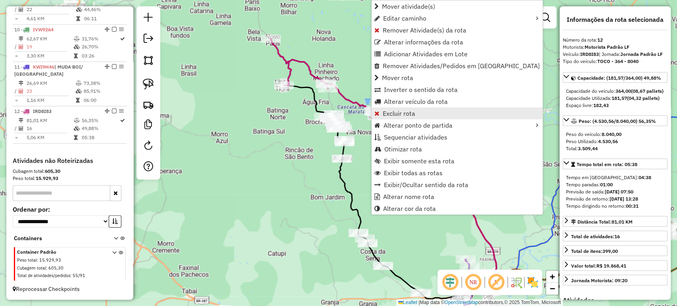
click at [387, 114] on span "Excluir rota" at bounding box center [399, 113] width 33 height 6
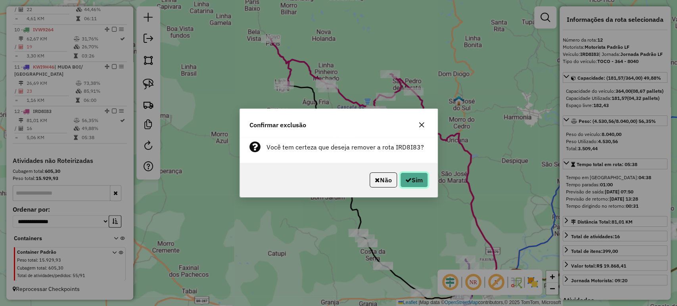
click at [418, 174] on button "Sim" at bounding box center [414, 180] width 28 height 15
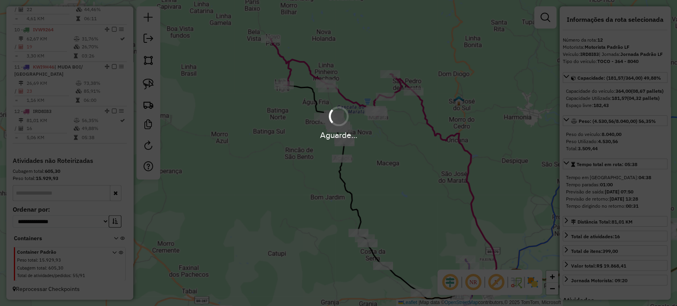
scroll to position [416, 0]
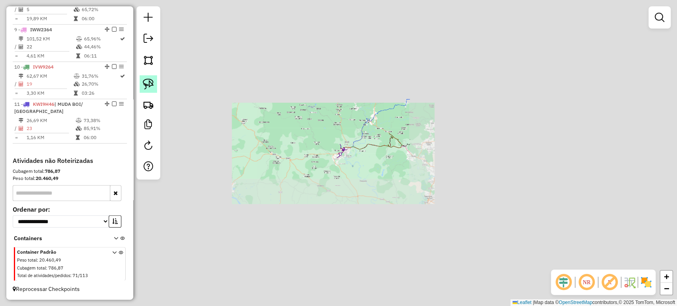
click at [144, 85] on img at bounding box center [148, 84] width 11 height 11
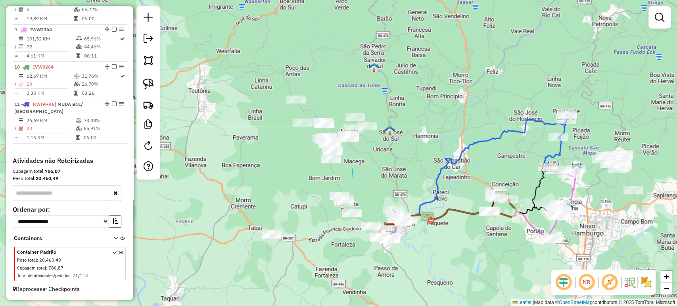
click at [348, 198] on div "Janela de atendimento Grade de atendimento Capacidade Transportadoras Veículos …" at bounding box center [338, 153] width 677 height 306
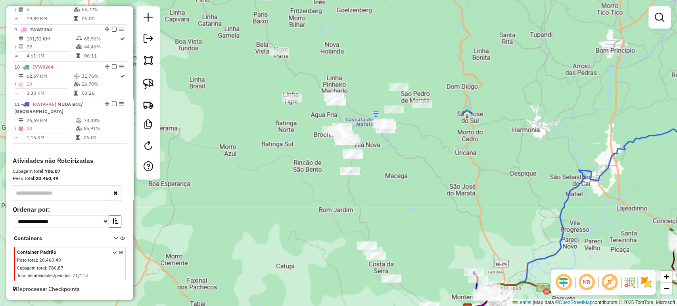
drag, startPoint x: 305, startPoint y: 163, endPoint x: 306, endPoint y: 195, distance: 32.5
click at [306, 195] on div "Janela de atendimento Grade de atendimento Capacidade Transportadoras Veículos …" at bounding box center [338, 153] width 677 height 306
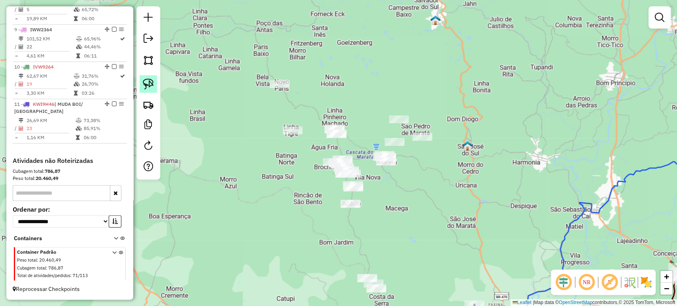
click at [149, 86] on img at bounding box center [148, 84] width 11 height 11
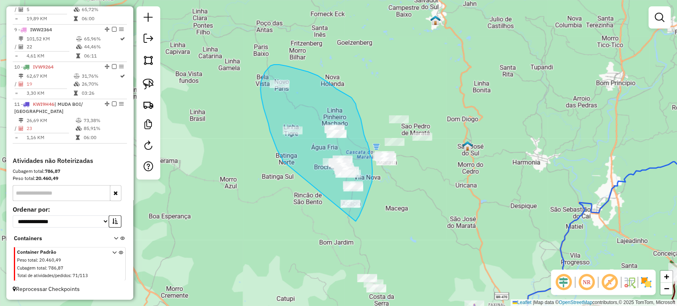
drag, startPoint x: 282, startPoint y: 161, endPoint x: 327, endPoint y: 238, distance: 88.7
click at [327, 238] on div "Janela de atendimento Grade de atendimento Capacidade Transportadoras Veículos …" at bounding box center [338, 153] width 677 height 306
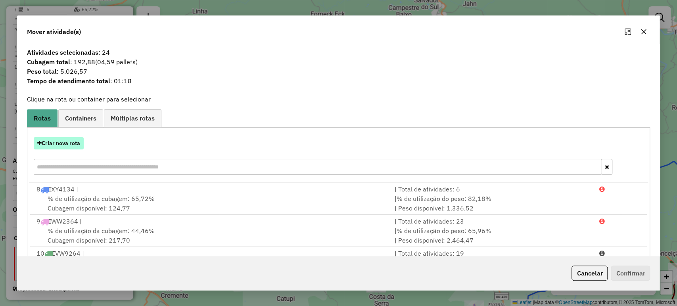
click at [67, 144] on button "Criar nova rota" at bounding box center [59, 143] width 50 height 12
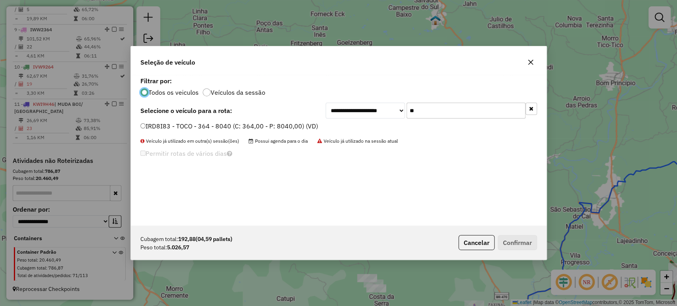
scroll to position [4, 2]
click at [431, 112] on input "**" at bounding box center [466, 111] width 119 height 16
type input "**"
click at [279, 126] on label "JCH9C56 - TOCO - 392 - 6460 (C: 392,00 - P: 6460,00) (VD)" at bounding box center [230, 126] width 180 height 10
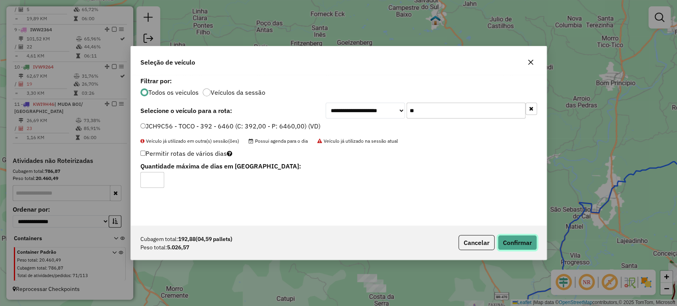
click at [508, 241] on button "Confirmar" at bounding box center [517, 242] width 39 height 15
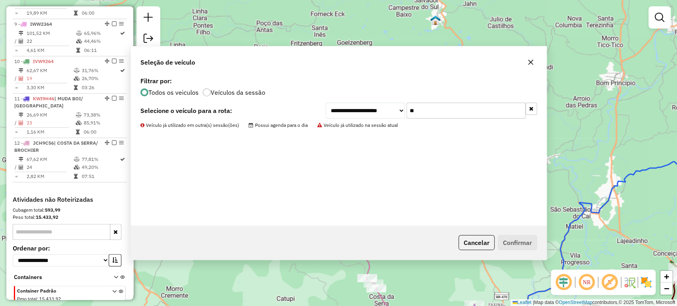
scroll to position [461, 0]
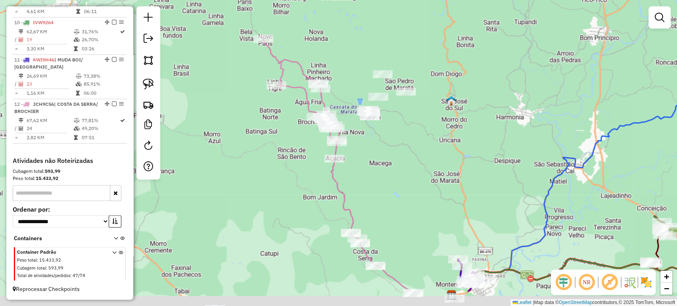
drag, startPoint x: 405, startPoint y: 182, endPoint x: 383, endPoint y: 131, distance: 54.7
click at [383, 131] on div "Janela de atendimento Grade de atendimento Capacidade Transportadoras Veículos …" at bounding box center [338, 153] width 677 height 306
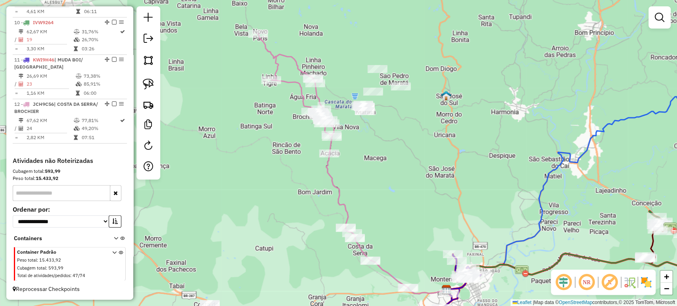
drag, startPoint x: 144, startPoint y: 84, endPoint x: 203, endPoint y: 92, distance: 59.2
click at [144, 84] on img at bounding box center [148, 84] width 11 height 11
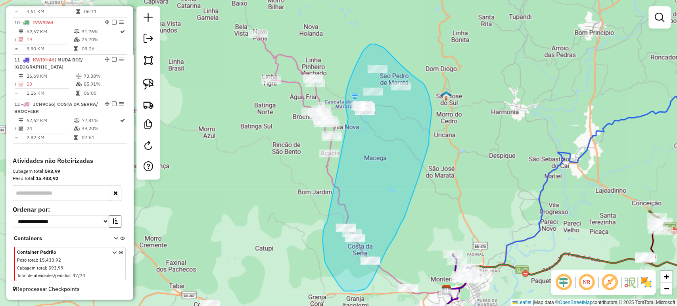
drag, startPoint x: 348, startPoint y: 119, endPoint x: 366, endPoint y: 199, distance: 82.5
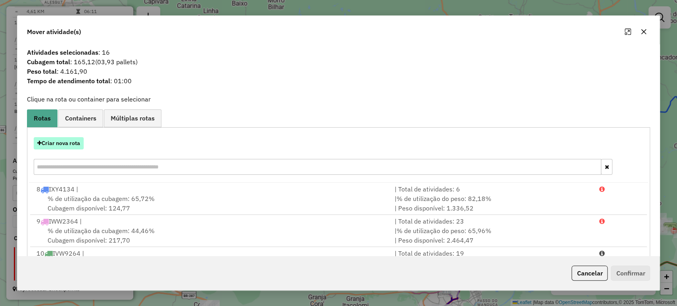
click at [69, 148] on button "Criar nova rota" at bounding box center [59, 143] width 50 height 12
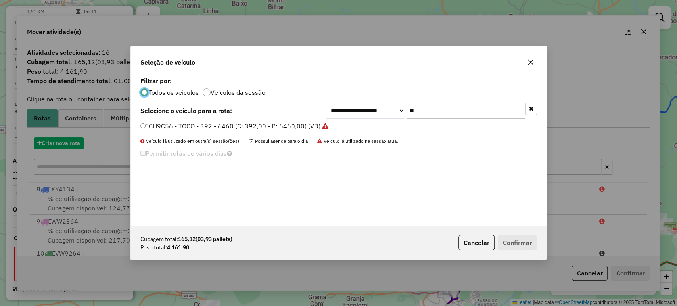
scroll to position [4, 2]
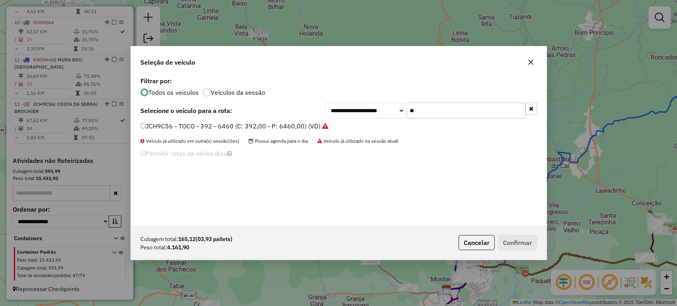
click at [426, 116] on input "**" at bounding box center [466, 111] width 119 height 16
type input "**"
click at [286, 125] on label "IRD8I83 - TOCO - 364 - 8040 (C: 364,00 - P: 8040,00) (VD)" at bounding box center [229, 126] width 178 height 10
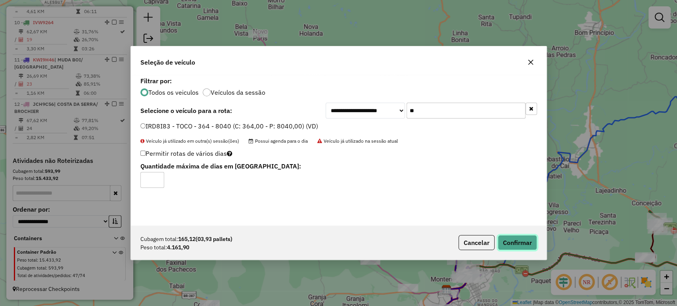
click at [523, 247] on button "Confirmar" at bounding box center [517, 242] width 39 height 15
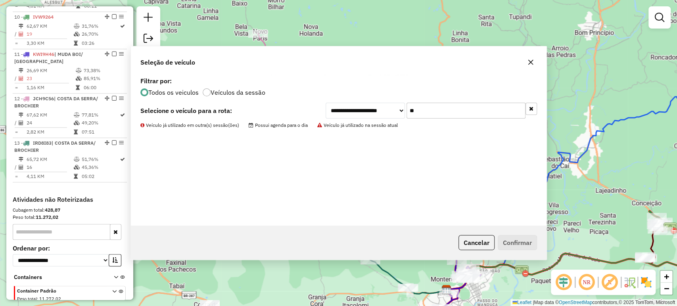
scroll to position [498, 0]
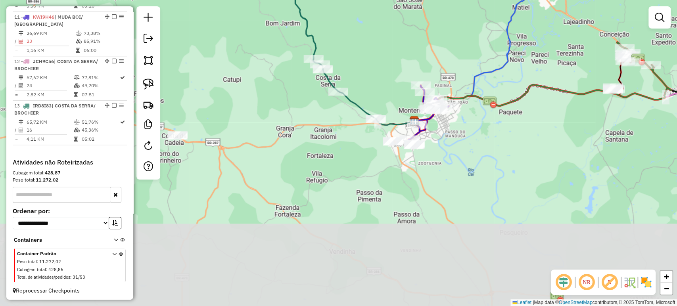
drag, startPoint x: 416, startPoint y: 205, endPoint x: 382, endPoint y: 107, distance: 104.1
click at [386, 96] on div "Janela de atendimento Grade de atendimento Capacidade Transportadoras Veículos …" at bounding box center [338, 153] width 677 height 306
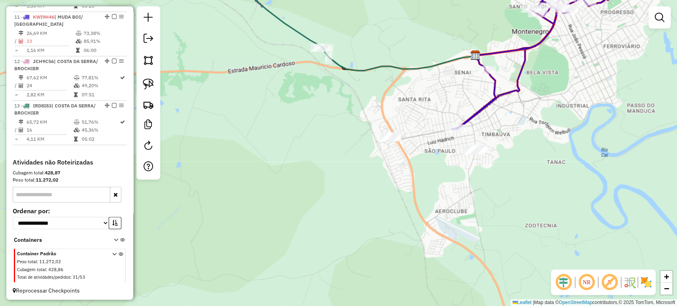
click at [138, 77] on div at bounding box center [148, 92] width 24 height 173
click at [142, 81] on link at bounding box center [148, 83] width 17 height 17
drag, startPoint x: 379, startPoint y: 117, endPoint x: 410, endPoint y: 143, distance: 40.2
click at [410, 143] on div "Janela de atendimento Grade de atendimento Capacidade Transportadoras Veículos …" at bounding box center [338, 153] width 677 height 306
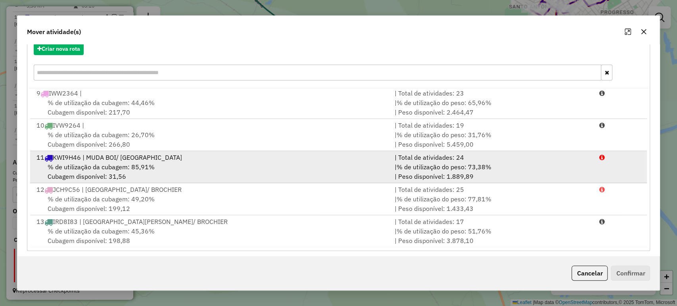
scroll to position [98, 0]
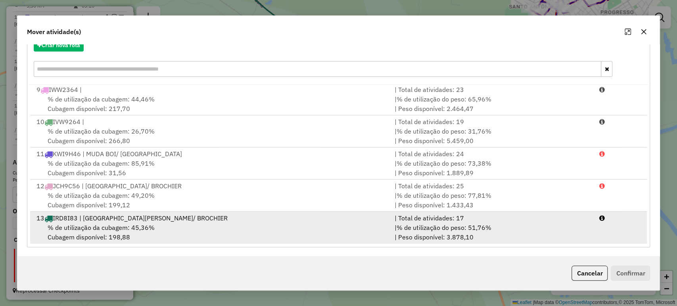
click at [86, 218] on div "13 IRD8I83 | COSTA DA SERRA/ BROCHIER" at bounding box center [211, 218] width 358 height 10
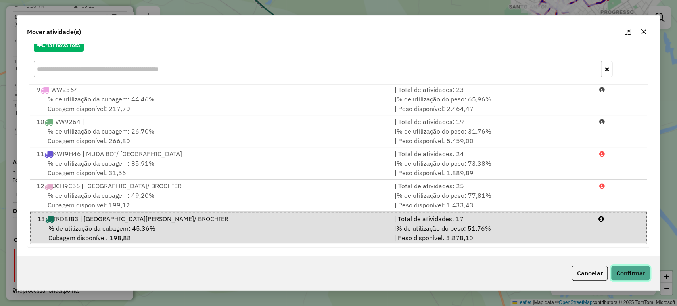
click at [629, 272] on button "Confirmar" at bounding box center [630, 273] width 39 height 15
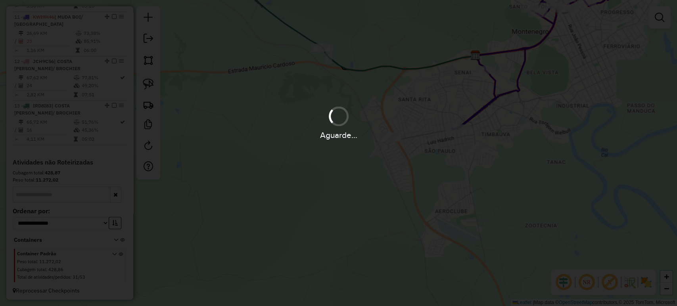
scroll to position [0, 0]
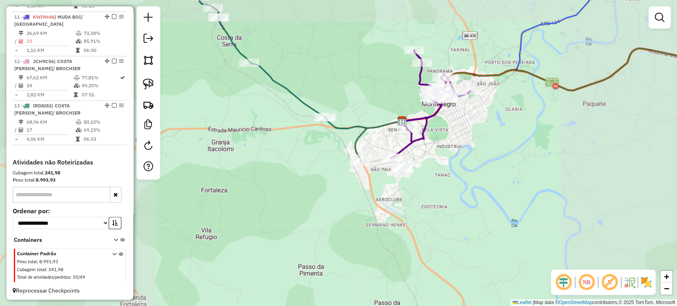
drag, startPoint x: 327, startPoint y: 180, endPoint x: 333, endPoint y: 250, distance: 70.1
click at [333, 250] on div "Janela de atendimento Grade de atendimento Capacidade Transportadoras Veículos …" at bounding box center [338, 153] width 677 height 306
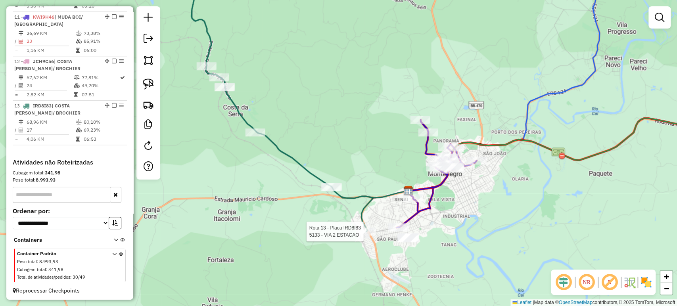
scroll to position [505, 0]
select select "*********"
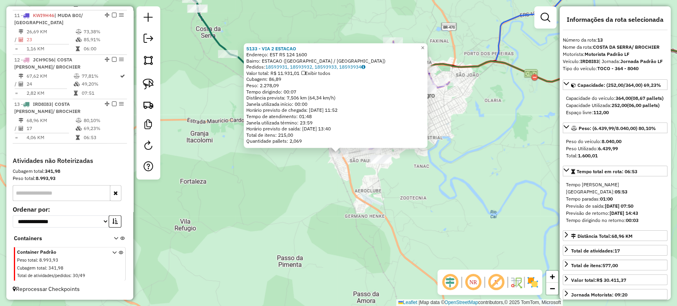
click at [355, 233] on div "5133 - VIA 2 ESTACAO Endereço: EST RS 124 1600 Bairro: ESTACAO (MONTENEGRO / RS…" at bounding box center [338, 153] width 677 height 306
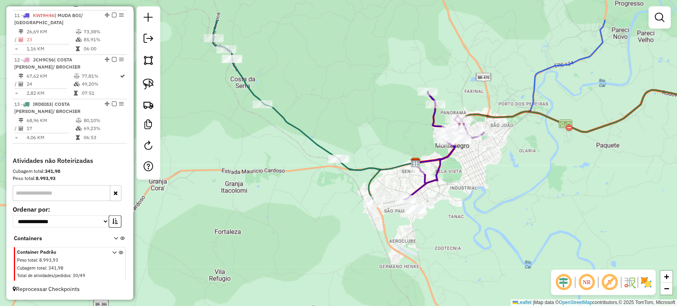
drag, startPoint x: 322, startPoint y: 199, endPoint x: 359, endPoint y: 251, distance: 63.5
click at [359, 251] on div "Janela de atendimento Grade de atendimento Capacidade Transportadoras Veículos …" at bounding box center [338, 153] width 677 height 306
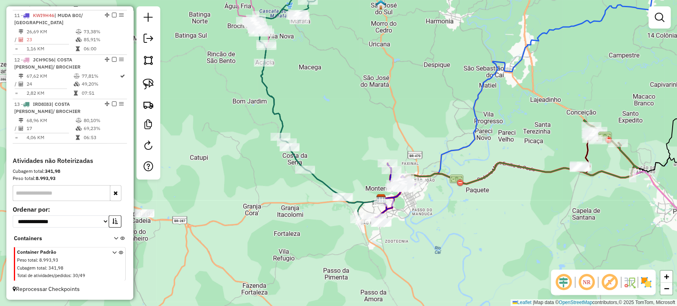
drag, startPoint x: 228, startPoint y: 120, endPoint x: 227, endPoint y: 166, distance: 46.0
click at [227, 166] on div "Janela de atendimento Grade de atendimento Capacidade Transportadoras Veículos …" at bounding box center [338, 153] width 677 height 306
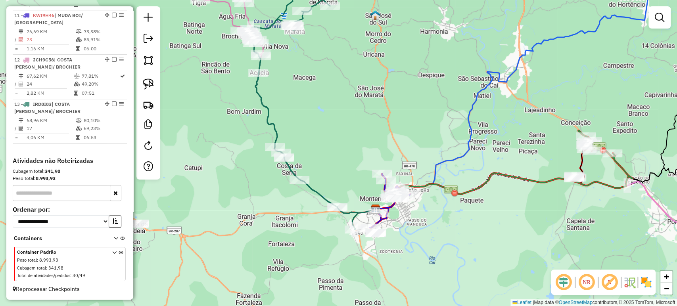
drag, startPoint x: 330, startPoint y: 194, endPoint x: 326, endPoint y: 159, distance: 35.9
click at [326, 159] on div "Janela de atendimento Grade de atendimento Capacidade Transportadoras Veículos …" at bounding box center [338, 153] width 677 height 306
select select "*********"
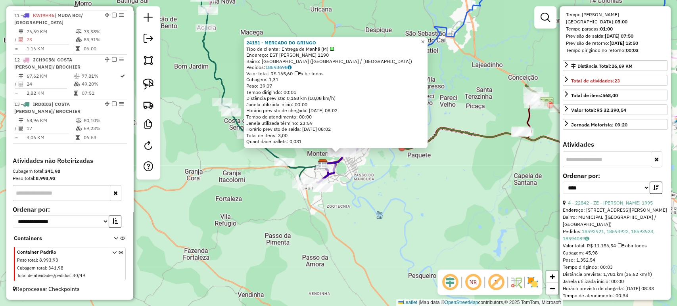
scroll to position [264, 0]
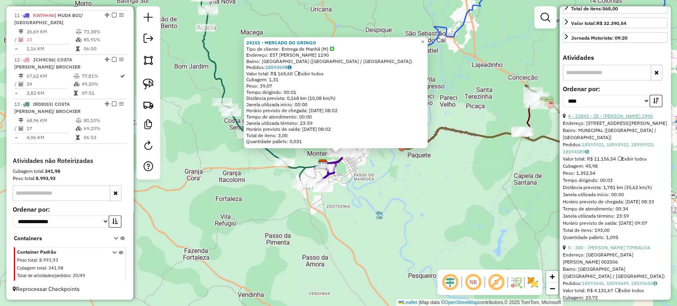
click at [610, 114] on link "4 - 22842 - ZE - LUFT 1995" at bounding box center [610, 116] width 85 height 6
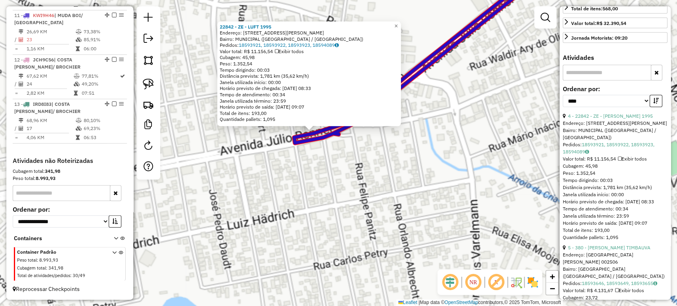
click at [313, 155] on div "22842 - ZE - LUFT 1995 Endereço: AV JULIO RENNER 2651 Bairro: MUNICIPAL (MONTEN…" at bounding box center [338, 153] width 677 height 306
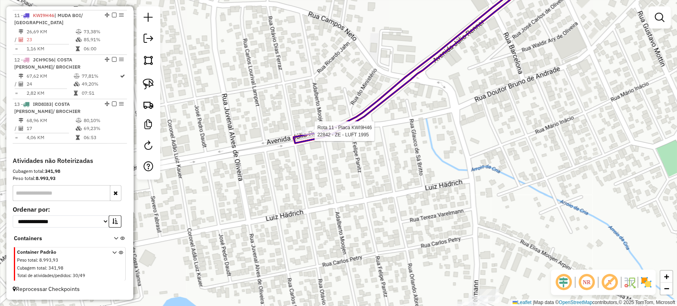
select select "*********"
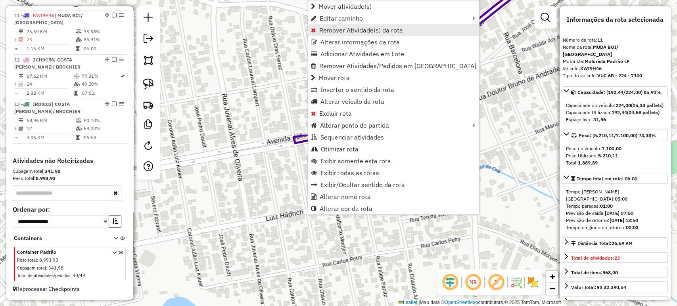
click at [330, 25] on link "Remover Atividade(s) da rota" at bounding box center [393, 30] width 171 height 12
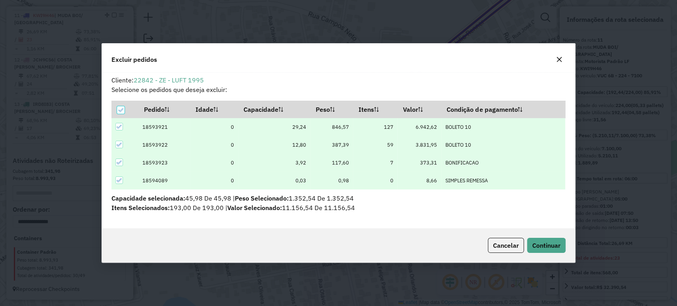
scroll to position [0, 0]
click at [548, 239] on button "Continuar" at bounding box center [546, 245] width 38 height 15
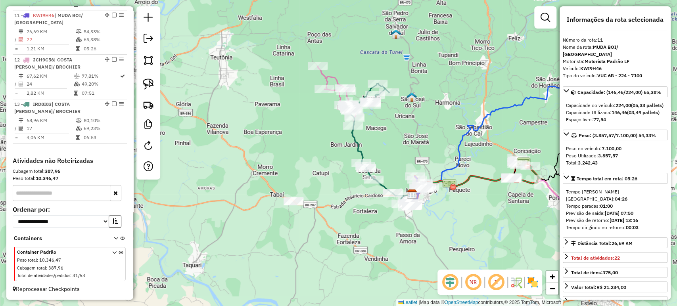
drag, startPoint x: 491, startPoint y: 201, endPoint x: 397, endPoint y: 216, distance: 96.0
click at [397, 216] on div "Janela de atendimento Grade de atendimento Capacidade Transportadoras Veículos …" at bounding box center [338, 153] width 677 height 306
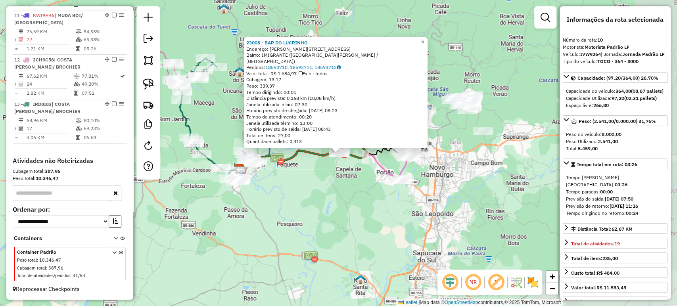
scroll to position [473, 0]
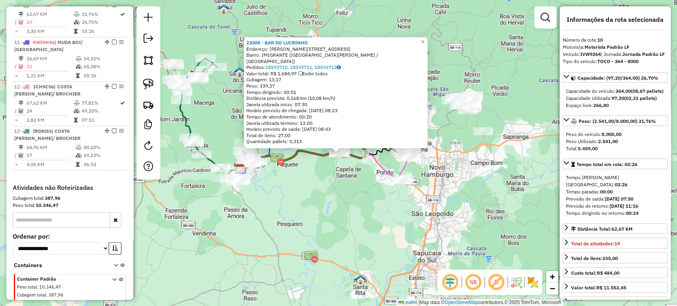
click at [297, 221] on div "23008 - BAR DO LUCRINHO Endereço: R PALMITINHO 185 Bairro: IMIGRANTE (CAPELA DE…" at bounding box center [338, 153] width 677 height 306
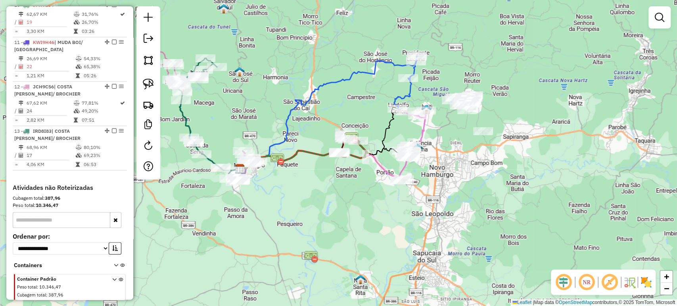
drag, startPoint x: 296, startPoint y: 225, endPoint x: 445, endPoint y: 227, distance: 149.1
click at [445, 227] on div "Janela de atendimento Grade de atendimento Capacidade Transportadoras Veículos …" at bounding box center [338, 153] width 677 height 306
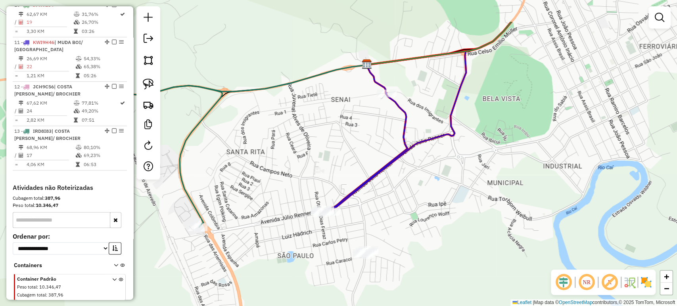
drag, startPoint x: 426, startPoint y: 142, endPoint x: 387, endPoint y: 194, distance: 64.6
click at [387, 194] on div "Janela de atendimento Grade de atendimento Capacidade Transportadoras Veículos …" at bounding box center [338, 153] width 677 height 306
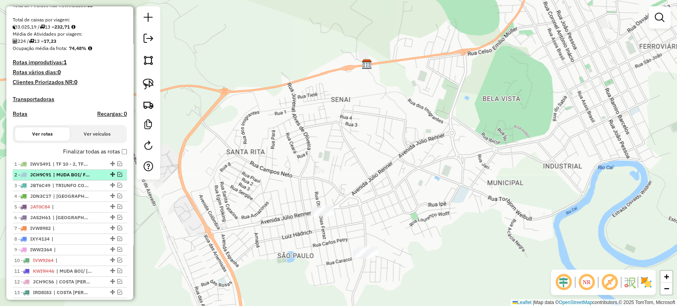
scroll to position [208, 0]
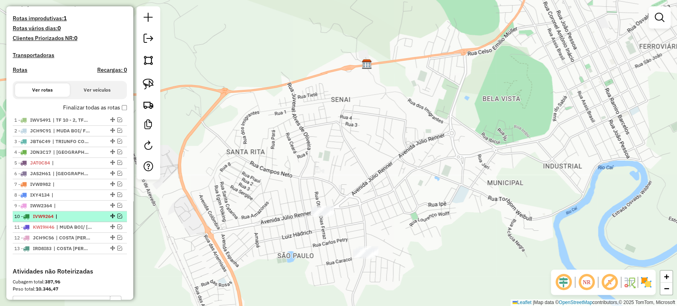
click at [117, 219] on em at bounding box center [119, 216] width 5 height 5
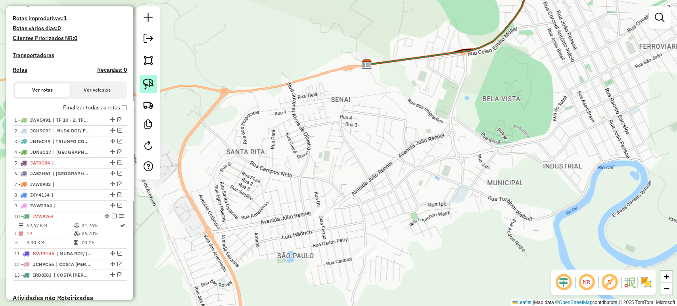
click at [151, 87] on img at bounding box center [148, 84] width 11 height 11
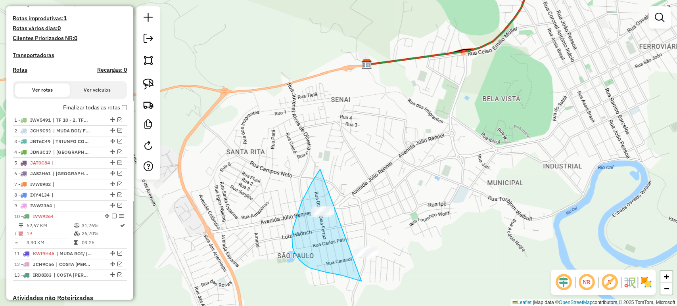
drag, startPoint x: 320, startPoint y: 169, endPoint x: 420, endPoint y: 240, distance: 122.4
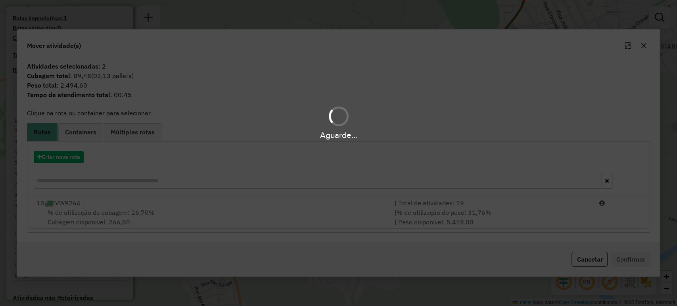
click at [89, 214] on hb-app "Aguarde... Pop-up bloqueado! Seu navegador bloqueou automáticamente a abertura …" at bounding box center [338, 153] width 677 height 306
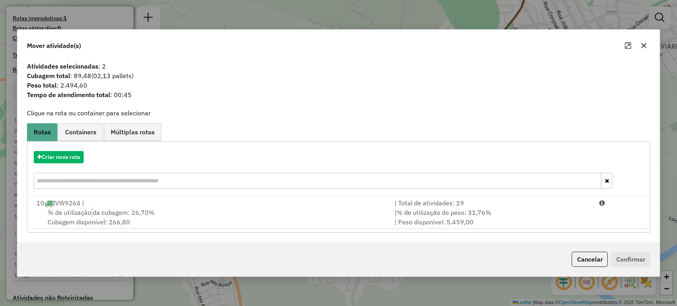
click at [89, 214] on span "% de utilização da cubagem: 26,70%" at bounding box center [101, 213] width 107 height 8
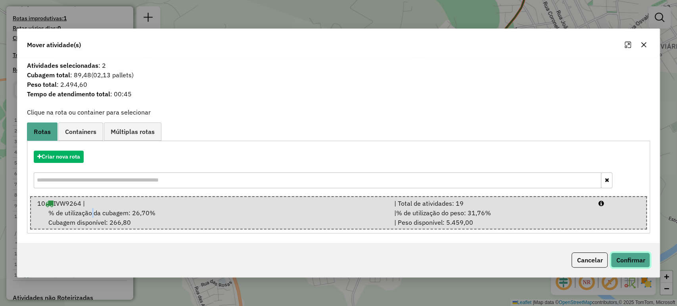
click at [616, 253] on button "Confirmar" at bounding box center [630, 260] width 39 height 15
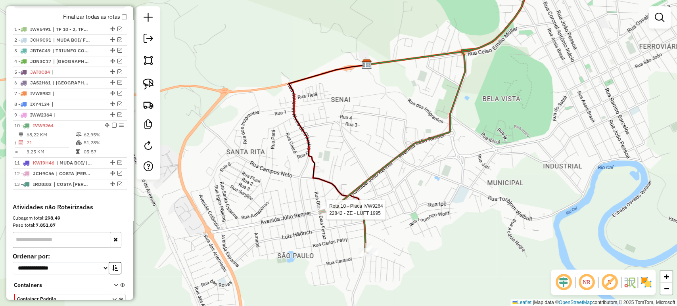
select select "*********"
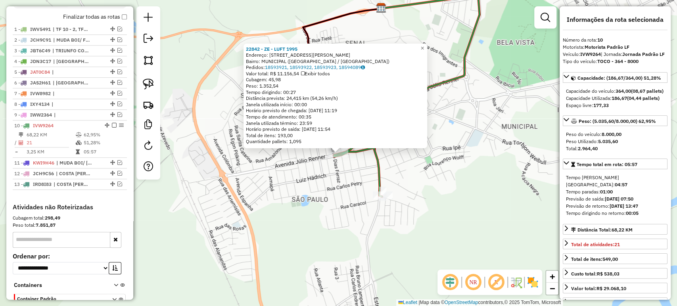
scroll to position [341, 0]
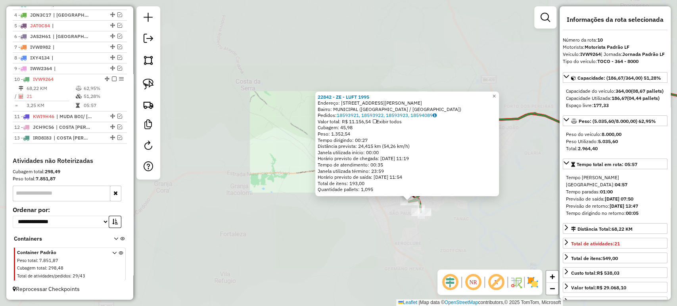
click at [439, 226] on div "22842 - ZE - LUFT 1995 Endereço: AV JULIO RENNER 2651 Bairro: MUNICIPAL (MONTEN…" at bounding box center [338, 153] width 677 height 306
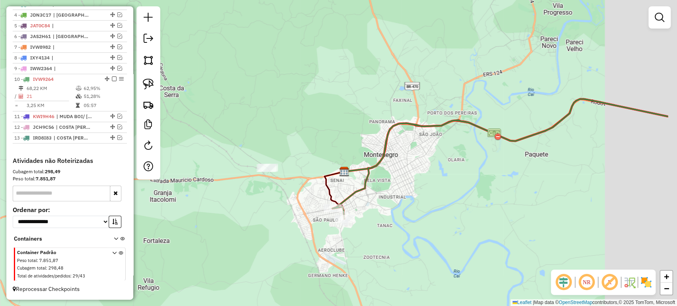
drag, startPoint x: 444, startPoint y: 218, endPoint x: 354, endPoint y: 224, distance: 89.8
click at [354, 224] on div "Janela de atendimento Grade de atendimento Capacidade Transportadoras Veículos …" at bounding box center [338, 153] width 677 height 306
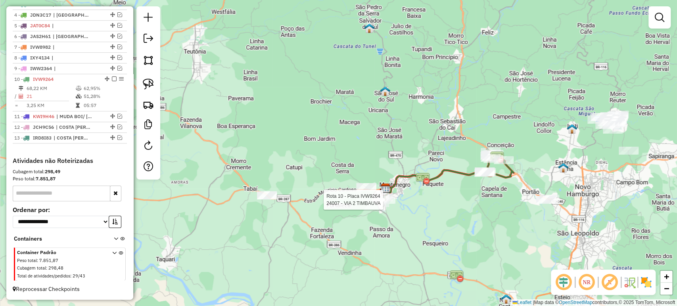
drag, startPoint x: 416, startPoint y: 206, endPoint x: 370, endPoint y: 217, distance: 46.9
click at [370, 217] on div "Rota 10 - Placa IVW9264 24007 - VIA 2 TIMBAUVA Janela de atendimento Grade de a…" at bounding box center [338, 153] width 677 height 306
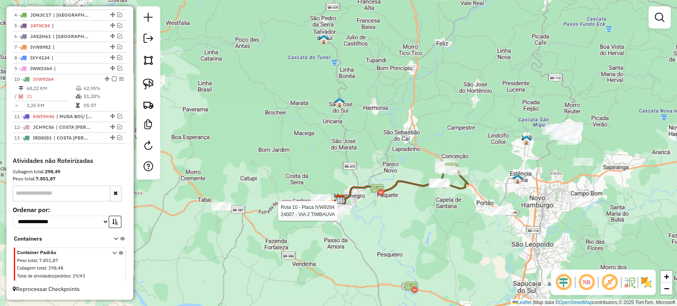
select select "*********"
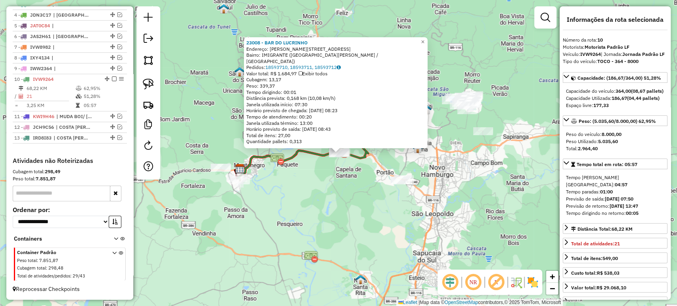
click at [326, 188] on div "23008 - BAR DO LUCRINHO Endereço: R PALMITINHO 185 Bairro: IMIGRANTE (CAPELA DE…" at bounding box center [338, 153] width 677 height 306
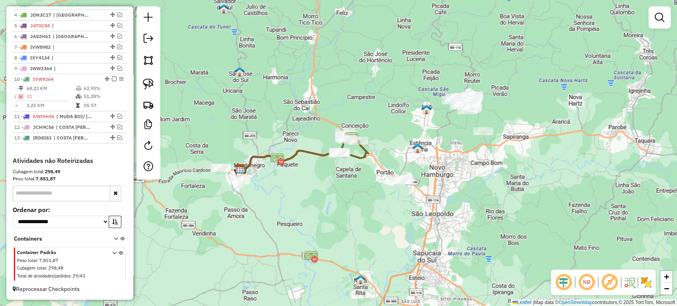
drag, startPoint x: 316, startPoint y: 186, endPoint x: 435, endPoint y: 194, distance: 118.8
click at [435, 194] on div "Janela de atendimento Grade de atendimento Capacidade Transportadoras Veículos …" at bounding box center [338, 153] width 677 height 306
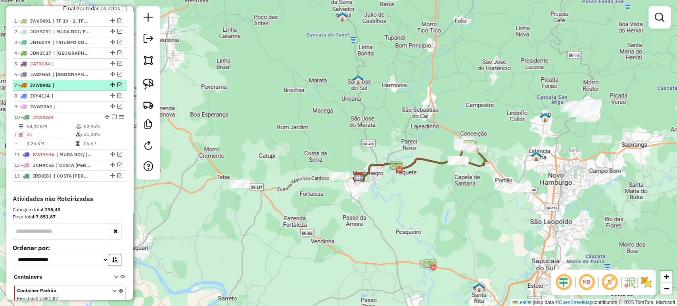
scroll to position [253, 0]
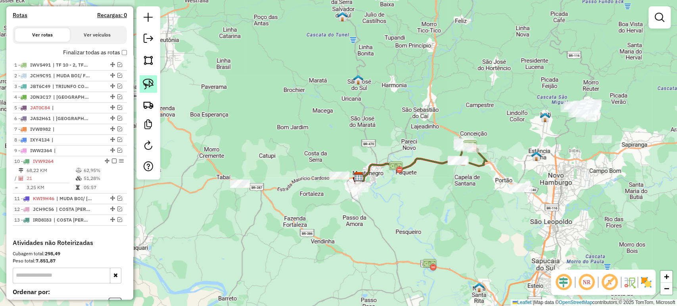
click at [146, 82] on img at bounding box center [148, 84] width 11 height 11
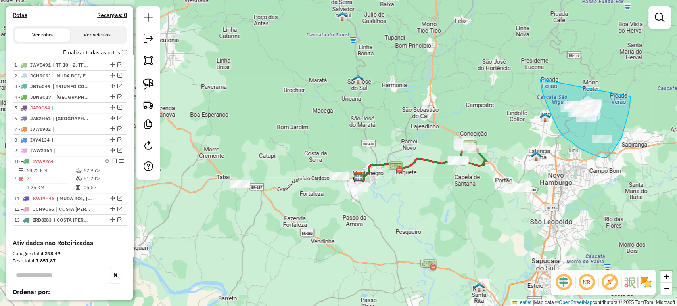
drag, startPoint x: 540, startPoint y: 79, endPoint x: 628, endPoint y: 88, distance: 88.5
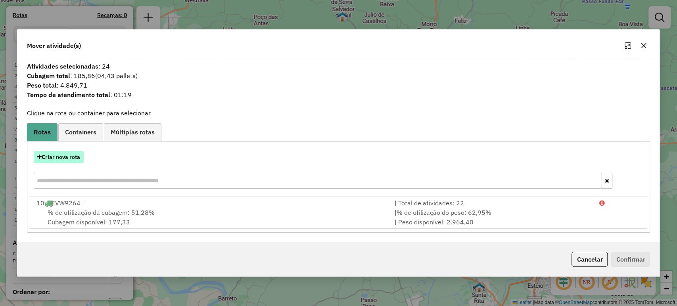
click at [57, 156] on button "Criar nova rota" at bounding box center [59, 157] width 50 height 12
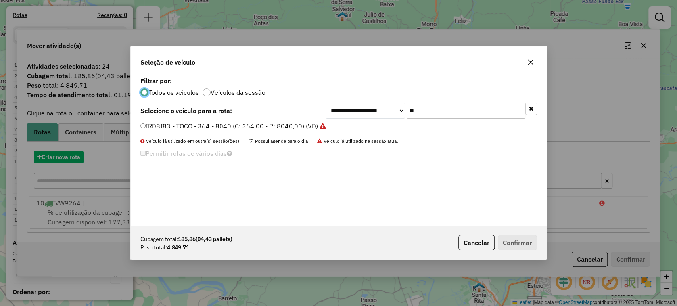
scroll to position [4, 2]
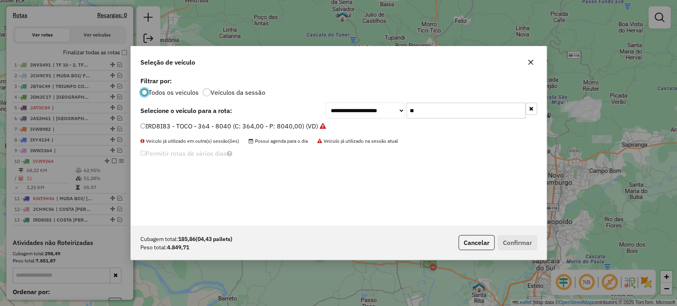
click at [429, 105] on input "**" at bounding box center [466, 111] width 119 height 16
type input "***"
click at [297, 133] on div "JCW2J12 - TOCO - 392 - 6170 (C: 392,00 - P: 6170,00) (VD)" at bounding box center [339, 130] width 406 height 16
click at [288, 126] on label "JCW2J12 - TOCO - 392 - 6170 (C: 392,00 - P: 6170,00) (VD)" at bounding box center [230, 126] width 180 height 10
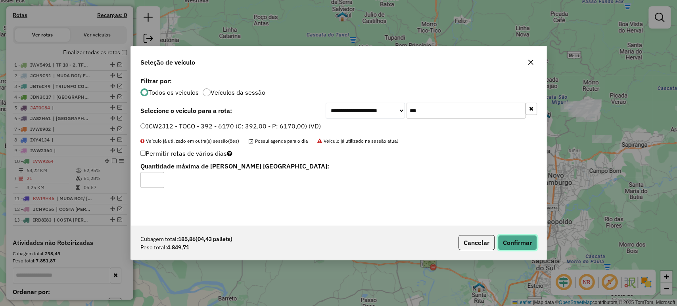
click at [534, 245] on button "Confirmar" at bounding box center [517, 242] width 39 height 15
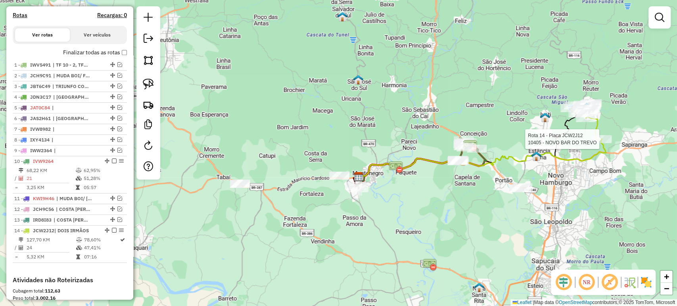
select select "*********"
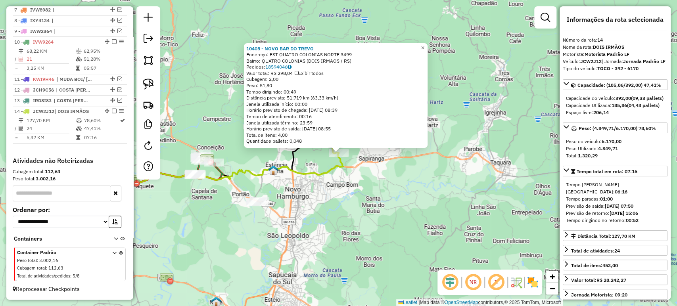
click at [235, 235] on div "10405 - NOVO BAR DO TREVO Endereço: EST QUATRO COLONIAS NORTE 3499 Bairro: QUAT…" at bounding box center [338, 153] width 677 height 306
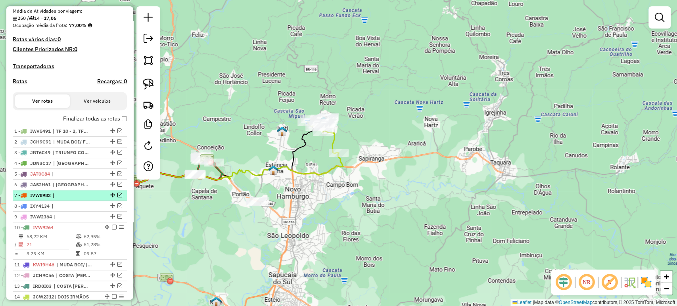
scroll to position [0, 0]
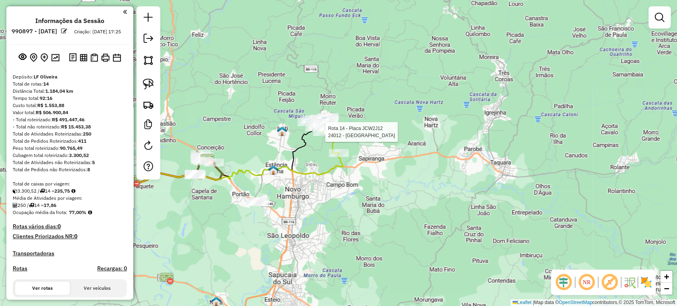
select select "*********"
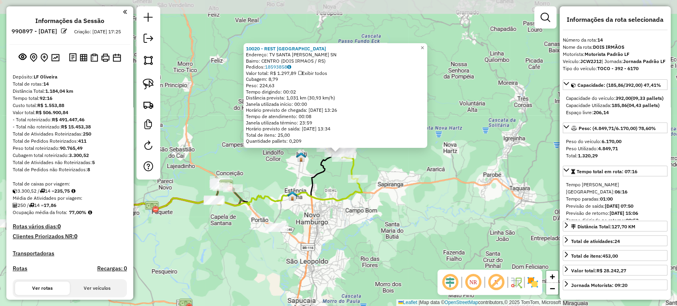
scroll to position [378, 0]
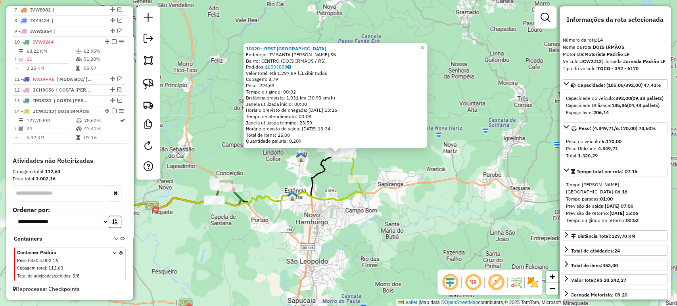
click at [384, 185] on div "10020 - REST BEIRA RIO Endereço: TV SANTA CECILA SN Bairro: CENTRO (DOIS IRMAOS…" at bounding box center [338, 153] width 677 height 306
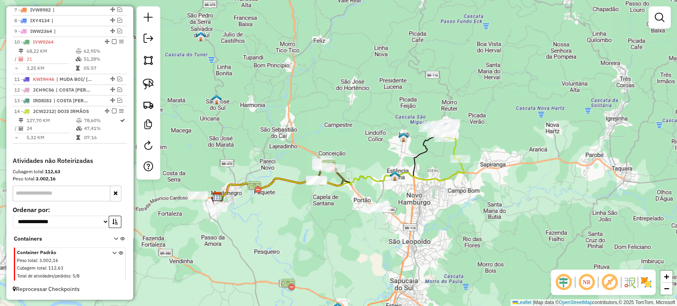
drag, startPoint x: 355, startPoint y: 217, endPoint x: 508, endPoint y: 191, distance: 155.4
click at [515, 190] on div "Janela de atendimento Grade de atendimento Capacidade Transportadoras Veículos …" at bounding box center [338, 153] width 677 height 306
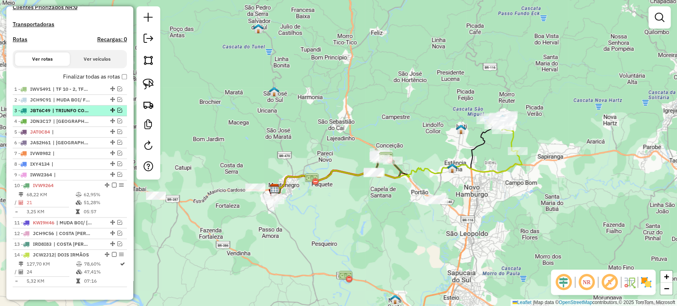
scroll to position [202, 0]
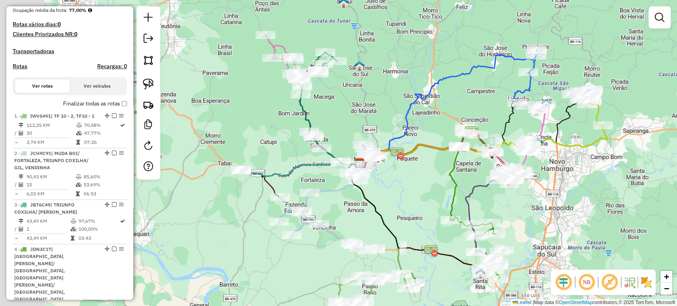
drag, startPoint x: 318, startPoint y: 223, endPoint x: 422, endPoint y: 190, distance: 110.0
click at [422, 190] on div "Janela de atendimento Grade de atendimento Capacidade Transportadoras Veículos …" at bounding box center [338, 153] width 677 height 306
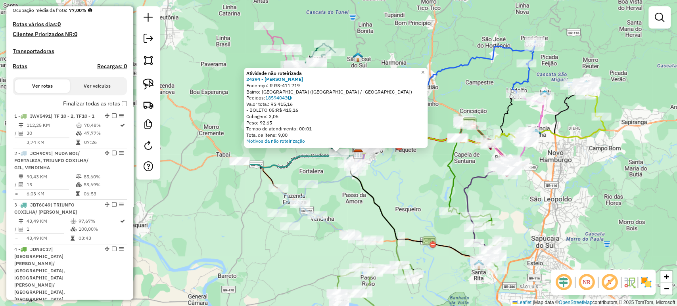
click at [389, 201] on div "Atividade não roteirizada 24394 - EDER DE ALMEIDA Endereço: R RS-411 719 Bairro…" at bounding box center [338, 153] width 677 height 306
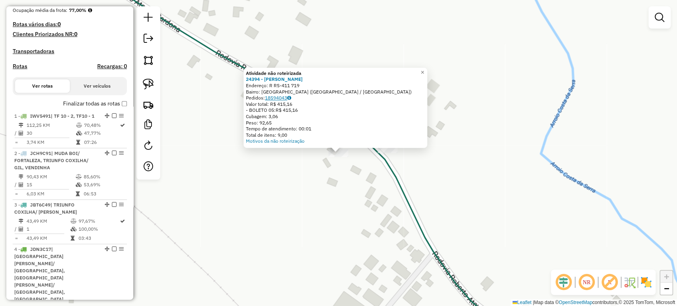
click at [281, 98] on link "18594043" at bounding box center [278, 98] width 26 height 6
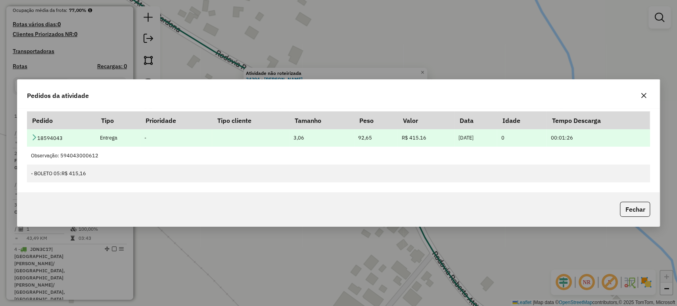
click at [35, 136] on icon at bounding box center [34, 137] width 6 height 6
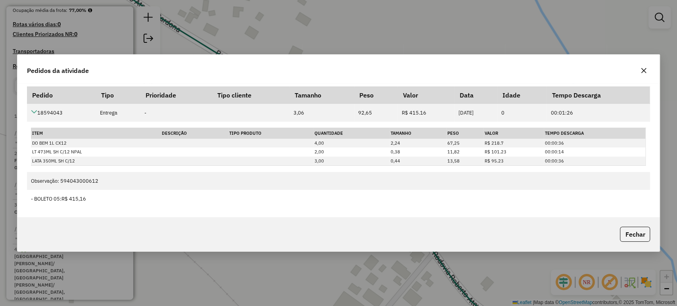
click at [643, 75] on button "button" at bounding box center [643, 70] width 13 height 13
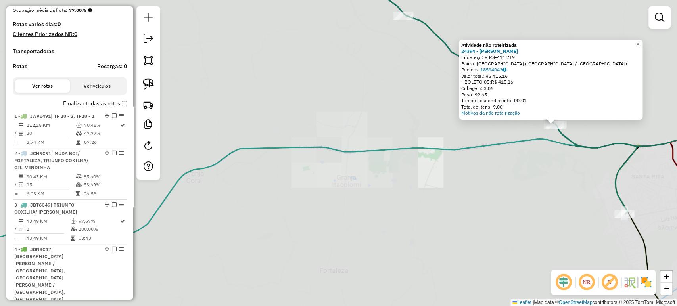
click at [527, 180] on div "Atividade não roteirizada 24394 - EDER DE ALMEIDA Endereço: R RS-411 719 Bairro…" at bounding box center [338, 153] width 677 height 306
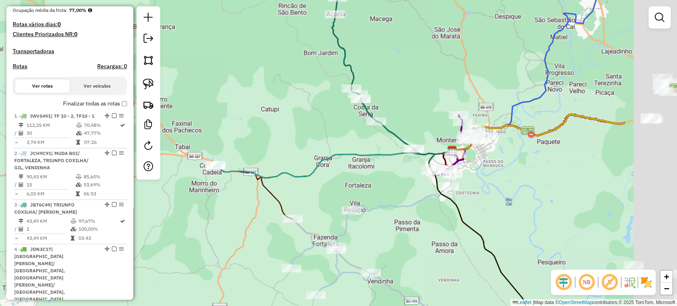
drag, startPoint x: 512, startPoint y: 199, endPoint x: 334, endPoint y: 166, distance: 181.9
click at [334, 166] on div "Janela de atendimento Grade de atendimento Capacidade Transportadoras Veículos …" at bounding box center [338, 153] width 677 height 306
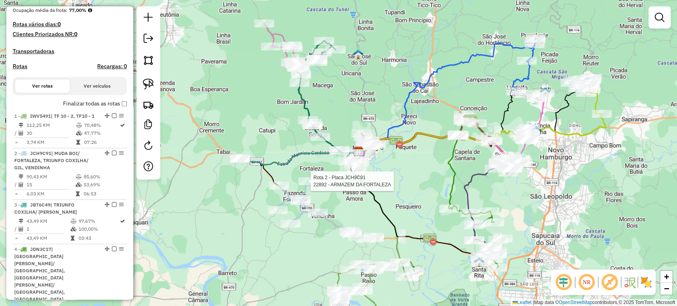
select select "*********"
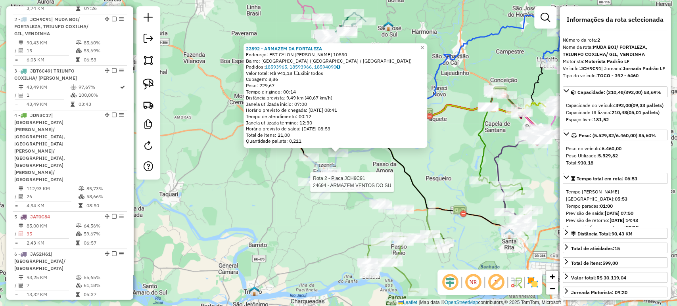
scroll to position [351, 0]
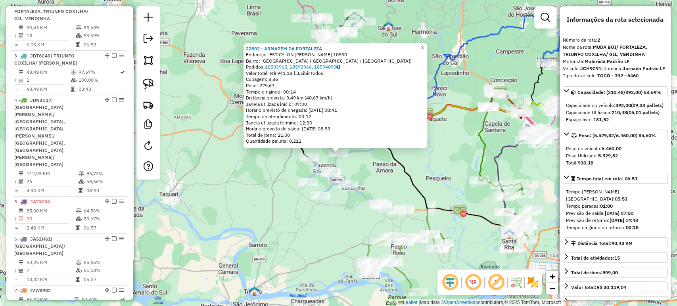
click at [273, 225] on div "22892 - ARMAZEM DA FORTALEZA Endereço: EST CYLON ROSA 10550 Bairro: FORTALEZA (…" at bounding box center [338, 153] width 677 height 306
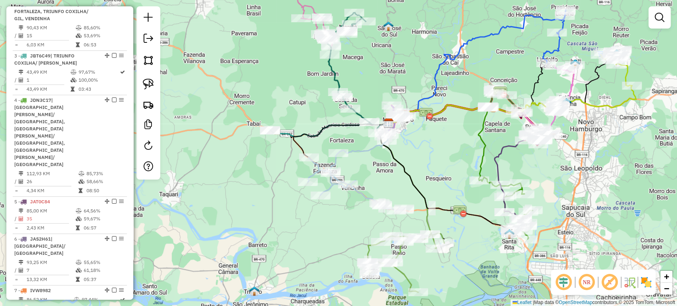
click at [292, 225] on div "Janela de atendimento Grade de atendimento Capacidade Transportadoras Veículos …" at bounding box center [338, 153] width 677 height 306
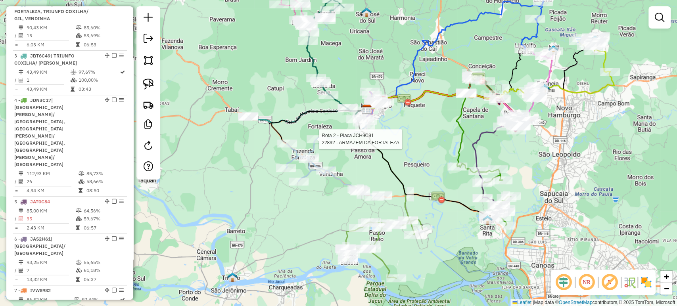
select select "*********"
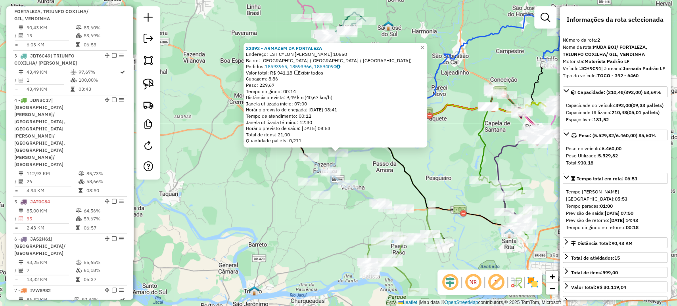
click at [268, 210] on div "22892 - ARMAZEM DA FORTALEZA Endereço: EST CYLON ROSA 10550 Bairro: FORTALEZA (…" at bounding box center [338, 153] width 677 height 306
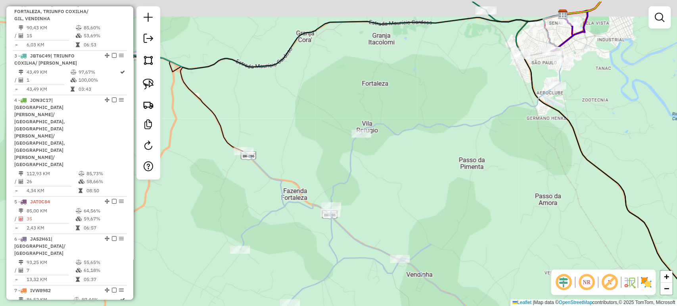
drag, startPoint x: 558, startPoint y: 114, endPoint x: 515, endPoint y: 146, distance: 53.3
click at [514, 148] on div "Janela de atendimento Grade de atendimento Capacidade Transportadoras Veículos …" at bounding box center [338, 153] width 677 height 306
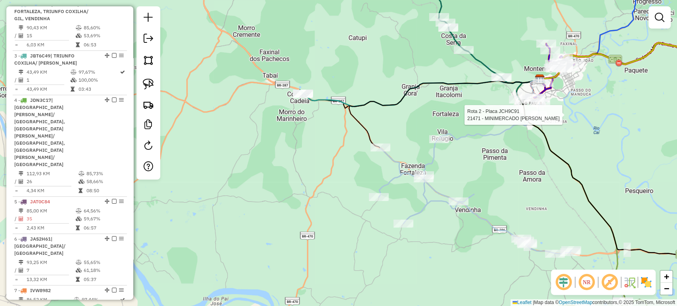
select select "*********"
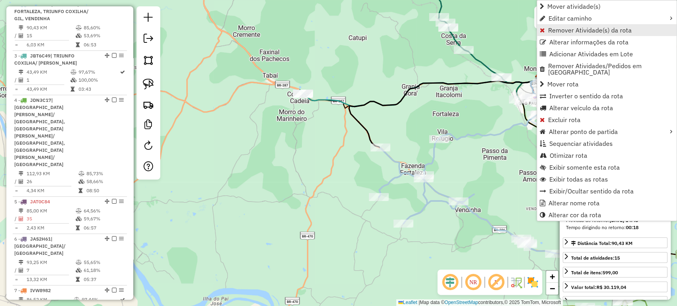
click at [568, 27] on span "Remover Atividade(s) da rota" at bounding box center [590, 30] width 84 height 6
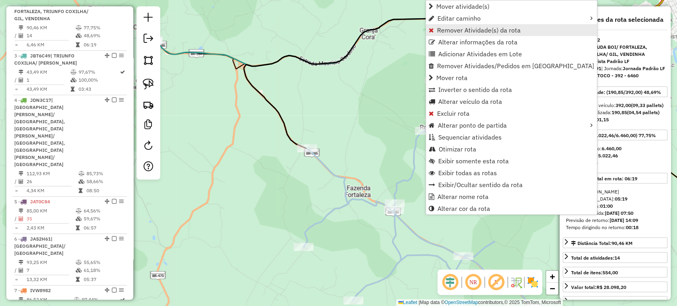
click at [444, 33] on span "Remover Atividade(s) da rota" at bounding box center [479, 30] width 84 height 6
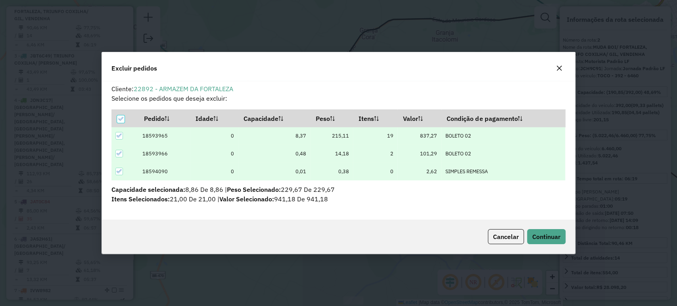
scroll to position [4, 2]
click at [539, 233] on span "Continuar" at bounding box center [546, 237] width 28 height 8
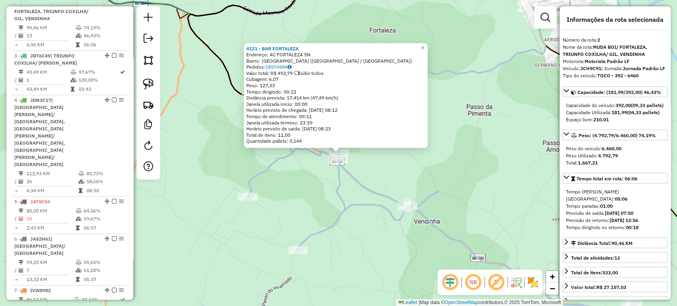
click at [271, 193] on div "4121 - BAR FORTALEZA Endereço: AC FORTALEZA SN Bairro: FORTALEZA (MONTENEGRO / …" at bounding box center [338, 153] width 677 height 306
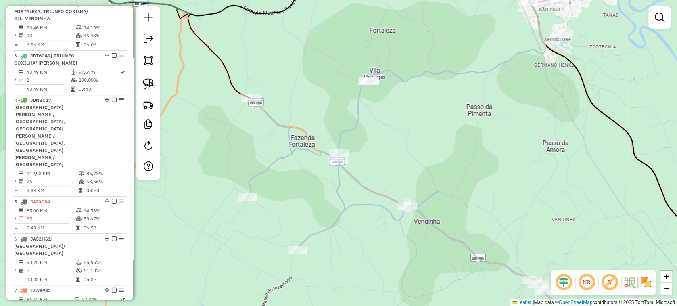
drag, startPoint x: 249, startPoint y: 171, endPoint x: 445, endPoint y: 259, distance: 214.2
click at [445, 259] on div "Janela de atendimento Grade de atendimento Capacidade Transportadoras Veículos …" at bounding box center [338, 153] width 677 height 306
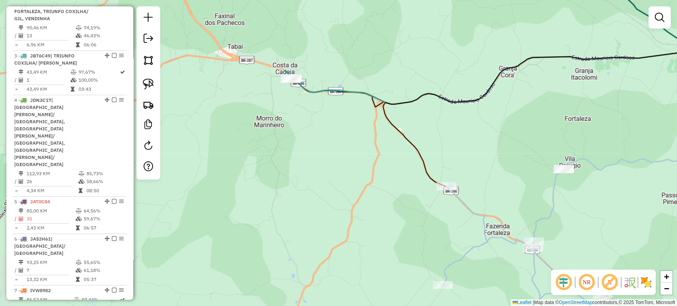
drag, startPoint x: 397, startPoint y: 200, endPoint x: 399, endPoint y: 207, distance: 7.7
click at [399, 207] on div "Janela de atendimento Grade de atendimento Capacidade Transportadoras Veículos …" at bounding box center [338, 153] width 677 height 306
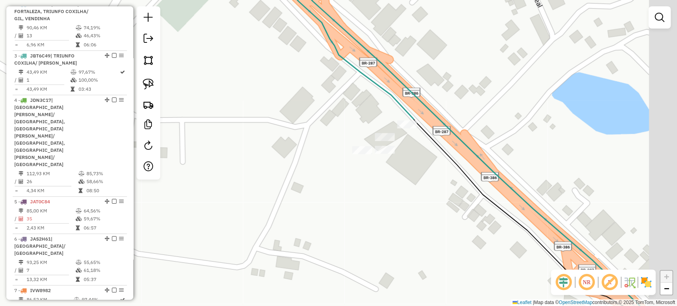
drag, startPoint x: 390, startPoint y: 165, endPoint x: 355, endPoint y: 186, distance: 40.2
click at [355, 186] on div "Janela de atendimento Grade de atendimento Capacidade Transportadoras Veículos …" at bounding box center [338, 153] width 677 height 306
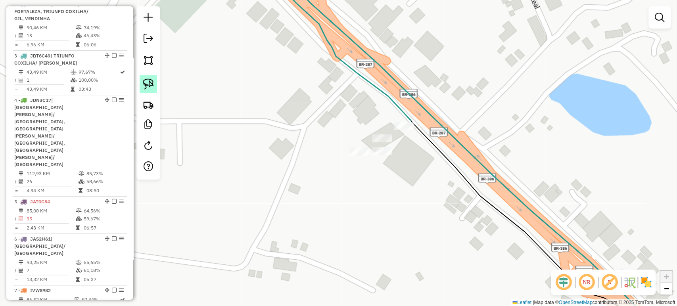
click at [148, 85] on img at bounding box center [148, 84] width 11 height 11
drag, startPoint x: 376, startPoint y: 107, endPoint x: 430, endPoint y: 100, distance: 54.4
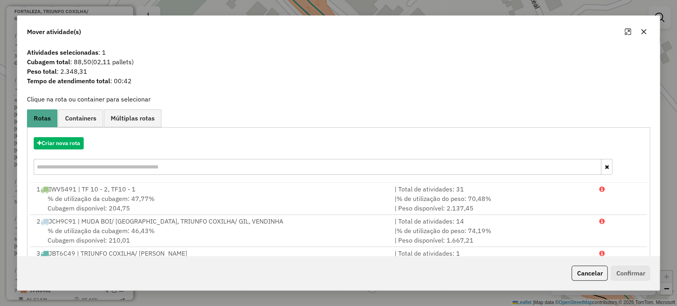
click at [165, 167] on input "text" at bounding box center [318, 167] width 568 height 16
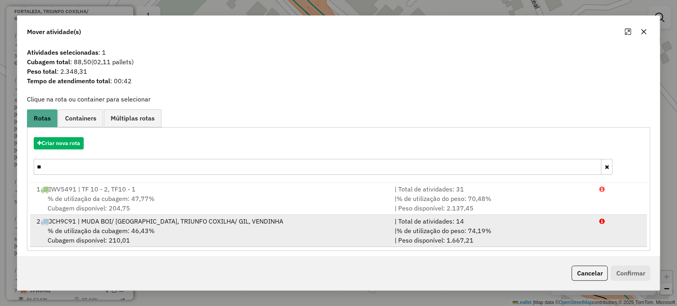
type input "**"
click at [142, 224] on div "2 JCH9C91 | MUDA BOI/ FORTALEZA, TRIUNFO COXILHA/ GIL, VENDINHA" at bounding box center [211, 222] width 358 height 10
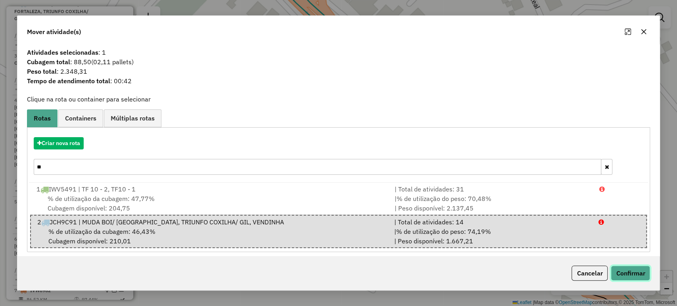
click at [634, 268] on button "Confirmar" at bounding box center [630, 273] width 39 height 15
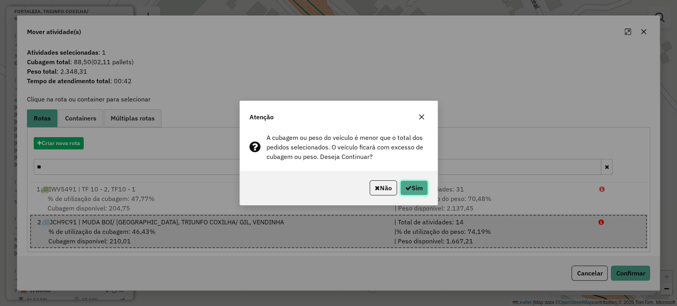
click at [412, 187] on button "Sim" at bounding box center [414, 187] width 28 height 15
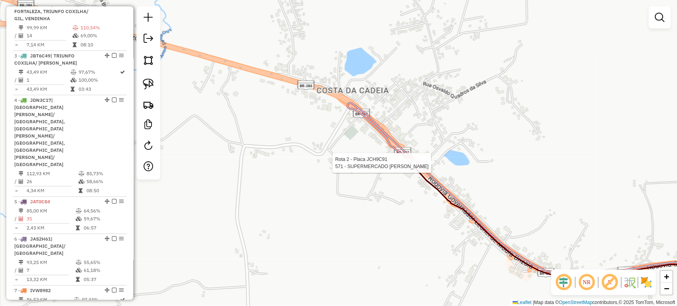
select select "*********"
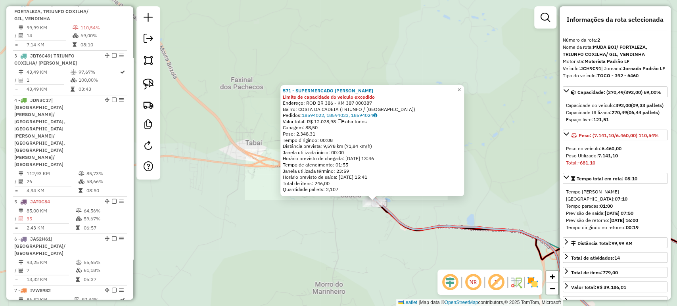
drag, startPoint x: 395, startPoint y: 250, endPoint x: 337, endPoint y: 212, distance: 68.9
click at [339, 212] on div "571 - SUPERMERCADO AVILA Limite de capacidade do veículo excedido Endereço: ROD…" at bounding box center [338, 153] width 677 height 306
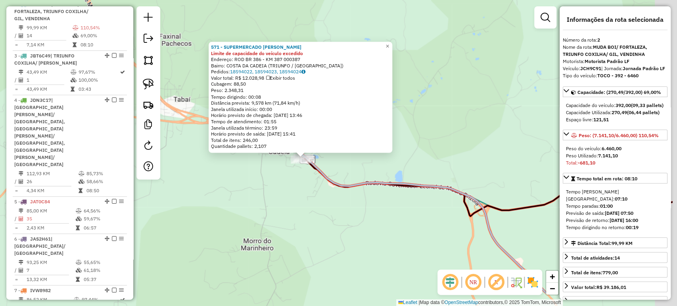
click at [337, 212] on div "571 - SUPERMERCADO AVILA Limite de capacidade do veículo excedido Endereço: ROD…" at bounding box center [338, 153] width 677 height 306
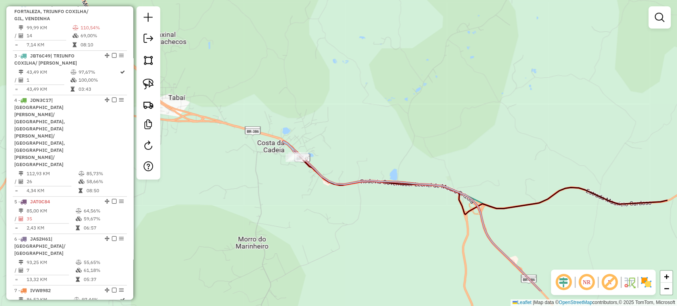
drag, startPoint x: 402, startPoint y: 247, endPoint x: 305, endPoint y: 165, distance: 128.0
click at [316, 167] on div "571 - SUPERMERCADO AVILA Limite de capacidade do veículo excedido Endereço: ROD…" at bounding box center [338, 153] width 677 height 306
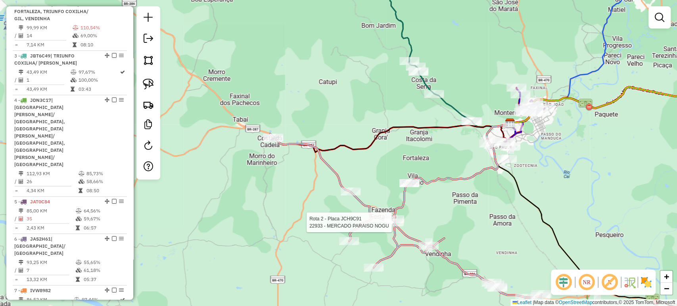
select select "*********"
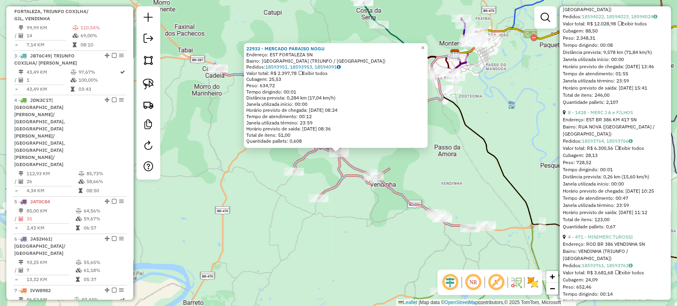
scroll to position [441, 0]
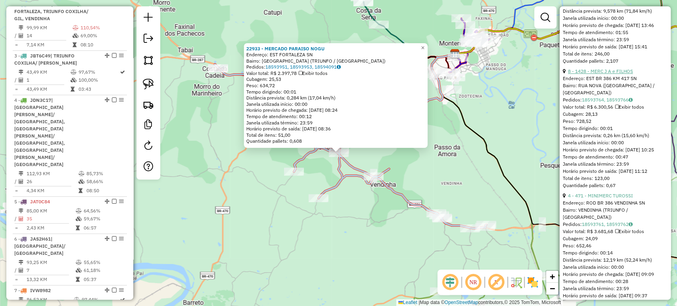
click at [581, 74] on link "8 - 1428 - MERC J A e FILHOS" at bounding box center [600, 71] width 65 height 6
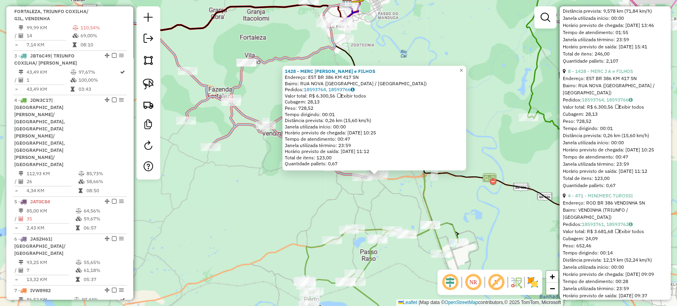
drag, startPoint x: 362, startPoint y: 180, endPoint x: 415, endPoint y: 207, distance: 59.4
click at [415, 207] on div "1428 - MERC J A e FILHOS Endereço: EST BR 386 KM 417 SN Bairro: RUA NOVA (MONTE…" at bounding box center [338, 153] width 677 height 306
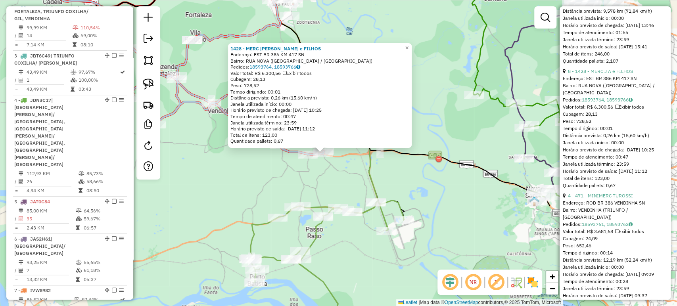
drag, startPoint x: 415, startPoint y: 207, endPoint x: 341, endPoint y: 179, distance: 78.3
click at [341, 179] on div "1428 - MERC J A e FILHOS Endereço: EST BR 386 KM 417 SN Bairro: RUA NOVA (MONTE…" at bounding box center [338, 153] width 677 height 306
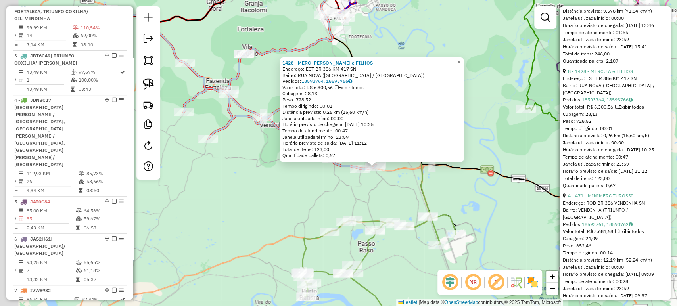
drag, startPoint x: 255, startPoint y: 165, endPoint x: 338, endPoint y: 189, distance: 86.1
click at [338, 189] on div "1428 - MERC J A e FILHOS Endereço: EST BR 386 KM 417 SN Bairro: RUA NOVA (MONTE…" at bounding box center [338, 153] width 677 height 306
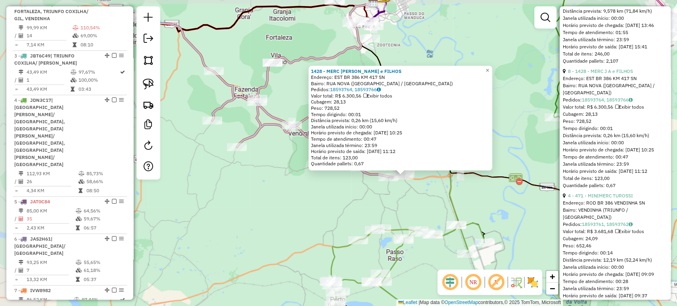
click at [338, 189] on div "1428 - MERC J A e FILHOS Endereço: EST BR 386 KM 417 SN Bairro: RUA NOVA (MONTE…" at bounding box center [338, 153] width 677 height 306
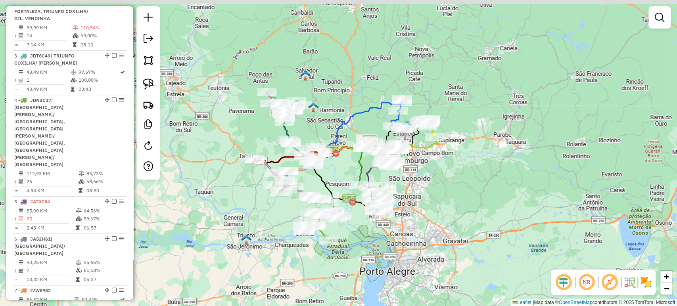
drag, startPoint x: 309, startPoint y: 134, endPoint x: 322, endPoint y: 179, distance: 46.7
click at [322, 179] on icon at bounding box center [343, 183] width 71 height 54
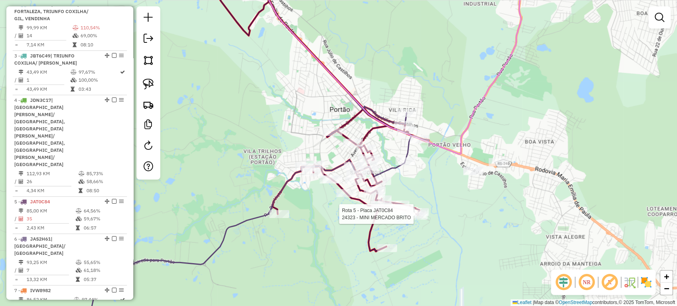
select select "*********"
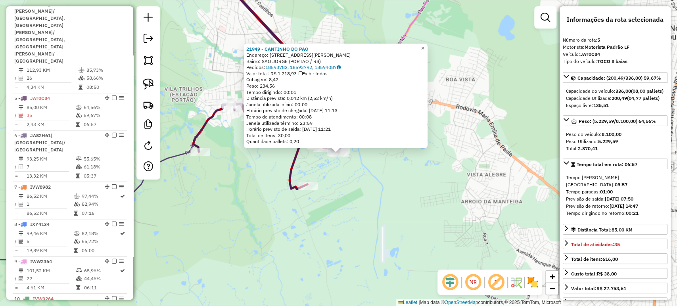
scroll to position [498, 0]
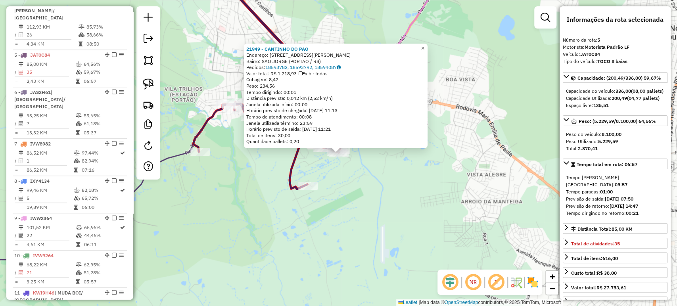
click at [365, 225] on div "21949 - CANTINHO DO PAO Endereço: R SAO PEDRO 2688 Bairro: [GEOGRAPHIC_DATA] (P…" at bounding box center [338, 153] width 677 height 306
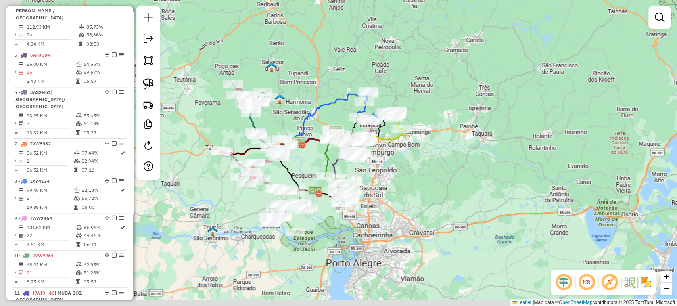
drag, startPoint x: 324, startPoint y: 171, endPoint x: 380, endPoint y: 162, distance: 56.6
click at [380, 162] on div "Janela de atendimento Grade de atendimento Capacidade Transportadoras Veículos …" at bounding box center [338, 153] width 677 height 306
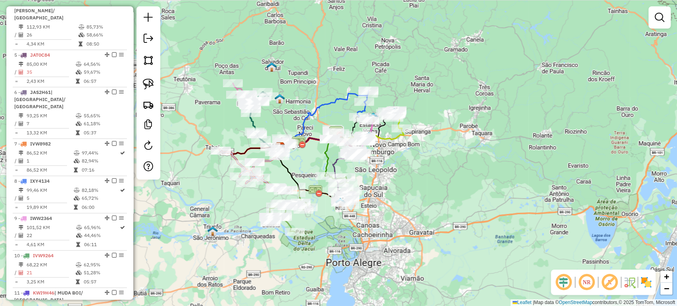
drag, startPoint x: 270, startPoint y: 172, endPoint x: 333, endPoint y: 182, distance: 63.4
click at [333, 182] on div "Rota 2 - Placa JCH9C91 4121 - BAR FORTALEZA Rota 2 - Placa JCH9C91 1389 - ARMAZ…" at bounding box center [338, 153] width 677 height 306
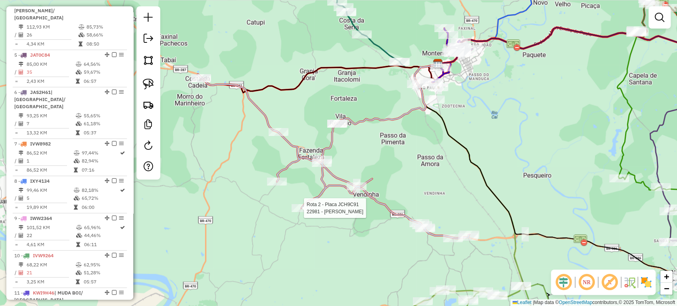
select select "*********"
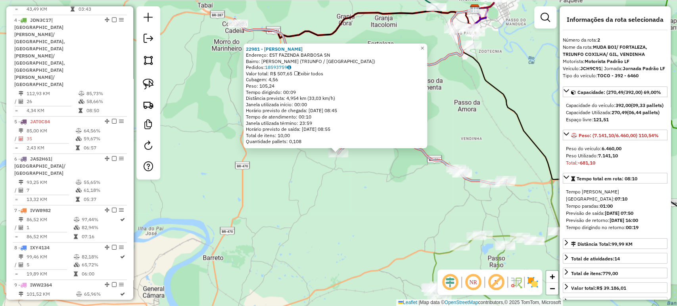
scroll to position [351, 0]
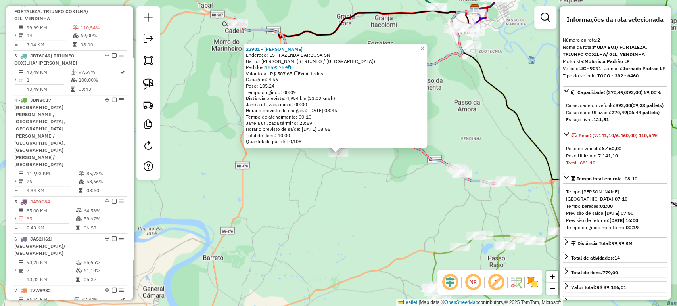
click at [314, 217] on div "22981 - BAR DA BARBOSA Endereço: EST FAZENDA BARBOSA SN Bairro: FAZENDA BARBOSA…" at bounding box center [338, 153] width 677 height 306
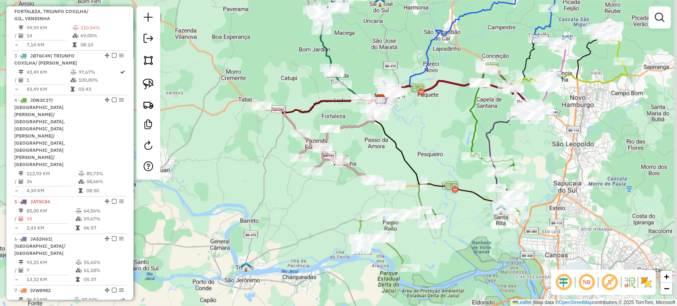
drag, startPoint x: 324, startPoint y: 205, endPoint x: 306, endPoint y: 198, distance: 19.2
click at [306, 198] on div "Janela de atendimento Grade de atendimento Capacidade Transportadoras Veículos …" at bounding box center [338, 153] width 677 height 306
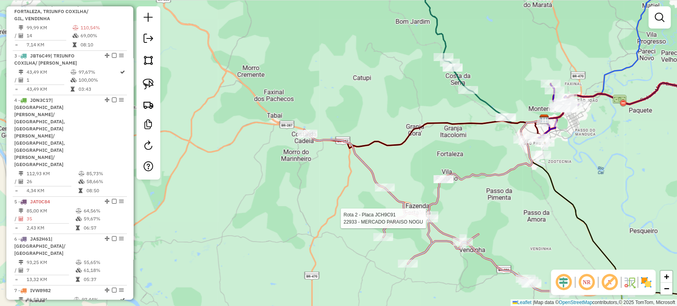
select select "*********"
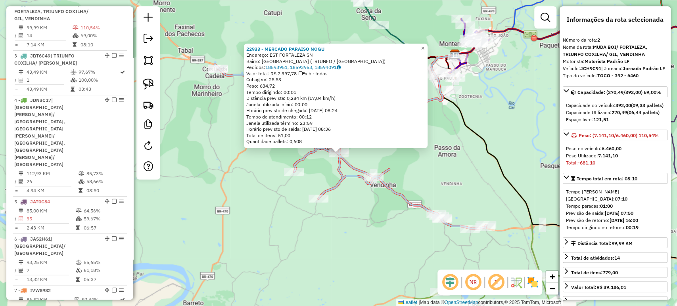
click at [385, 243] on div "22933 - MERCADO PARAISO NOGU Endereço: EST FORTALEZA SN Bairro: FORTALEZA (TRIU…" at bounding box center [338, 153] width 677 height 306
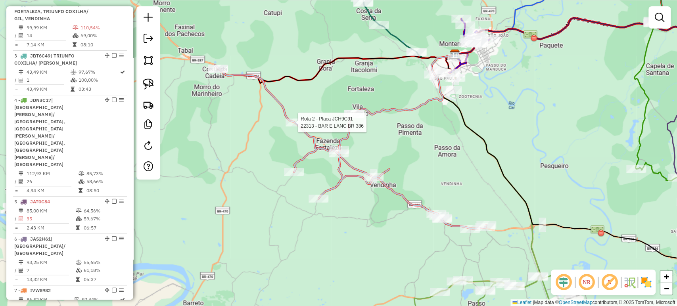
select select "*********"
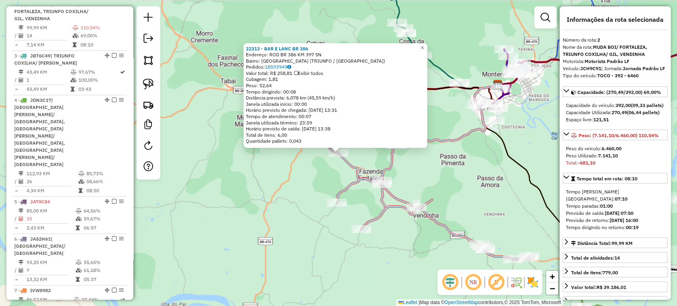
click at [221, 240] on div "22313 - BAR E LANC BR 386 Endereço: ROD BR 386 KM 397 SN Bairro: PASSO DO GIL (…" at bounding box center [338, 153] width 677 height 306
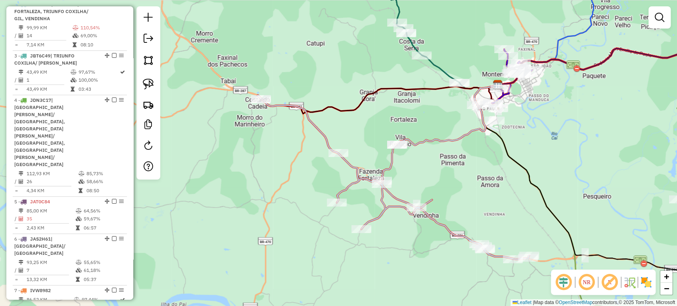
click at [260, 203] on div "Janela de atendimento Grade de atendimento Capacidade Transportadoras Veículos …" at bounding box center [338, 153] width 677 height 306
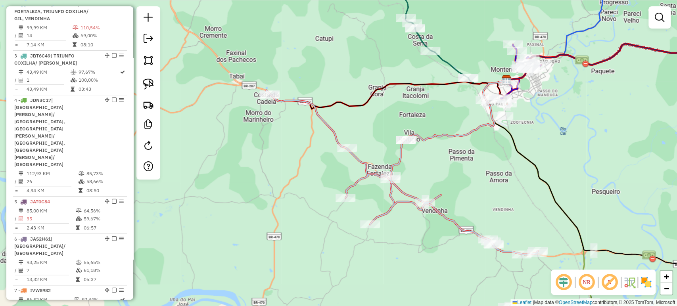
drag, startPoint x: 438, startPoint y: 195, endPoint x: 387, endPoint y: 177, distance: 53.8
click at [435, 187] on icon at bounding box center [402, 172] width 272 height 164
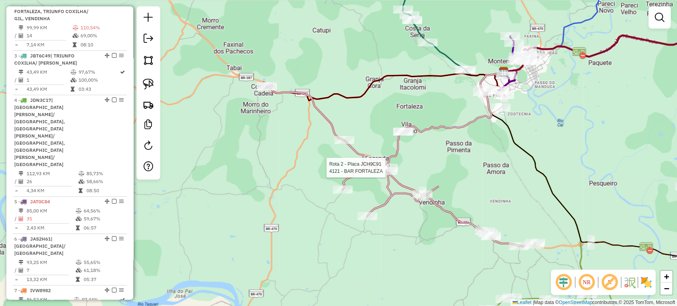
select select "*********"
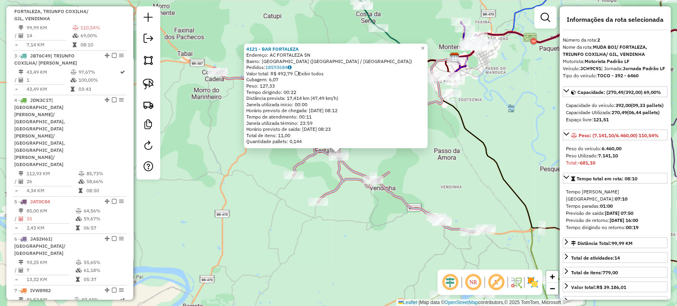
click at [353, 237] on div "4121 - BAR FORTALEZA Endereço: AC FORTALEZA SN Bairro: FORTALEZA (MONTENEGRO / …" at bounding box center [338, 153] width 677 height 306
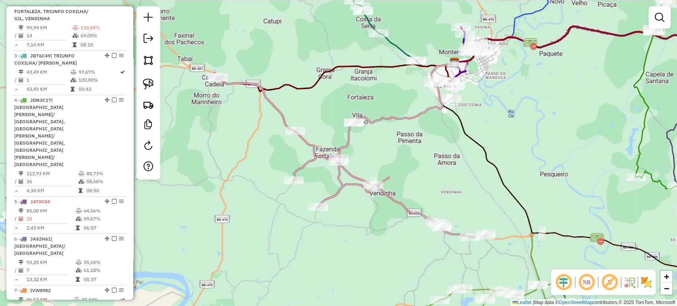
drag, startPoint x: 209, startPoint y: 224, endPoint x: 217, endPoint y: 250, distance: 27.1
click at [217, 250] on div "Janela de atendimento Grade de atendimento Capacidade Transportadoras Veículos …" at bounding box center [338, 153] width 677 height 306
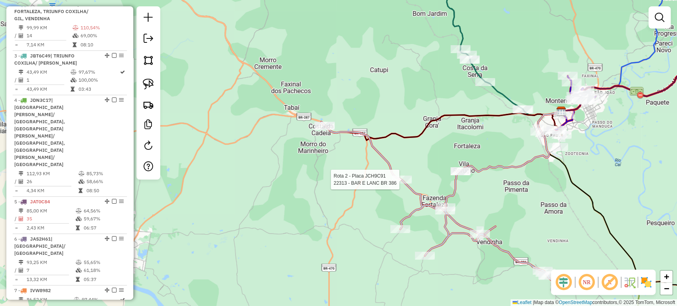
select select "*********"
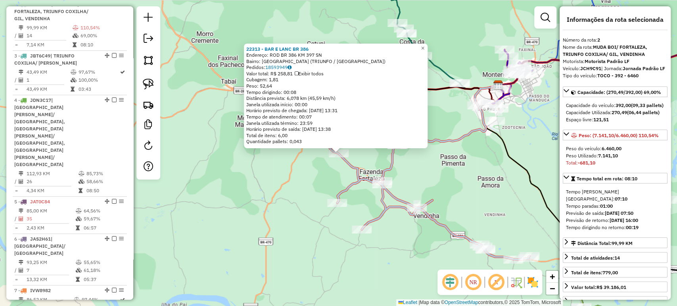
click at [391, 232] on div "22313 - BAR E LANC BR 386 Endereço: ROD BR 386 KM 397 SN Bairro: PASSO DO GIL (…" at bounding box center [338, 153] width 677 height 306
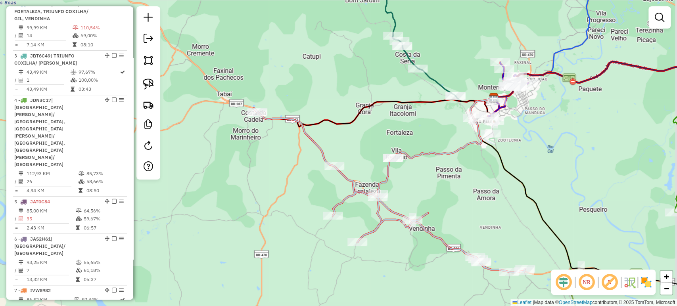
drag, startPoint x: 363, startPoint y: 100, endPoint x: 352, endPoint y: 117, distance: 20.0
click at [355, 115] on icon at bounding box center [375, 112] width 236 height 29
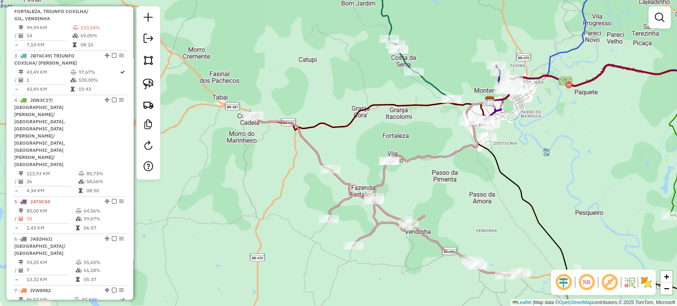
click at [242, 200] on div "Janela de atendimento Grade de atendimento Capacidade Transportadoras Veículos …" at bounding box center [338, 153] width 677 height 306
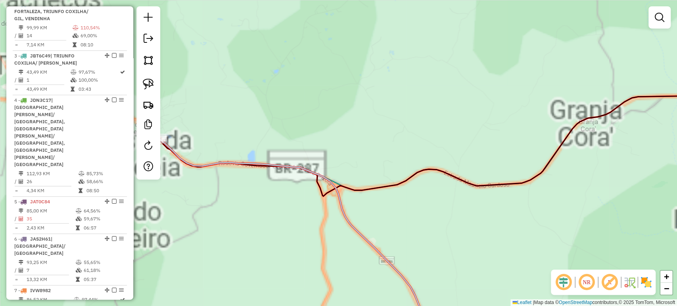
drag, startPoint x: 199, startPoint y: 135, endPoint x: 344, endPoint y: 107, distance: 146.9
click at [344, 107] on div "Janela de atendimento Grade de atendimento Capacidade Transportadoras Veículos …" at bounding box center [338, 153] width 677 height 306
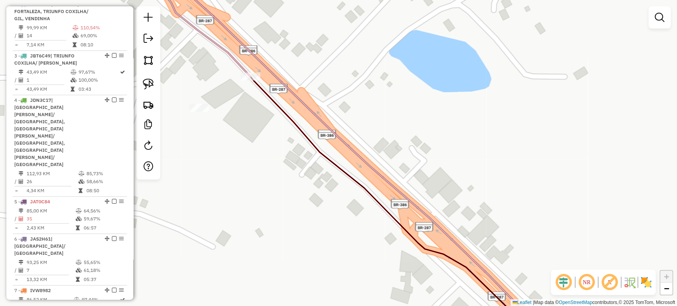
click at [192, 122] on div "Janela de atendimento Grade de atendimento Capacidade Transportadoras Veículos …" at bounding box center [338, 153] width 677 height 306
select select "*********"
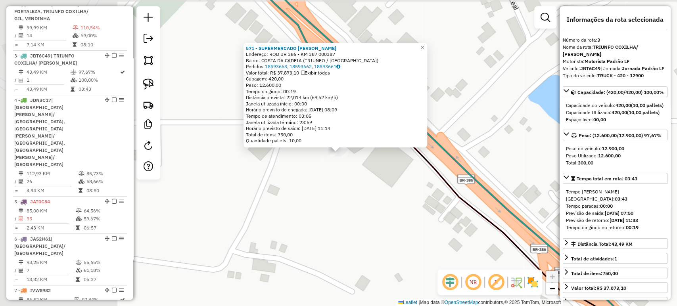
scroll to position [403, 0]
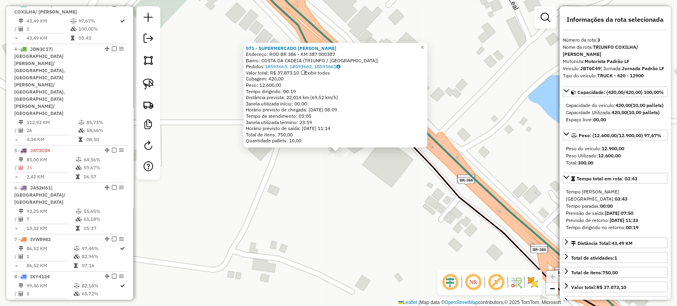
click at [251, 176] on div "571 - SUPERMERCADO AVILA Endereço: ROD BR 386 - KM 387 000387 Bairro: COSTA DA …" at bounding box center [338, 153] width 677 height 306
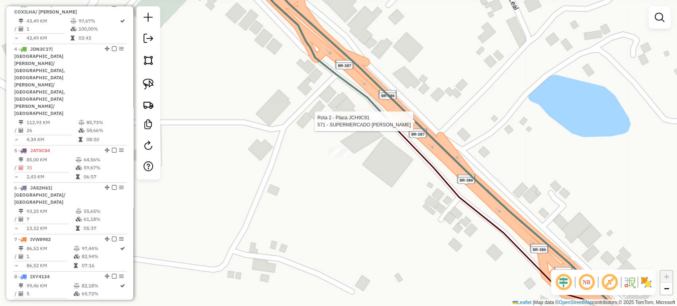
select select "*********"
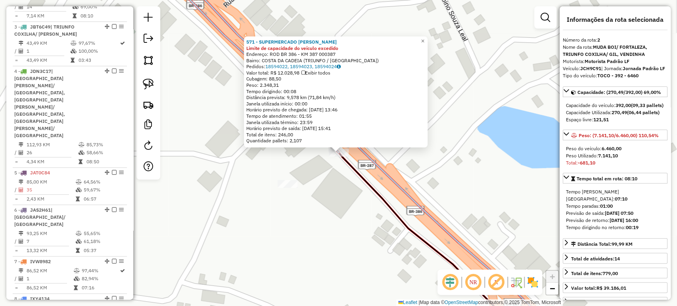
scroll to position [351, 0]
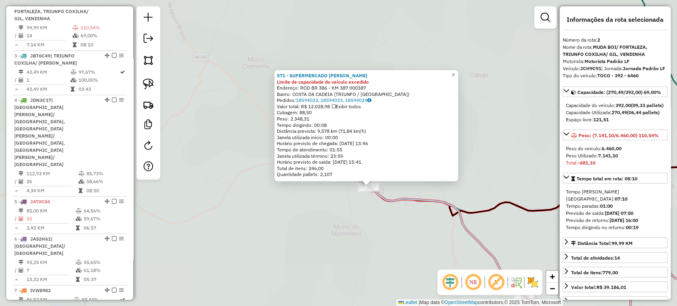
click at [379, 226] on div "571 - SUPERMERCADO AVILA Limite de capacidade do veículo excedido Endereço: ROD…" at bounding box center [338, 153] width 677 height 306
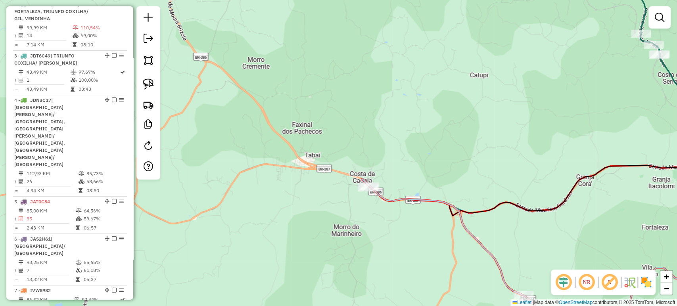
drag, startPoint x: 407, startPoint y: 234, endPoint x: 277, endPoint y: 105, distance: 182.3
click at [277, 105] on div "Janela de atendimento Grade de atendimento Capacidade Transportadoras Veículos …" at bounding box center [338, 153] width 677 height 306
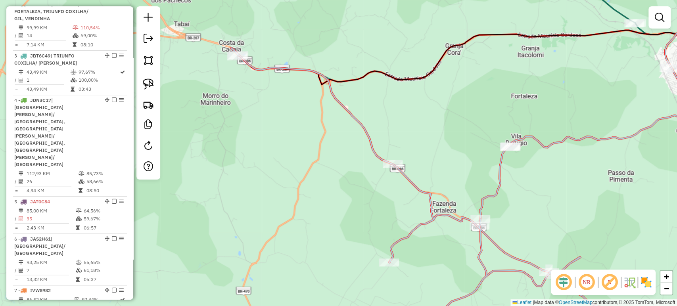
drag, startPoint x: 295, startPoint y: 131, endPoint x: 290, endPoint y: 120, distance: 12.8
click at [288, 119] on div "Janela de atendimento Grade de atendimento Capacidade Transportadoras Veículos …" at bounding box center [338, 153] width 677 height 306
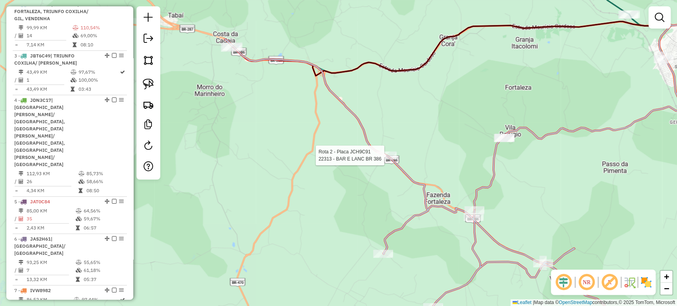
select select "*********"
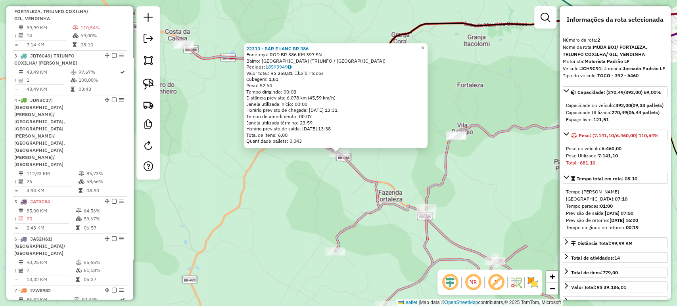
click at [344, 182] on div "22313 - BAR E LANC BR 386 Endereço: ROD BR 386 KM 397 SN Bairro: PASSO DO GIL (…" at bounding box center [338, 153] width 677 height 306
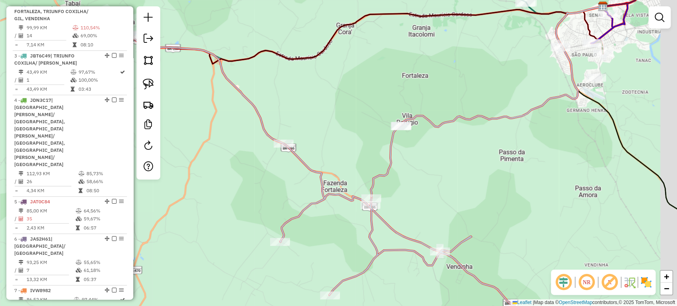
drag, startPoint x: 466, startPoint y: 183, endPoint x: 416, endPoint y: 141, distance: 65.9
click at [460, 180] on div "Janela de atendimento Grade de atendimento Capacidade Transportadoras Veículos …" at bounding box center [338, 153] width 677 height 306
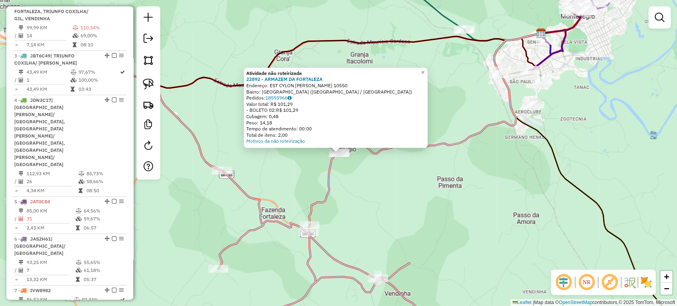
click at [390, 170] on div "Atividade não roteirizada 22892 - ARMAZEM DA FORTALEZA Endereço: EST CYLON ROSA…" at bounding box center [338, 153] width 677 height 306
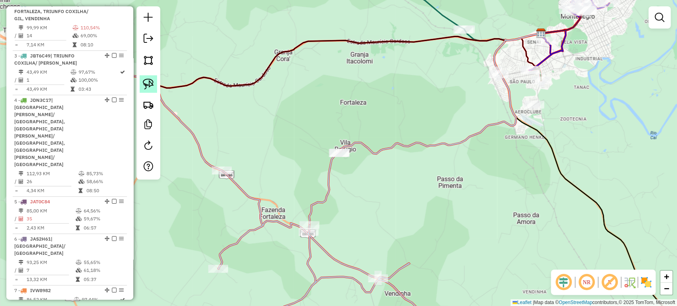
click at [154, 85] on link at bounding box center [148, 83] width 17 height 17
drag, startPoint x: 315, startPoint y: 148, endPoint x: 391, endPoint y: 140, distance: 76.1
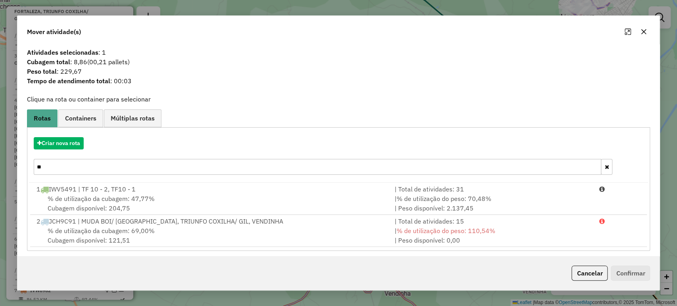
click at [585, 263] on div "Cancelar Confirmar" at bounding box center [338, 273] width 642 height 34
click at [585, 265] on div "Cancelar Confirmar" at bounding box center [338, 273] width 642 height 34
click at [581, 273] on button "Cancelar" at bounding box center [589, 273] width 36 height 15
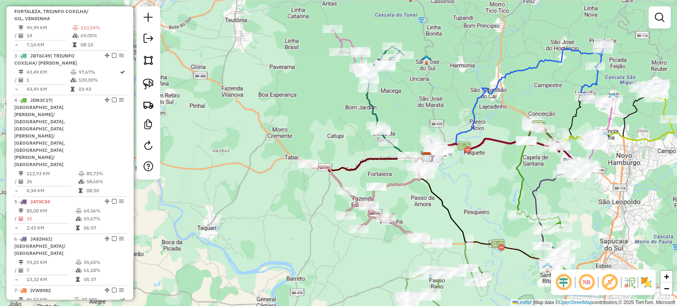
click at [361, 216] on div "Rota 2 - Placa JCH9C91 1389 - ARMAZEM KM 404 Janela de atendimento Grade de ate…" at bounding box center [338, 153] width 677 height 306
select select "*********"
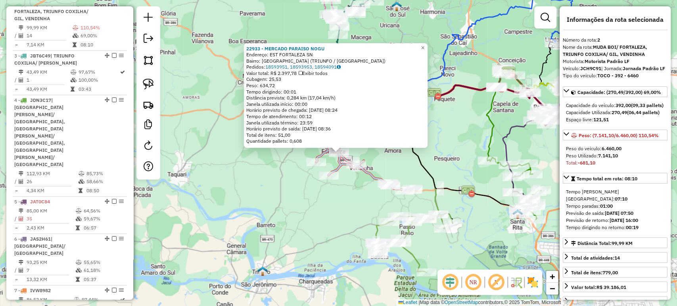
click at [318, 210] on div "22933 - MERCADO PARAISO NOGU Endereço: EST FORTALEZA SN Bairro: FORTALEZA (TRIU…" at bounding box center [338, 153] width 677 height 306
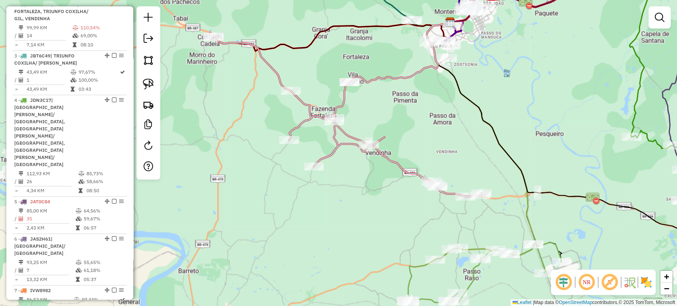
drag, startPoint x: 338, startPoint y: 164, endPoint x: 334, endPoint y: 183, distance: 19.4
click at [334, 183] on div "Janela de atendimento Grade de atendimento Capacidade Transportadoras Veículos …" at bounding box center [338, 153] width 677 height 306
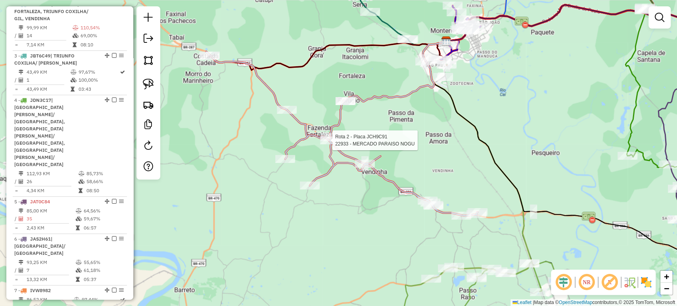
select select "*********"
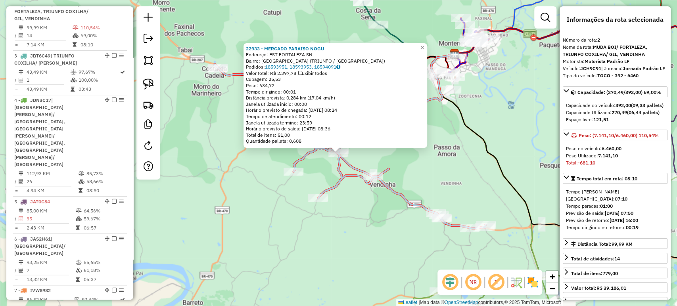
click at [263, 234] on div "Rota 2 - Placa JCH9C91 22933 - MERCADO PARAISO NOGU 22933 - MERCADO PARAISO NOG…" at bounding box center [338, 153] width 677 height 306
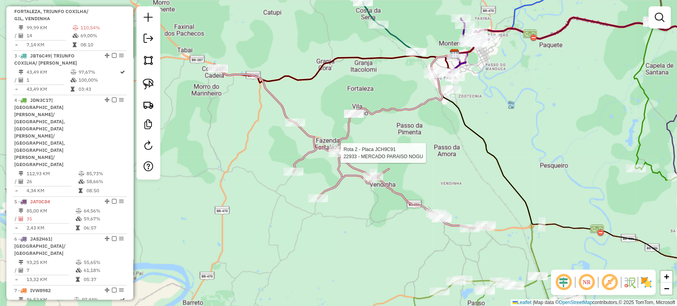
select select "*********"
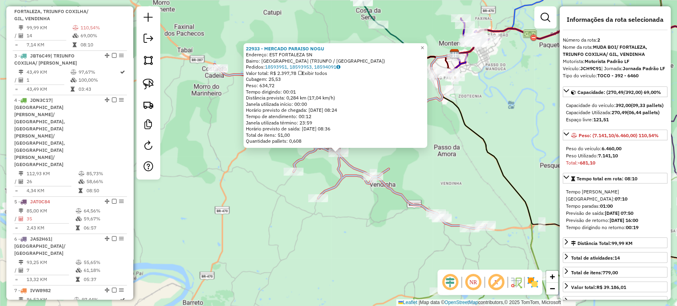
click at [277, 208] on div "22933 - MERCADO PARAISO NOGU Endereço: EST FORTALEZA SN Bairro: FORTALEZA (TRIU…" at bounding box center [338, 153] width 677 height 306
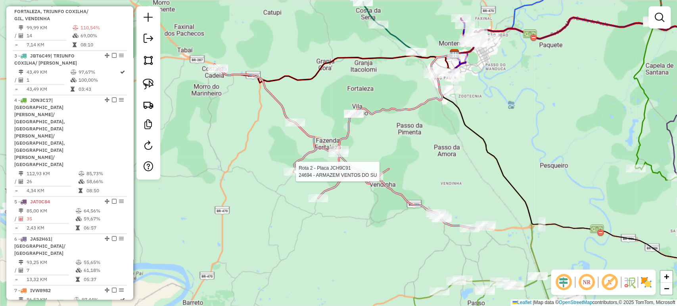
select select "*********"
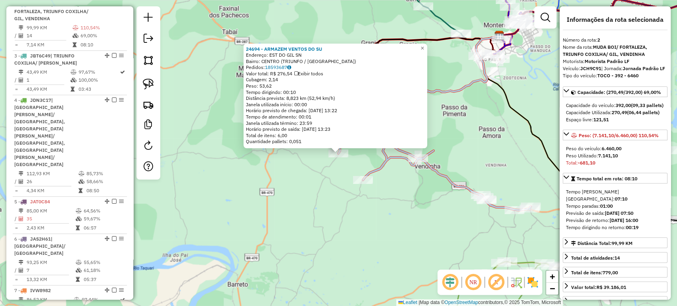
click at [281, 199] on div "24694 - ARMAZEM VENTOS DO SU Endereço: EST DO GIL SN Bairro: CENTRO (TRIUNFO / …" at bounding box center [338, 153] width 677 height 306
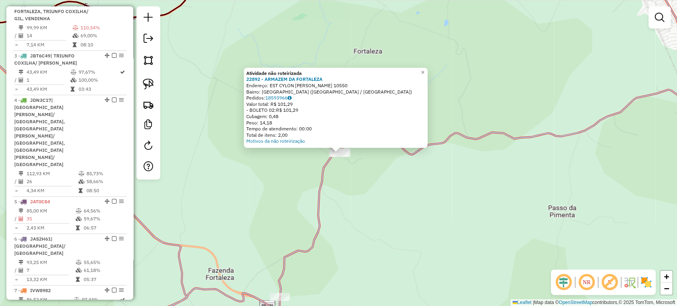
click at [368, 177] on div "Atividade não roteirizada 22892 - ARMAZEM DA FORTALEZA Endereço: EST CYLON ROSA…" at bounding box center [338, 153] width 677 height 306
click at [358, 194] on div "Atividade não roteirizada 22892 - ARMAZEM DA FORTALEZA Endereço: EST CYLON ROSA…" at bounding box center [338, 153] width 677 height 306
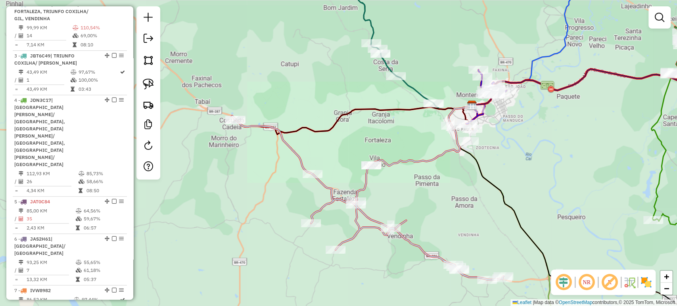
drag, startPoint x: 354, startPoint y: 219, endPoint x: 386, endPoint y: 184, distance: 46.9
click at [386, 184] on div "Janela de atendimento Grade de atendimento Capacidade Transportadoras Veículos …" at bounding box center [338, 153] width 677 height 306
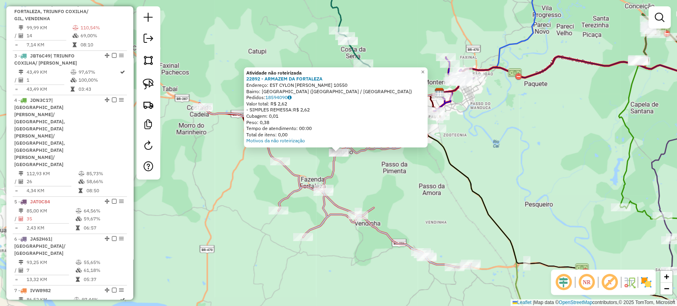
click at [365, 186] on div "Atividade não roteirizada 22892 - ARMAZEM DA FORTALEZA Endereço: EST CYLON ROSA…" at bounding box center [338, 153] width 677 height 306
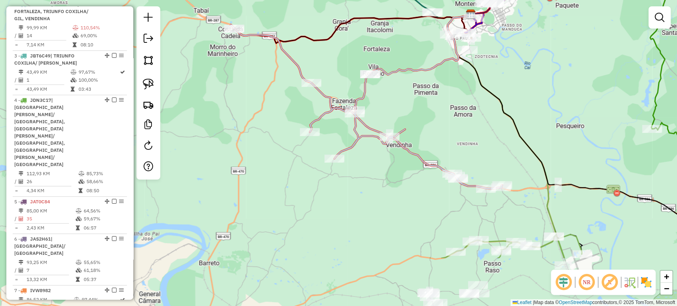
drag, startPoint x: 359, startPoint y: 177, endPoint x: 391, endPoint y: 97, distance: 86.2
click at [391, 97] on div "Janela de atendimento Grade de atendimento Capacidade Transportadoras Veículos …" at bounding box center [338, 153] width 677 height 306
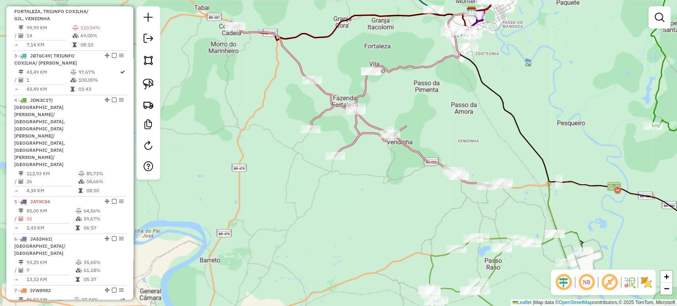
click at [353, 119] on icon at bounding box center [367, 104] width 272 height 164
select select "*********"
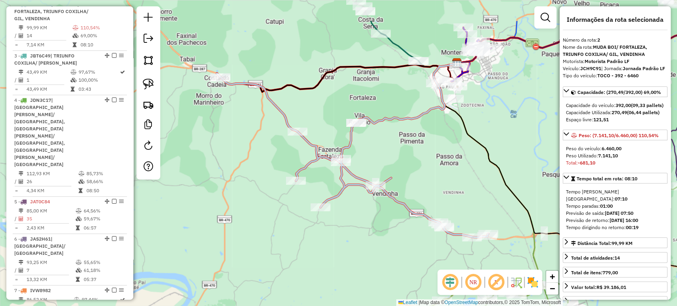
drag, startPoint x: 400, startPoint y: 109, endPoint x: 382, endPoint y: 174, distance: 67.2
click at [382, 174] on div "Janela de atendimento Grade de atendimento Capacidade Transportadoras Veículos …" at bounding box center [338, 153] width 677 height 306
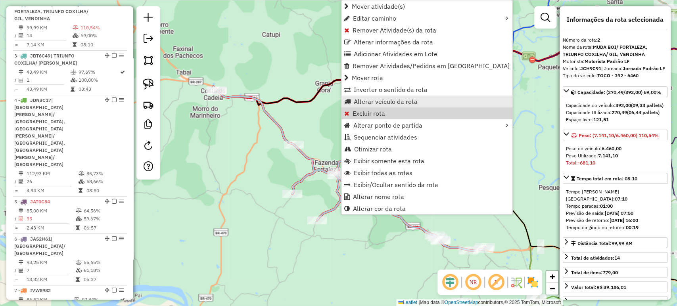
click at [383, 101] on span "Alterar veículo da rota" at bounding box center [386, 101] width 64 height 6
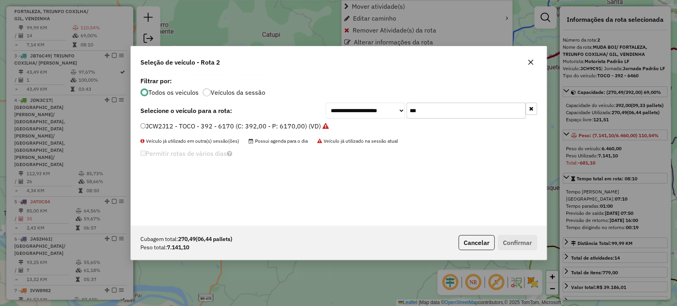
scroll to position [4, 2]
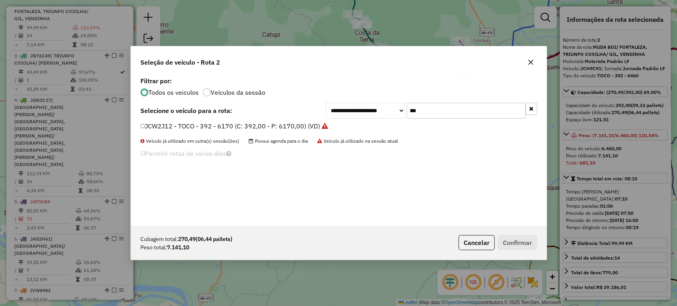
click at [444, 115] on input "***" at bounding box center [466, 111] width 119 height 16
type input "****"
click at [295, 130] on label "IRD8879 - TOCO - 364 - 8040 (C: 364,00 - P: 8040,00) (VD)" at bounding box center [229, 126] width 179 height 10
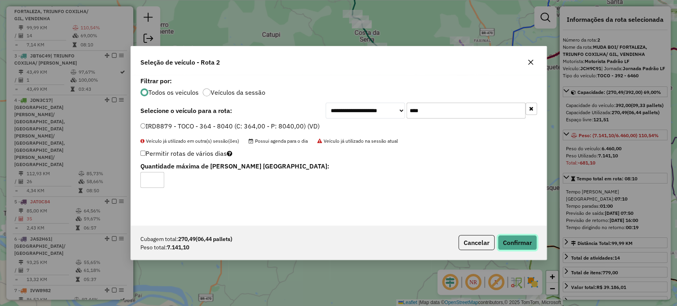
click at [508, 238] on button "Confirmar" at bounding box center [517, 242] width 39 height 15
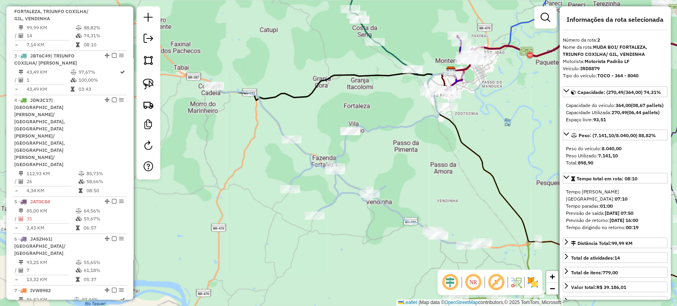
drag, startPoint x: 492, startPoint y: 177, endPoint x: 451, endPoint y: 134, distance: 59.2
click at [463, 132] on icon at bounding box center [569, 178] width 283 height 214
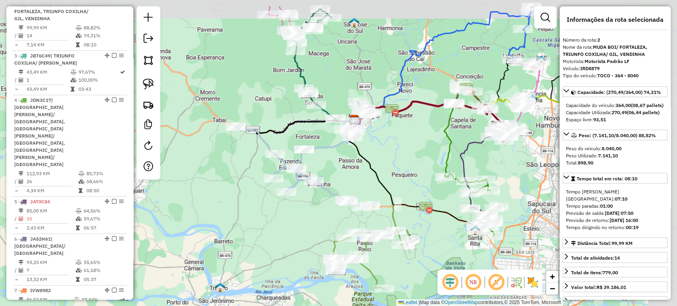
drag, startPoint x: 439, startPoint y: 150, endPoint x: 352, endPoint y: 189, distance: 95.1
click at [352, 189] on div "Janela de atendimento Grade de atendimento Capacidade Transportadoras Veículos …" at bounding box center [338, 153] width 677 height 306
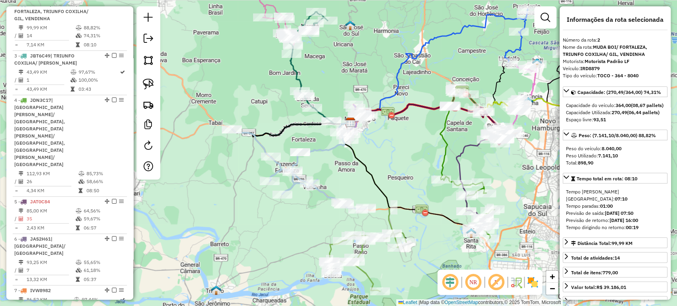
drag, startPoint x: 352, startPoint y: 189, endPoint x: 354, endPoint y: 184, distance: 5.0
click at [354, 184] on div "Janela de atendimento Grade de atendimento Capacidade Transportadoras Veículos …" at bounding box center [338, 153] width 677 height 306
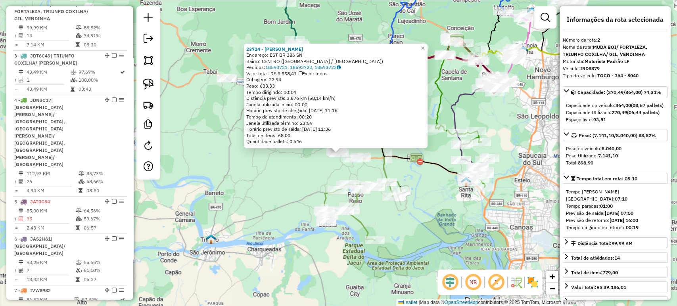
click at [232, 193] on div "23714 - EDERSON ROBERTO RITA Endereço: EST BR 386 SN Bairro: CENTRO (MONTENEGRO…" at bounding box center [338, 153] width 677 height 306
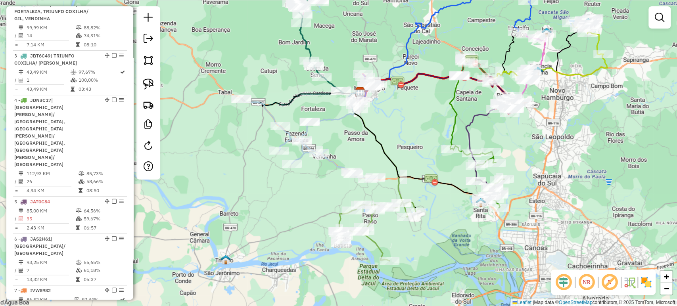
drag, startPoint x: 224, startPoint y: 175, endPoint x: 265, endPoint y: 180, distance: 41.2
click at [244, 206] on div "Janela de atendimento Grade de atendimento Capacidade Transportadoras Veículos …" at bounding box center [338, 153] width 677 height 306
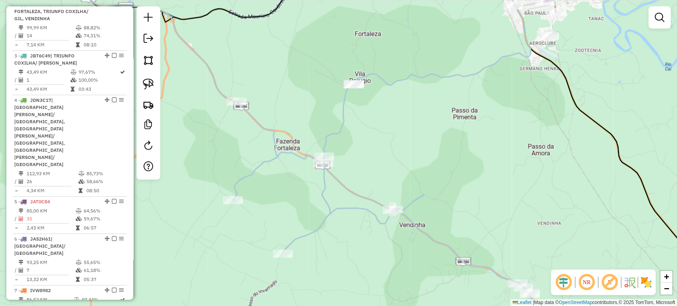
drag, startPoint x: 153, startPoint y: 88, endPoint x: 163, endPoint y: 82, distance: 11.8
click at [153, 88] on img at bounding box center [148, 84] width 11 height 11
drag, startPoint x: 328, startPoint y: 47, endPoint x: 408, endPoint y: 88, distance: 90.5
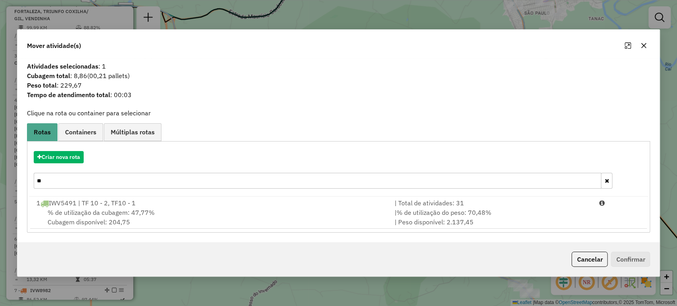
click at [105, 182] on input "**" at bounding box center [318, 181] width 568 height 16
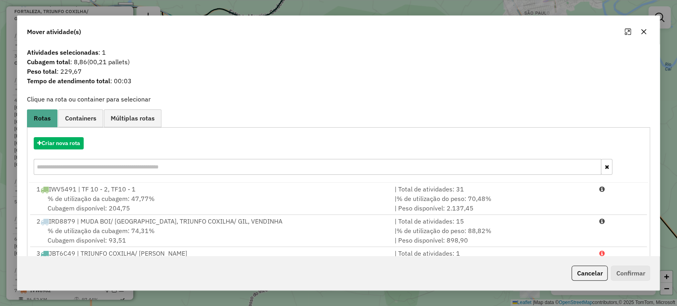
click at [585, 274] on button "Cancelar" at bounding box center [589, 273] width 36 height 15
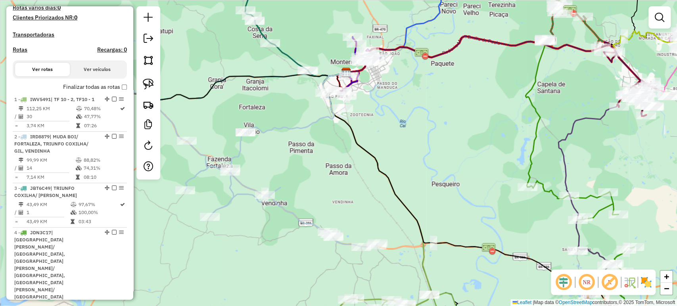
scroll to position [87, 0]
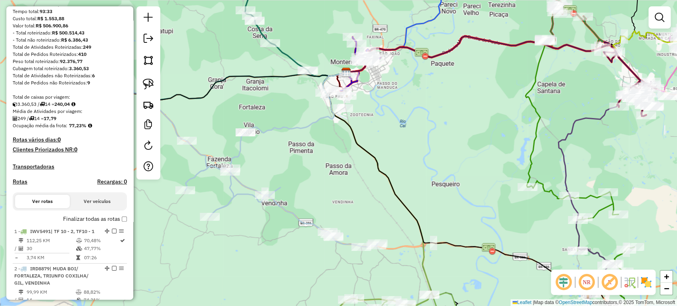
click at [298, 153] on div "Rota 2 - Placa IRD8879 22933 - MERCADO PARAISO NOGU Janela de atendimento Grade…" at bounding box center [338, 153] width 677 height 306
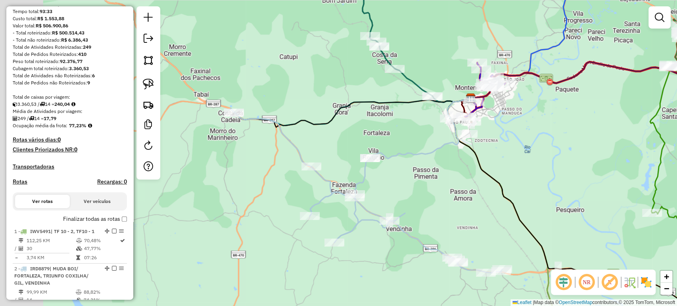
drag, startPoint x: 288, startPoint y: 154, endPoint x: 460, endPoint y: 187, distance: 175.7
click at [460, 187] on div "Janela de atendimento Grade de atendimento Capacidade Transportadoras Veículos …" at bounding box center [338, 153] width 677 height 306
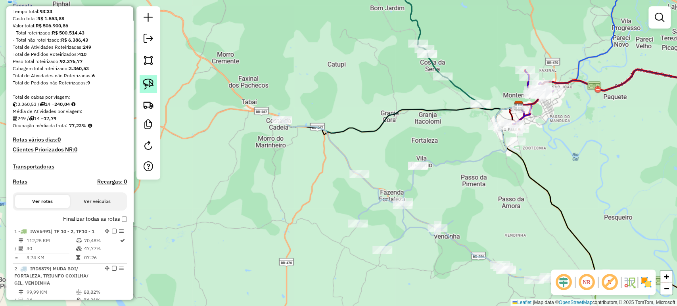
click at [149, 79] on img at bounding box center [148, 84] width 11 height 11
drag, startPoint x: 399, startPoint y: 176, endPoint x: 455, endPoint y: 171, distance: 56.6
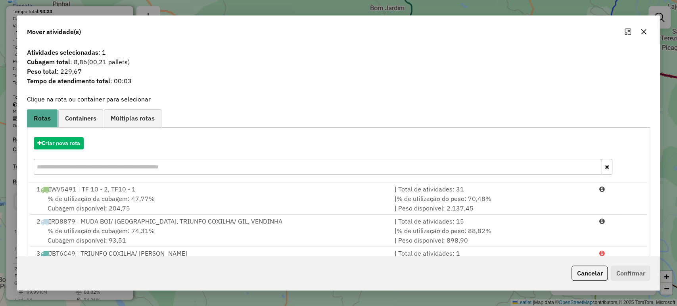
click at [121, 174] on input "text" at bounding box center [318, 167] width 568 height 16
type input "**"
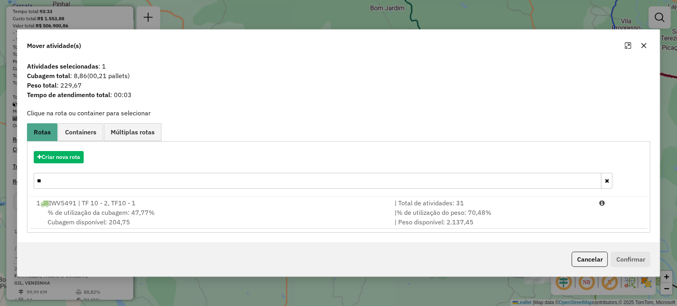
click at [115, 180] on input "**" at bounding box center [318, 181] width 568 height 16
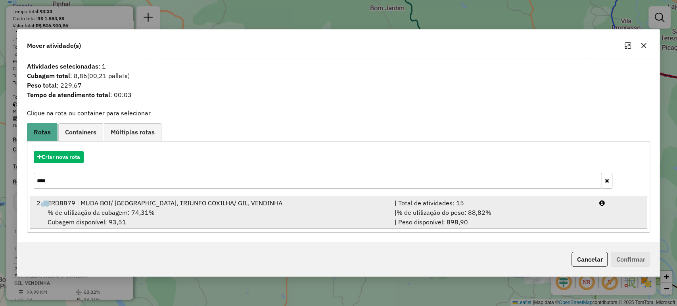
type input "****"
click at [117, 204] on div "2 IRD8879 | MUDA BOI/ FORTALEZA, TRIUNFO COXILHA/ GIL, VENDINHA" at bounding box center [211, 203] width 358 height 10
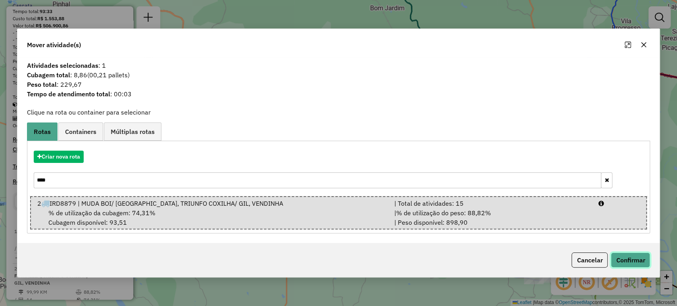
click at [634, 254] on button "Confirmar" at bounding box center [630, 260] width 39 height 15
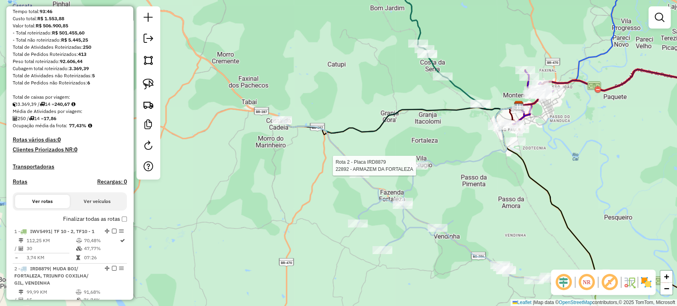
click at [409, 170] on div at bounding box center [418, 166] width 20 height 8
select select "*********"
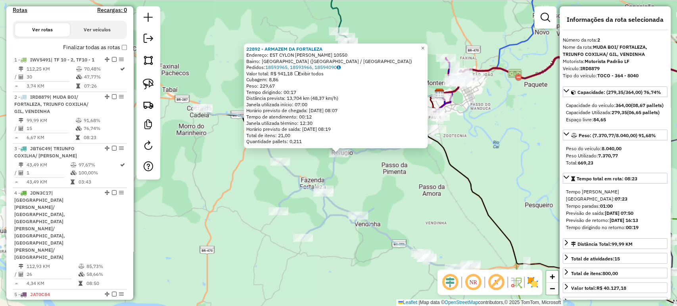
scroll to position [351, 0]
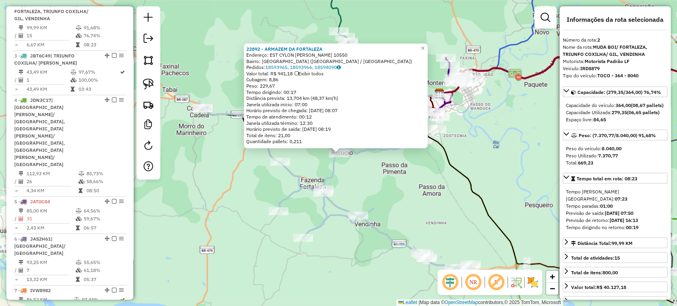
click at [405, 189] on div "22892 - ARMAZEM DA FORTALEZA Endereço: EST CYLON ROSA 10550 Bairro: FORTALEZA (…" at bounding box center [338, 153] width 677 height 306
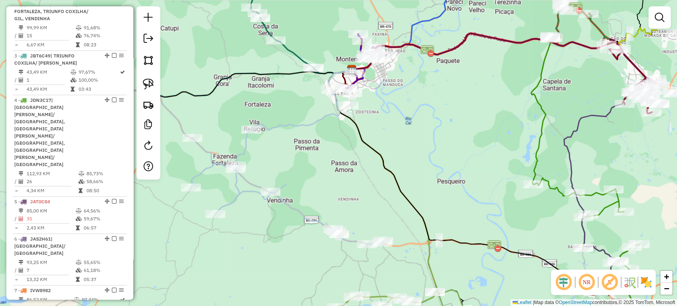
drag, startPoint x: 405, startPoint y: 189, endPoint x: 309, endPoint y: 163, distance: 99.2
click at [309, 163] on div "Janela de atendimento Grade de atendimento Capacidade Transportadoras Veículos …" at bounding box center [338, 153] width 677 height 306
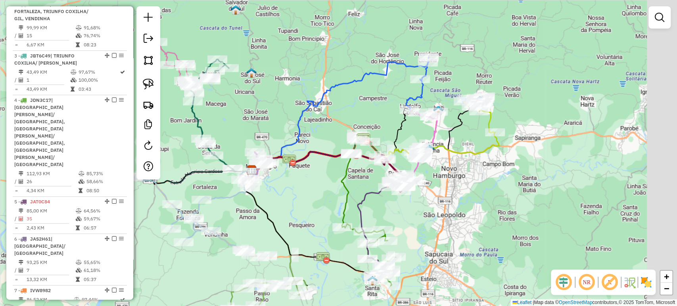
drag, startPoint x: 397, startPoint y: 131, endPoint x: 315, endPoint y: 192, distance: 101.8
click at [315, 192] on div "Janela de atendimento Grade de atendimento Capacidade Transportadoras Veículos …" at bounding box center [338, 153] width 677 height 306
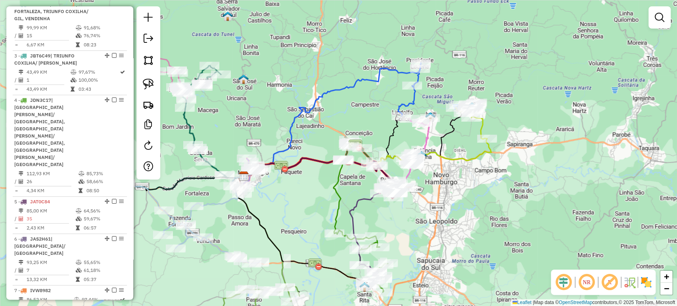
drag, startPoint x: 393, startPoint y: 226, endPoint x: 389, endPoint y: 210, distance: 16.6
click at [389, 210] on div "Rota 4 - Placa JDN3C17 21890 - ARMAZEM DA VANIA Janela de atendimento Grade de …" at bounding box center [338, 153] width 677 height 306
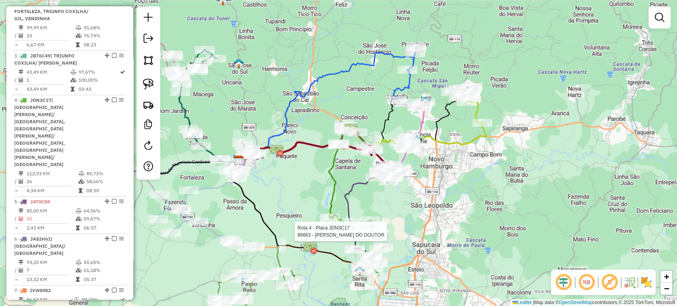
select select "*********"
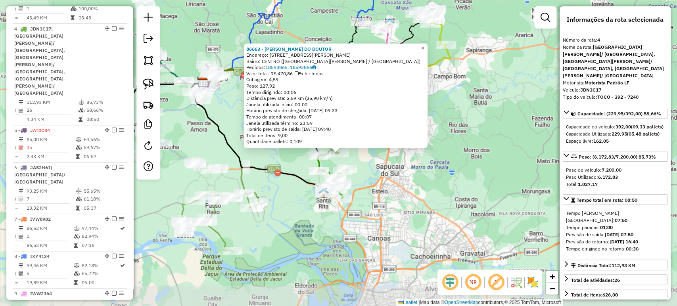
scroll to position [447, 0]
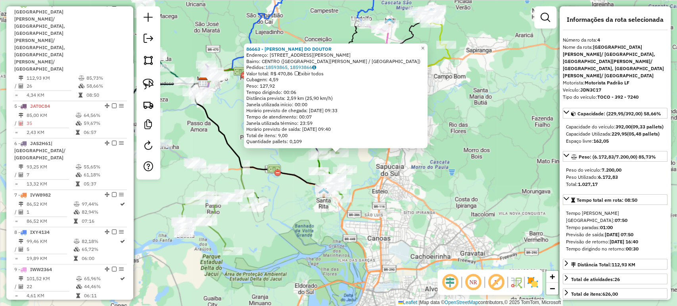
click at [367, 230] on div "86663 - MERCADO DO DOUTOR [PERSON_NAME]: R [PERSON_NAME] 67 Bairro: CENTRO ([GE…" at bounding box center [338, 153] width 677 height 306
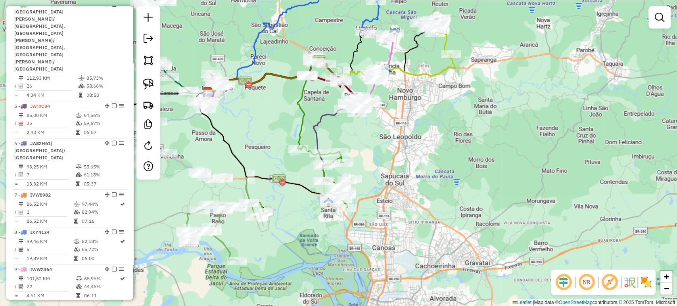
drag, startPoint x: 360, startPoint y: 194, endPoint x: 377, endPoint y: 222, distance: 33.6
click at [377, 222] on div "Janela de atendimento Grade de atendimento Capacidade Transportadoras Veículos …" at bounding box center [338, 153] width 677 height 306
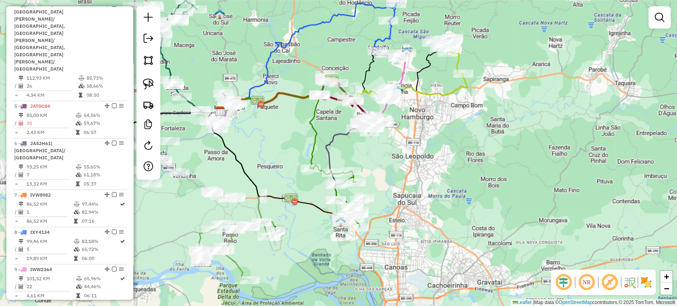
drag, startPoint x: 365, startPoint y: 157, endPoint x: 364, endPoint y: 164, distance: 7.2
click at [364, 164] on div "Janela de atendimento Grade de atendimento Capacidade Transportadoras Veículos …" at bounding box center [338, 153] width 677 height 306
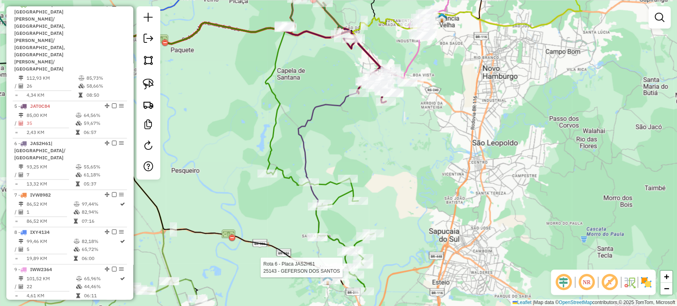
select select "*********"
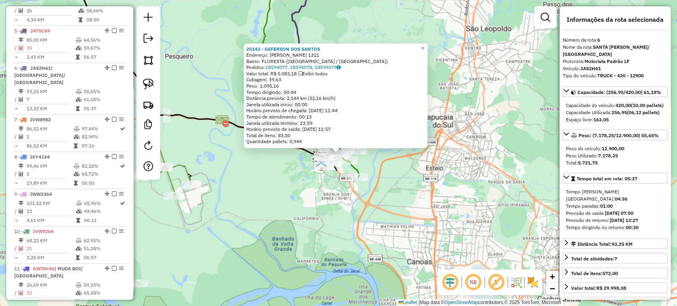
scroll to position [536, 0]
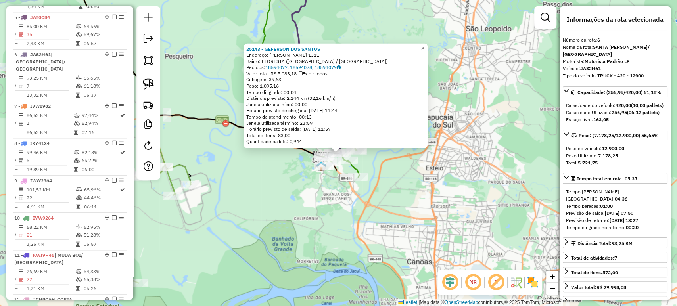
click at [346, 267] on div "25143 - GEFERSON DOS SANTOS Endereço: VICTOR DE OLIVEIRA 1311 Bairro: FLORESTA …" at bounding box center [338, 153] width 677 height 306
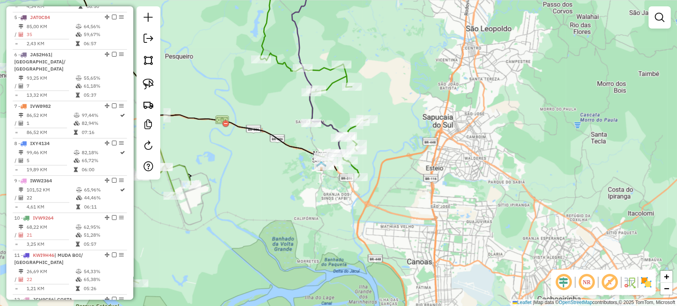
drag, startPoint x: 368, startPoint y: 226, endPoint x: 528, endPoint y: 226, distance: 159.8
click at [528, 226] on div "Janela de atendimento Grade de atendimento Capacidade Transportadoras Veículos …" at bounding box center [338, 153] width 677 height 306
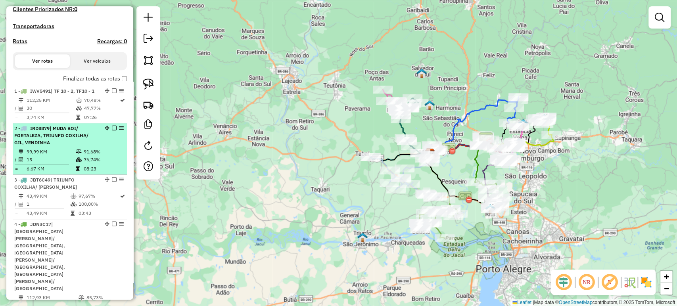
scroll to position [0, 0]
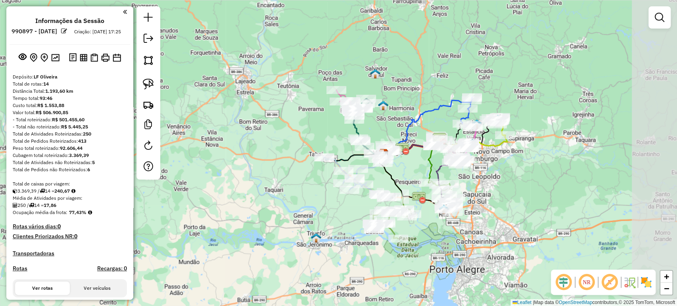
drag, startPoint x: 326, startPoint y: 190, endPoint x: 260, endPoint y: 193, distance: 65.5
click at [260, 193] on div "Janela de atendimento Grade de atendimento Capacidade Transportadoras Veículos …" at bounding box center [338, 153] width 677 height 306
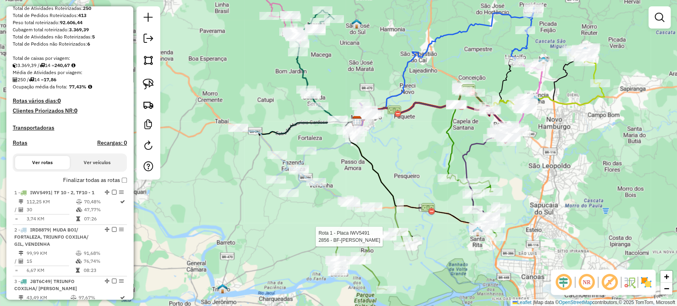
select select "*********"
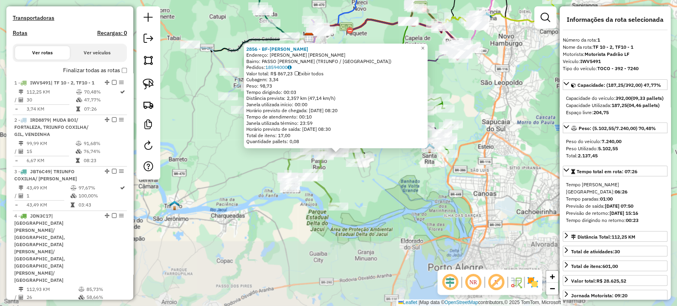
scroll to position [314, 0]
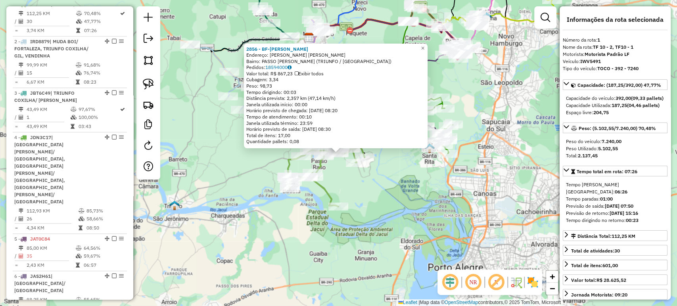
click at [393, 224] on div "2856 - BF-[PERSON_NAME] Endereço: VL PASSO RASO SN Bairro: [GEOGRAPHIC_DATA] (T…" at bounding box center [338, 153] width 677 height 306
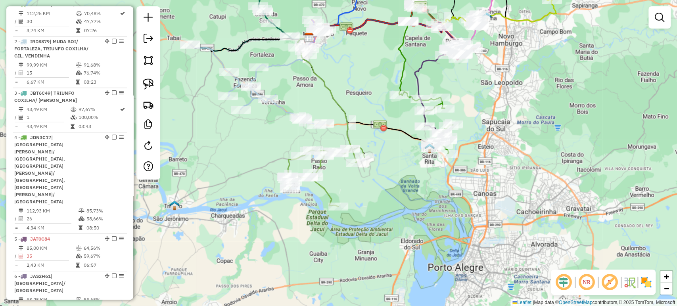
drag, startPoint x: 400, startPoint y: 195, endPoint x: 389, endPoint y: 251, distance: 57.1
click at [389, 251] on div "Janela de atendimento Grade de atendimento Capacidade Transportadoras Veículos …" at bounding box center [338, 153] width 677 height 306
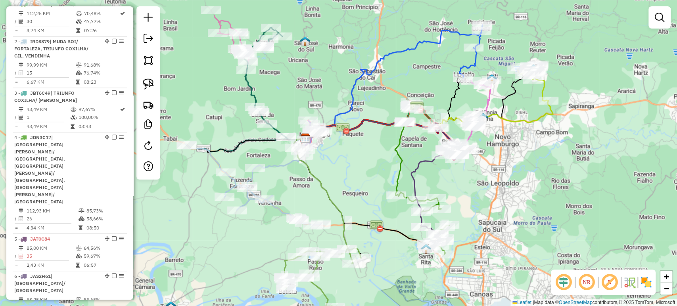
drag, startPoint x: 362, startPoint y: 130, endPoint x: 372, endPoint y: 188, distance: 58.7
click at [372, 188] on div "Janela de atendimento Grade de atendimento Capacidade Transportadoras Veículos …" at bounding box center [338, 153] width 677 height 306
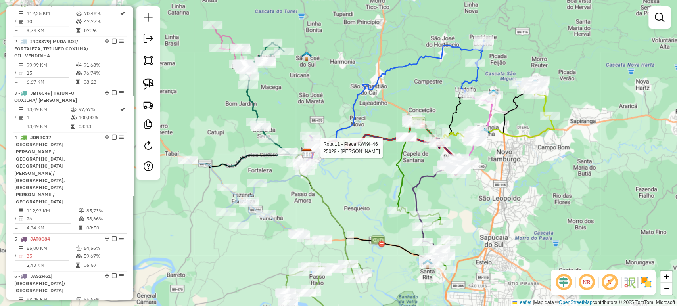
select select "*********"
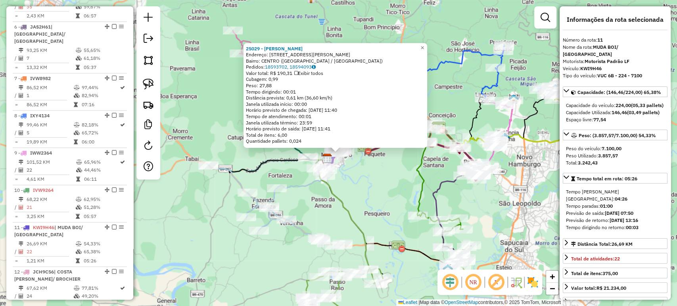
scroll to position [729, 0]
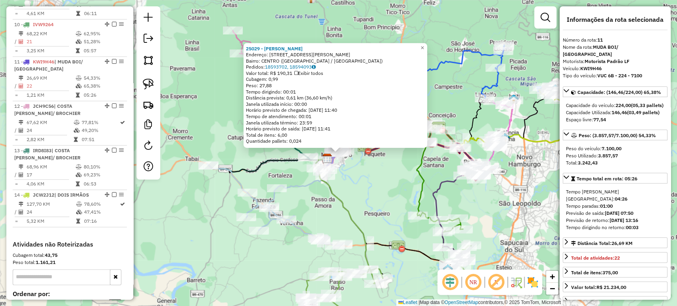
click at [337, 193] on icon at bounding box center [342, 214] width 54 height 111
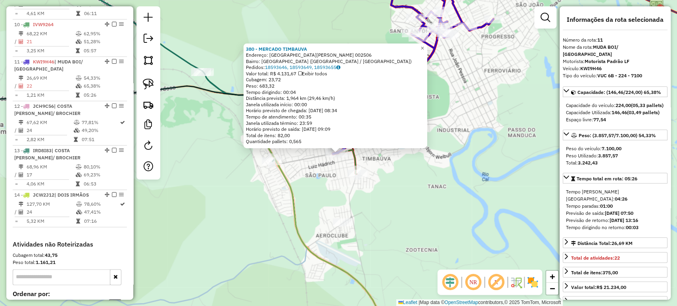
click at [342, 176] on div "380 - MERCADO TIMBAUVA Endereço: Avenida Júlio Renner 002506 Bairro: SAO PAULO …" at bounding box center [338, 153] width 677 height 306
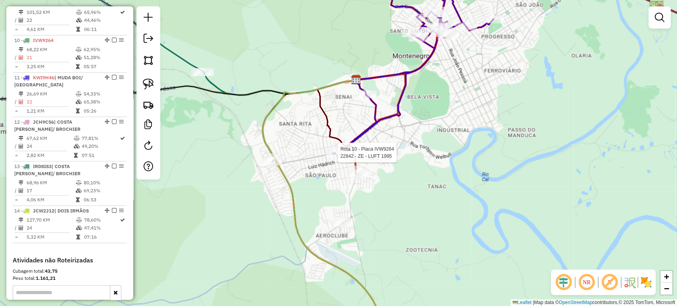
select select "*********"
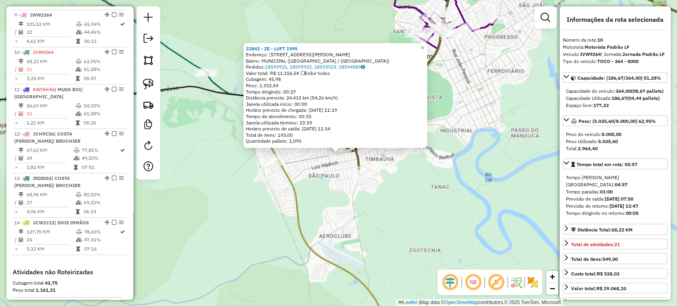
scroll to position [692, 0]
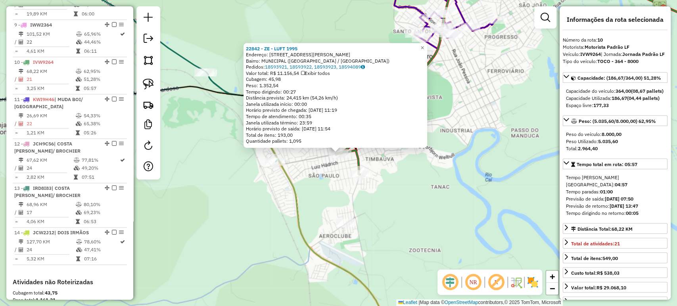
click at [339, 175] on div "22842 - ZE - LUFT 1995 Endereço: AV JULIO RENNER 2651 Bairro: MUNICIPAL (MONTEN…" at bounding box center [338, 153] width 677 height 306
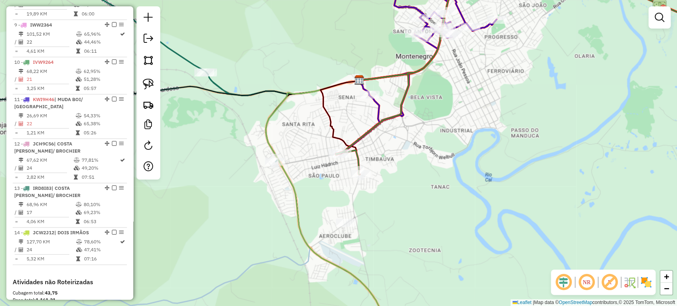
click at [346, 158] on div at bounding box center [342, 154] width 20 height 8
select select "*********"
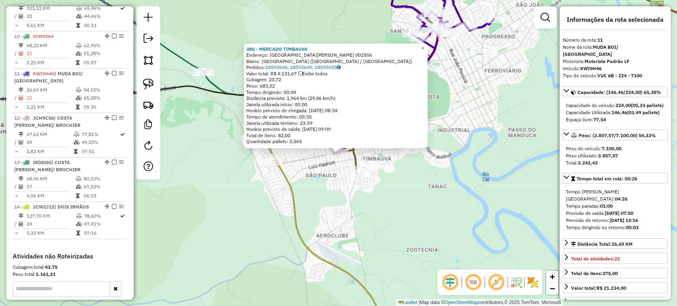
scroll to position [729, 0]
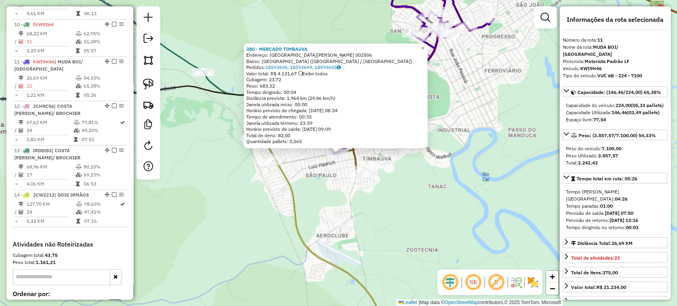
click at [326, 177] on div "380 - MERCADO TIMBAUVA Endereço: Avenida Júlio Renner 002506 Bairro: SAO PAULO …" at bounding box center [338, 153] width 677 height 306
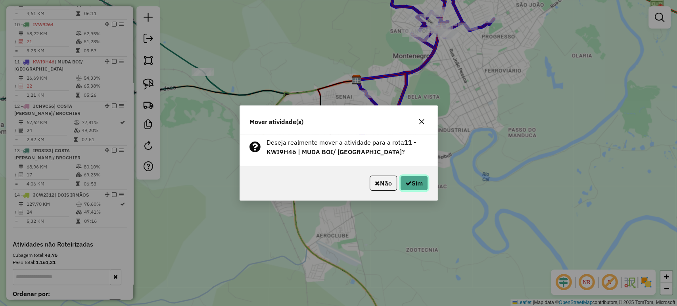
click at [419, 184] on button "Sim" at bounding box center [414, 183] width 28 height 15
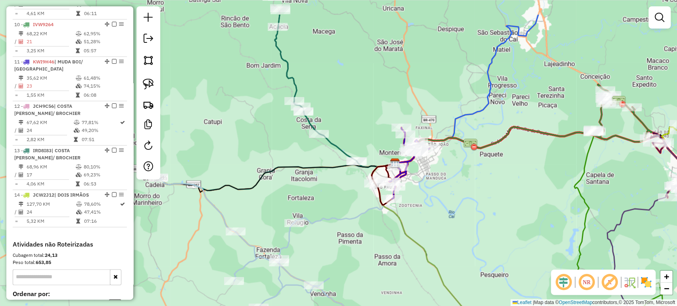
drag, startPoint x: 417, startPoint y: 148, endPoint x: 410, endPoint y: 193, distance: 45.8
click at [410, 193] on div "Janela de atendimento Grade de atendimento Capacidade Transportadoras Veículos …" at bounding box center [338, 153] width 677 height 306
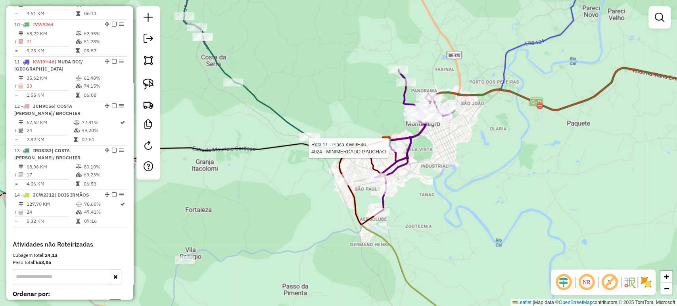
select select "*********"
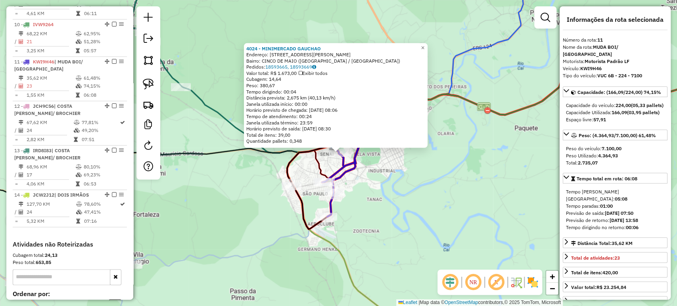
click at [395, 209] on div "4024 - MINIMERCADO GAUCHAO Endereço: R DR GILBERTO SEELIG 585 Bairro: CINCO DE …" at bounding box center [338, 153] width 677 height 306
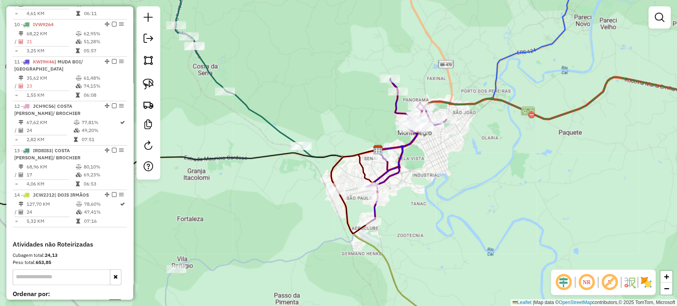
drag, startPoint x: 389, startPoint y: 210, endPoint x: 458, endPoint y: 219, distance: 69.5
click at [458, 219] on div "Janela de atendimento Grade de atendimento Capacidade Transportadoras Veículos …" at bounding box center [338, 153] width 677 height 306
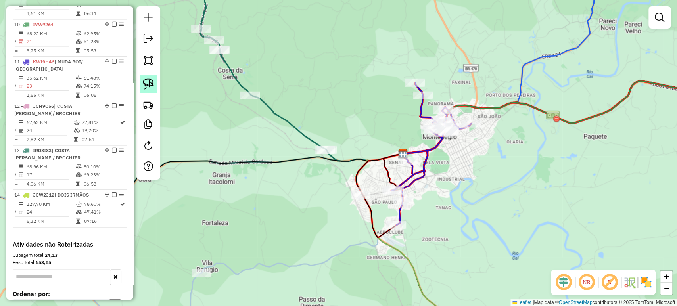
click at [149, 88] on img at bounding box center [148, 84] width 11 height 11
drag, startPoint x: 299, startPoint y: 137, endPoint x: 355, endPoint y: 142, distance: 56.6
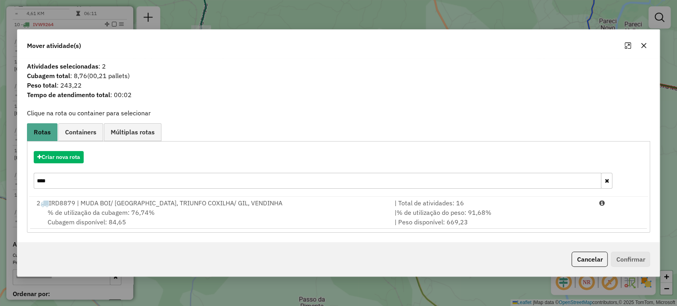
click at [95, 174] on input "****" at bounding box center [318, 181] width 568 height 16
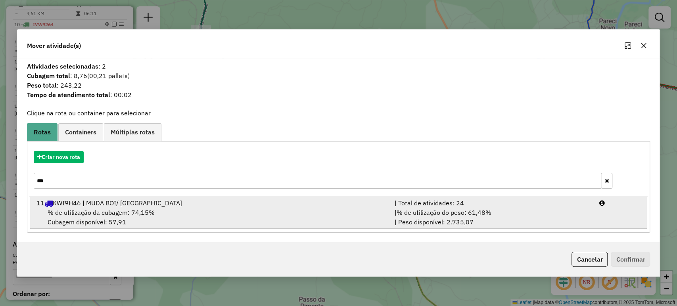
type input "***"
click at [91, 214] on span "% de utilização da cubagem: 74,15%" at bounding box center [101, 213] width 107 height 8
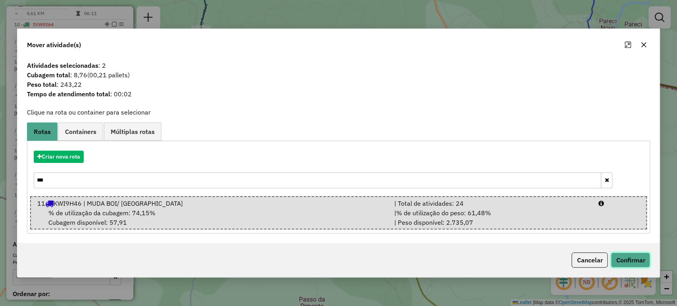
click at [623, 263] on button "Confirmar" at bounding box center [630, 260] width 39 height 15
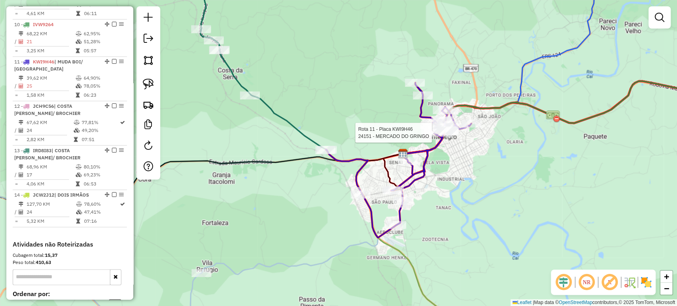
select select "*********"
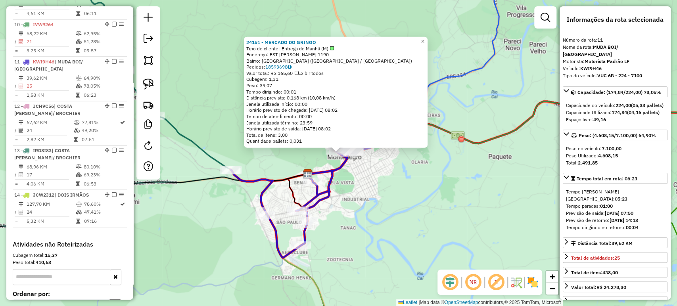
click at [430, 190] on div "24151 - MERCADO DO GRINGO Tipo de cliente: Entrega de Manhã (M) Endereço: EST G…" at bounding box center [338, 153] width 677 height 306
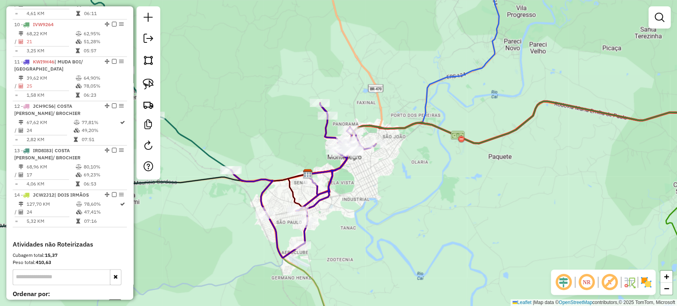
drag, startPoint x: 368, startPoint y: 208, endPoint x: 437, endPoint y: 185, distance: 72.1
click at [436, 185] on div "24151 - MERCADO DO GRINGO Tipo de cliente: Entrega de Manhã (M) Endereço: EST G…" at bounding box center [338, 153] width 677 height 306
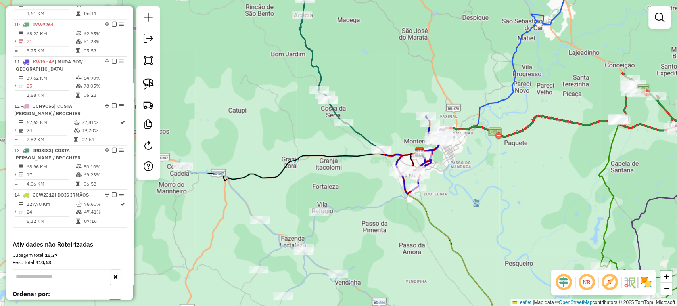
drag, startPoint x: 436, startPoint y: 185, endPoint x: 447, endPoint y: 171, distance: 17.6
click at [447, 171] on div "Janela de atendimento Grade de atendimento Capacidade Transportadoras Veículos …" at bounding box center [338, 153] width 677 height 306
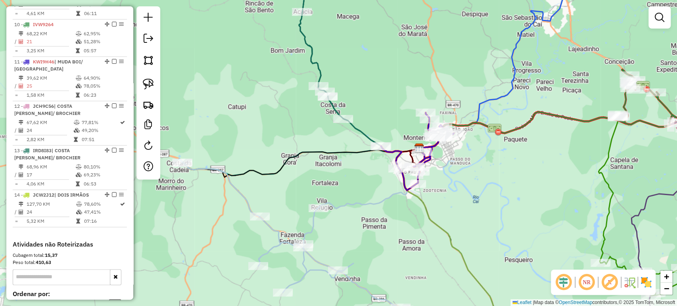
drag, startPoint x: 458, startPoint y: 186, endPoint x: 458, endPoint y: 178, distance: 8.0
click at [458, 178] on div "Janela de atendimento Grade de atendimento Capacidade Transportadoras Veículos …" at bounding box center [338, 153] width 677 height 306
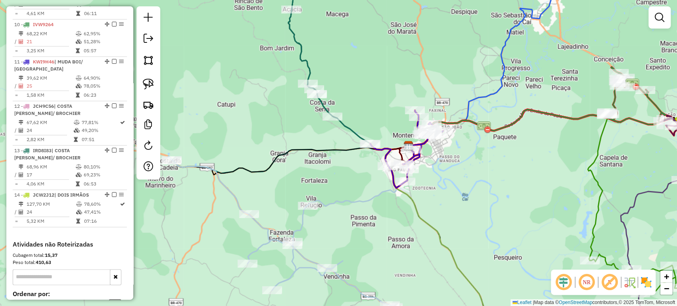
drag, startPoint x: 465, startPoint y: 168, endPoint x: 428, endPoint y: 181, distance: 39.1
click at [428, 181] on div "Janela de atendimento Grade de atendimento Capacidade Transportadoras Veículos …" at bounding box center [338, 153] width 677 height 306
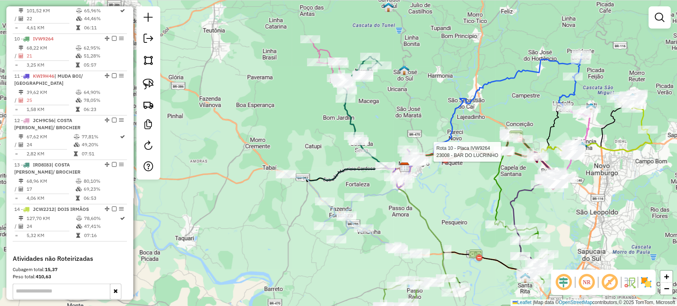
select select "*********"
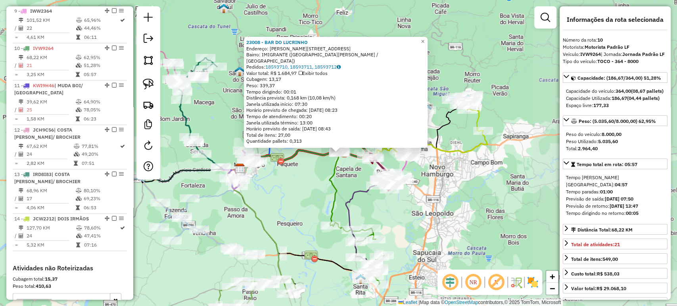
scroll to position [692, 0]
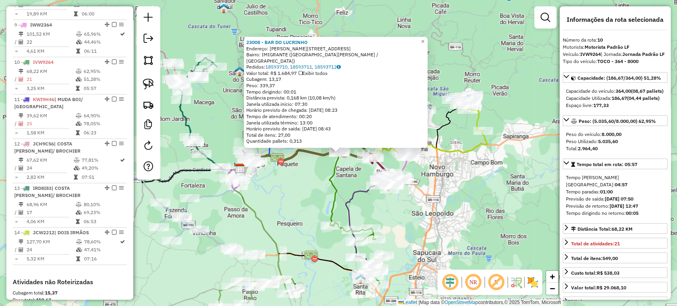
click at [301, 190] on div "23008 - BAR DO LUCRINHO Endereço: R PALMITINHO 185 Bairro: IMIGRANTE (CAPELA DE…" at bounding box center [338, 153] width 677 height 306
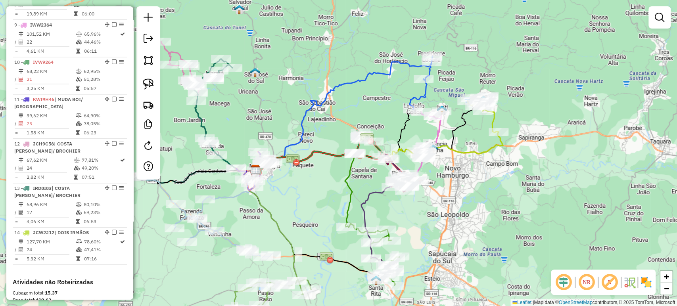
drag, startPoint x: 294, startPoint y: 193, endPoint x: 346, endPoint y: 196, distance: 52.0
click at [346, 196] on div "Janela de atendimento Grade de atendimento Capacidade Transportadoras Veículos …" at bounding box center [338, 153] width 677 height 306
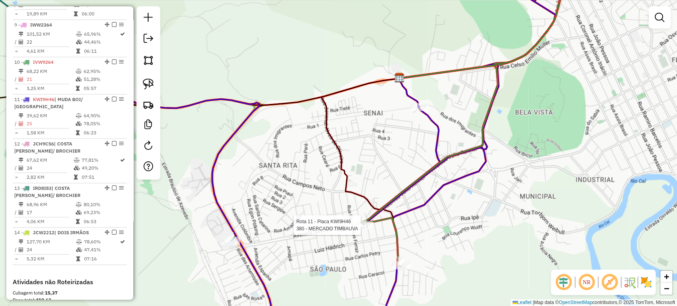
select select "*********"
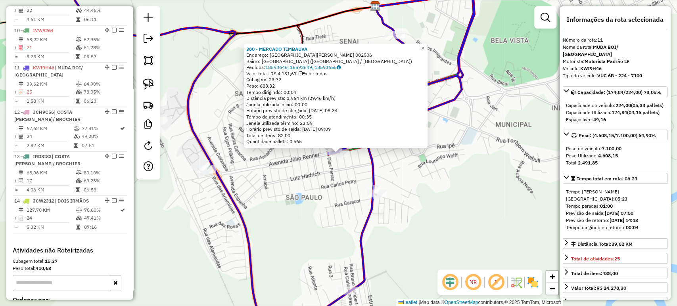
scroll to position [729, 0]
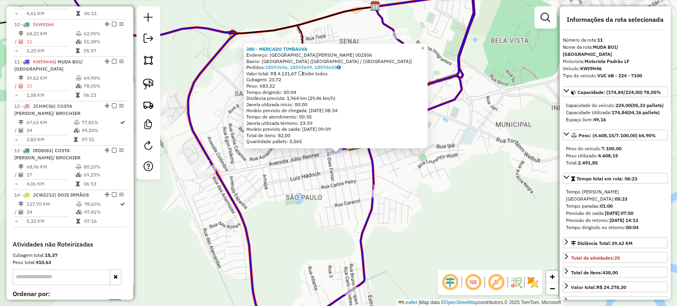
click at [326, 197] on div "380 - MERCADO TIMBAUVA Endereço: Avenida Júlio Renner 002506 Bairro: SAO PAULO …" at bounding box center [338, 153] width 677 height 306
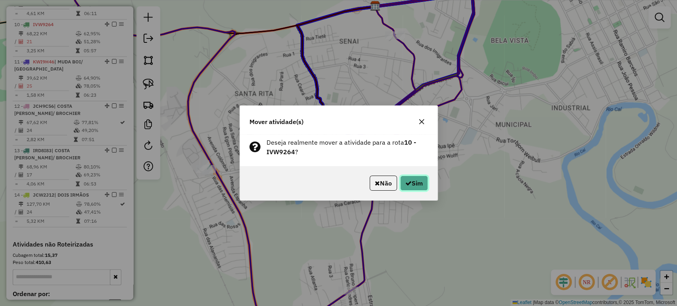
click at [415, 187] on button "Sim" at bounding box center [414, 183] width 28 height 15
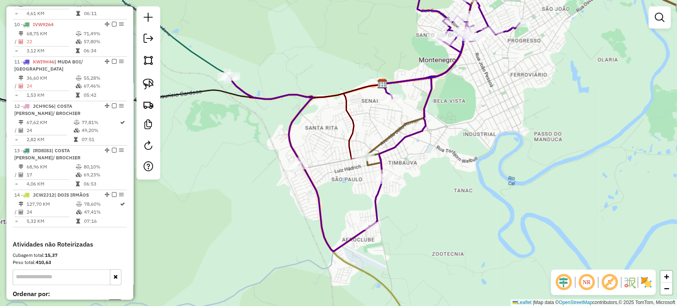
select select "*********"
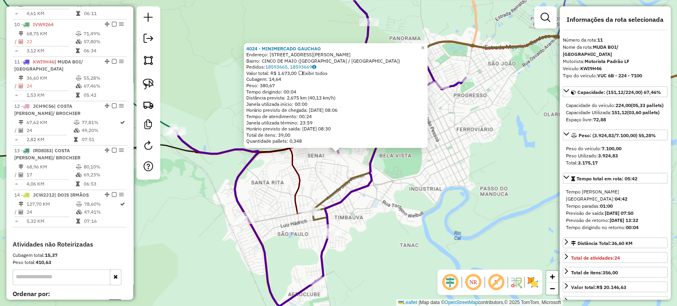
click at [405, 199] on div "4024 - MINIMERCADO GAUCHAO Endereço: R DR GILBERTO SEELIG 585 Bairro: CINCO DE …" at bounding box center [338, 153] width 677 height 306
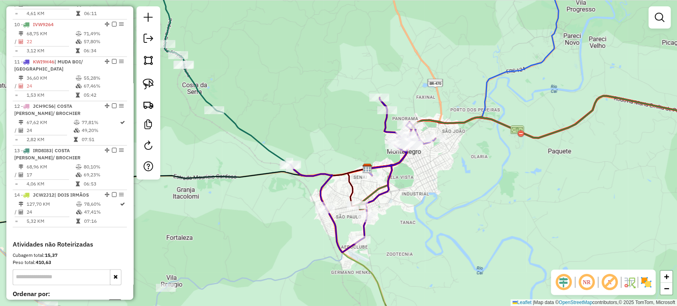
drag, startPoint x: 295, startPoint y: 228, endPoint x: 320, endPoint y: 246, distance: 31.0
click at [320, 246] on div "Janela de atendimento Grade de atendimento Capacidade Transportadoras Veículos …" at bounding box center [338, 153] width 677 height 306
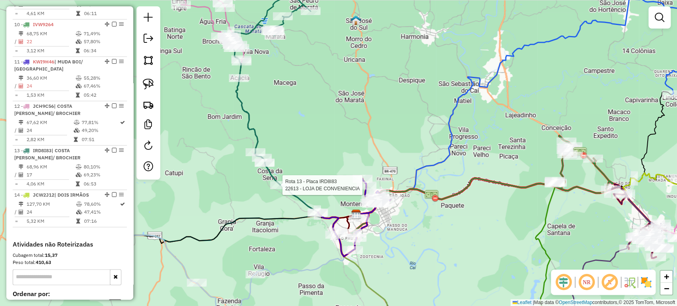
select select "*********"
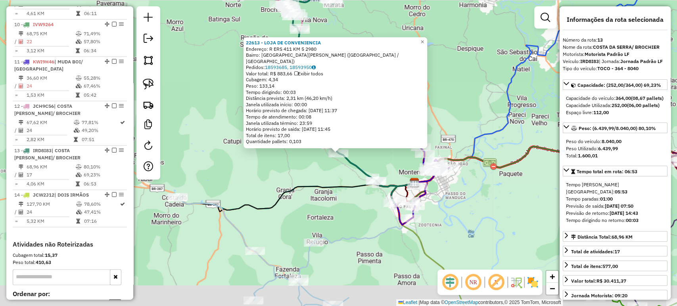
scroll to position [761, 0]
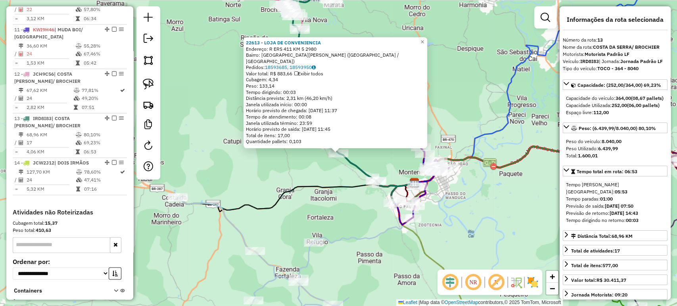
click at [282, 180] on div "22613 - LOJA DE CONVENIENCIA Endereço: R ERS 411 KM 5 2980 Bairro: COSTA DA SER…" at bounding box center [338, 153] width 677 height 306
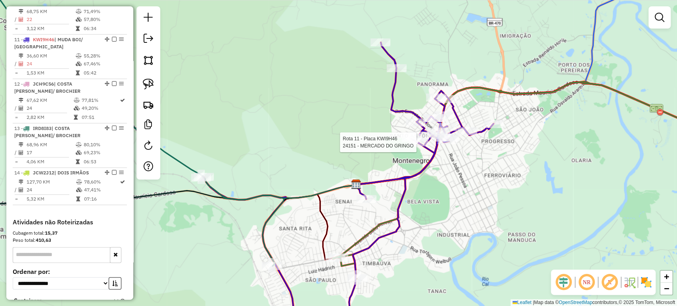
select select "*********"
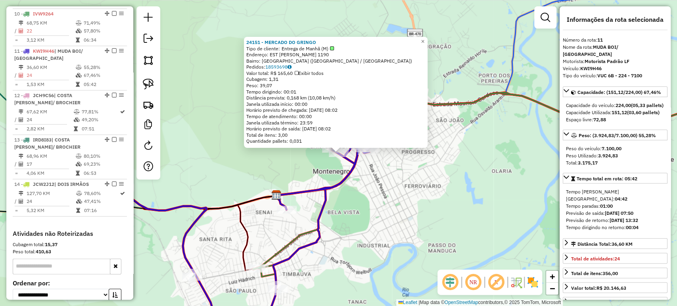
scroll to position [729, 0]
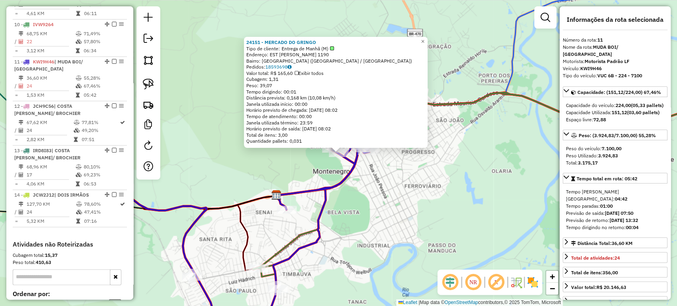
click at [412, 190] on div "24151 - MERCADO DO GRINGO Tipo de cliente: Entrega de Manhã (M) Endereço: EST G…" at bounding box center [338, 153] width 677 height 306
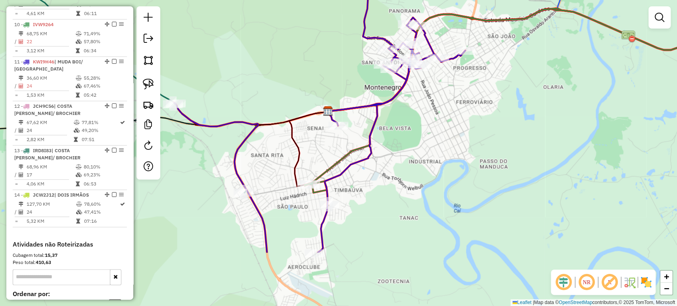
drag, startPoint x: 402, startPoint y: 215, endPoint x: 455, endPoint y: 128, distance: 102.2
click at [455, 128] on div "Janela de atendimento Grade de atendimento Capacidade Transportadoras Veículos …" at bounding box center [338, 153] width 677 height 306
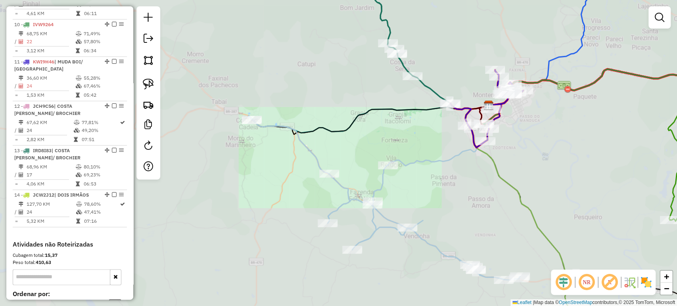
drag, startPoint x: 541, startPoint y: 157, endPoint x: 496, endPoint y: 142, distance: 47.5
click at [496, 142] on div "Janela de atendimento Grade de atendimento Capacidade Transportadoras Veículos …" at bounding box center [338, 153] width 677 height 306
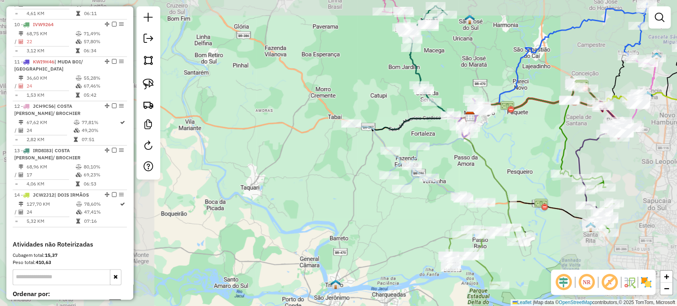
drag, startPoint x: 520, startPoint y: 165, endPoint x: 458, endPoint y: 161, distance: 62.0
click at [458, 161] on div "Janela de atendimento Grade de atendimento Capacidade Transportadoras Veículos …" at bounding box center [338, 153] width 677 height 306
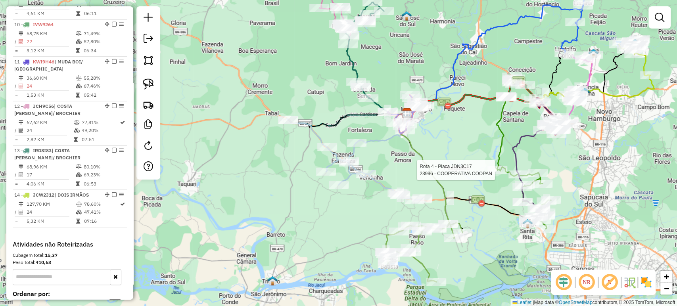
click at [492, 174] on div at bounding box center [497, 170] width 20 height 8
select select "*********"
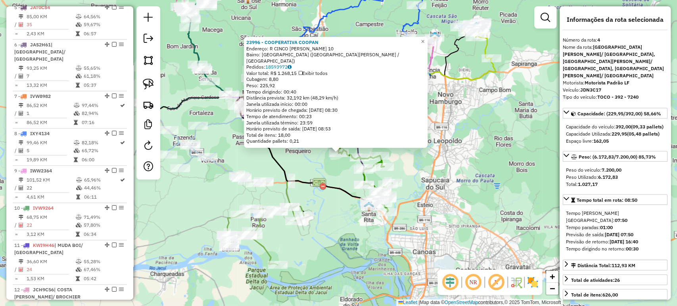
scroll to position [447, 0]
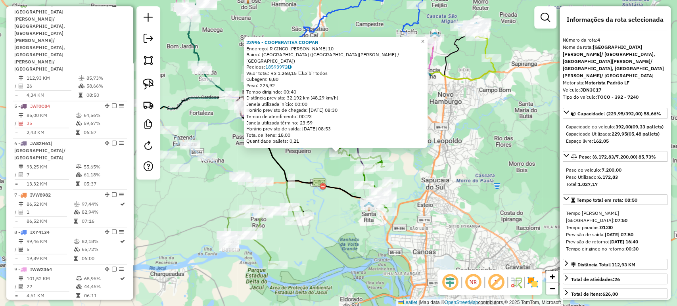
click at [423, 240] on div "23996 - COOPERATIVA COOPAN Endereço: R CINCO DE MAIO 10 Bairro: SANTA FUNDA (NO…" at bounding box center [338, 153] width 677 height 306
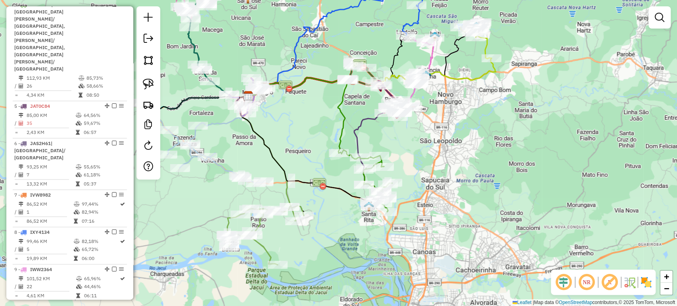
drag, startPoint x: 374, startPoint y: 234, endPoint x: 395, endPoint y: 221, distance: 24.1
click at [395, 221] on div "Janela de atendimento Grade de atendimento Capacidade Transportadoras Veículos …" at bounding box center [338, 153] width 677 height 306
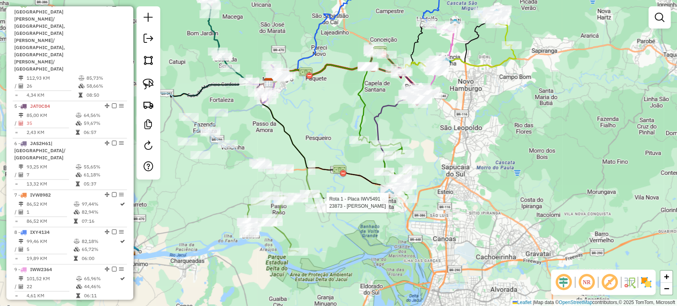
select select "*********"
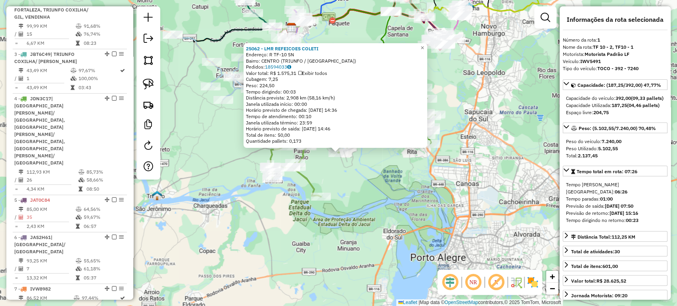
scroll to position [314, 0]
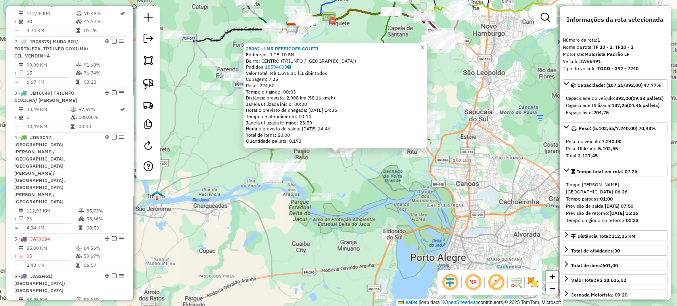
click at [400, 217] on div "25062 - LMR REFEICOES COLETI Endereço: R TF-10 SN Bairro: CENTRO (TRIUNFO / RS)…" at bounding box center [338, 153] width 677 height 306
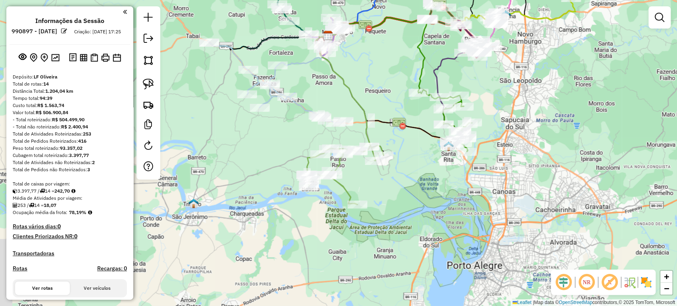
click at [411, 213] on div "Janela de atendimento Grade de atendimento Capacidade Transportadoras Veículos …" at bounding box center [338, 153] width 677 height 306
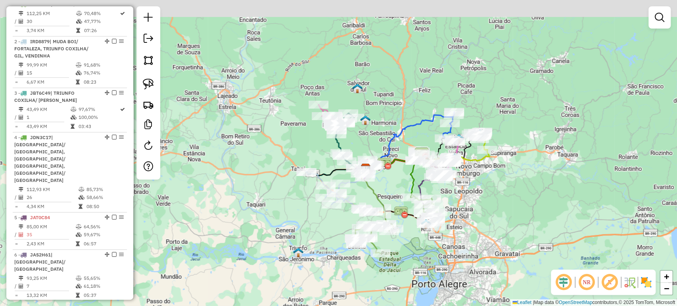
drag, startPoint x: 408, startPoint y: 218, endPoint x: 393, endPoint y: 258, distance: 42.7
click at [393, 258] on div "Janela de atendimento Grade de atendimento Capacidade Transportadoras Veículos …" at bounding box center [338, 153] width 677 height 306
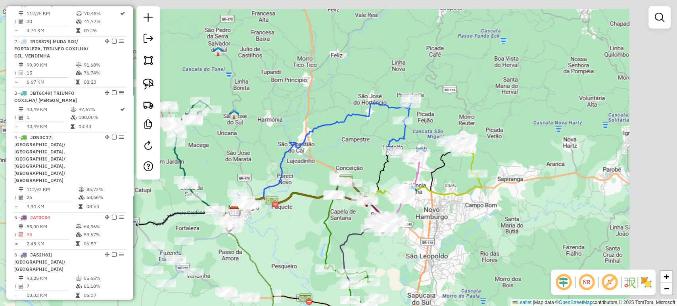
drag, startPoint x: 440, startPoint y: 71, endPoint x: 331, endPoint y: 176, distance: 151.2
click at [331, 176] on div "Rota 10 - Placa IVW9264 23865 - [PERSON_NAME] Janela de atendimento Grade de at…" at bounding box center [338, 153] width 677 height 306
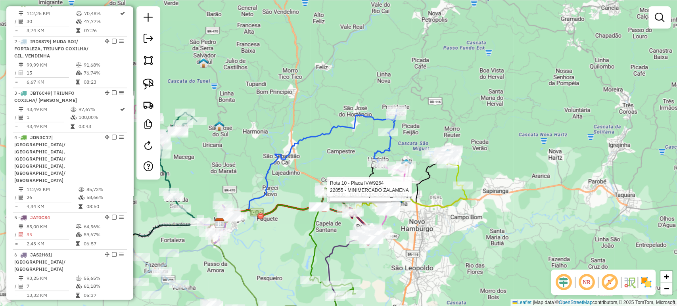
select select "*********"
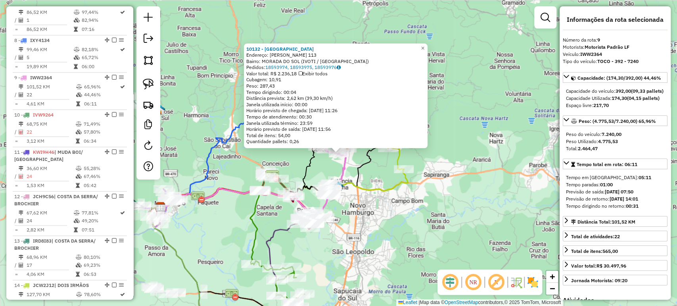
scroll to position [654, 0]
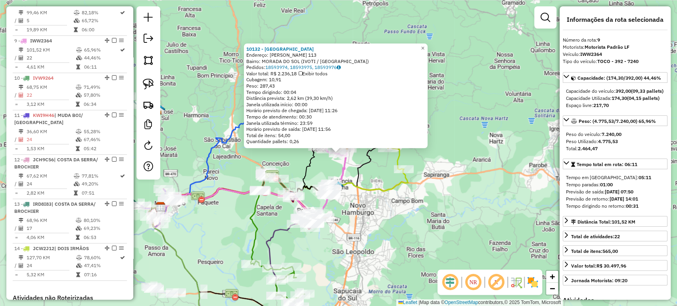
click at [351, 249] on div "10132 - [GEOGRAPHIC_DATA] Endereço: [PERSON_NAME] 113 Bairro: MORADA DO SOL (IV…" at bounding box center [338, 153] width 677 height 306
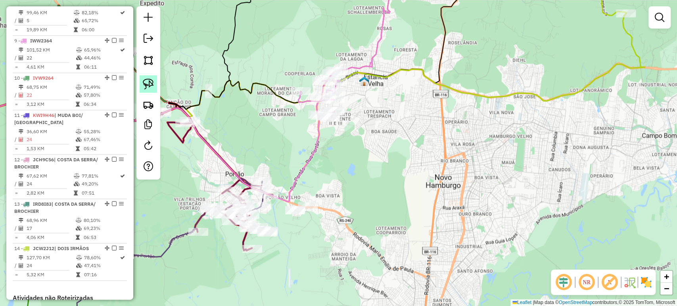
click at [146, 82] on img at bounding box center [148, 84] width 11 height 11
drag, startPoint x: 307, startPoint y: 192, endPoint x: 332, endPoint y: 211, distance: 31.7
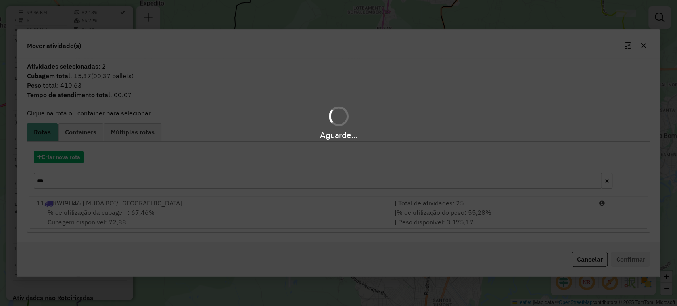
click at [110, 184] on div "Aguarde..." at bounding box center [338, 153] width 677 height 306
click at [110, 184] on hb-app "Aguarde... Pop-up bloqueado! Seu navegador bloqueou automáticamente a abertura …" at bounding box center [338, 153] width 677 height 306
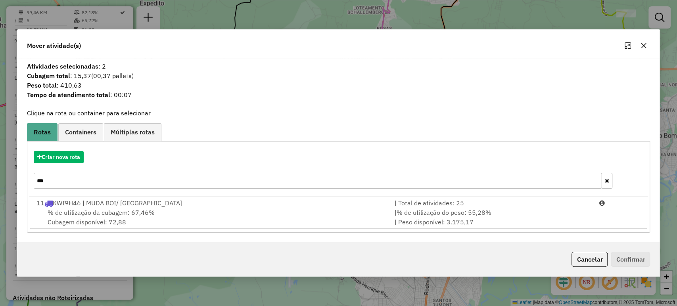
click at [111, 182] on input "***" at bounding box center [318, 181] width 568 height 16
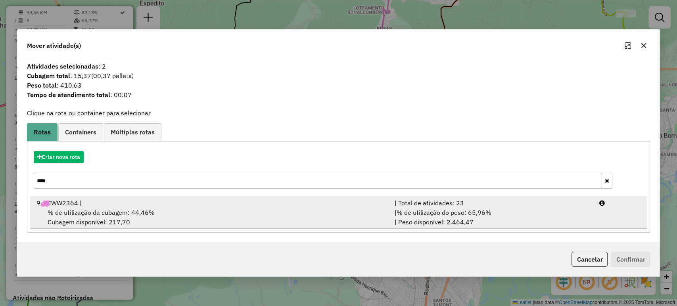
type input "****"
click at [114, 212] on span "% de utilização da cubagem: 44,46%" at bounding box center [101, 213] width 107 height 8
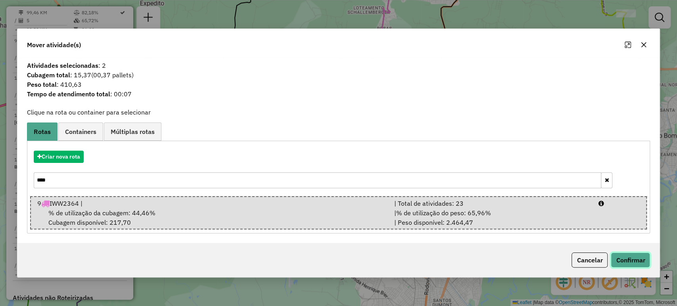
click at [641, 256] on button "Confirmar" at bounding box center [630, 260] width 39 height 15
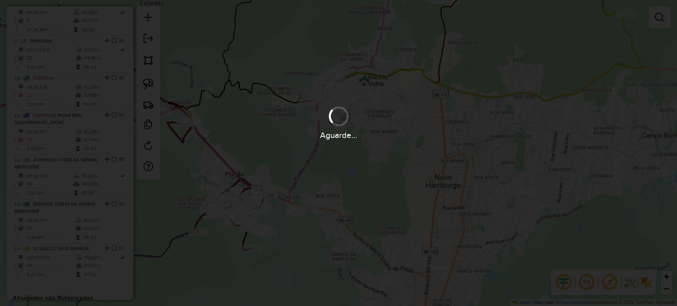
scroll to position [637, 0]
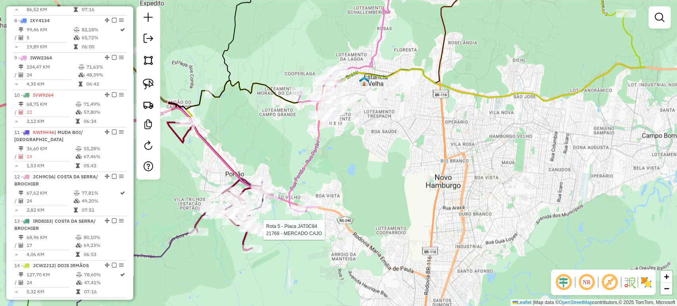
select select "*********"
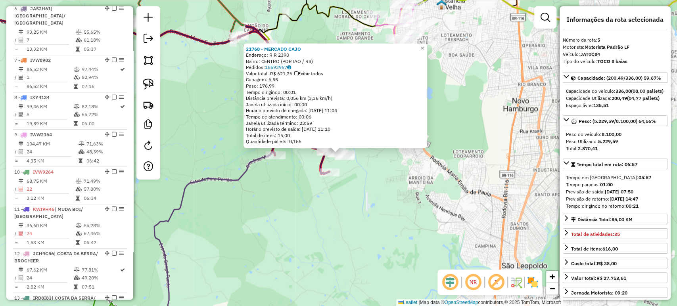
scroll to position [498, 0]
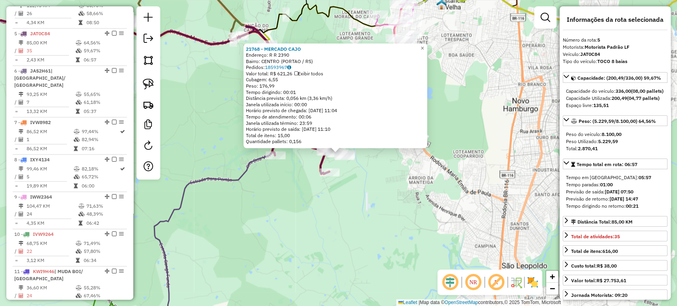
click at [255, 231] on div "21768 - MERCADO CAJO Endereço: R R 2390 Bairro: CENTRO (PORTAO / [GEOGRAPHIC_DA…" at bounding box center [338, 153] width 677 height 306
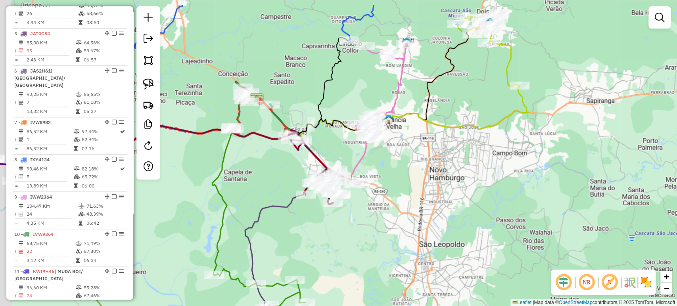
drag, startPoint x: 335, startPoint y: 186, endPoint x: 348, endPoint y: 221, distance: 37.6
click at [348, 221] on div "Janela de atendimento Grade de atendimento Capacidade Transportadoras Veículos …" at bounding box center [338, 153] width 677 height 306
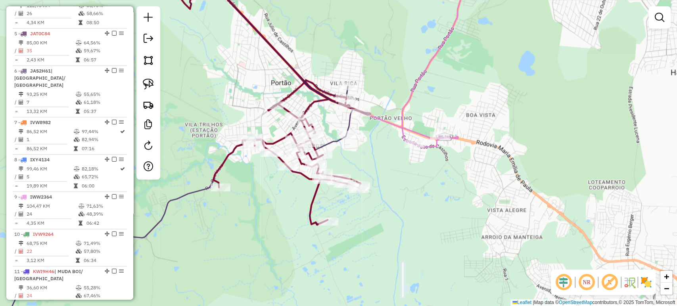
drag, startPoint x: 328, startPoint y: 129, endPoint x: 378, endPoint y: 145, distance: 52.4
click at [378, 145] on div "Janela de atendimento Grade de atendimento Capacidade Transportadoras Veículos …" at bounding box center [338, 153] width 677 height 306
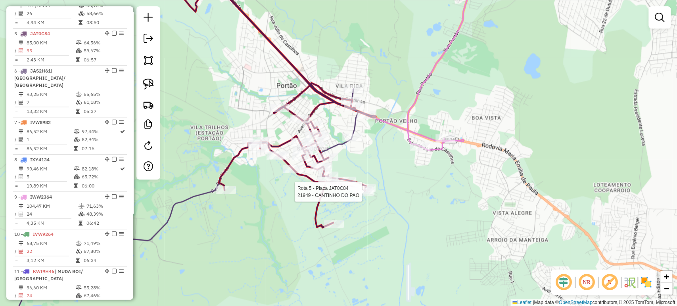
select select "*********"
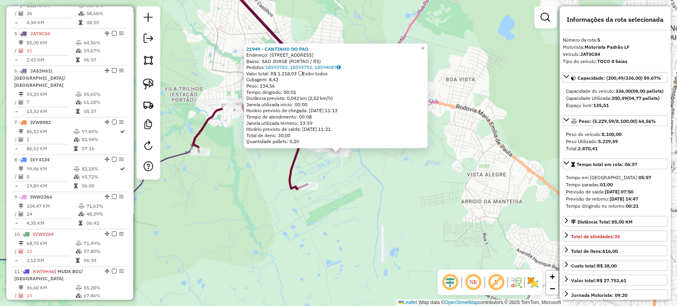
click at [355, 198] on div "21949 - CANTINHO DO PAO Endereço: R SAO PEDRO 2688 Bairro: [GEOGRAPHIC_DATA] (P…" at bounding box center [338, 153] width 677 height 306
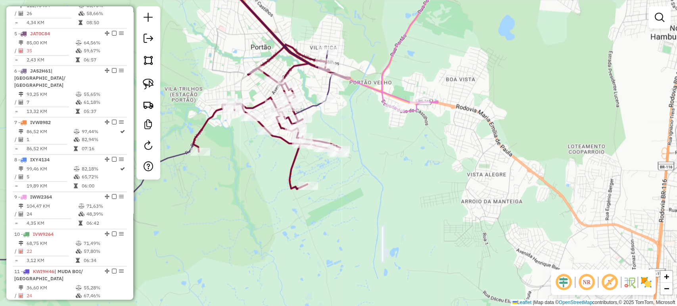
select select "*********"
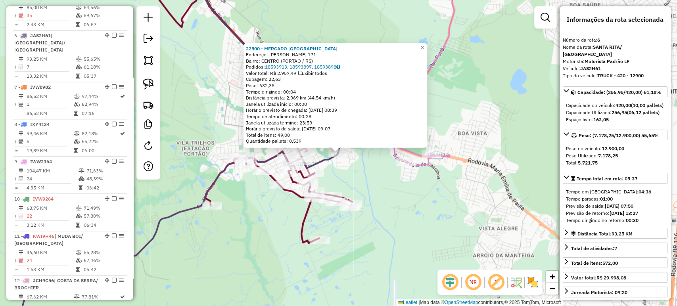
scroll to position [536, 0]
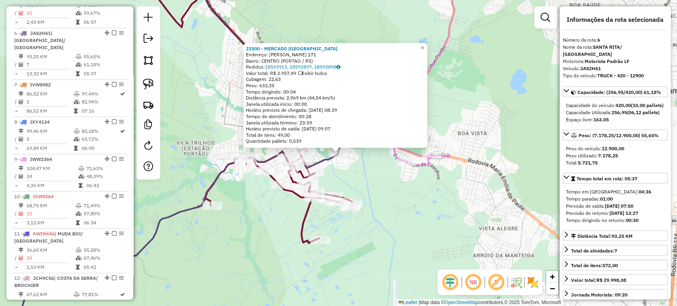
click at [338, 174] on div "22500 - MERCADO [GEOGRAPHIC_DATA] Endereço: [PERSON_NAME] 171 Bairro: [GEOGRAPH…" at bounding box center [338, 153] width 677 height 306
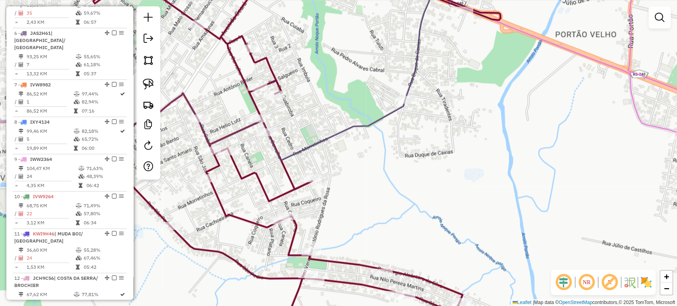
drag, startPoint x: 452, startPoint y: 96, endPoint x: 408, endPoint y: 169, distance: 85.4
click at [408, 169] on div "Janela de atendimento Grade de atendimento Capacidade Transportadoras Veículos …" at bounding box center [338, 153] width 677 height 306
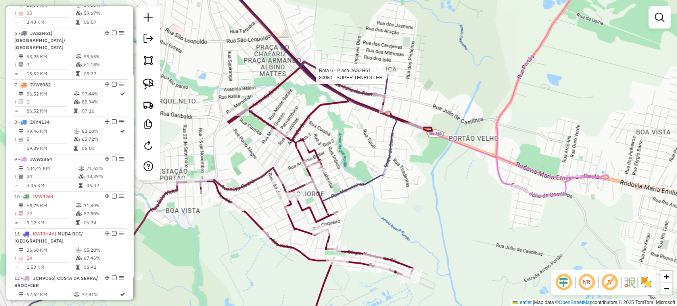
select select "*********"
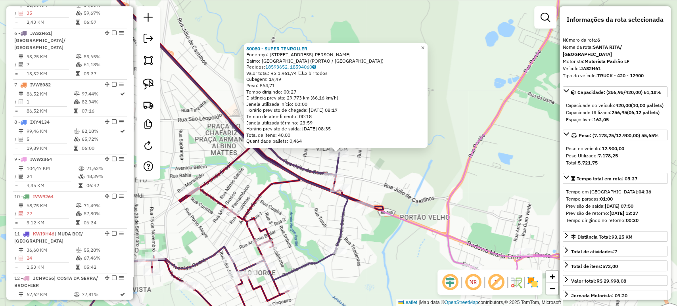
click at [383, 161] on div "80080 - SUPER TENROLLER Endereço: [STREET_ADDRESS][PERSON_NAME] Bairro: [GEOGRA…" at bounding box center [338, 153] width 677 height 306
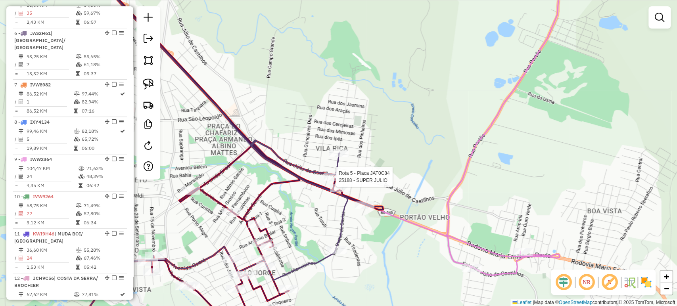
select select "*********"
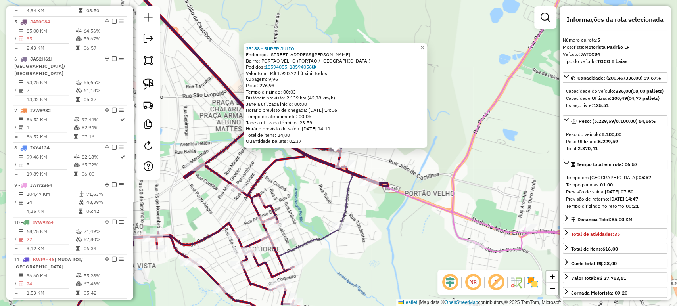
scroll to position [498, 0]
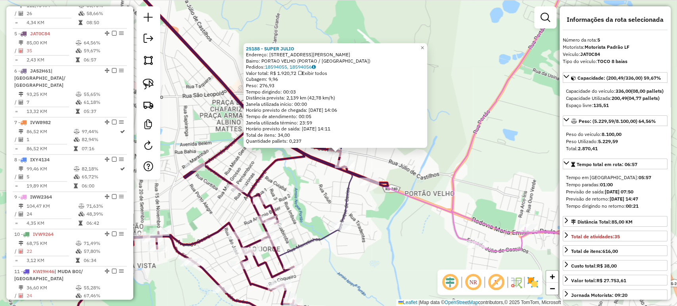
click at [331, 193] on div "25188 - SUPER JULIO Endereço: [STREET_ADDRESS][PERSON_NAME] Pedidos: 18594055, …" at bounding box center [338, 153] width 677 height 306
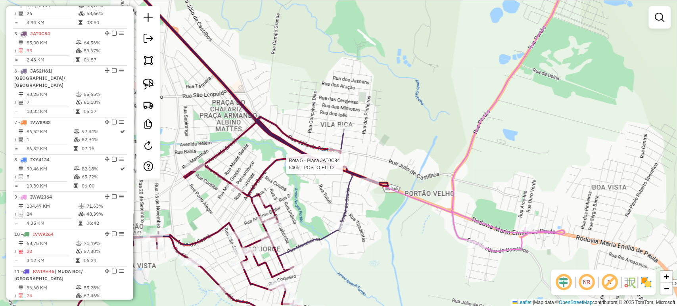
select select "*********"
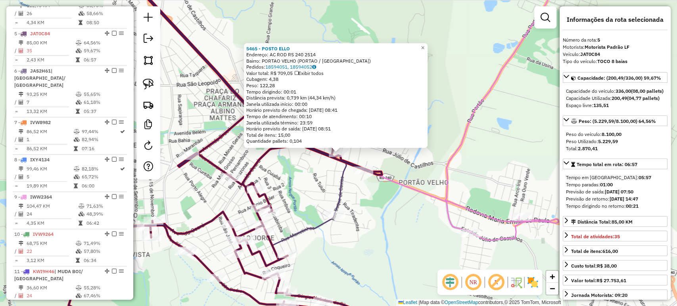
click at [308, 174] on div "5465 - POSTO ELLO Endereço: AC ROD RS 240 2514 Bairro: [GEOGRAPHIC_DATA] (PORTA…" at bounding box center [338, 153] width 677 height 306
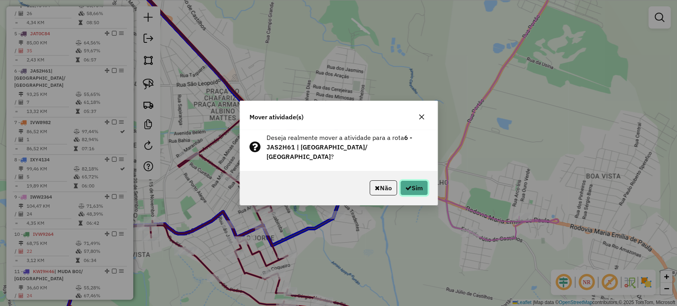
click at [422, 180] on button "Sim" at bounding box center [414, 187] width 28 height 15
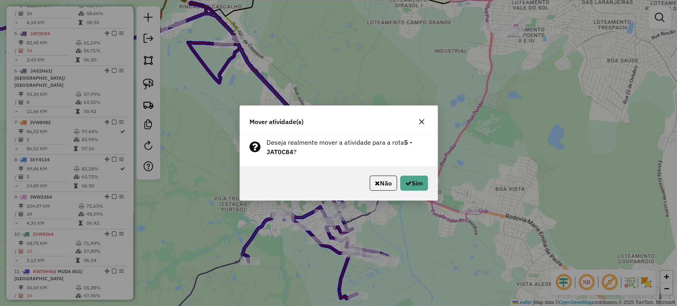
click at [416, 173] on div "Não Sim" at bounding box center [338, 183] width 197 height 34
drag, startPoint x: 417, startPoint y: 180, endPoint x: 430, endPoint y: 185, distance: 13.9
click at [417, 180] on button "Sim" at bounding box center [414, 183] width 28 height 15
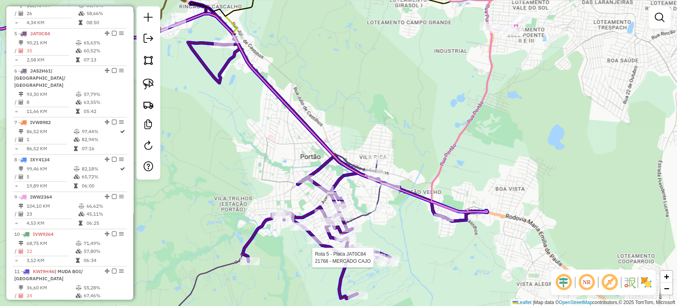
drag, startPoint x: 472, startPoint y: 214, endPoint x: 360, endPoint y: 258, distance: 119.8
click at [360, 254] on div at bounding box center [365, 250] width 20 height 8
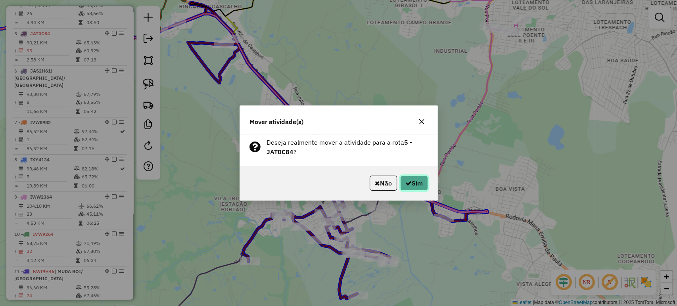
click at [419, 176] on button "Sim" at bounding box center [414, 183] width 28 height 15
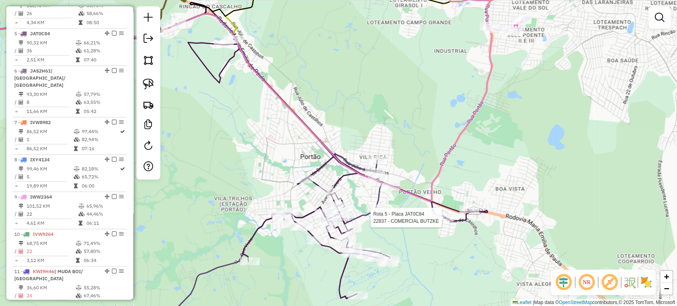
select select "*********"
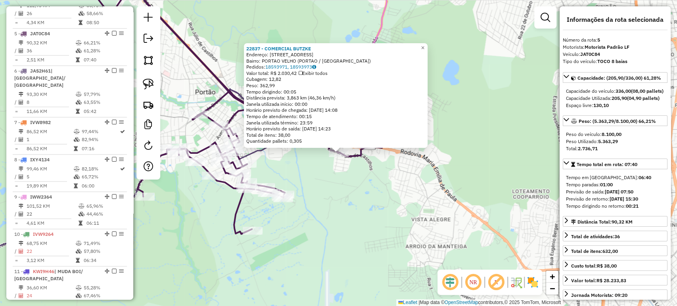
click at [384, 230] on div "22837 - COMERCIAL BUTZKE Endereço: R DO PARQUE 19 Bairro: [GEOGRAPHIC_DATA] (PO…" at bounding box center [338, 153] width 677 height 306
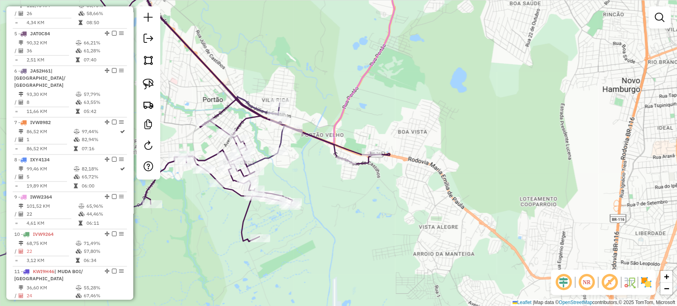
drag, startPoint x: 368, startPoint y: 201, endPoint x: 434, endPoint y: 219, distance: 67.7
click at [434, 219] on div "Janela de atendimento Grade de atendimento Capacidade Transportadoras Veículos …" at bounding box center [338, 153] width 677 height 306
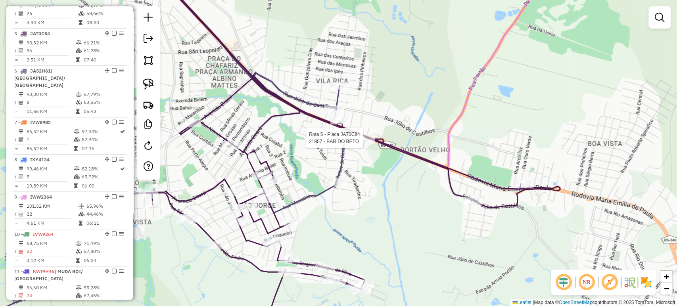
select select "*********"
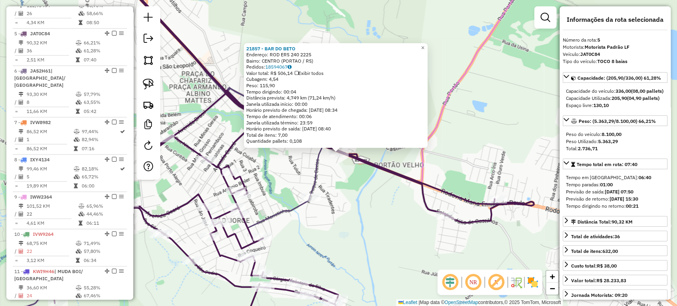
click at [336, 192] on div "21857 - BAR DO [PERSON_NAME]: ROD ERS 240 2225 Bairro: [GEOGRAPHIC_DATA] (PORTA…" at bounding box center [338, 153] width 677 height 306
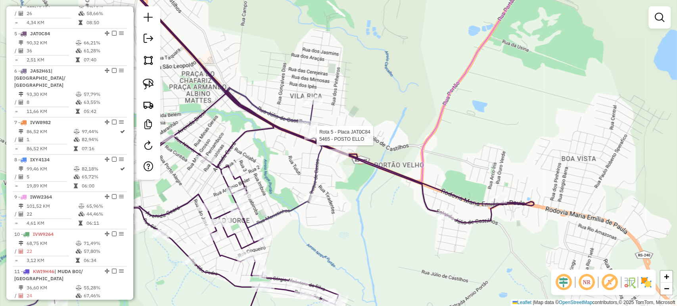
select select "*********"
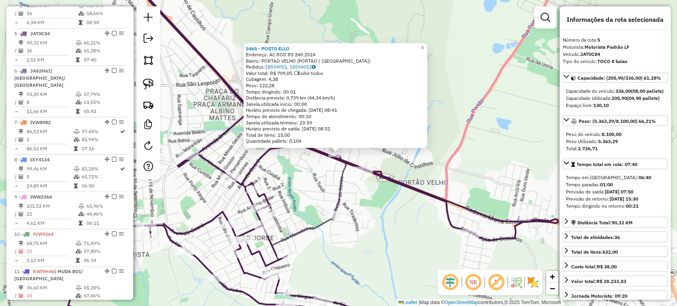
click at [307, 168] on div "5465 - POSTO ELLO Endereço: AC ROD RS 240 2514 Bairro: [GEOGRAPHIC_DATA] (PORTA…" at bounding box center [338, 153] width 677 height 306
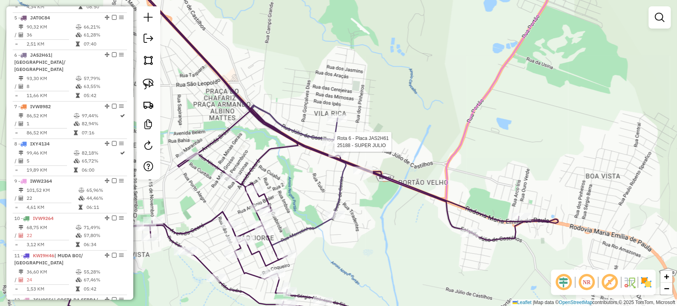
select select "*********"
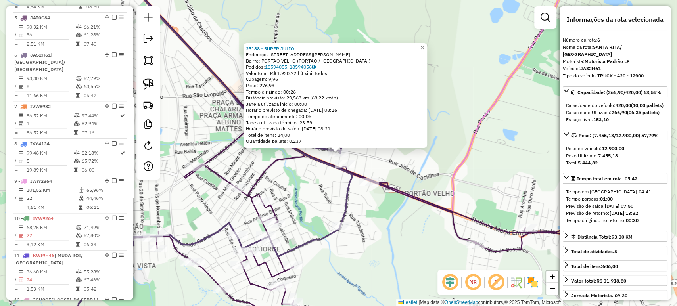
scroll to position [536, 0]
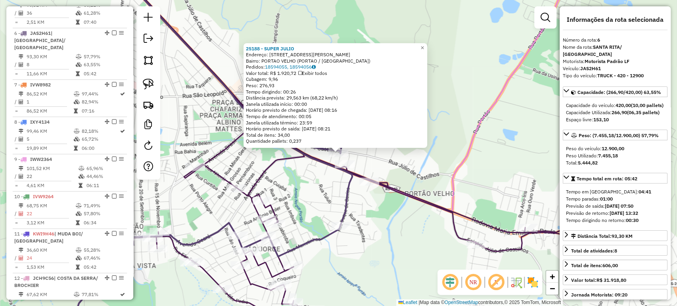
click at [325, 194] on div "25188 - SUPER JULIO Endereço: [STREET_ADDRESS][PERSON_NAME] Pedidos: 18594055, …" at bounding box center [338, 153] width 677 height 306
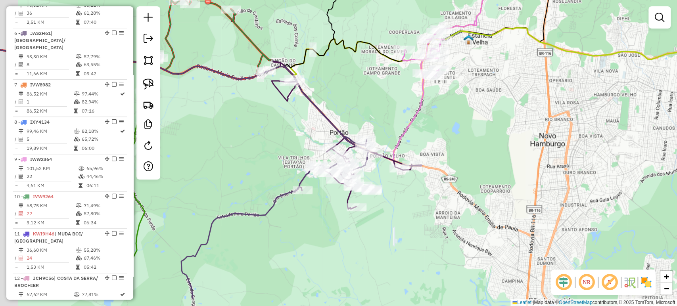
drag, startPoint x: 336, startPoint y: 237, endPoint x: 398, endPoint y: 172, distance: 90.1
click at [398, 172] on div "Rota 5 - Placa JAT0C84 21768 - MERCADO CAJO Rota 5 - Placa JAT0C84 21949 - CANT…" at bounding box center [338, 153] width 677 height 306
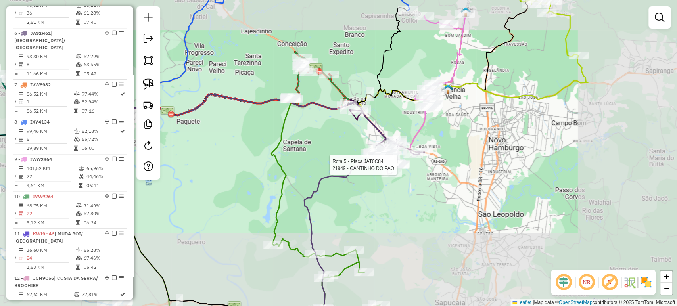
drag, startPoint x: 390, startPoint y: 196, endPoint x: 396, endPoint y: 177, distance: 19.6
click at [395, 179] on div "Rota 5 - Placa JAT0C84 21949 - CANTINHO DO PAO Janela de atendimento Grade de a…" at bounding box center [338, 153] width 677 height 306
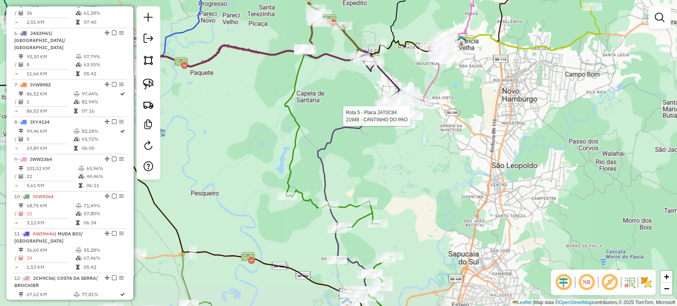
click at [396, 176] on div "Rota 5 - Placa JAT0C84 21949 - CANTINHO DO PAO Janela de atendimento Grade de a…" at bounding box center [338, 153] width 677 height 306
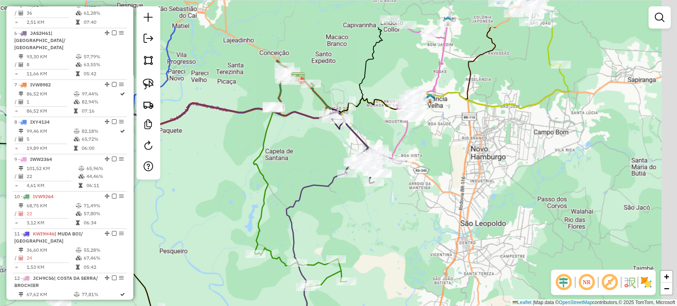
drag, startPoint x: 401, startPoint y: 155, endPoint x: 357, endPoint y: 230, distance: 87.3
click at [353, 242] on div "Janela de atendimento Grade de atendimento Capacidade Transportadoras Veículos …" at bounding box center [338, 153] width 677 height 306
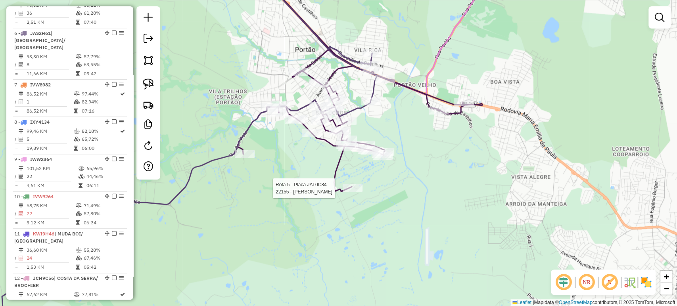
select select "*********"
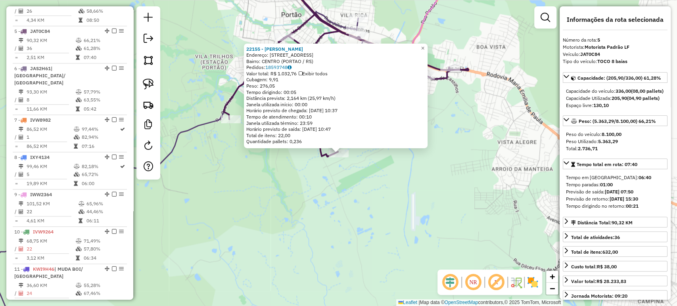
scroll to position [498, 0]
click at [341, 222] on div "22155 - MERCADO RODRIGUES Endereço: R DA INTEGRACaO 252 Bairro: [GEOGRAPHIC_DAT…" at bounding box center [338, 153] width 677 height 306
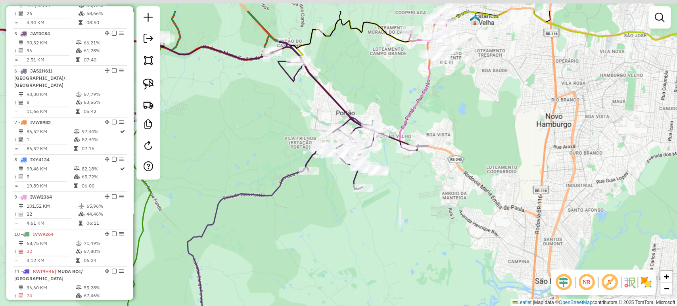
drag, startPoint x: 371, startPoint y: 163, endPoint x: 381, endPoint y: 205, distance: 42.7
click at [381, 205] on div "Janela de atendimento Grade de atendimento Capacidade Transportadoras Veículos …" at bounding box center [338, 153] width 677 height 306
select select "*********"
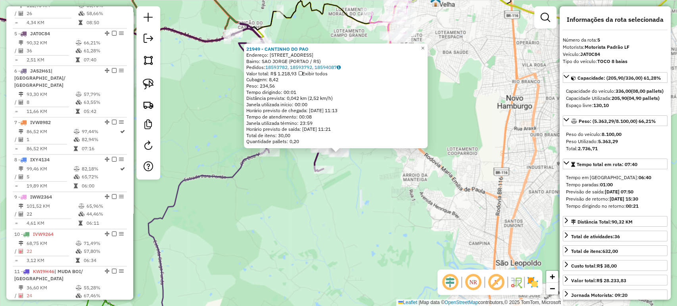
click at [345, 207] on div "21949 - CANTINHO DO PAO Endereço: R SAO PEDRO 2688 Bairro: [GEOGRAPHIC_DATA] (P…" at bounding box center [338, 153] width 677 height 306
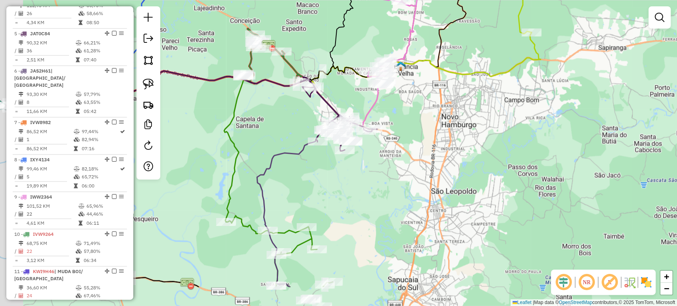
drag, startPoint x: 305, startPoint y: 248, endPoint x: 383, endPoint y: 151, distance: 123.6
click at [383, 151] on div "Janela de atendimento Grade de atendimento Capacidade Transportadoras Veículos …" at bounding box center [338, 153] width 677 height 306
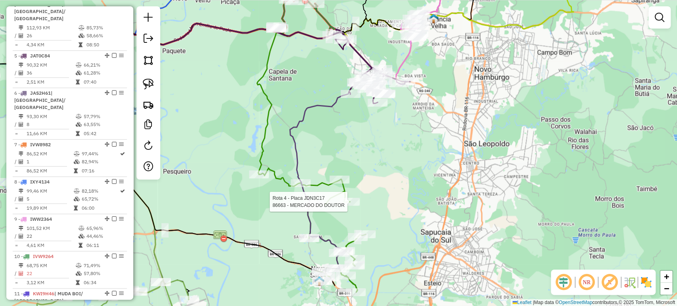
select select "*********"
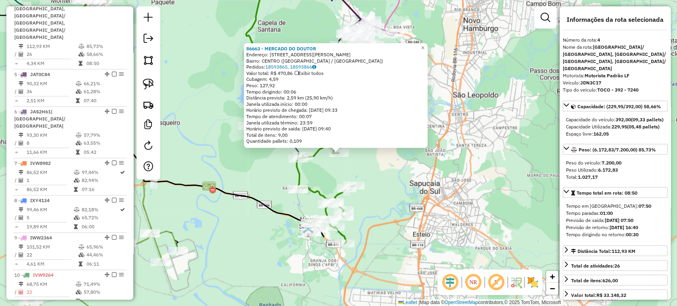
scroll to position [447, 0]
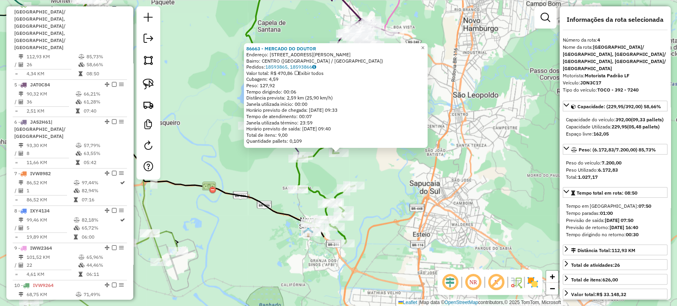
click at [386, 254] on div "86663 - MERCADO DO DOUTOR [PERSON_NAME]: R [PERSON_NAME] 67 Bairro: CENTRO ([GE…" at bounding box center [338, 153] width 677 height 306
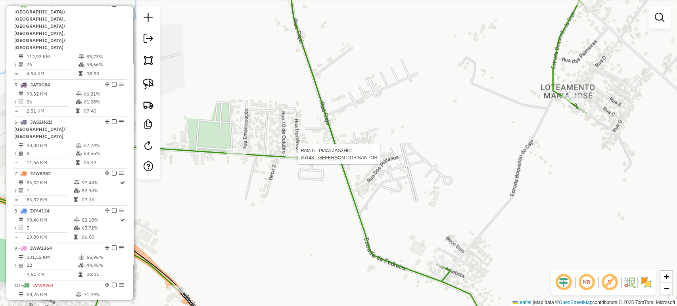
select select "*********"
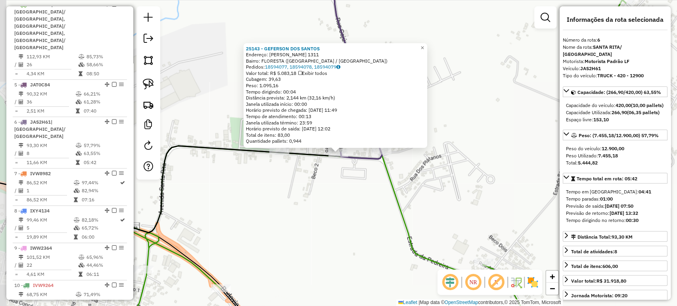
scroll to position [536, 0]
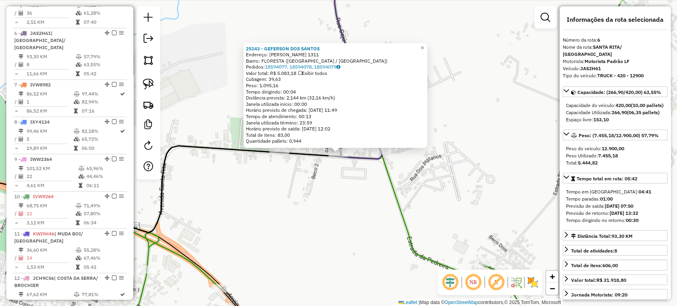
click at [320, 190] on div "25143 - GEFERSON DOS SANTOS Endereço: [PERSON_NAME] 1311 Bairro: [GEOGRAPHIC_DA…" at bounding box center [338, 153] width 677 height 306
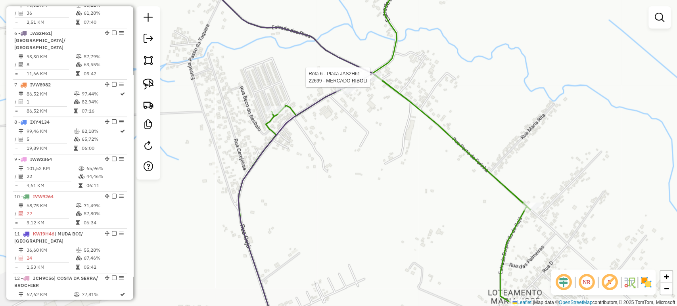
select select "*********"
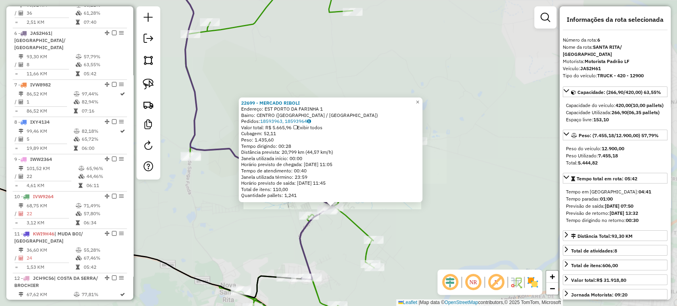
click at [336, 257] on div "22699 - MERCADO RIBOLI Endereço: EST [GEOGRAPHIC_DATA] 1 Bairro: [GEOGRAPHIC_DA…" at bounding box center [338, 153] width 677 height 306
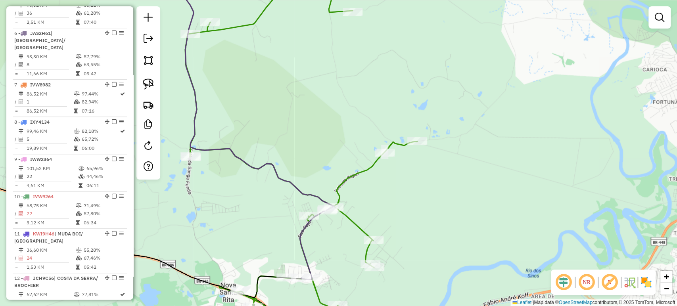
drag, startPoint x: 337, startPoint y: 257, endPoint x: 367, endPoint y: 157, distance: 104.4
click at [367, 159] on div "22699 - MERCADO RIBOLI Endereço: EST [GEOGRAPHIC_DATA] 1 Bairro: [GEOGRAPHIC_DA…" at bounding box center [338, 153] width 677 height 306
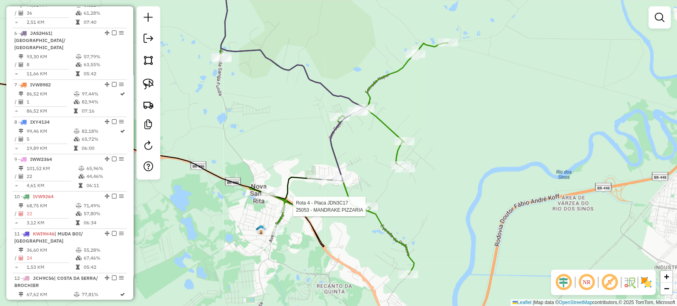
select select "*********"
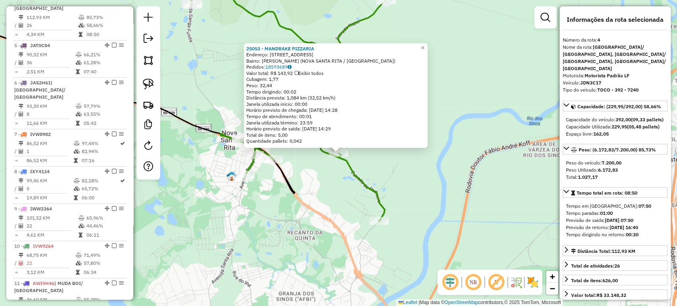
scroll to position [447, 0]
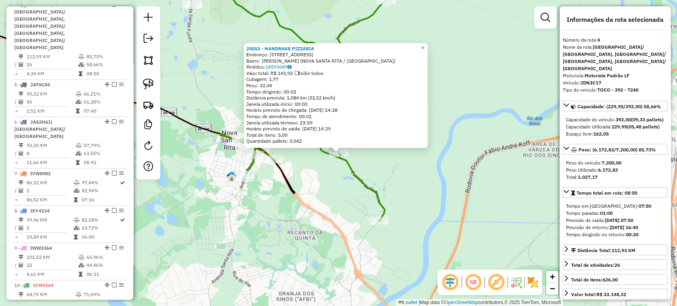
click at [335, 202] on div "25053 - MANDRAKE PIZZARIA Endereço: R AMETISTA 73 Bairro: [PERSON_NAME] ([GEOGR…" at bounding box center [338, 153] width 677 height 306
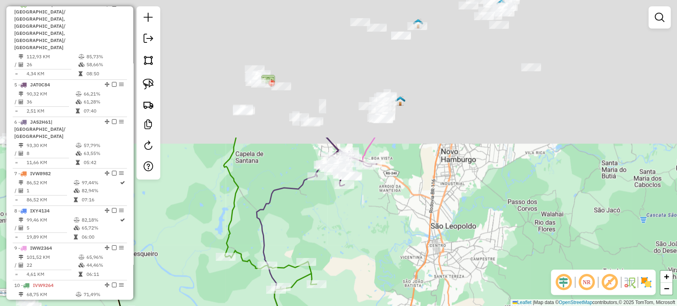
drag, startPoint x: 388, startPoint y: 120, endPoint x: 363, endPoint y: 295, distance: 177.1
click at [363, 295] on div "Janela de atendimento Grade de atendimento Capacidade Transportadoras Veículos …" at bounding box center [338, 153] width 677 height 306
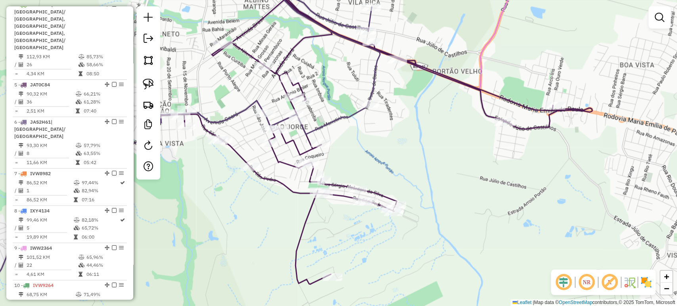
drag, startPoint x: 323, startPoint y: 132, endPoint x: 361, endPoint y: 174, distance: 56.5
click at [361, 174] on div "Janela de atendimento Grade de atendimento Capacidade Transportadoras Veículos …" at bounding box center [338, 153] width 677 height 306
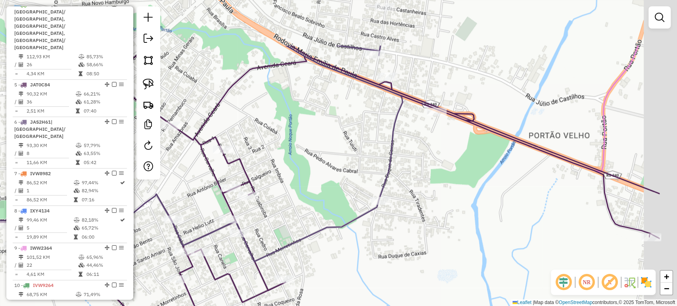
drag, startPoint x: 401, startPoint y: 146, endPoint x: 308, endPoint y: 227, distance: 122.9
click at [308, 227] on div "Janela de atendimento Grade de atendimento Capacidade Transportadoras Veículos …" at bounding box center [338, 153] width 677 height 306
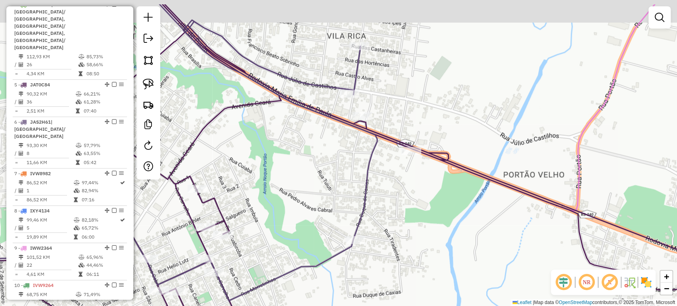
drag, startPoint x: 358, startPoint y: 174, endPoint x: 345, endPoint y: 199, distance: 27.9
click at [345, 205] on div "Janela de atendimento Grade de atendimento Capacidade Transportadoras Veículos …" at bounding box center [338, 153] width 677 height 306
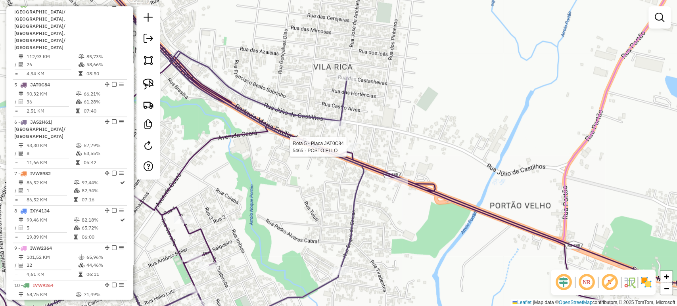
select select "*********"
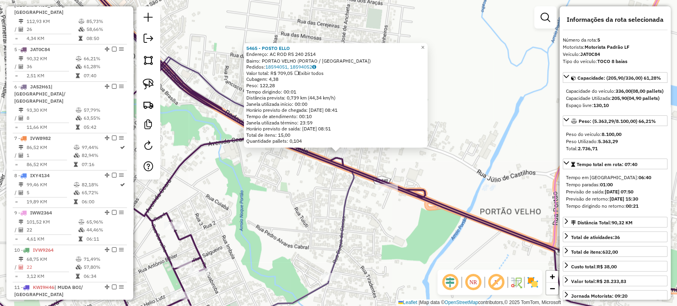
scroll to position [498, 0]
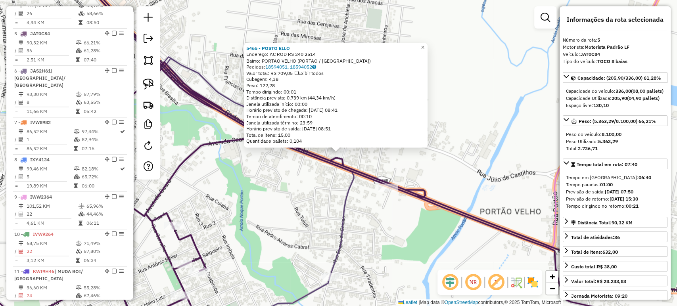
click at [301, 203] on div "5465 - POSTO ELLO Endereço: AC ROD RS 240 2514 Bairro: PORTAO VELHO (PORTAO / R…" at bounding box center [338, 153] width 677 height 306
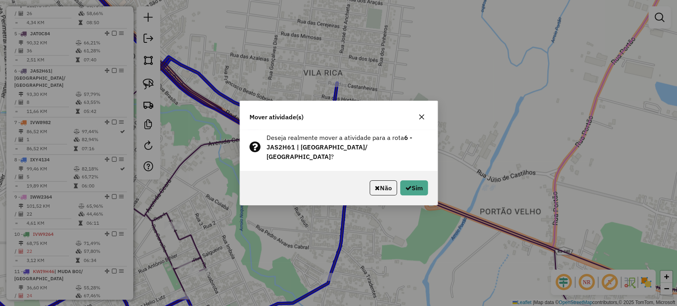
click at [431, 173] on div "Não Sim" at bounding box center [338, 188] width 197 height 34
click at [418, 183] on button "Sim" at bounding box center [414, 187] width 28 height 15
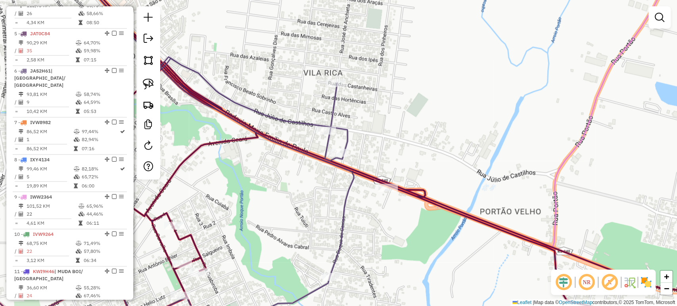
click at [259, 199] on div "Janela de atendimento Grade de atendimento Capacidade Transportadoras Veículos …" at bounding box center [338, 153] width 677 height 306
select select "*********"
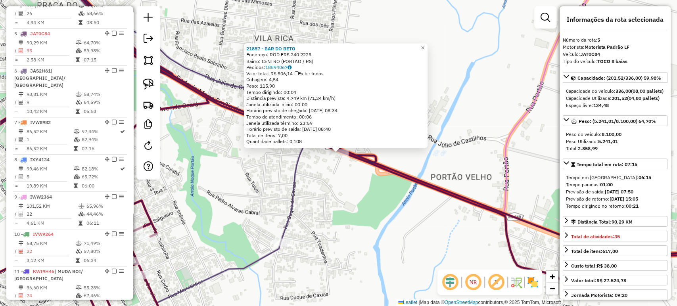
click at [365, 199] on div "21857 - BAR DO BETO Endereço: ROD ERS 240 2225 Bairro: CENTRO (PORTAO / RS) Ped…" at bounding box center [338, 153] width 677 height 306
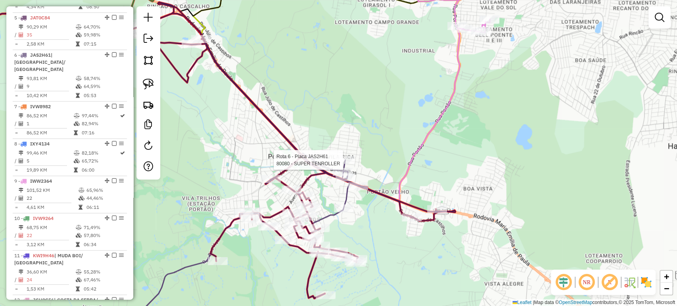
select select "*********"
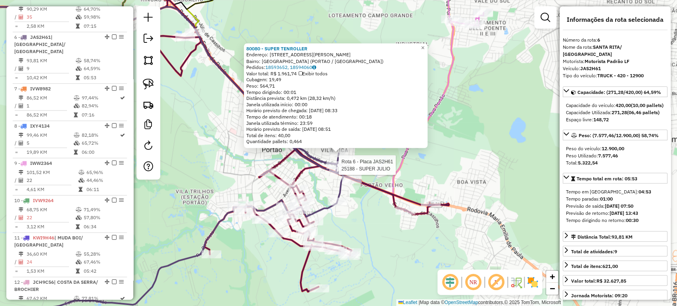
scroll to position [536, 0]
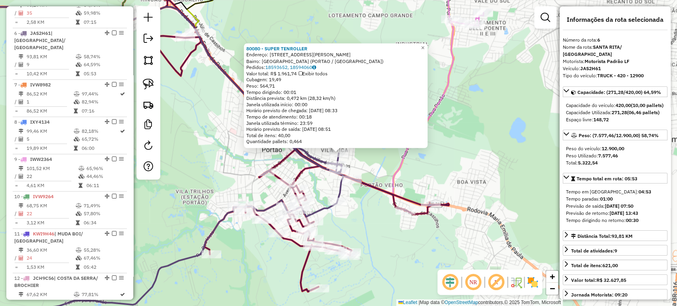
click at [370, 222] on div "80080 - SUPER TENROLLER Endereço: R JOSE DE ANCHIETA 419 Bairro: VILA RICA (POR…" at bounding box center [338, 153] width 677 height 306
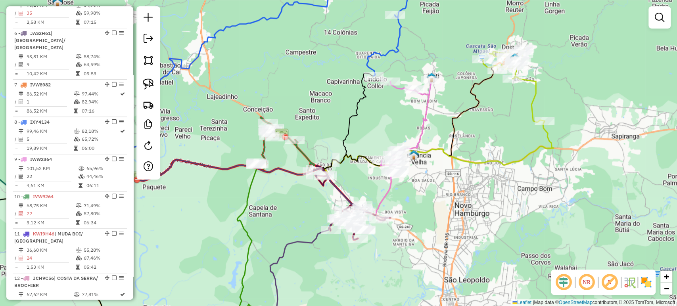
drag, startPoint x: 473, startPoint y: 216, endPoint x: 463, endPoint y: 220, distance: 10.5
click at [474, 215] on div "Rota 5 - Placa JAT0C84 22837 - COMERCIAL BUTZKE Janela de atendimento Grade de …" at bounding box center [338, 153] width 677 height 306
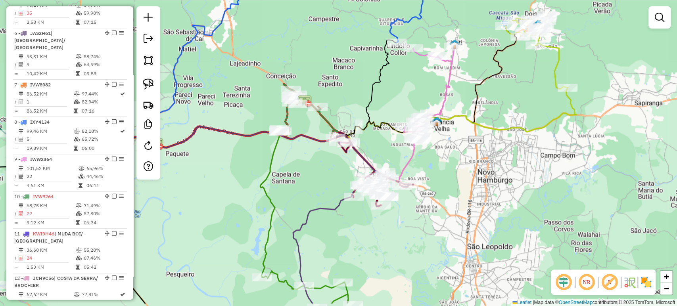
drag, startPoint x: 403, startPoint y: 254, endPoint x: 454, endPoint y: 196, distance: 77.6
click at [453, 196] on div "Janela de atendimento Grade de atendimento Capacidade Transportadoras Veículos …" at bounding box center [338, 153] width 677 height 306
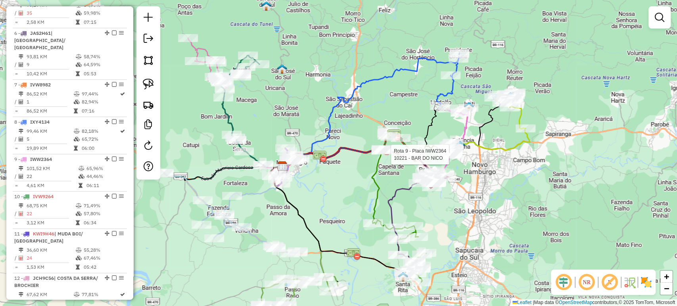
select select "*********"
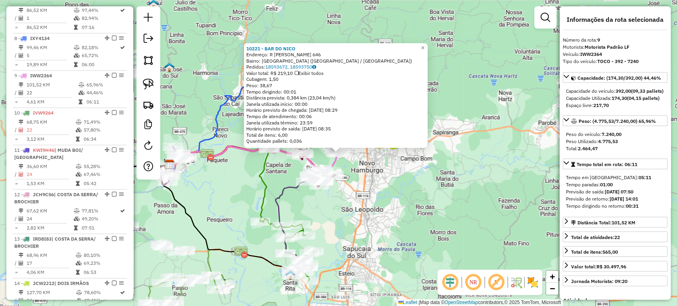
scroll to position [637, 0]
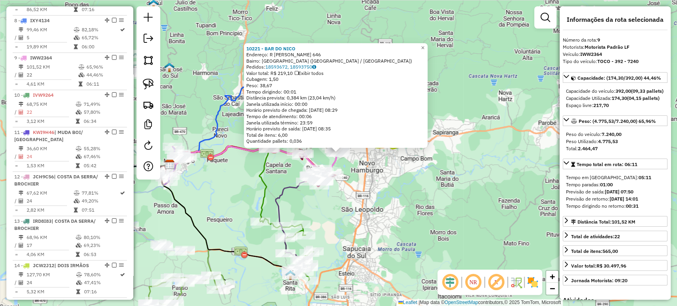
click at [363, 209] on div "10221 - BAR DO NICO Endereço: R OTTO BAUERMAN 646 Bairro: LAGO AZUL (ESTANCIA V…" at bounding box center [338, 153] width 677 height 306
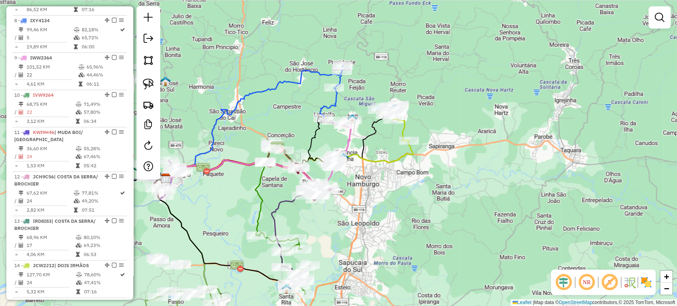
drag, startPoint x: 327, startPoint y: 211, endPoint x: 323, endPoint y: 224, distance: 14.4
click at [323, 224] on div "Janela de atendimento Grade de atendimento Capacidade Transportadoras Veículos …" at bounding box center [338, 153] width 677 height 306
select select "*********"
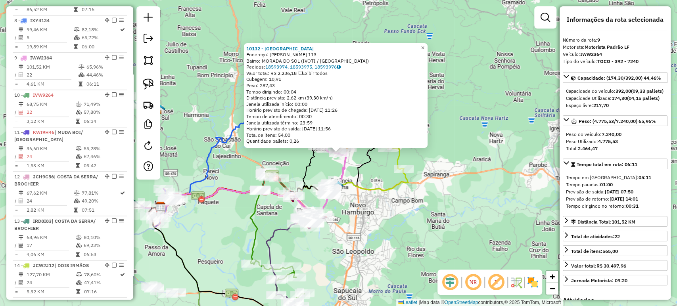
click at [365, 201] on div "10132 - DALABRIDA Endereço: R ALBINO CHRISTIANO MULLER 113 Bairro: MORADA DO SO…" at bounding box center [338, 153] width 677 height 306
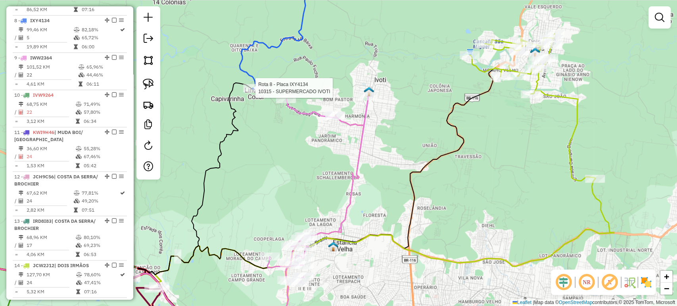
click at [247, 92] on div at bounding box center [253, 88] width 20 height 8
select select "*********"
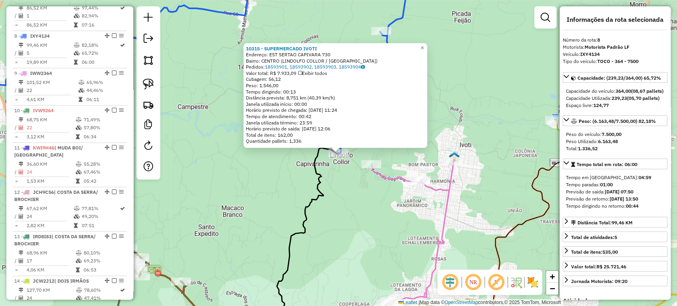
scroll to position [617, 0]
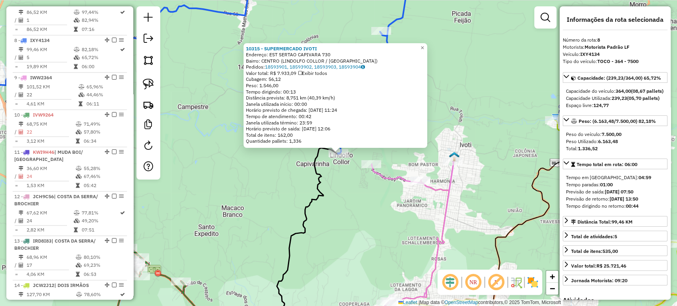
click at [334, 204] on div "10315 - SUPERMERCADO IVOTI Endereço: EST SERTAO CAPIVARA 730 Bairro: CENTRO (LI…" at bounding box center [338, 153] width 677 height 306
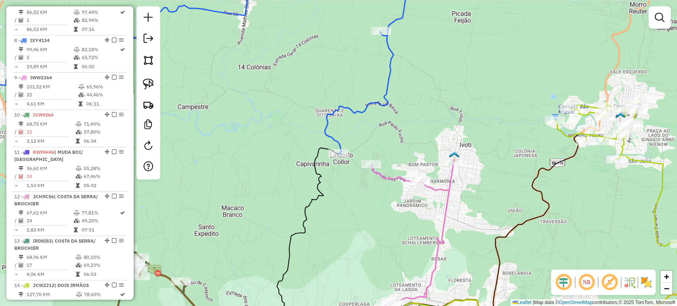
select select "*********"
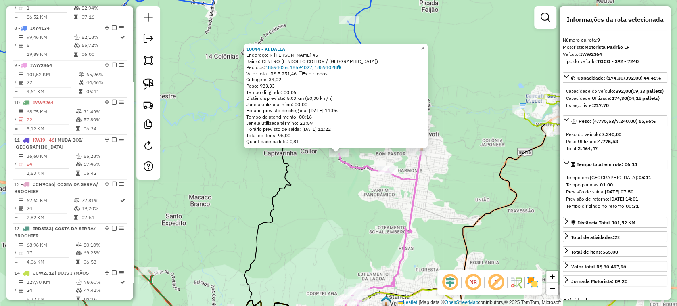
scroll to position [637, 0]
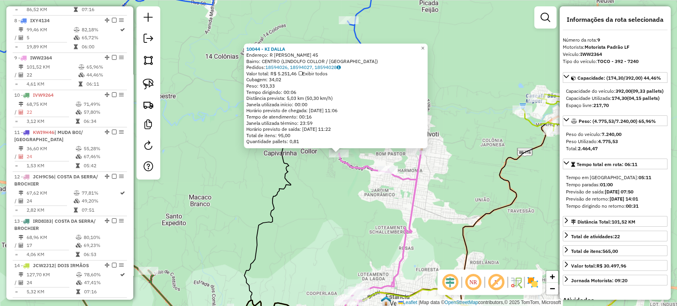
click at [344, 209] on div "10044 - KI DALLA Endereço: R ARTHUR WEBER 45 Bairro: CENTRO (LINDOLFO COLLOR / …" at bounding box center [338, 153] width 677 height 306
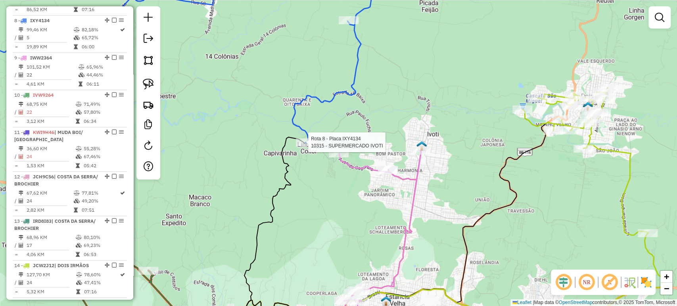
select select "*********"
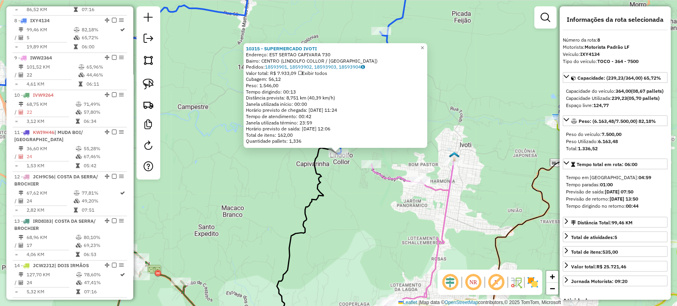
scroll to position [617, 0]
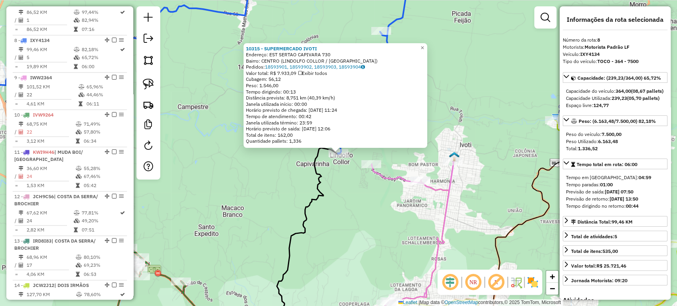
click at [314, 183] on icon at bounding box center [135, 242] width 406 height 189
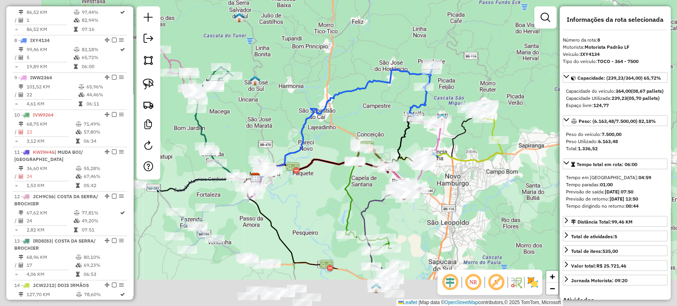
drag, startPoint x: 382, startPoint y: 270, endPoint x: 481, endPoint y: 155, distance: 151.6
click at [473, 200] on div "Janela de atendimento Grade de atendimento Capacidade Transportadoras Veículos …" at bounding box center [338, 153] width 677 height 306
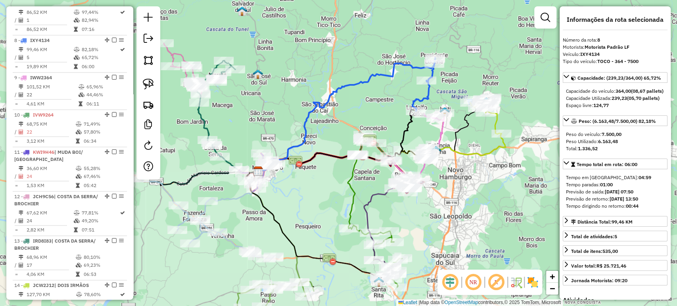
drag, startPoint x: 327, startPoint y: 211, endPoint x: 337, endPoint y: 196, distance: 17.9
click at [337, 196] on div "Janela de atendimento Grade de atendimento Capacidade Transportadoras Veículos …" at bounding box center [338, 153] width 677 height 306
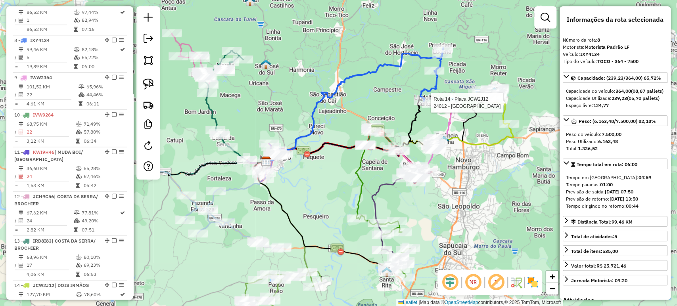
scroll to position [637, 0]
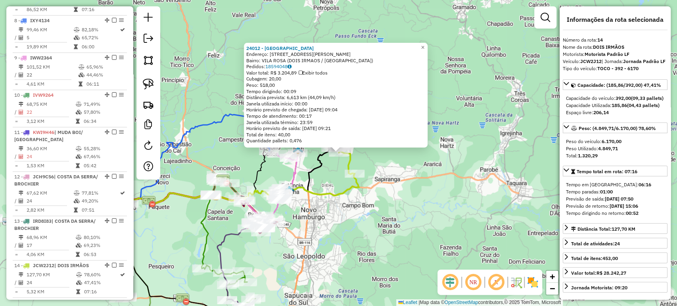
click at [386, 225] on div "24012 - VILA ROSA Endereço: R ERNESTO KAFER 112 Bairro: VILA ROSA (DOIS IRMAOS …" at bounding box center [338, 153] width 677 height 306
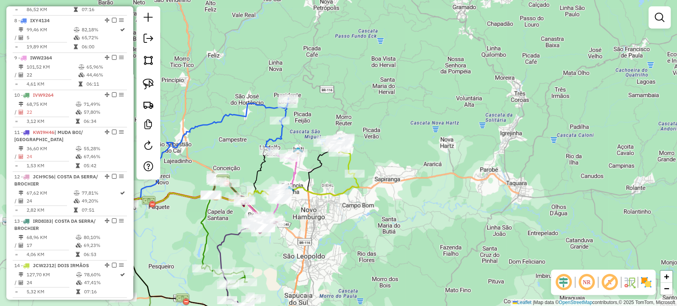
drag, startPoint x: 336, startPoint y: 256, endPoint x: 460, endPoint y: 232, distance: 126.0
click at [460, 232] on div "Janela de atendimento Grade de atendimento Capacidade Transportadoras Veículos …" at bounding box center [338, 153] width 677 height 306
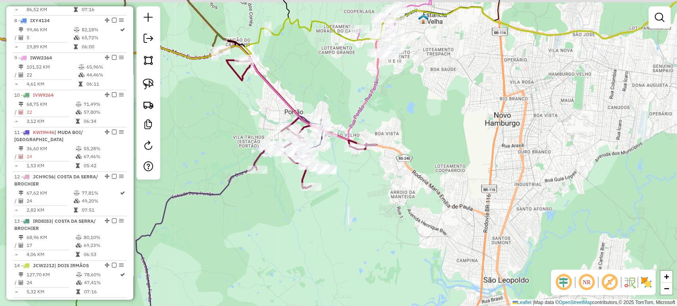
drag, startPoint x: 378, startPoint y: 171, endPoint x: 380, endPoint y: 180, distance: 9.8
click at [380, 180] on div "Janela de atendimento Grade de atendimento Capacidade Transportadoras Veículos …" at bounding box center [338, 153] width 677 height 306
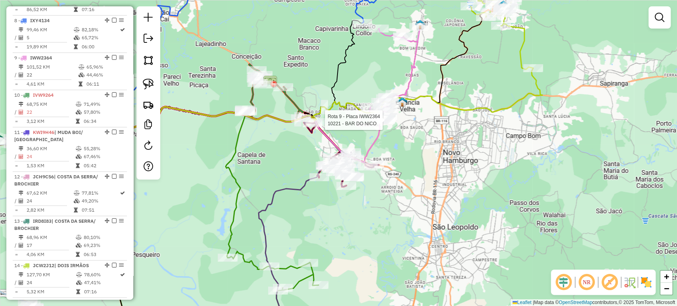
select select "*********"
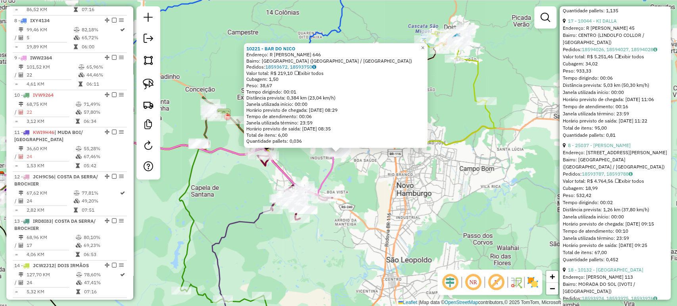
scroll to position [485, 0]
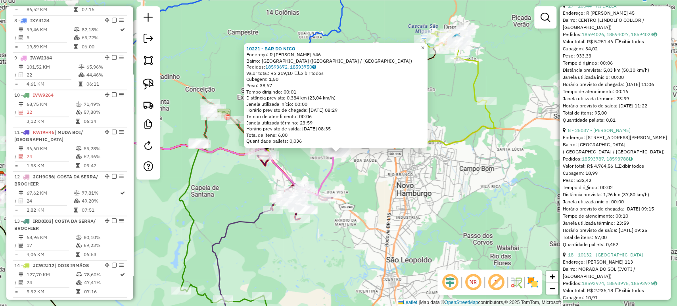
drag, startPoint x: 273, startPoint y: 264, endPoint x: 265, endPoint y: 252, distance: 14.2
click at [273, 264] on div "10221 - BAR DO NICO Endereço: R OTTO BAUERMAN 646 Bairro: LAGO AZUL (ESTANCIA V…" at bounding box center [338, 153] width 677 height 306
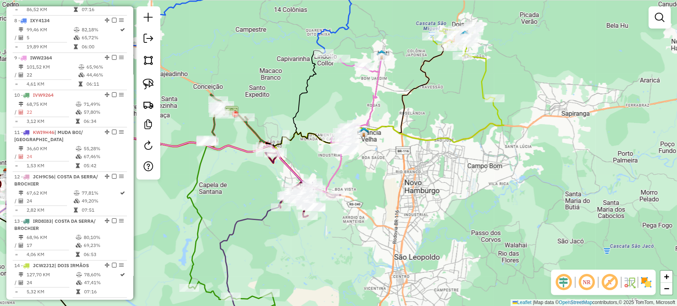
drag, startPoint x: 228, startPoint y: 221, endPoint x: 455, endPoint y: 197, distance: 228.9
click at [314, 197] on icon at bounding box center [267, 257] width 94 height 153
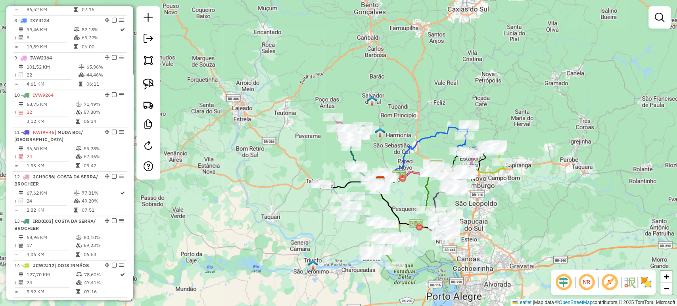
drag, startPoint x: 315, startPoint y: 234, endPoint x: 286, endPoint y: 230, distance: 29.2
click at [286, 230] on div "Janela de atendimento Grade de atendimento Capacidade Transportadoras Veículos …" at bounding box center [338, 153] width 677 height 306
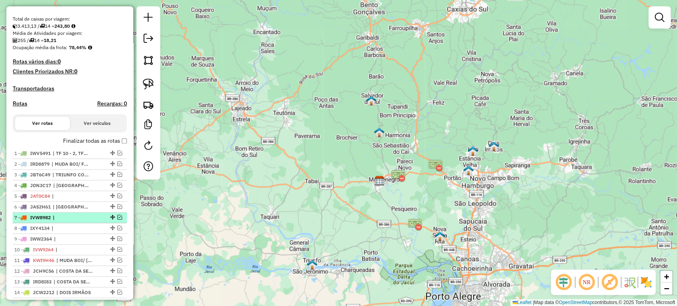
scroll to position [201, 0]
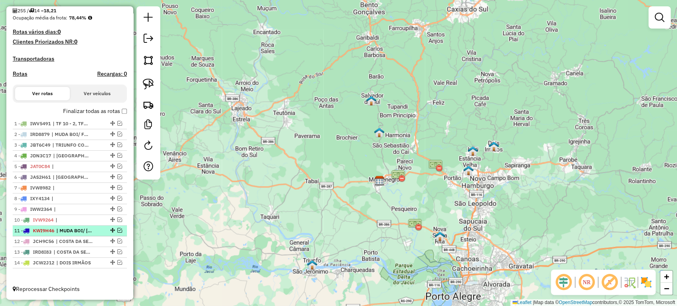
click at [118, 231] on em at bounding box center [119, 230] width 5 height 5
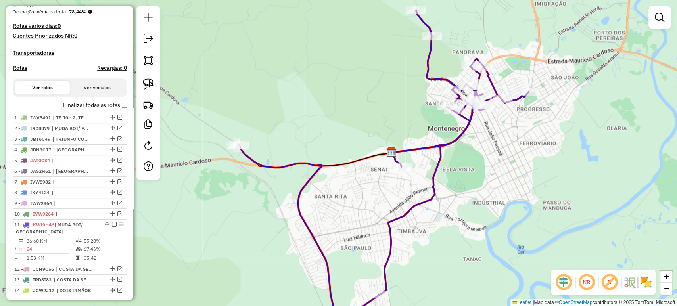
drag, startPoint x: 458, startPoint y: 196, endPoint x: 441, endPoint y: 205, distance: 19.2
click at [441, 205] on div "Janela de atendimento Grade de atendimento Capacidade Transportadoras Veículos …" at bounding box center [338, 153] width 677 height 306
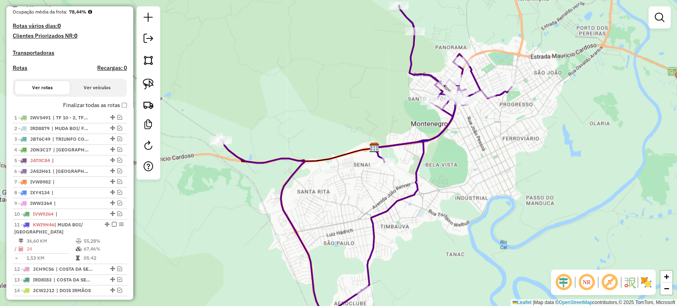
drag, startPoint x: 256, startPoint y: 134, endPoint x: 257, endPoint y: 121, distance: 13.1
click at [257, 122] on div "Janela de atendimento Grade de atendimento Capacidade Transportadoras Veículos …" at bounding box center [338, 153] width 677 height 306
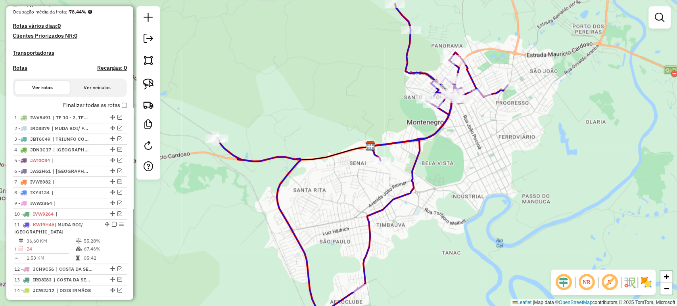
drag, startPoint x: 433, startPoint y: 128, endPoint x: 344, endPoint y: 299, distance: 192.1
click at [344, 299] on icon at bounding box center [361, 159] width 291 height 310
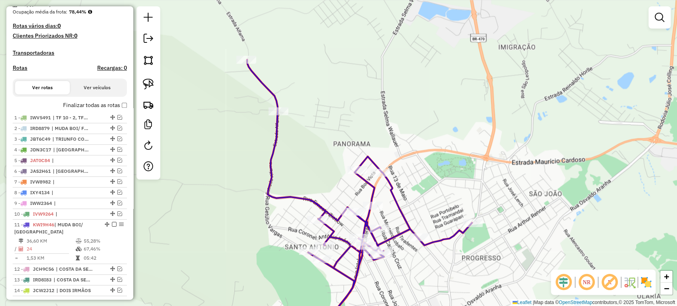
drag, startPoint x: 491, startPoint y: 280, endPoint x: 496, endPoint y: 229, distance: 50.7
click at [496, 247] on div "Janela de atendimento Grade de atendimento Capacidade Transportadoras Veículos …" at bounding box center [338, 153] width 677 height 306
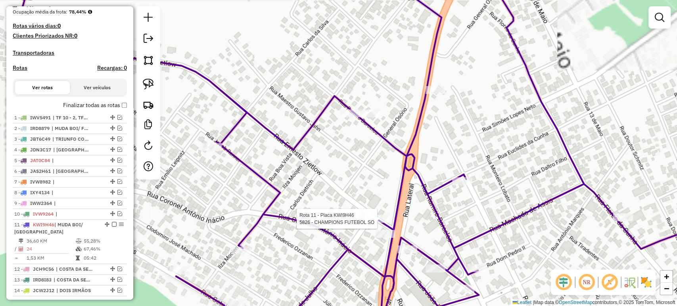
scroll to position [235, 0]
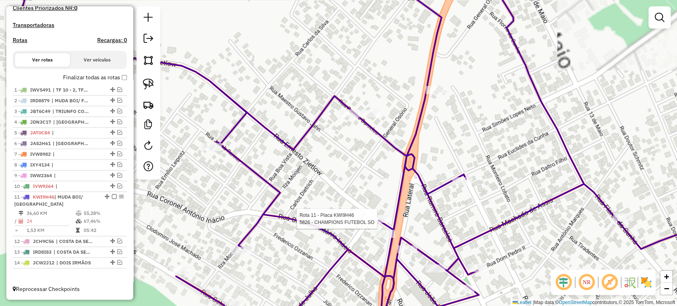
select select "*********"
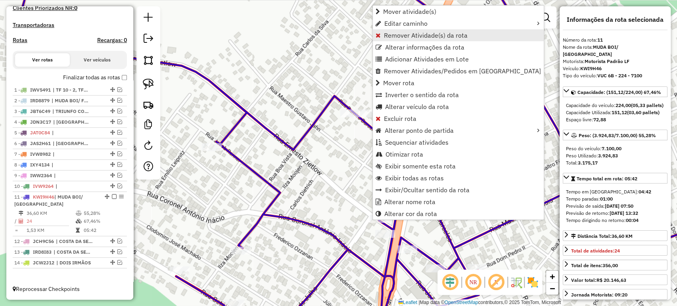
click at [399, 35] on span "Remover Atividade(s) da rota" at bounding box center [426, 35] width 84 height 6
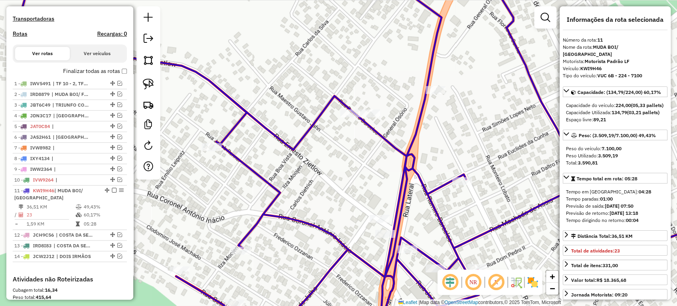
scroll to position [359, 0]
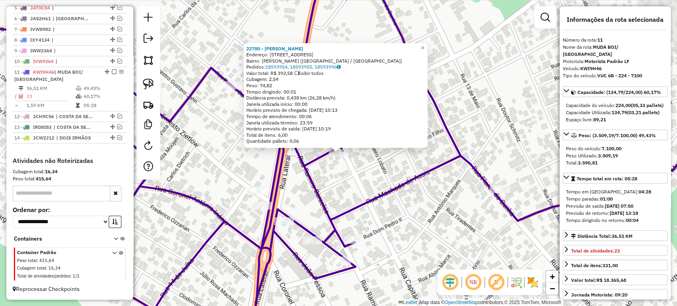
click at [467, 182] on div "22780 - EDUARDO MIGUEL SCHNE Endereço: R CAPITAO CRUZ 3261 Bairro: RUI BARBOSA …" at bounding box center [338, 153] width 677 height 306
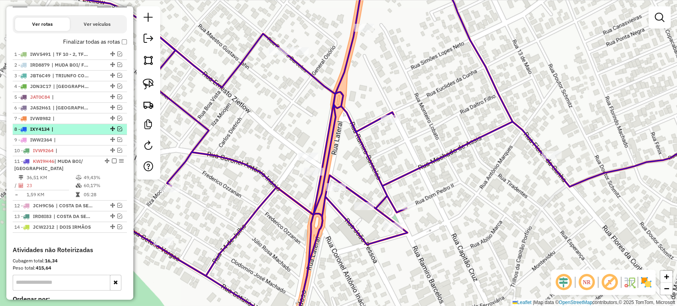
scroll to position [220, 0]
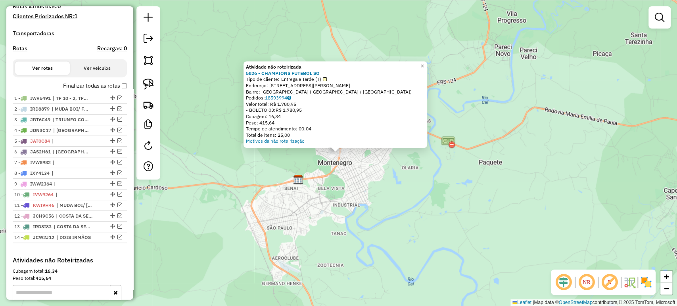
click at [308, 193] on div "Atividade não roteirizada 5826 - CHAMPIONS FUTEBOL SO Tipo de cliente: Entrega …" at bounding box center [338, 153] width 677 height 306
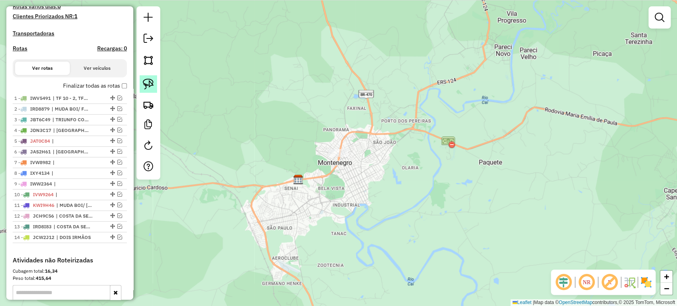
click at [146, 82] on img at bounding box center [148, 84] width 11 height 11
drag, startPoint x: 332, startPoint y: 148, endPoint x: 361, endPoint y: 159, distance: 30.4
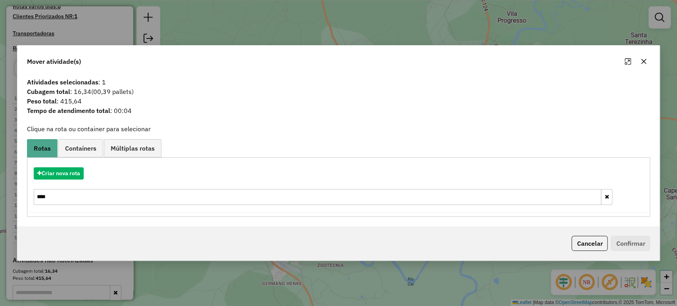
click at [64, 180] on div "Criar nova rota ****" at bounding box center [338, 187] width 619 height 52
click at [66, 177] on button "Criar nova rota" at bounding box center [59, 173] width 50 height 12
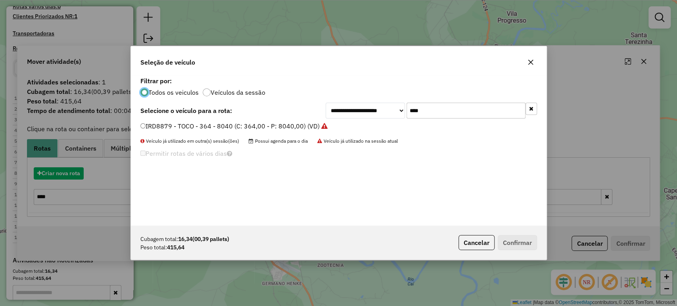
scroll to position [4, 2]
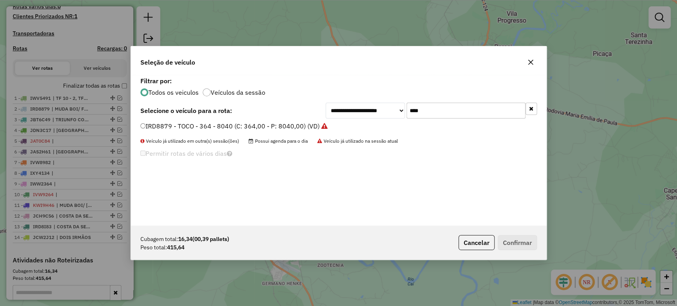
drag, startPoint x: 455, startPoint y: 119, endPoint x: 455, endPoint y: 112, distance: 6.7
click at [455, 119] on div "**********" at bounding box center [339, 150] width 416 height 151
click at [455, 111] on input "****" at bounding box center [466, 111] width 119 height 16
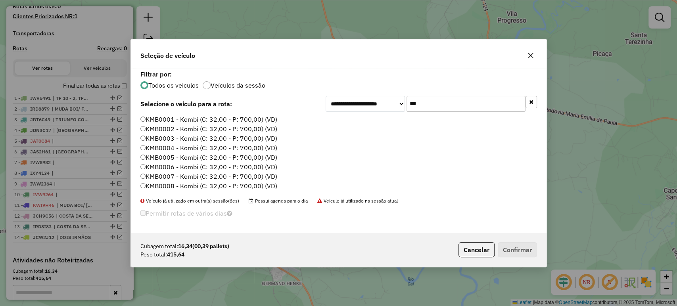
type input "***"
click at [267, 115] on label "KMB0001 - Kombi (C: 32,00 - P: 700,00) (VD)" at bounding box center [208, 120] width 137 height 10
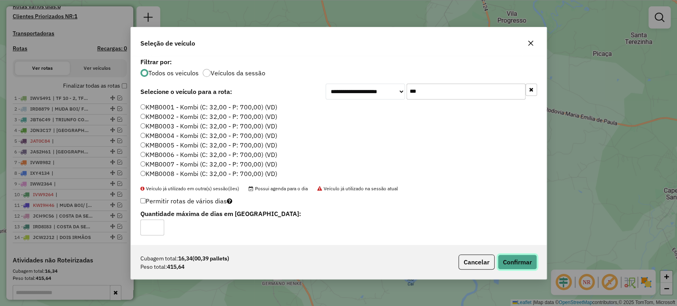
click at [527, 259] on button "Confirmar" at bounding box center [517, 262] width 39 height 15
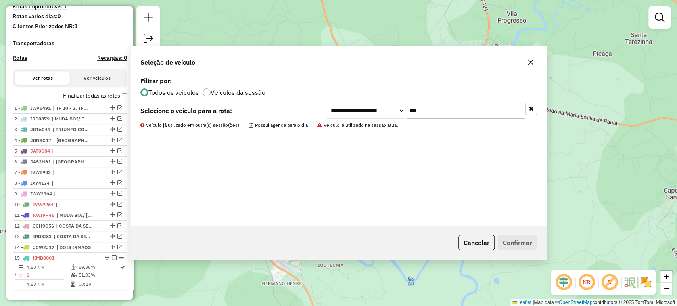
scroll to position [230, 0]
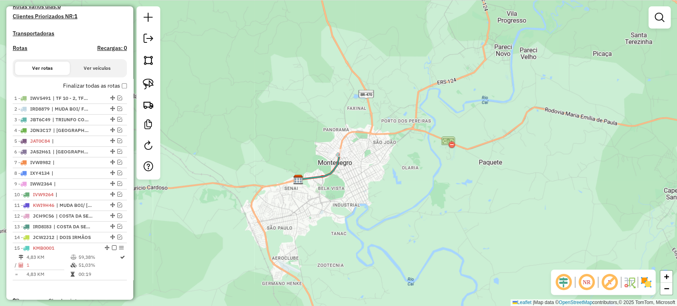
click at [378, 214] on div "Janela de atendimento Grade de atendimento Capacidade Transportadoras Veículos …" at bounding box center [338, 153] width 677 height 306
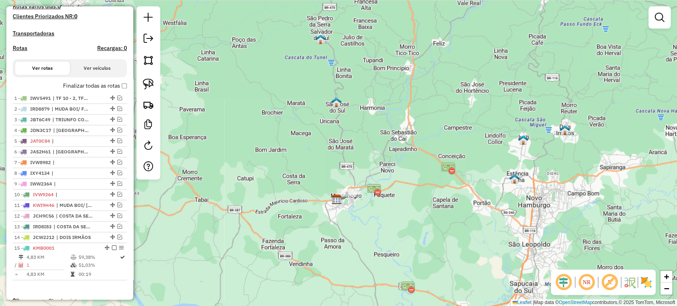
scroll to position [221, 0]
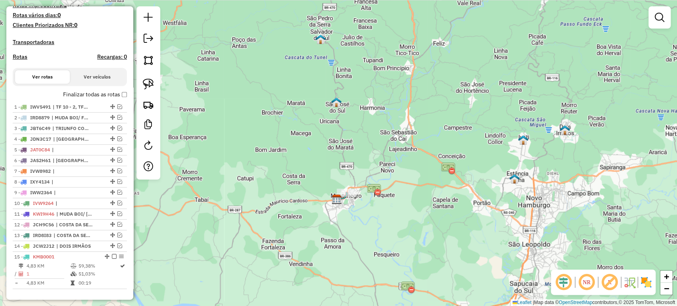
click at [120, 93] on div "Depósito: LF Oliveira Total de rotas: 15 Distância Total: 1.214,63 km Tempo tot…" at bounding box center [70, 77] width 121 height 451
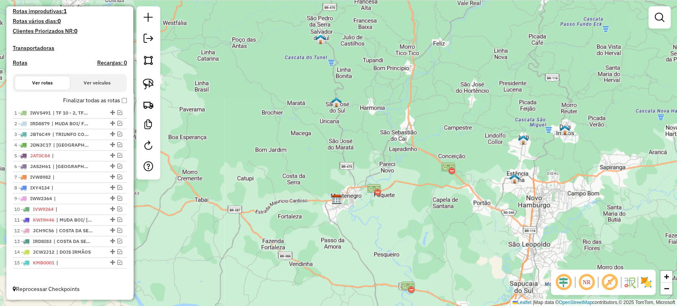
click at [119, 101] on label "Finalizar todas as rotas" at bounding box center [95, 100] width 64 height 8
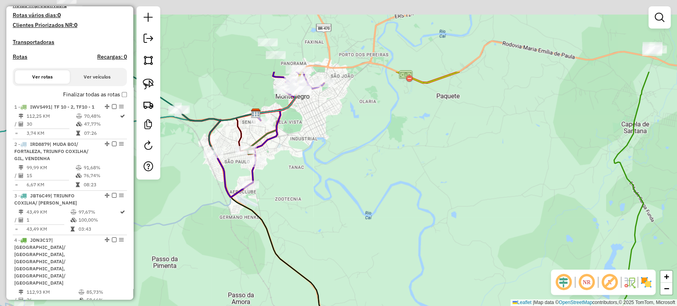
drag, startPoint x: 212, startPoint y: 151, endPoint x: 274, endPoint y: 282, distance: 144.0
click at [274, 282] on div "Janela de atendimento Grade de atendimento Capacidade Transportadoras Veículos …" at bounding box center [338, 153] width 677 height 306
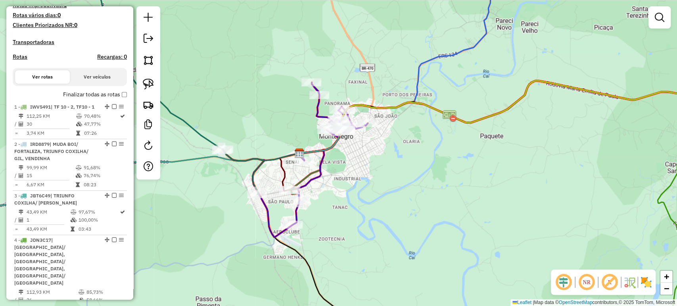
drag, startPoint x: 226, startPoint y: 199, endPoint x: 241, endPoint y: 204, distance: 15.0
click at [240, 204] on div "Janela de atendimento Grade de atendimento Capacidade Transportadoras Veículos …" at bounding box center [338, 153] width 677 height 306
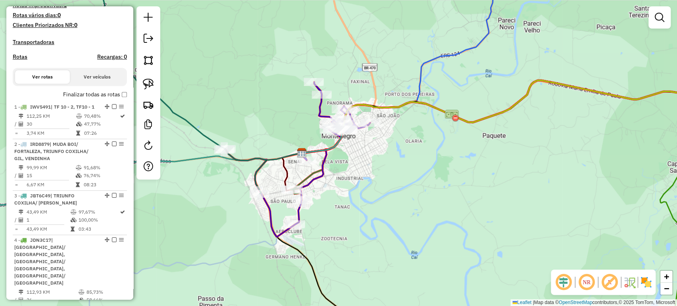
drag, startPoint x: 241, startPoint y: 204, endPoint x: 246, endPoint y: 215, distance: 11.9
click at [246, 215] on div "Janela de atendimento Grade de atendimento Capacidade Transportadoras Veículos …" at bounding box center [338, 153] width 677 height 306
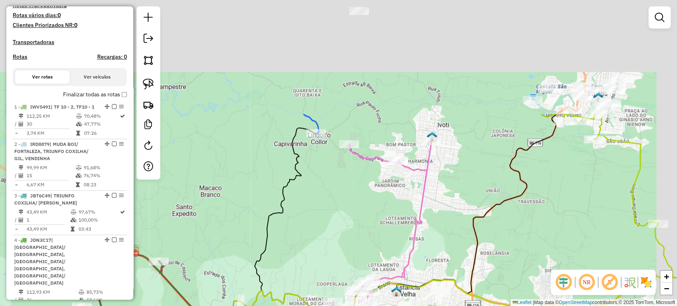
drag, startPoint x: 390, startPoint y: 93, endPoint x: 352, endPoint y: 245, distance: 156.5
click at [352, 245] on div "Janela de atendimento Grade de atendimento Capacidade Transportadoras Veículos …" at bounding box center [338, 153] width 677 height 306
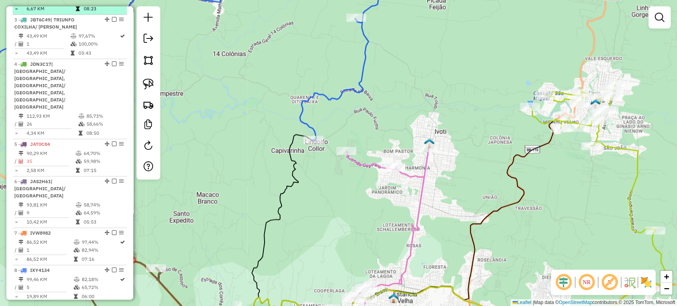
scroll to position [441, 0]
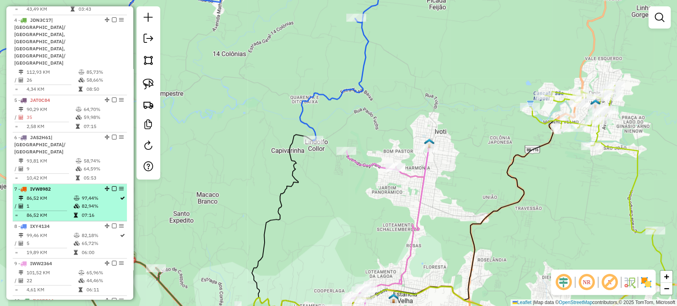
click at [73, 196] on icon at bounding box center [76, 198] width 6 height 5
select select "*********"
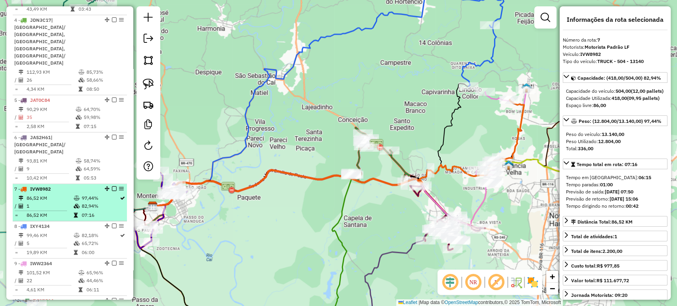
click at [113, 186] on em at bounding box center [114, 188] width 5 height 5
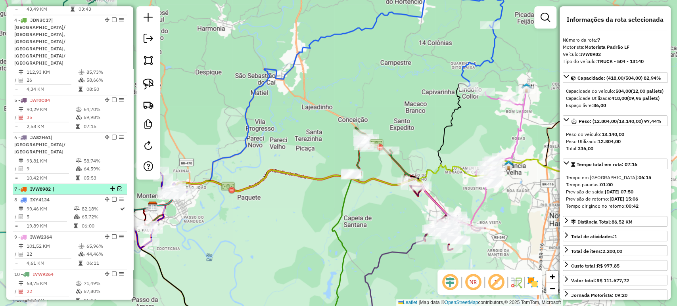
click at [113, 186] on div at bounding box center [112, 188] width 24 height 5
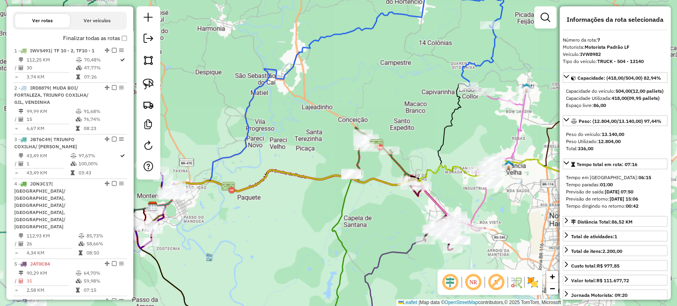
scroll to position [177, 0]
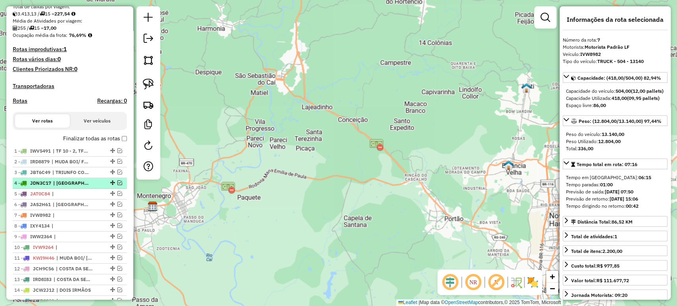
scroll to position [221, 0]
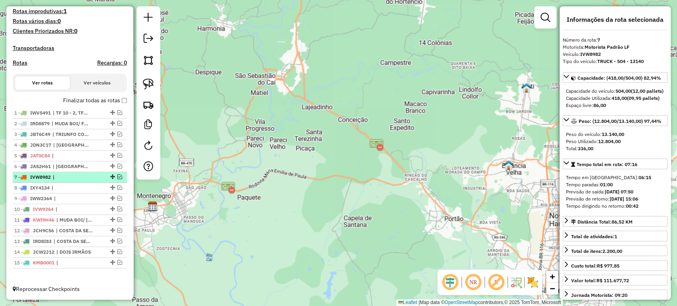
click at [117, 175] on em at bounding box center [119, 176] width 5 height 5
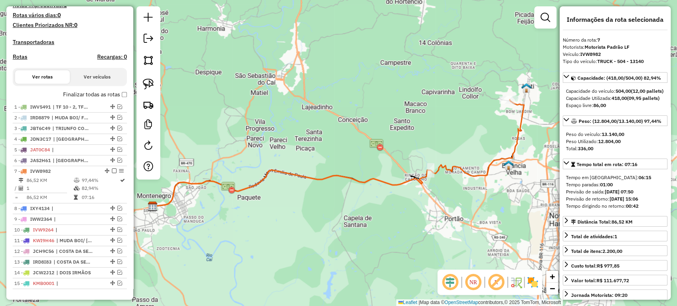
drag, startPoint x: 395, startPoint y: 141, endPoint x: 215, endPoint y: 159, distance: 180.2
click at [204, 166] on div "Janela de atendimento Grade de atendimento Capacidade Transportadoras Veículos …" at bounding box center [338, 153] width 677 height 306
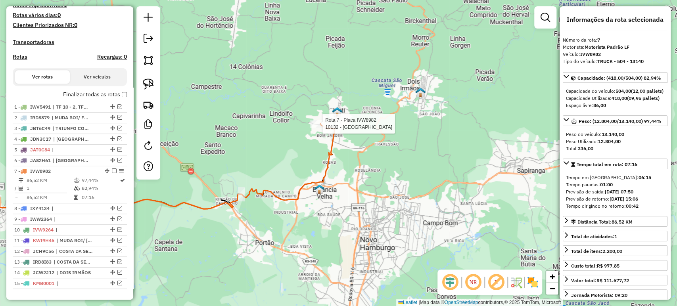
scroll to position [248, 0]
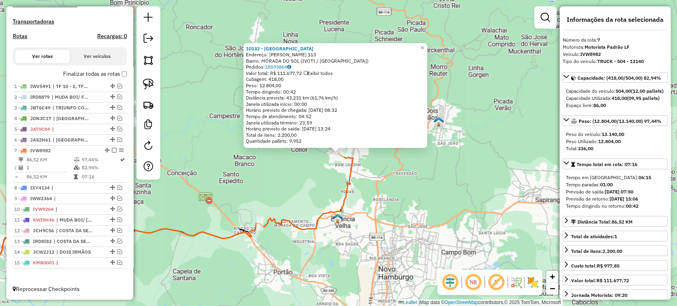
click at [263, 186] on div "10132 - DALABRIDA Endereço: R ALBINO CHRISTIANO MULLER 113 Bairro: MORADA DO SO…" at bounding box center [338, 153] width 677 height 306
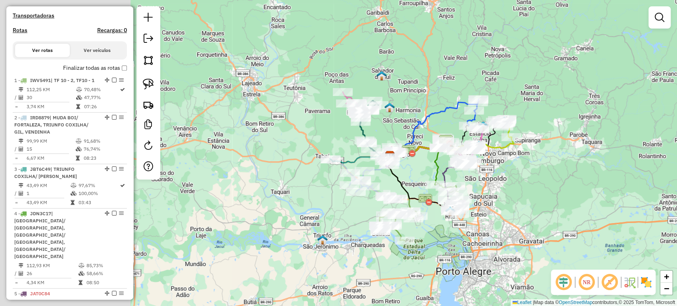
drag, startPoint x: 401, startPoint y: 96, endPoint x: 417, endPoint y: 90, distance: 16.8
click at [417, 90] on div "Janela de atendimento Grade de atendimento Capacidade Transportadoras Veículos …" at bounding box center [338, 153] width 677 height 306
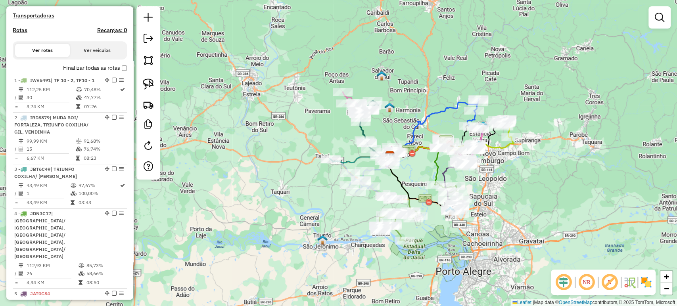
drag, startPoint x: 406, startPoint y: 171, endPoint x: 399, endPoint y: 171, distance: 7.5
click at [399, 171] on div "Janela de atendimento Grade de atendimento Capacidade Transportadoras Veículos …" at bounding box center [338, 153] width 677 height 306
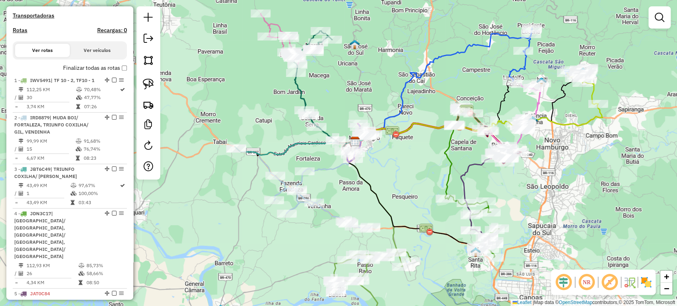
drag, startPoint x: 393, startPoint y: 166, endPoint x: 387, endPoint y: 163, distance: 6.6
click at [387, 163] on div "Janela de atendimento Grade de atendimento Capacidade Transportadoras Veículos …" at bounding box center [338, 153] width 677 height 306
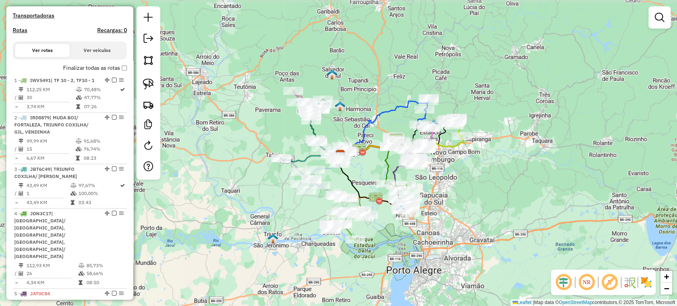
drag, startPoint x: 387, startPoint y: 163, endPoint x: 359, endPoint y: 167, distance: 28.0
click at [359, 167] on div "Janela de atendimento Grade de atendimento Capacidade Transportadoras Veículos …" at bounding box center [338, 153] width 677 height 306
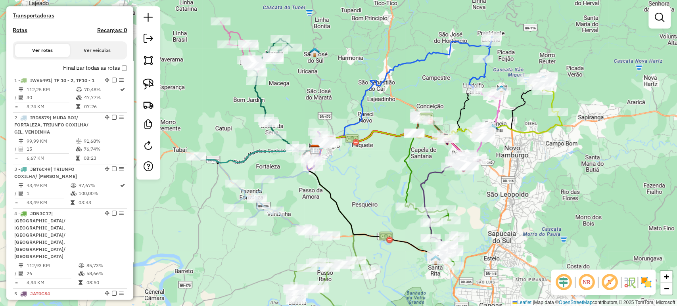
drag, startPoint x: 355, startPoint y: 171, endPoint x: 349, endPoint y: 177, distance: 9.5
click at [349, 177] on div "Janela de atendimento Grade de atendimento Capacidade Transportadoras Veículos …" at bounding box center [338, 153] width 677 height 306
select select "*********"
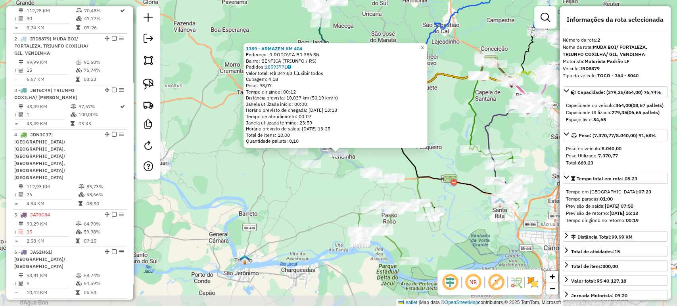
scroll to position [361, 0]
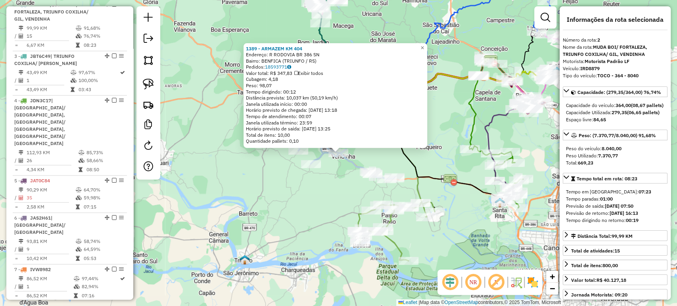
click at [285, 203] on div "1389 - ARMAZEM KM 404 Endereço: R RODOVIA BR 386 SN Bairro: BENFICA (TRIUNFO / …" at bounding box center [338, 153] width 677 height 306
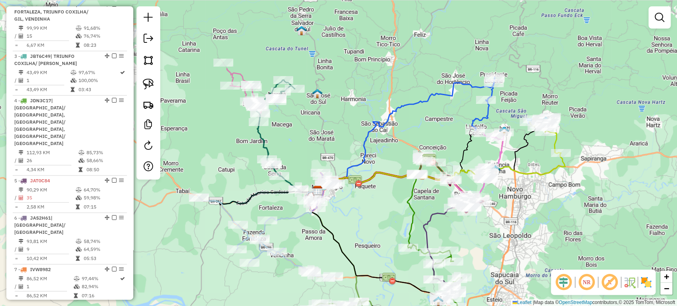
drag, startPoint x: 434, startPoint y: 132, endPoint x: 372, endPoint y: 231, distance: 116.3
click at [372, 231] on div "Janela de atendimento Grade de atendimento Capacidade Transportadoras Veículos …" at bounding box center [338, 153] width 677 height 306
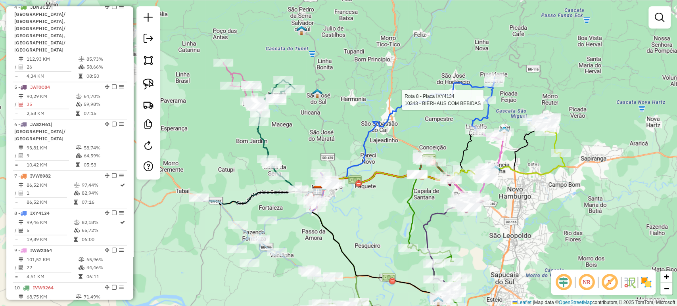
select select "*********"
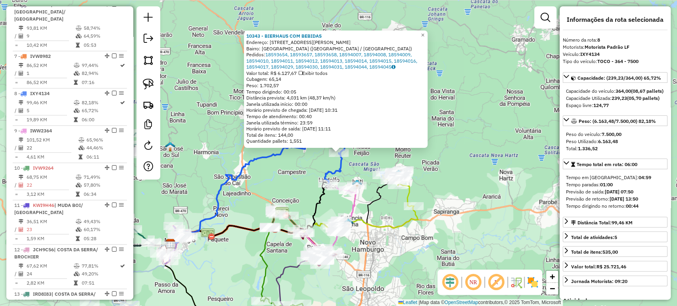
scroll to position [627, 0]
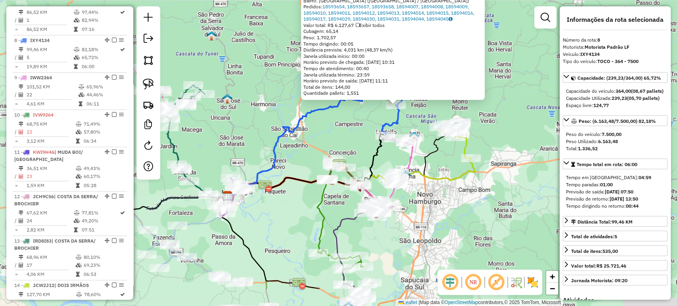
drag, startPoint x: 360, startPoint y: 264, endPoint x: 420, endPoint y: 214, distance: 77.4
click at [420, 214] on div "10343 - BIERHAUS COM BEBIDAS Endereço: R ALBERTO WEIAND 410 Bairro: NOVA VILA (…" at bounding box center [338, 153] width 677 height 306
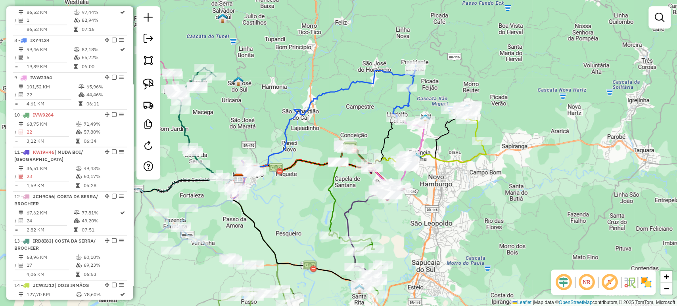
drag, startPoint x: 420, startPoint y: 213, endPoint x: 441, endPoint y: 183, distance: 36.8
click at [443, 180] on div "Janela de atendimento Grade de atendimento Capacidade Transportadoras Veículos …" at bounding box center [338, 153] width 677 height 306
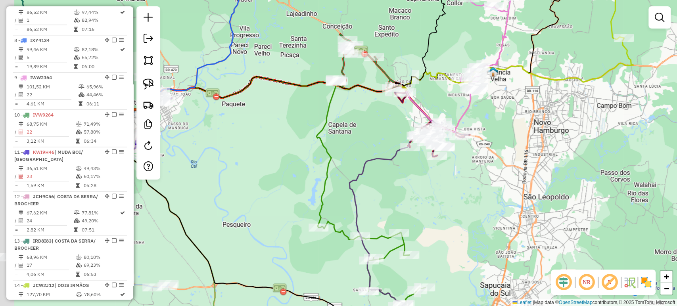
drag, startPoint x: 357, startPoint y: 208, endPoint x: 432, endPoint y: 180, distance: 80.6
click at [432, 180] on div "Janela de atendimento Grade de atendimento Capacidade Transportadoras Veículos …" at bounding box center [338, 153] width 677 height 306
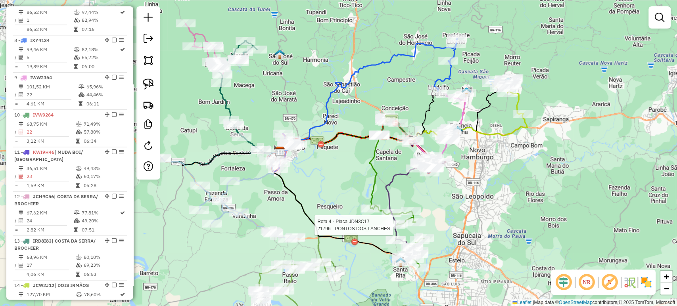
select select "*********"
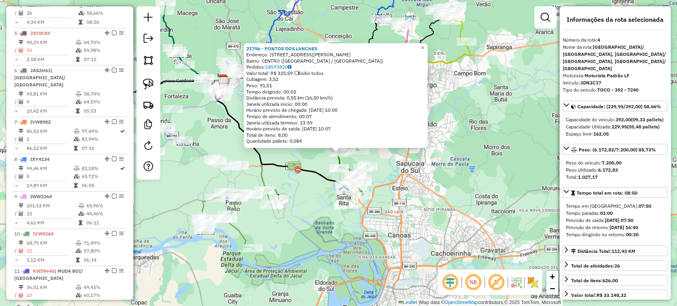
scroll to position [457, 0]
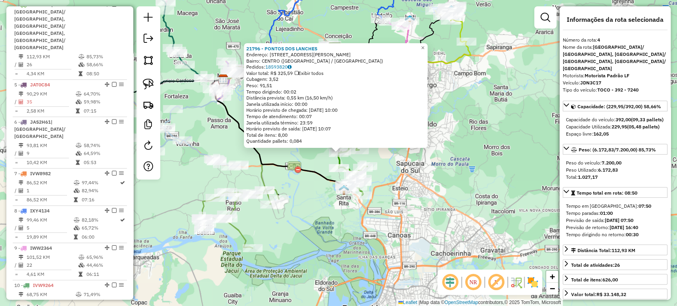
click at [325, 263] on div "21796 - PONTOS DOS LANCHES Endereço: R ALVARO IGNACIO FERNANDES 81 Bairro: CENT…" at bounding box center [338, 153] width 677 height 306
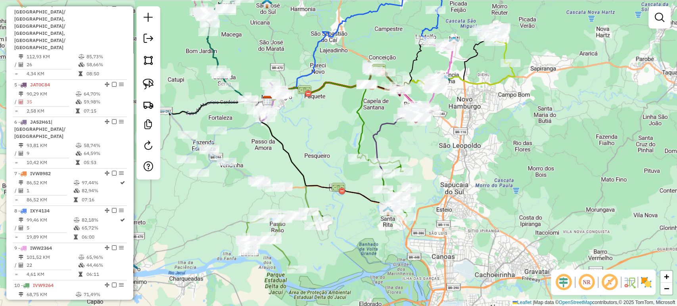
drag, startPoint x: 320, startPoint y: 239, endPoint x: 364, endPoint y: 260, distance: 49.0
click at [364, 260] on div "Janela de atendimento Grade de atendimento Capacidade Transportadoras Veículos …" at bounding box center [338, 153] width 677 height 306
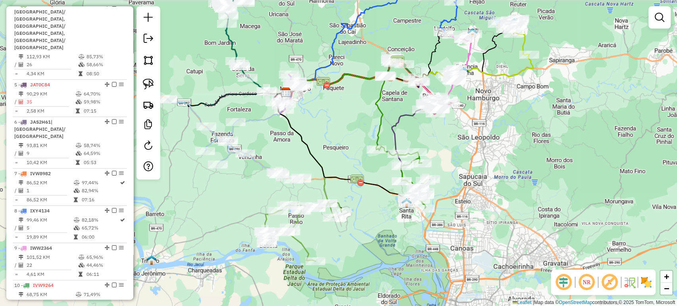
drag, startPoint x: 307, startPoint y: 195, endPoint x: 328, endPoint y: 186, distance: 22.6
click at [328, 186] on icon at bounding box center [301, 147] width 54 height 111
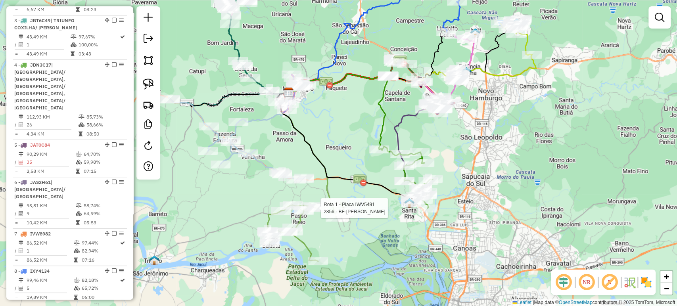
select select "*********"
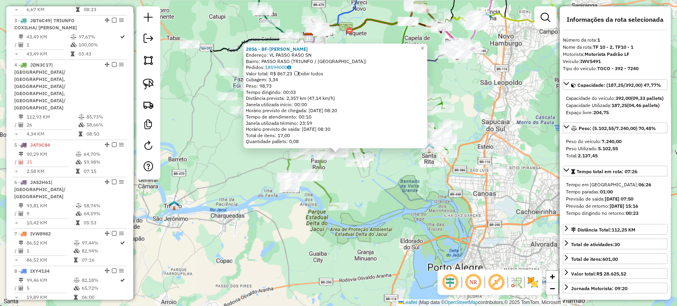
scroll to position [324, 0]
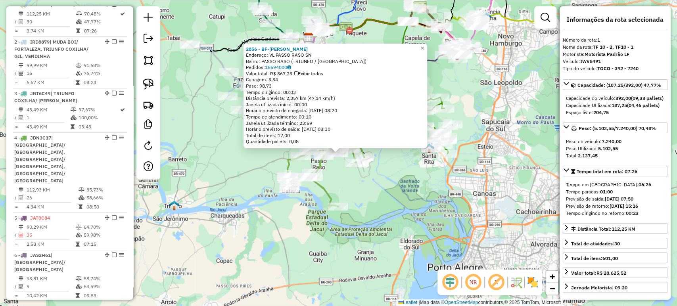
click at [216, 238] on div "2856 - BF-MARIA LENI SILVA Endereço: VL PASSO RASO SN Bairro: PASSO RASO (TRIUN…" at bounding box center [338, 153] width 677 height 306
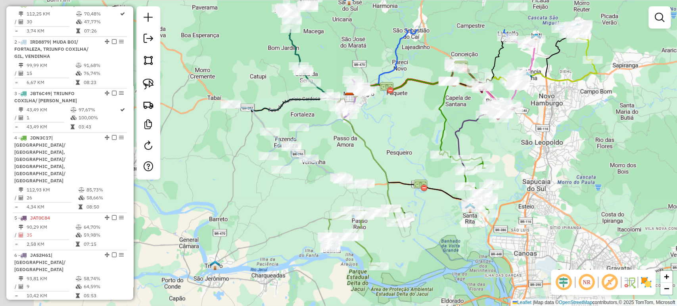
drag, startPoint x: 301, startPoint y: 243, endPoint x: 313, endPoint y: 259, distance: 19.5
click at [313, 259] on div "Janela de atendimento Grade de atendimento Capacidade Transportadoras Veículos …" at bounding box center [338, 153] width 677 height 306
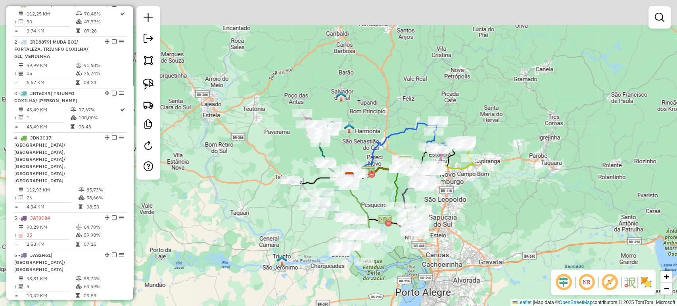
drag, startPoint x: 391, startPoint y: 148, endPoint x: 369, endPoint y: 192, distance: 48.6
click at [369, 192] on div "Janela de atendimento Grade de atendimento Capacidade Transportadoras Veículos …" at bounding box center [338, 153] width 677 height 306
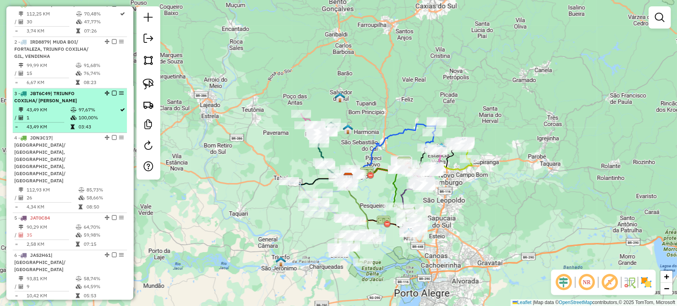
scroll to position [103, 0]
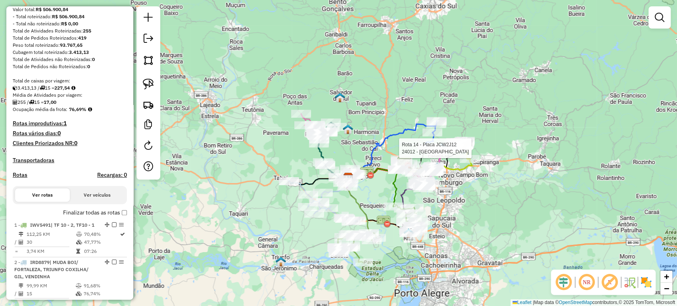
select select "*********"
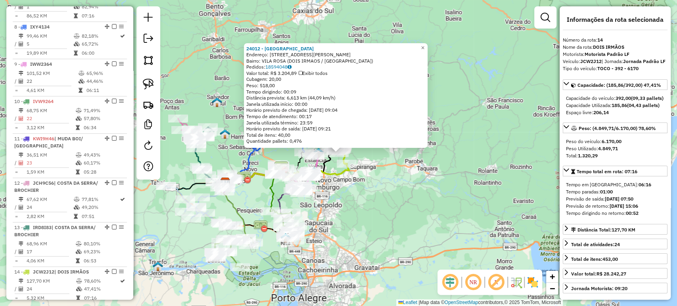
scroll to position [684, 0]
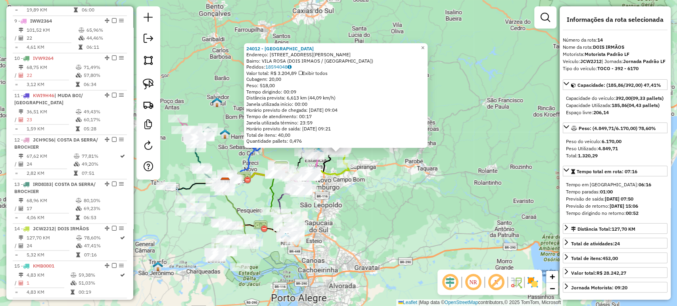
click at [406, 199] on div "24012 - VILA ROSA Endereço: R ERNESTO KAFER 112 Bairro: VILA ROSA (DOIS IRMAOS …" at bounding box center [338, 153] width 677 height 306
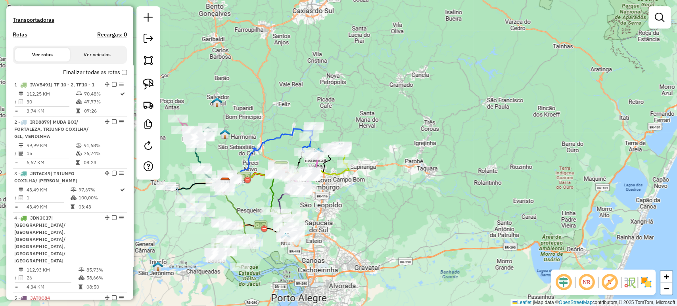
scroll to position [221, 0]
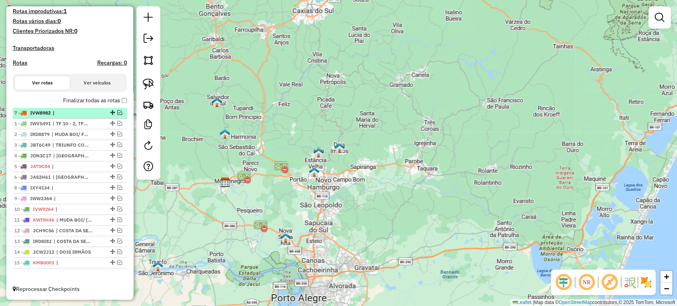
drag, startPoint x: 111, startPoint y: 176, endPoint x: 113, endPoint y: 110, distance: 65.5
drag, startPoint x: 109, startPoint y: 148, endPoint x: 109, endPoint y: 119, distance: 28.2
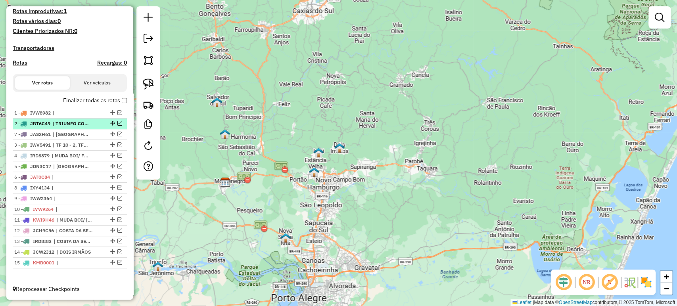
drag, startPoint x: 109, startPoint y: 178, endPoint x: 98, endPoint y: 129, distance: 49.7
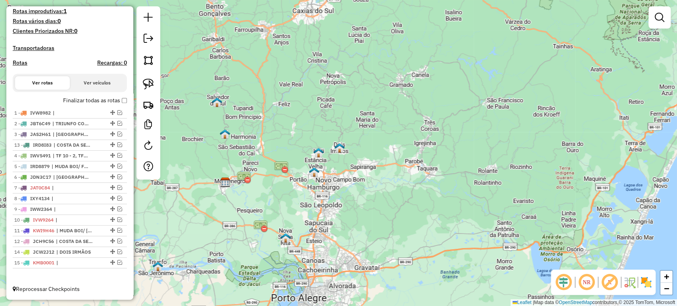
drag, startPoint x: 108, startPoint y: 241, endPoint x: 98, endPoint y: 143, distance: 98.5
drag, startPoint x: 108, startPoint y: 168, endPoint x: 109, endPoint y: 154, distance: 13.9
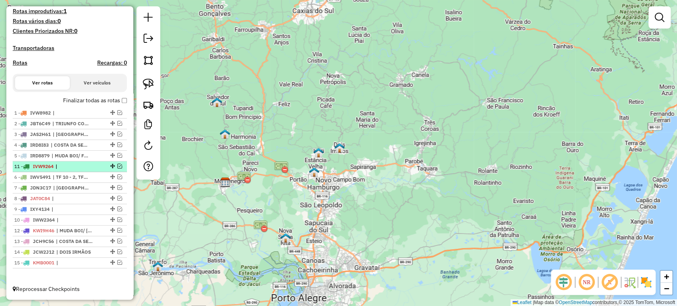
drag, startPoint x: 109, startPoint y: 221, endPoint x: 97, endPoint y: 162, distance: 59.9
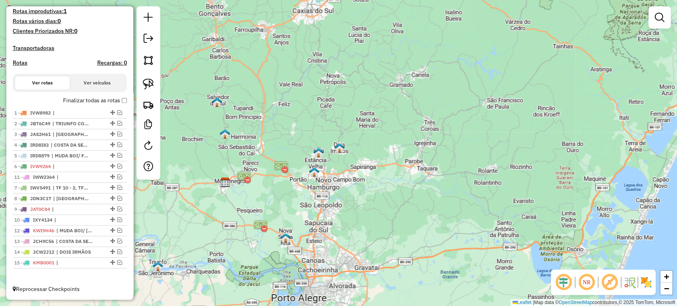
drag, startPoint x: 108, startPoint y: 221, endPoint x: 107, endPoint y: 177, distance: 44.0
drag, startPoint x: 109, startPoint y: 220, endPoint x: 111, endPoint y: 199, distance: 20.3
drag, startPoint x: 111, startPoint y: 207, endPoint x: 113, endPoint y: 196, distance: 11.7
drag, startPoint x: 108, startPoint y: 220, endPoint x: 109, endPoint y: 208, distance: 12.0
drag, startPoint x: 108, startPoint y: 231, endPoint x: 108, endPoint y: 220, distance: 11.5
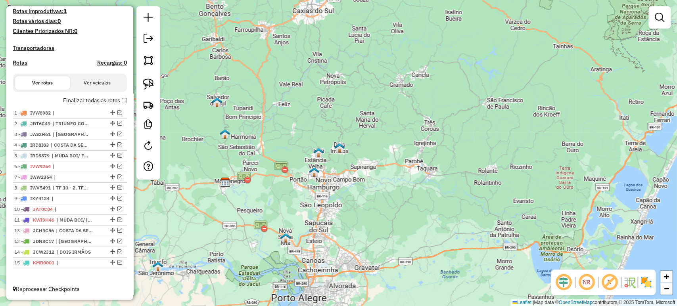
drag, startPoint x: 108, startPoint y: 241, endPoint x: 109, endPoint y: 229, distance: 12.0
drag, startPoint x: 109, startPoint y: 251, endPoint x: 110, endPoint y: 240, distance: 12.0
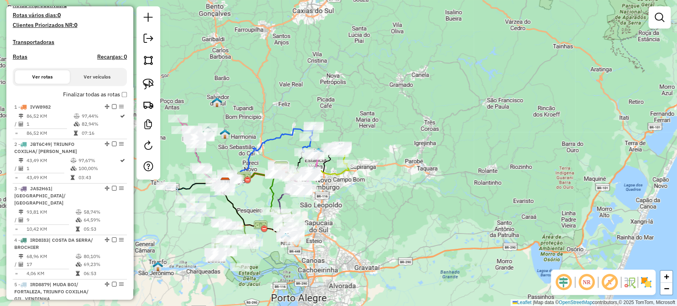
scroll to position [244, 0]
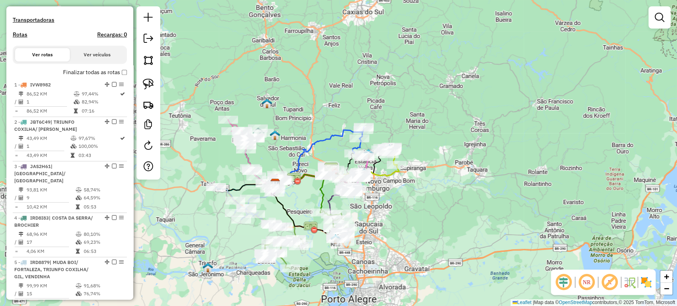
drag, startPoint x: 263, startPoint y: 188, endPoint x: 326, endPoint y: 185, distance: 62.3
click at [326, 185] on div "Janela de atendimento Grade de atendimento Capacidade Transportadoras Veículos …" at bounding box center [338, 153] width 677 height 306
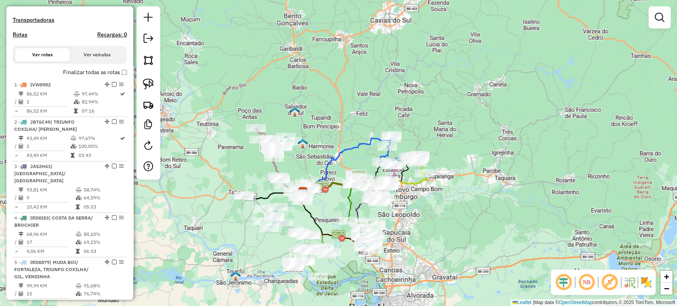
drag, startPoint x: 314, startPoint y: 194, endPoint x: 339, endPoint y: 205, distance: 27.9
click at [339, 205] on div "Janela de atendimento Grade de atendimento Capacidade Transportadoras Veículos …" at bounding box center [338, 153] width 677 height 306
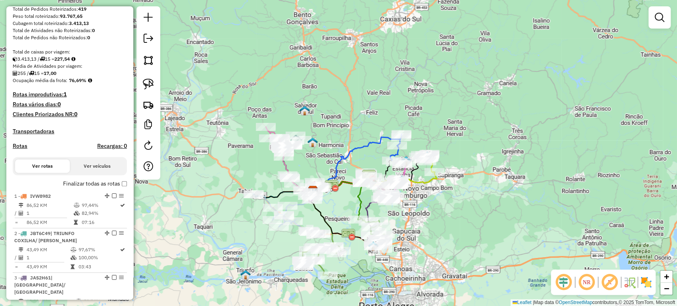
scroll to position [220, 0]
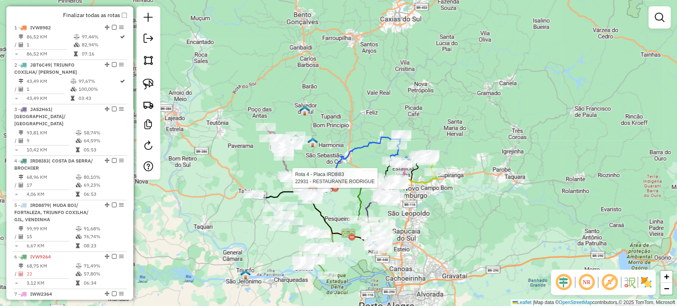
select select "*********"
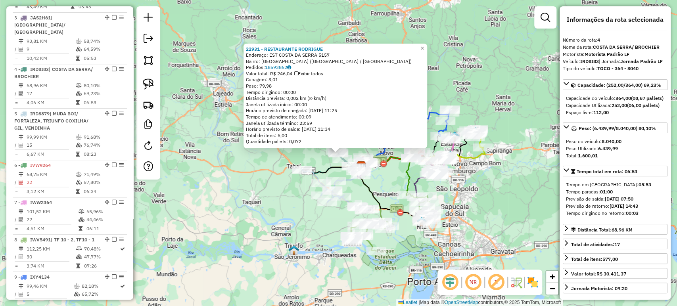
scroll to position [450, 0]
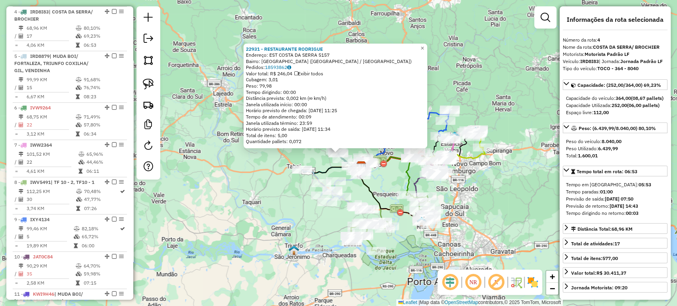
click at [289, 196] on div "22931 - RESTAURANTE RODRIGUE Endereço: EST COSTA DA SERRA 5157 Bairro: COSTA DA…" at bounding box center [338, 153] width 677 height 306
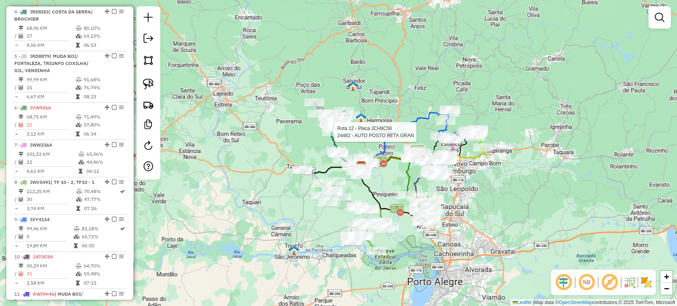
select select "*********"
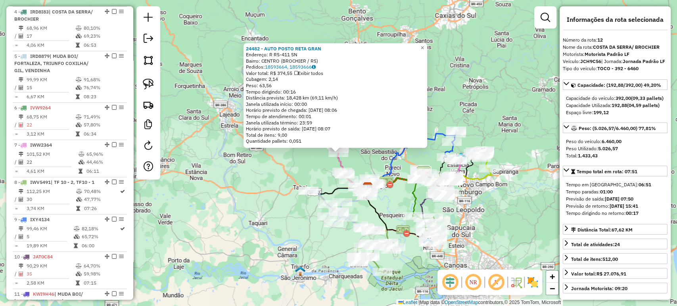
scroll to position [684, 0]
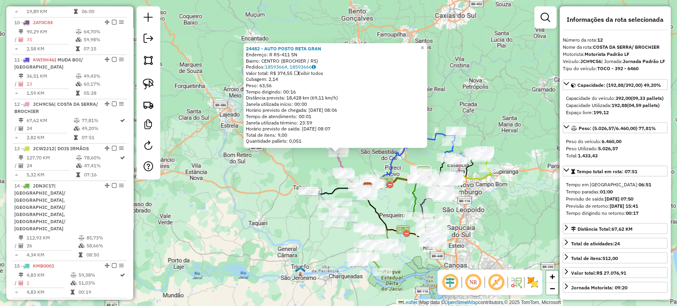
click at [261, 189] on div "24482 - AUTO POSTO RETA GRAN Endereço: R RS-411 SN Bairro: CENTRO (BROCHIER / R…" at bounding box center [338, 153] width 677 height 306
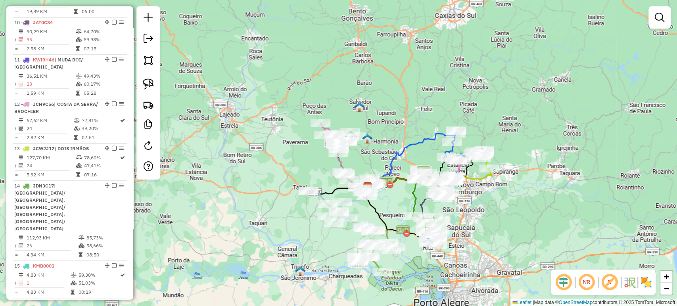
drag, startPoint x: 295, startPoint y: 171, endPoint x: 289, endPoint y: 177, distance: 9.3
click at [289, 177] on div "Janela de atendimento Grade de atendimento Capacidade Transportadoras Veículos …" at bounding box center [338, 153] width 677 height 306
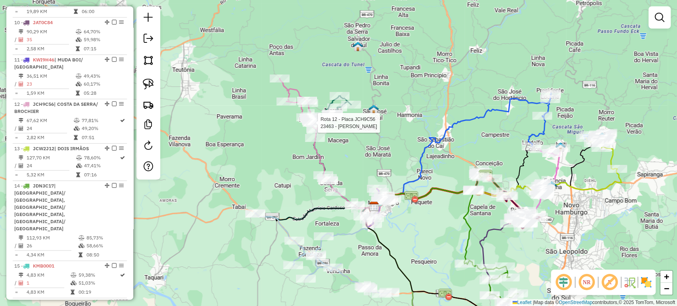
select select "*********"
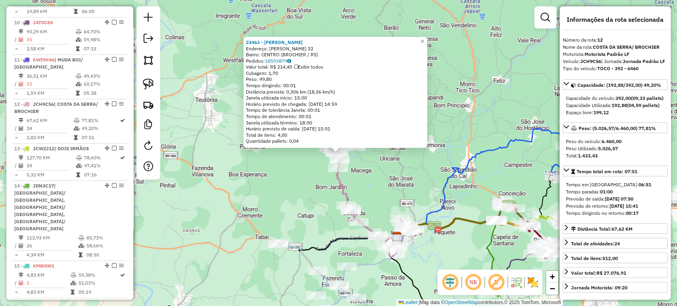
click at [276, 188] on div "23463 - ROQUE VALERIO Endereço: PEDRO FUHR 32 Bairro: CENTRO (BROCHIER / RS) Pe…" at bounding box center [338, 153] width 677 height 306
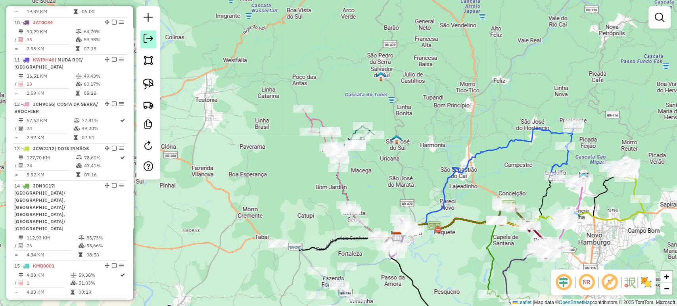
click at [154, 46] on link at bounding box center [148, 40] width 16 height 18
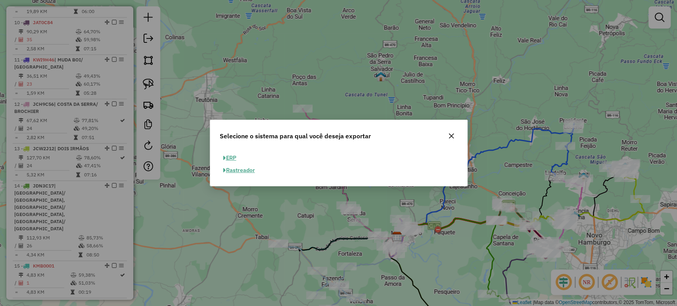
click at [236, 156] on button "ERP" at bounding box center [230, 158] width 20 height 12
select select "**"
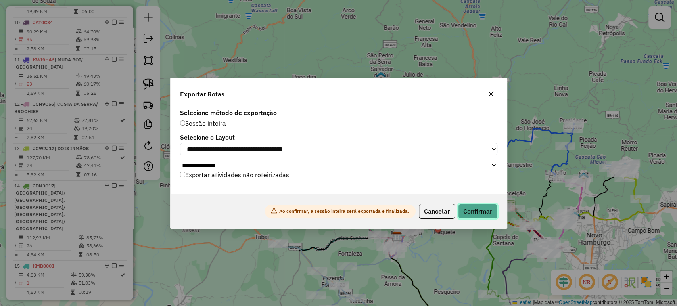
click at [473, 215] on button "Confirmar" at bounding box center [477, 211] width 39 height 15
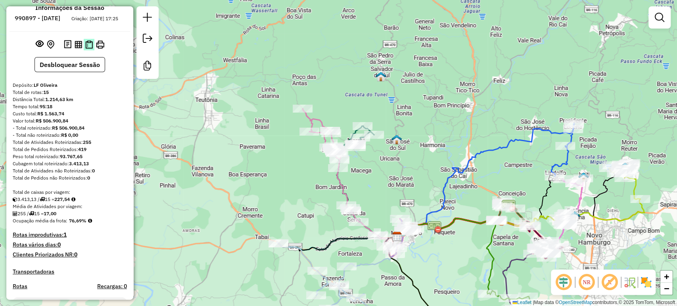
scroll to position [0, 0]
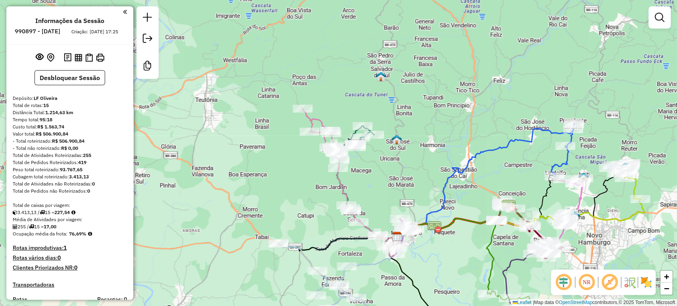
drag, startPoint x: 435, startPoint y: 147, endPoint x: 301, endPoint y: 130, distance: 135.1
click at [301, 130] on div "Janela de atendimento Grade de atendimento Capacidade Transportadoras Veículos …" at bounding box center [338, 153] width 677 height 306
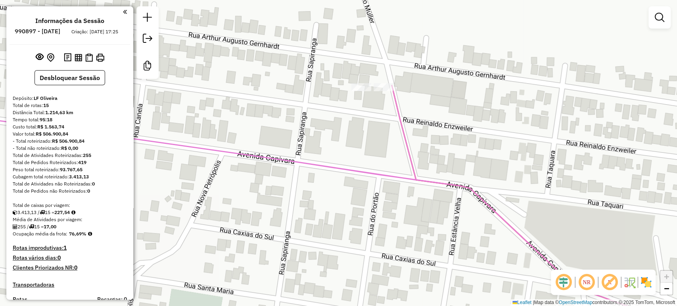
click at [378, 82] on div "Rota 1 - Placa IVW8982 10132 - DALABRIDA Janela de atendimento Grade de atendim…" at bounding box center [338, 153] width 677 height 306
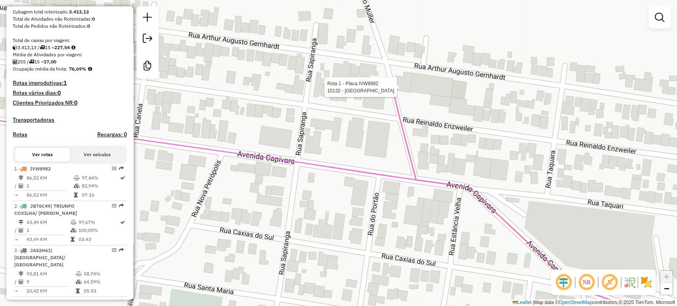
select select "*********"
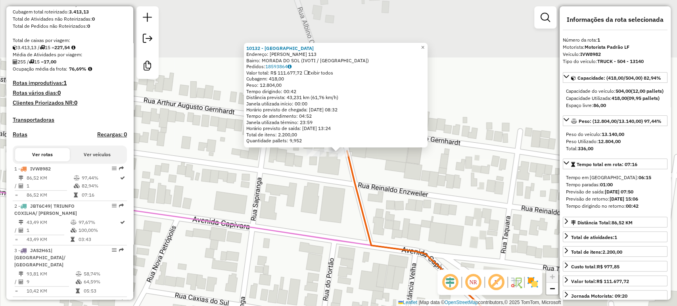
scroll to position [329, 0]
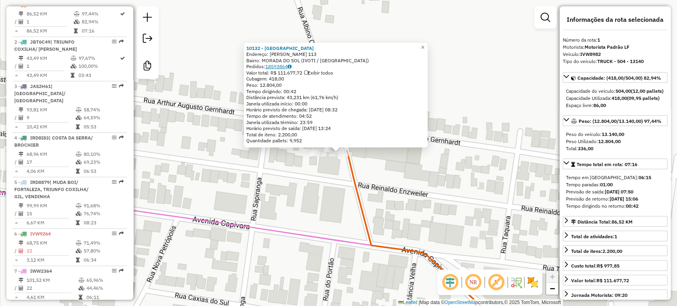
click at [278, 68] on link "18593864" at bounding box center [278, 66] width 26 height 6
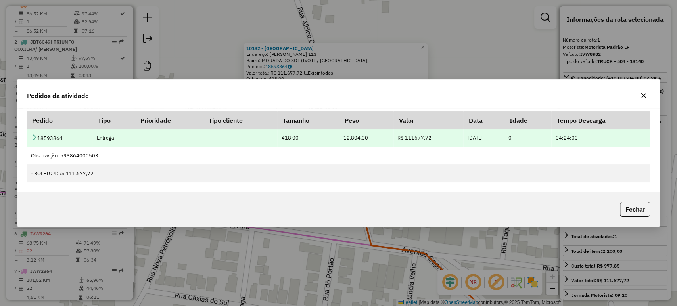
click at [35, 136] on icon at bounding box center [34, 137] width 6 height 6
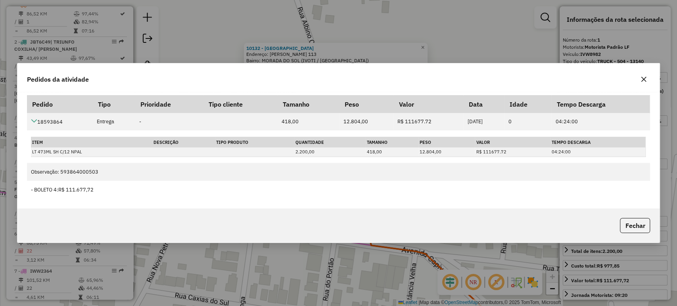
click at [644, 81] on icon "button" at bounding box center [643, 79] width 6 height 6
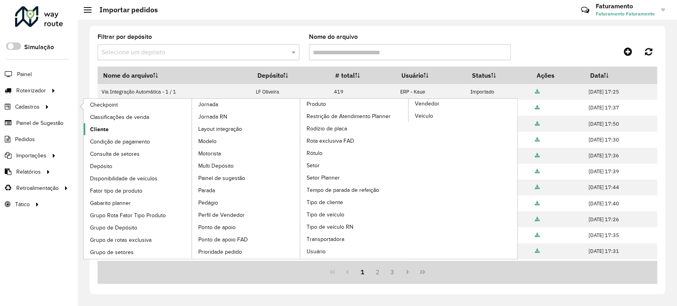
click at [102, 127] on span "Cliente" at bounding box center [99, 129] width 19 height 8
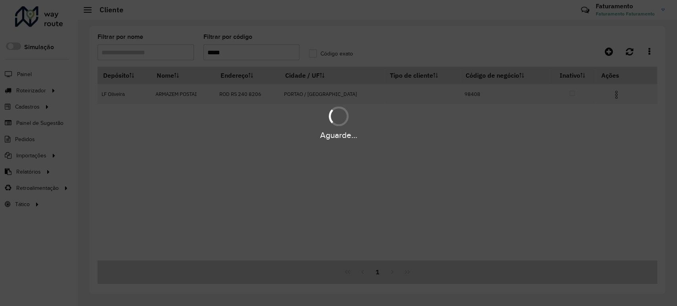
click at [213, 55] on div "Aguarde..." at bounding box center [338, 153] width 677 height 306
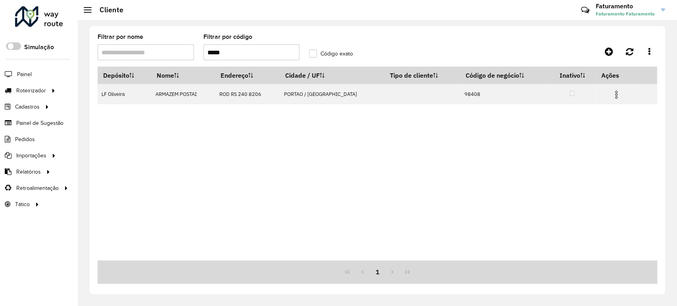
click at [213, 55] on hb-app "Aguarde... Pop-up bloqueado! Seu navegador bloqueou automáticamente a abertura …" at bounding box center [338, 153] width 677 height 306
click at [213, 55] on input "*****" at bounding box center [251, 52] width 96 height 16
type input "*****"
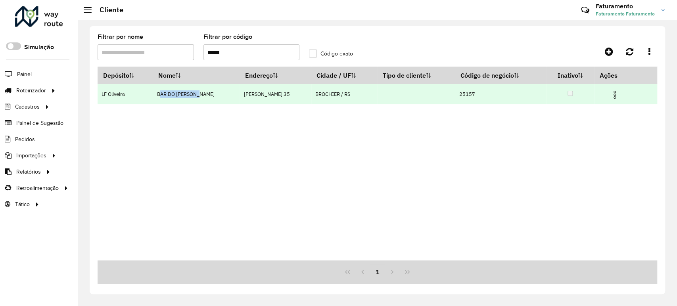
drag, startPoint x: 204, startPoint y: 94, endPoint x: 162, endPoint y: 95, distance: 42.5
click at [162, 95] on td "BAR DO [PERSON_NAME]" at bounding box center [196, 94] width 87 height 20
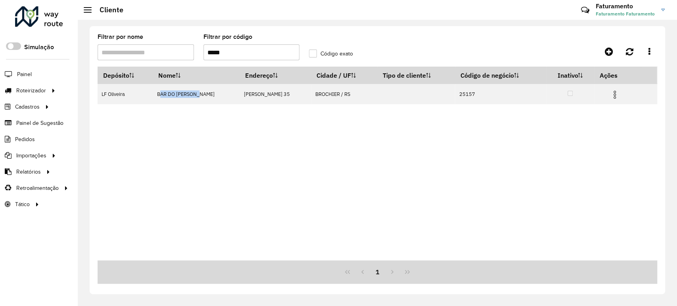
copy td "BAR DO [PERSON_NAME]"
